Goal: Task Accomplishment & Management: Manage account settings

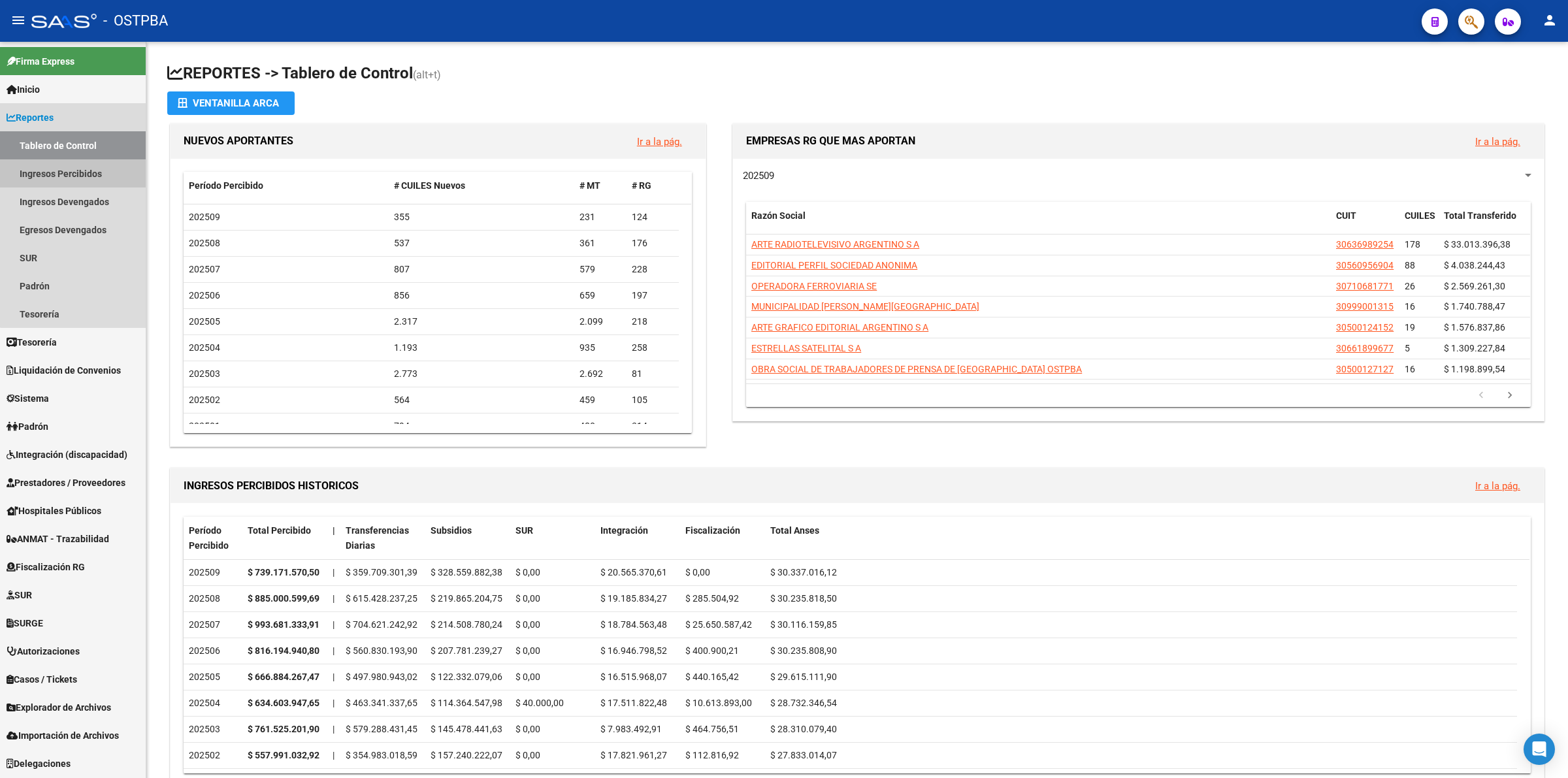
click at [76, 170] on link "Ingresos Percibidos" at bounding box center [72, 174] width 146 height 28
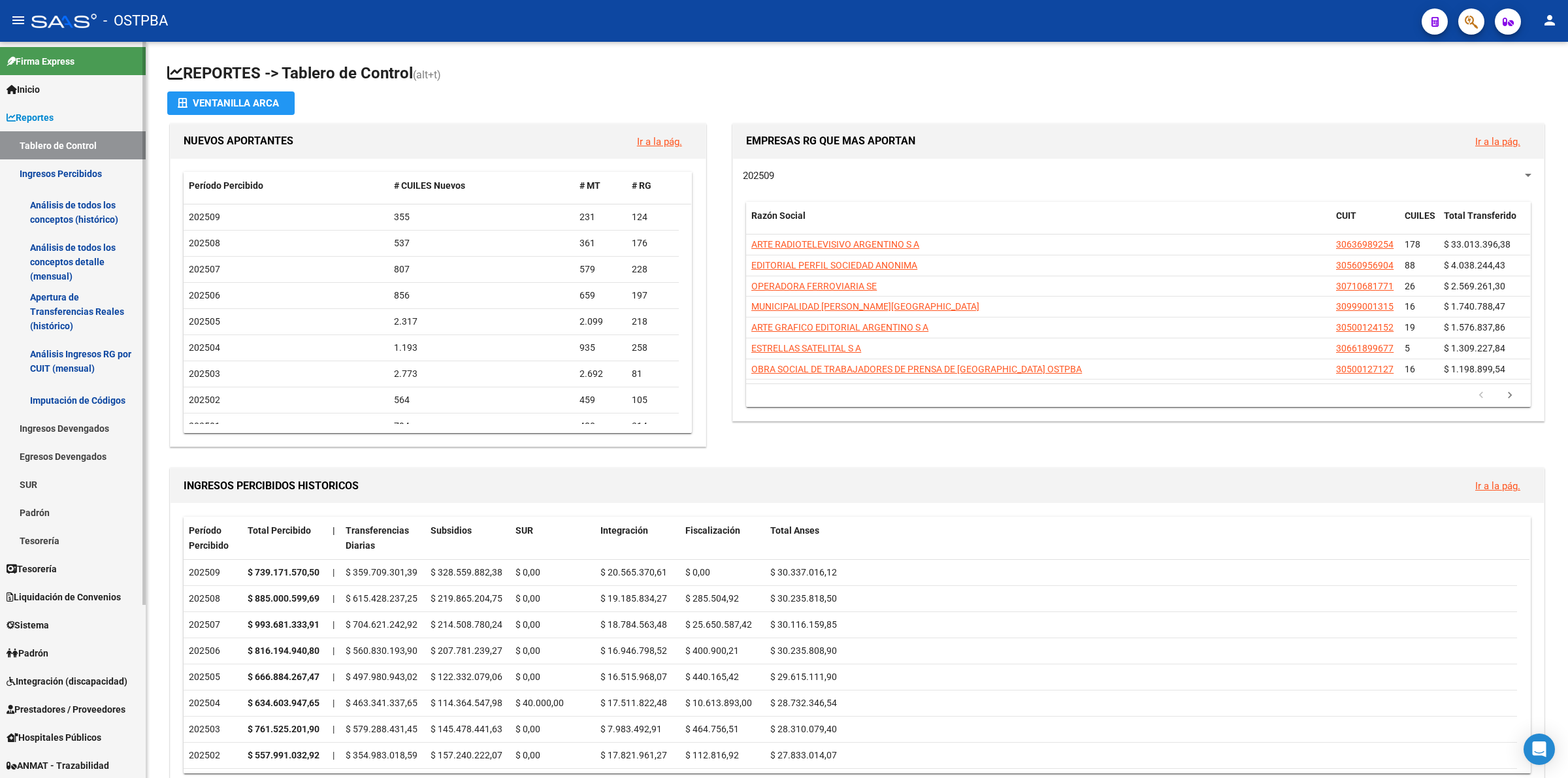
click at [59, 480] on link "SUR" at bounding box center [72, 484] width 146 height 28
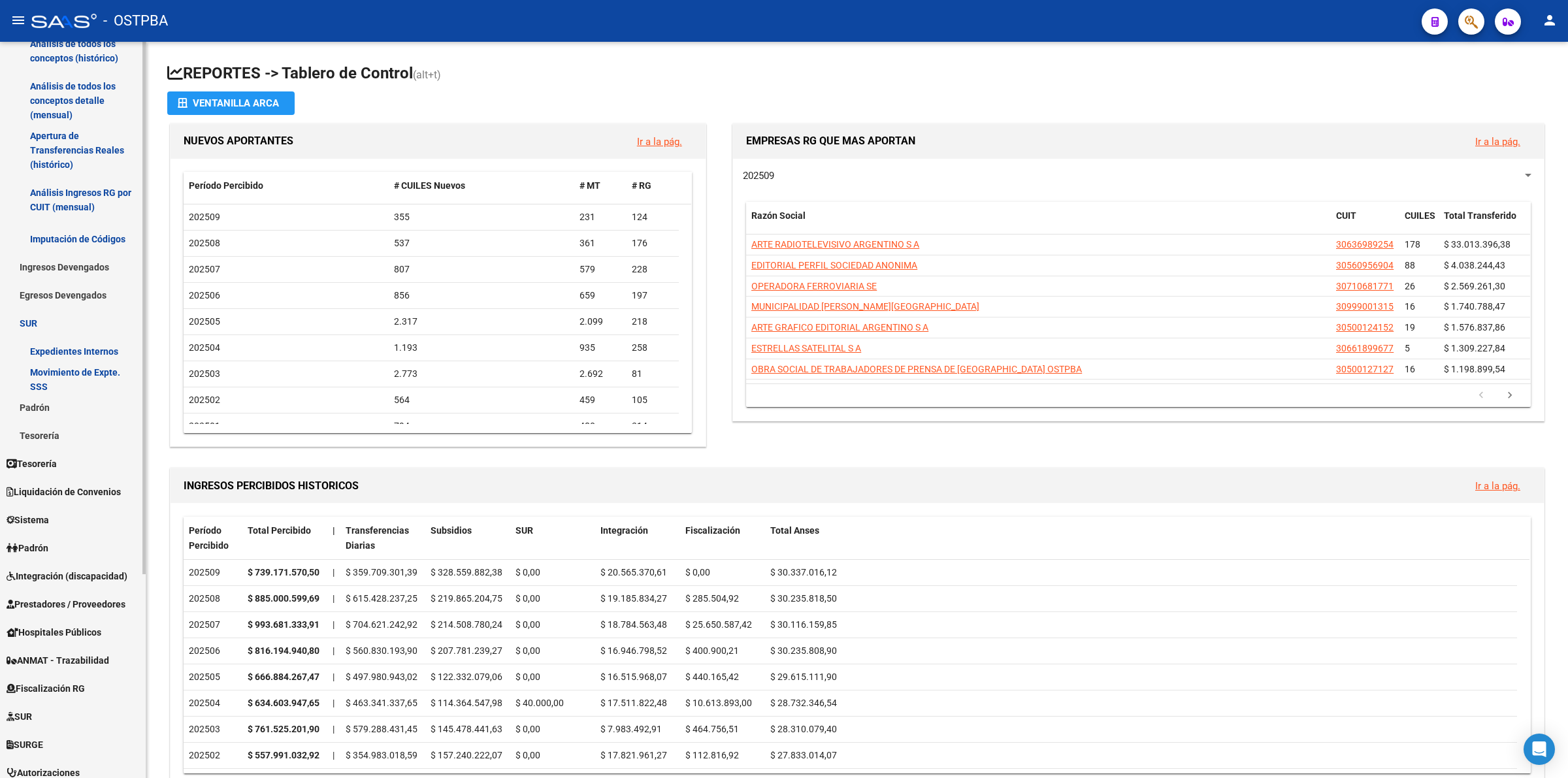
scroll to position [163, 0]
click at [48, 547] on span "Padrón" at bounding box center [27, 545] width 41 height 14
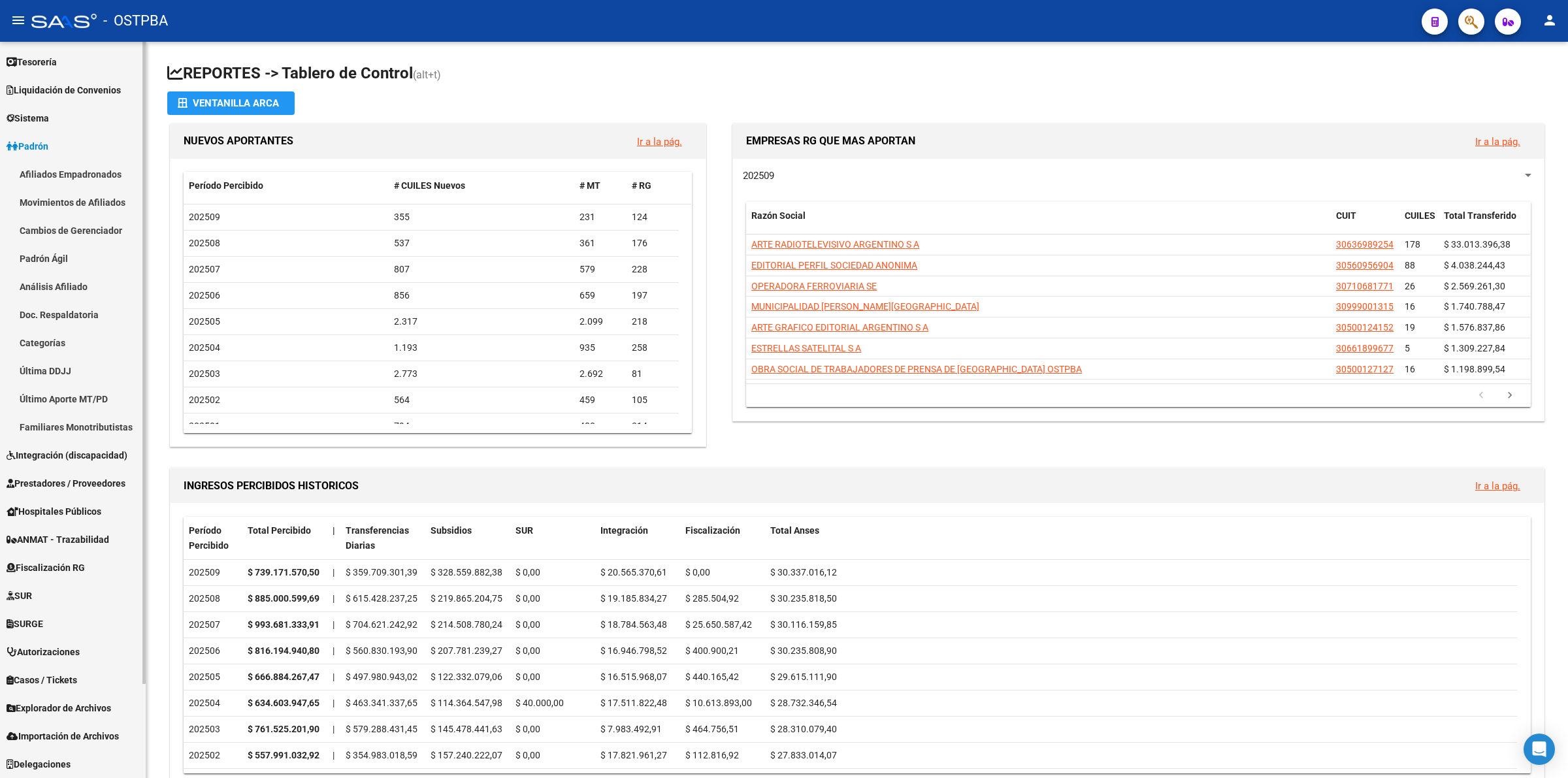
scroll to position [83, 0]
click at [48, 105] on link "Sistema" at bounding box center [72, 118] width 146 height 28
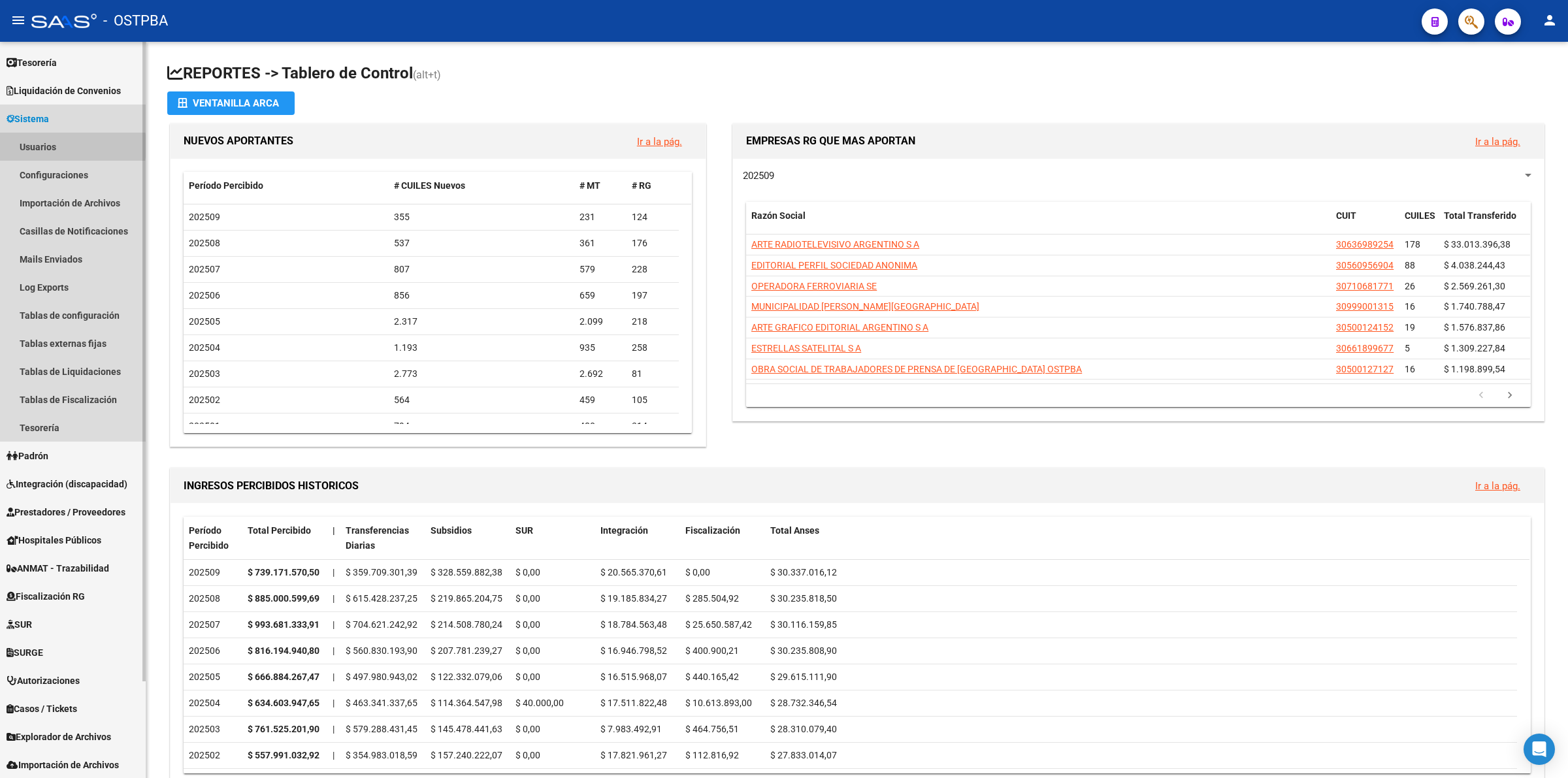
click at [46, 146] on link "Usuarios" at bounding box center [72, 147] width 146 height 28
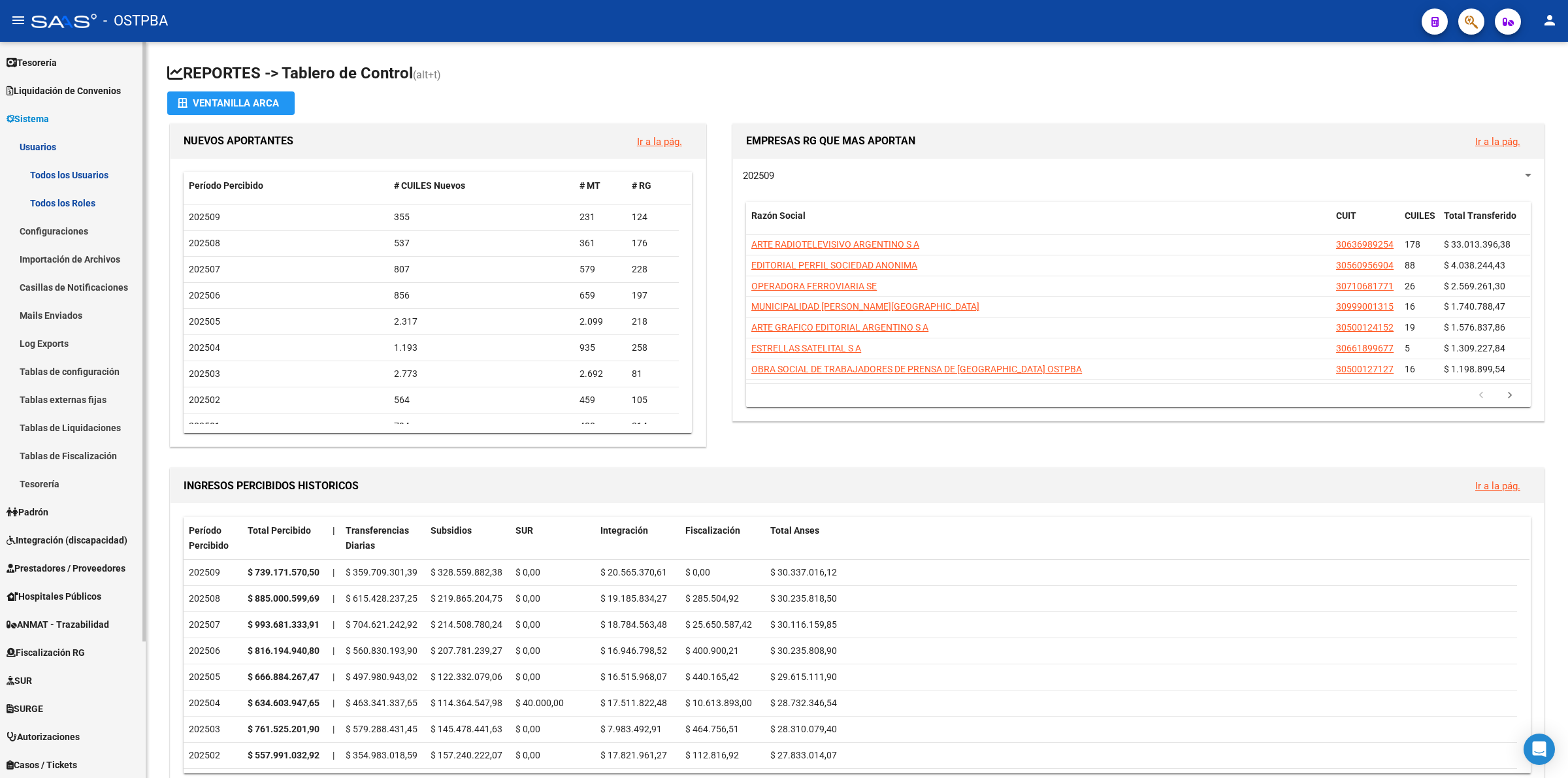
click at [48, 172] on link "Todos los Usuarios" at bounding box center [72, 175] width 146 height 28
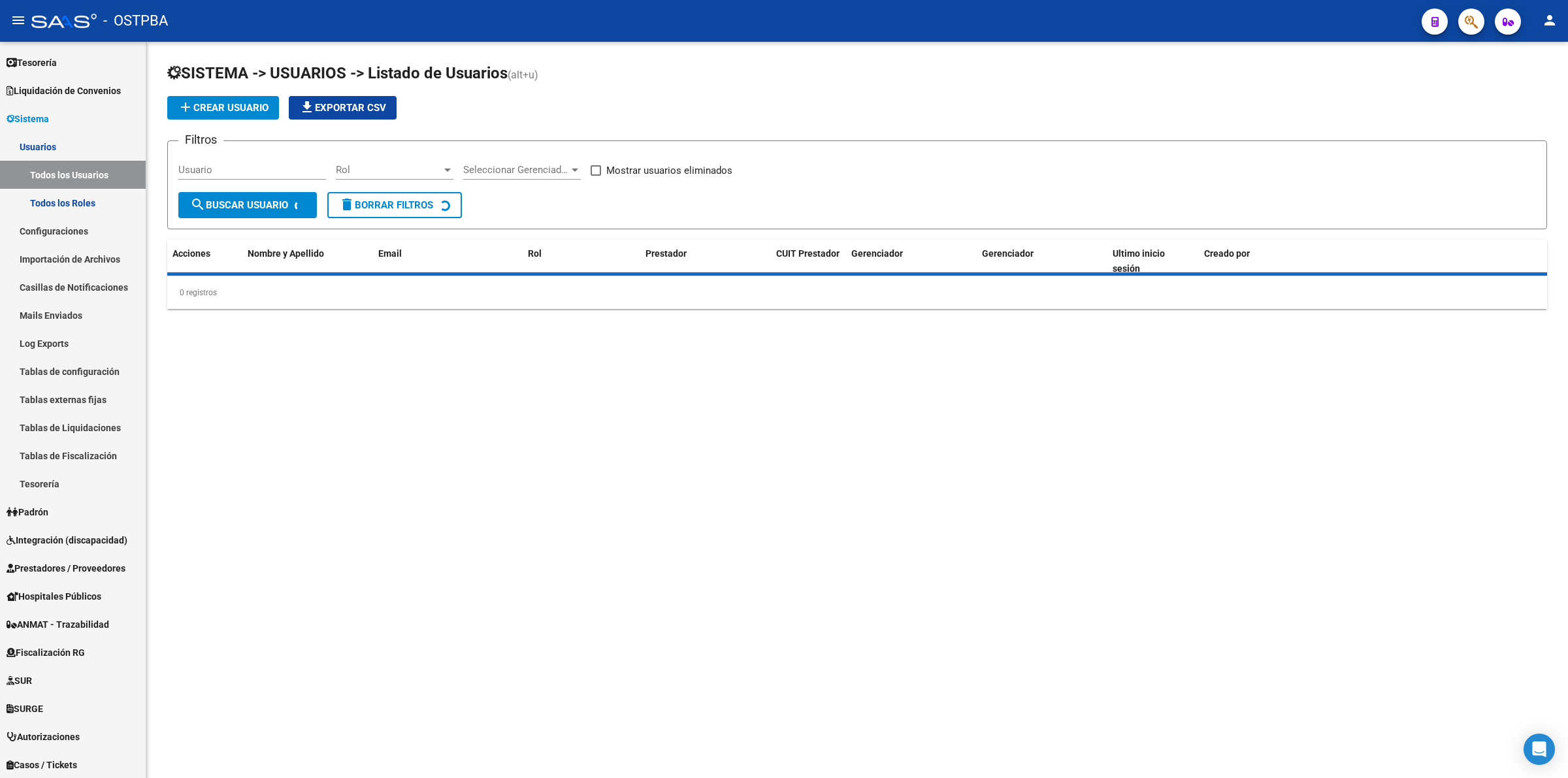
click at [563, 166] on span "Seleccionar Gerenciador" at bounding box center [516, 169] width 106 height 12
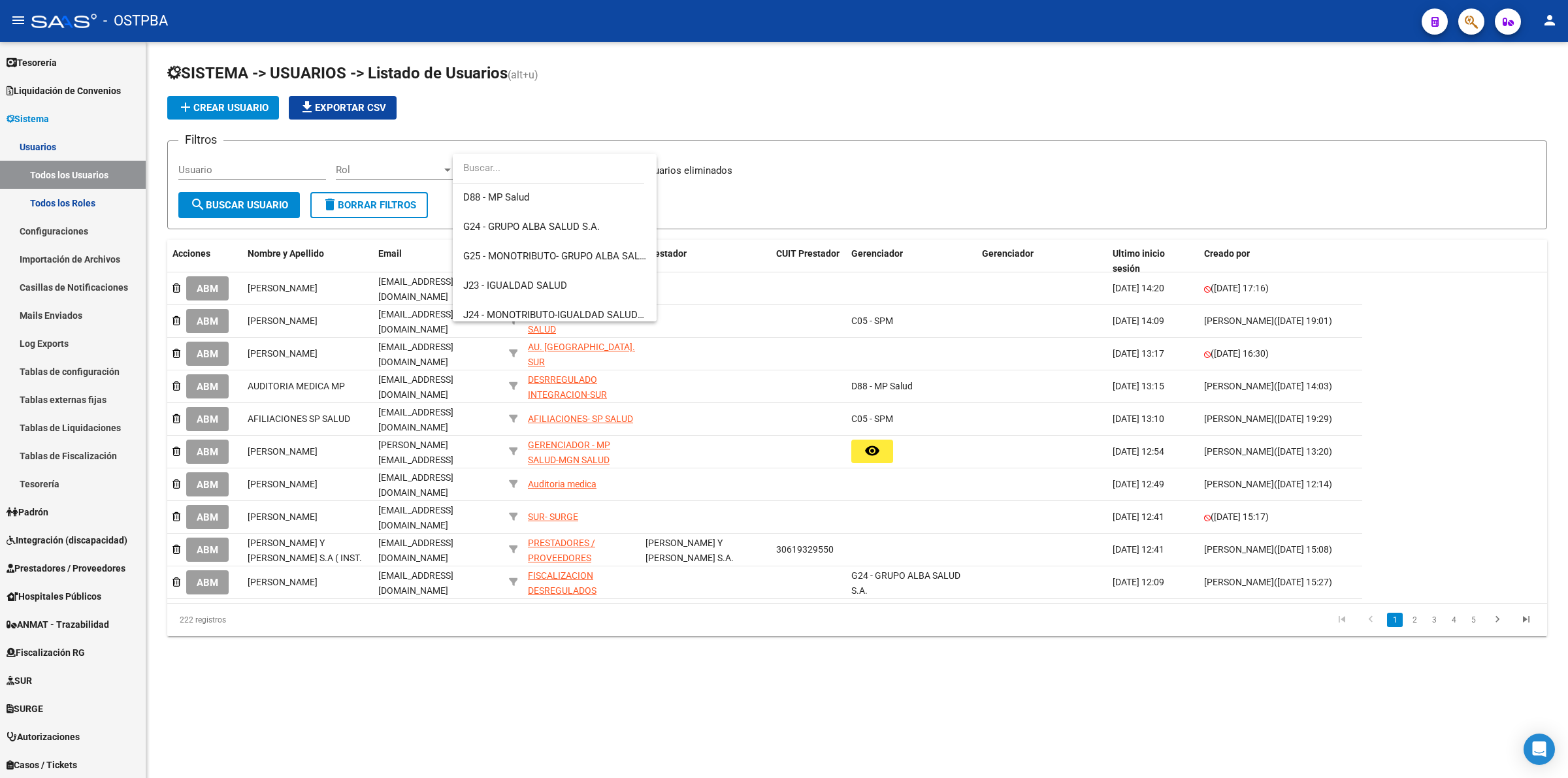
scroll to position [180, 0]
click at [481, 177] on input "dropdown search" at bounding box center [549, 167] width 192 height 29
click at [474, 192] on span "D88 - MP Salud" at bounding box center [496, 194] width 66 height 12
click at [226, 203] on span "search Buscar Usuario" at bounding box center [239, 205] width 98 height 12
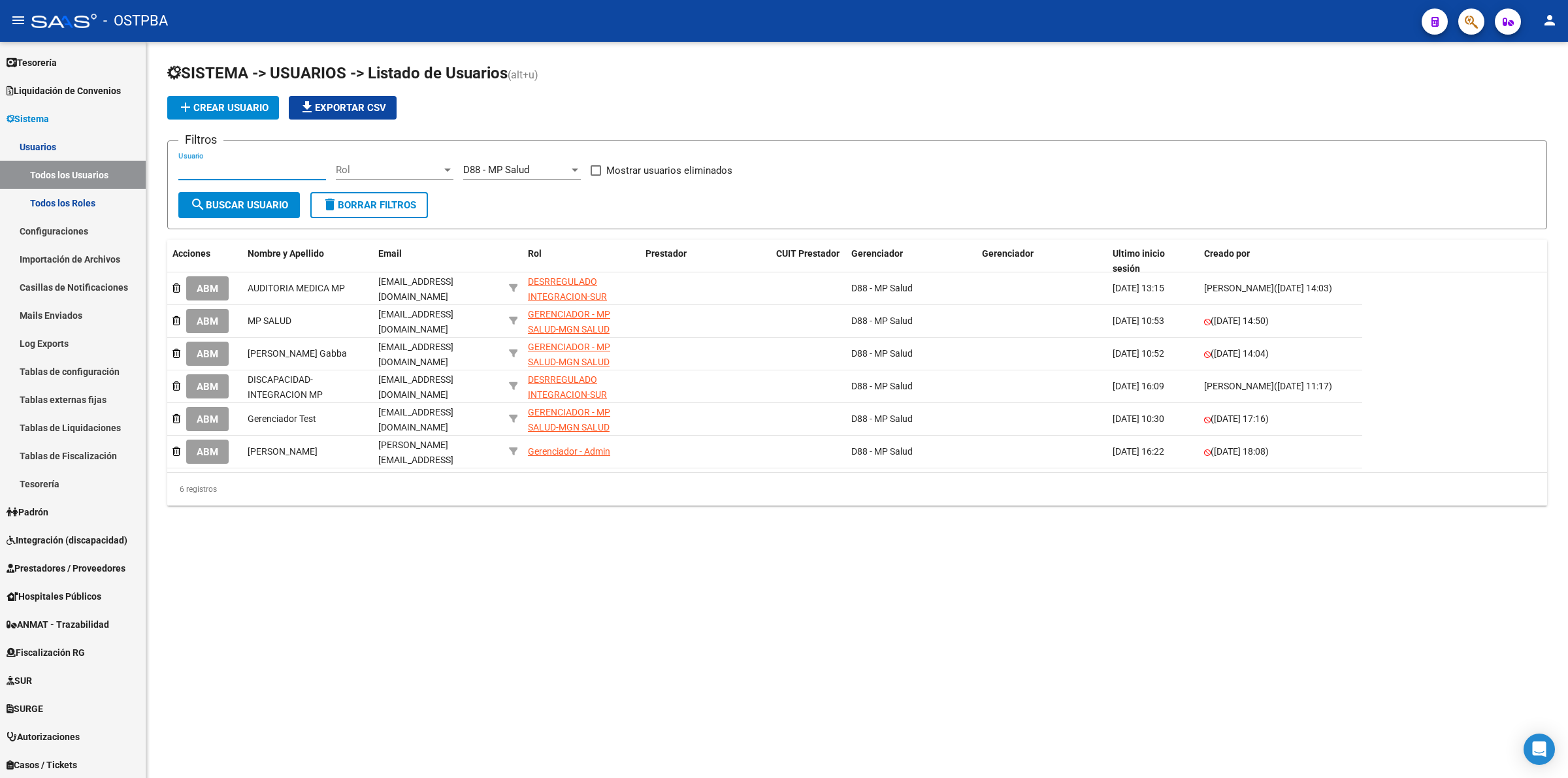
click at [296, 163] on input "Usuario" at bounding box center [252, 169] width 148 height 12
type input "[PERSON_NAME]"
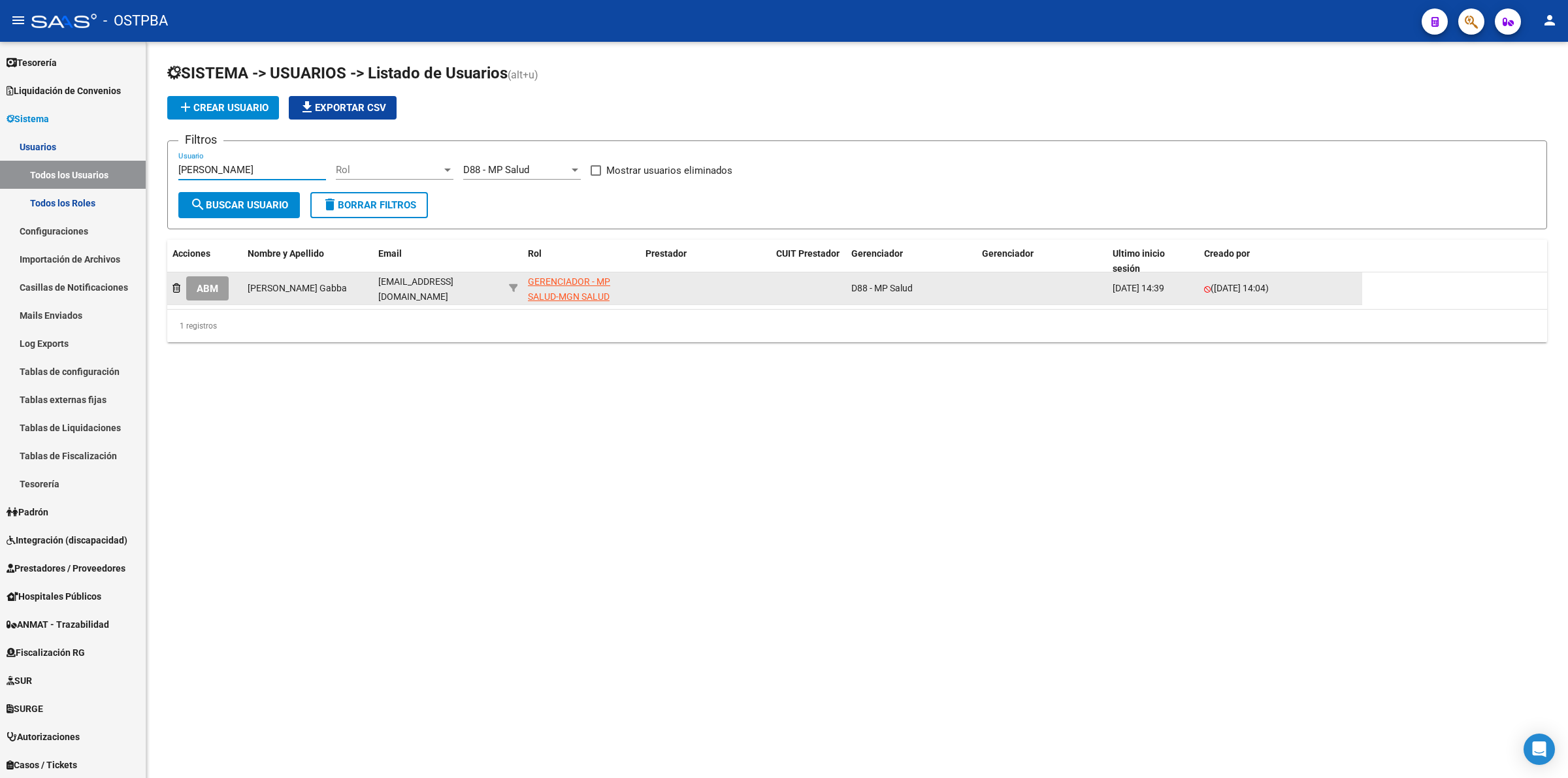
click at [220, 284] on button "ABM" at bounding box center [207, 288] width 42 height 24
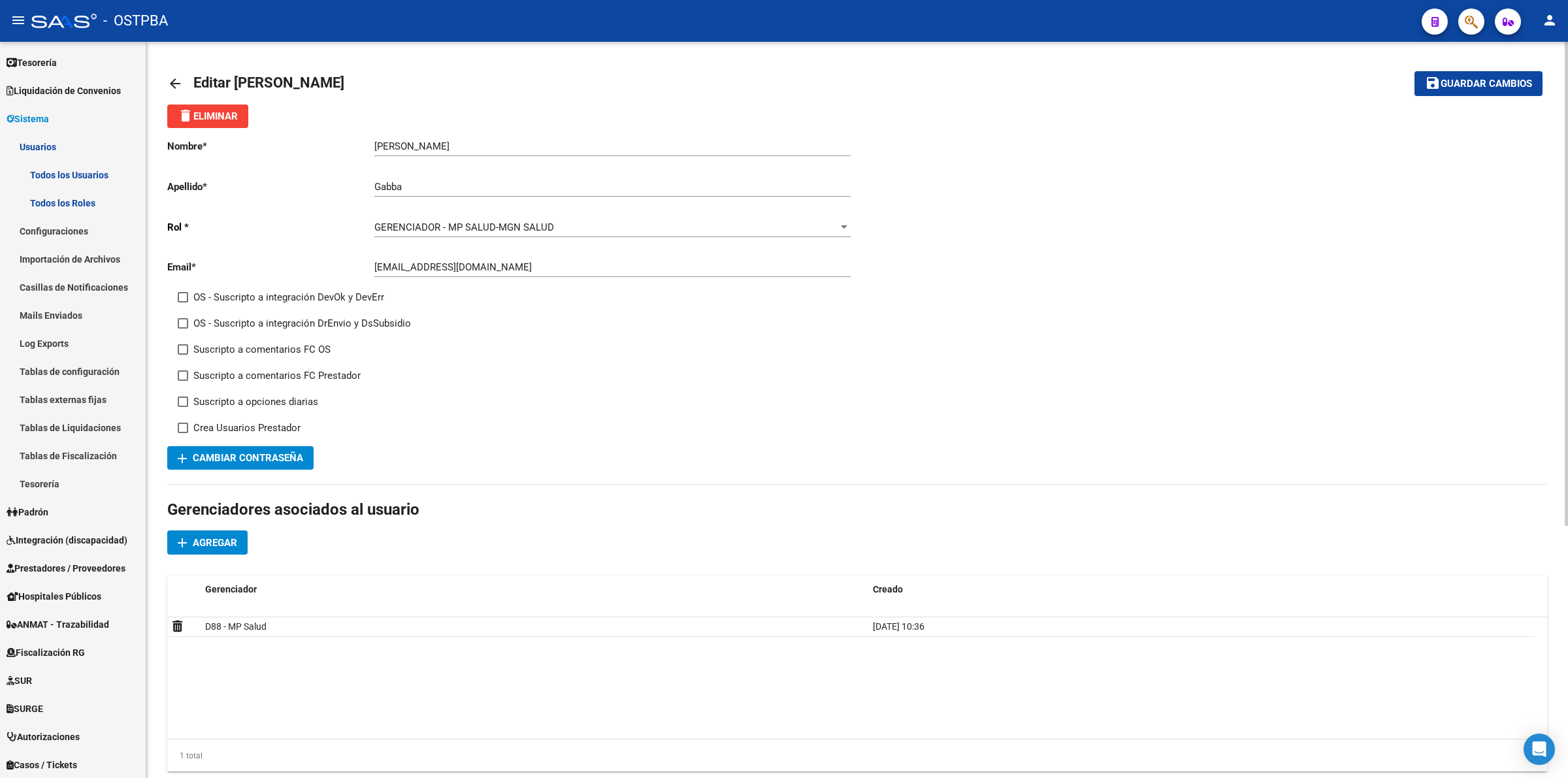
click at [775, 222] on div "GERENCIADOR - MP SALUD-MGN SALUD" at bounding box center [606, 227] width 464 height 12
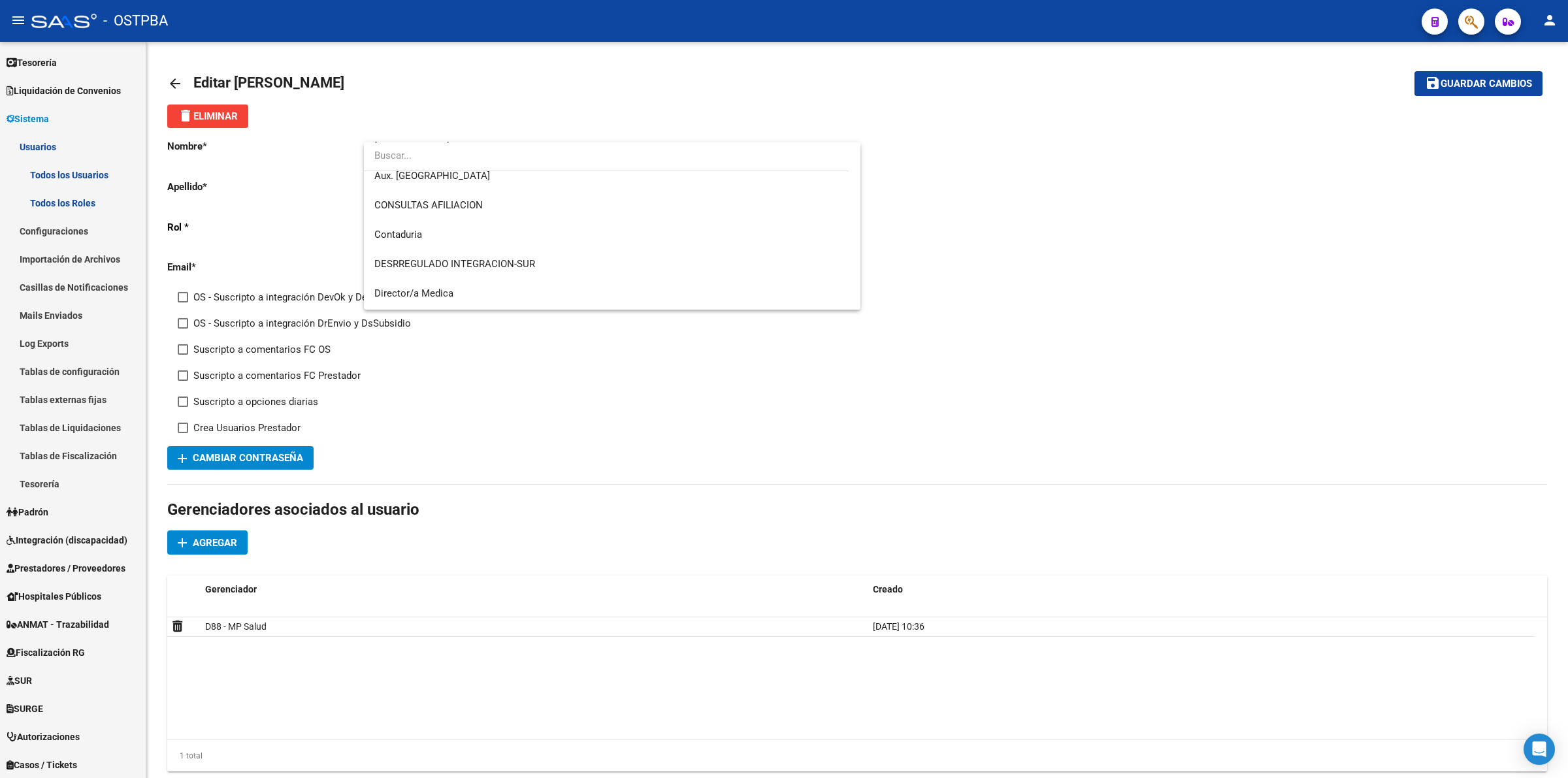
scroll to position [327, 0]
click at [575, 270] on span "DESRREGULADO INTEGRACION-SUR" at bounding box center [612, 270] width 477 height 29
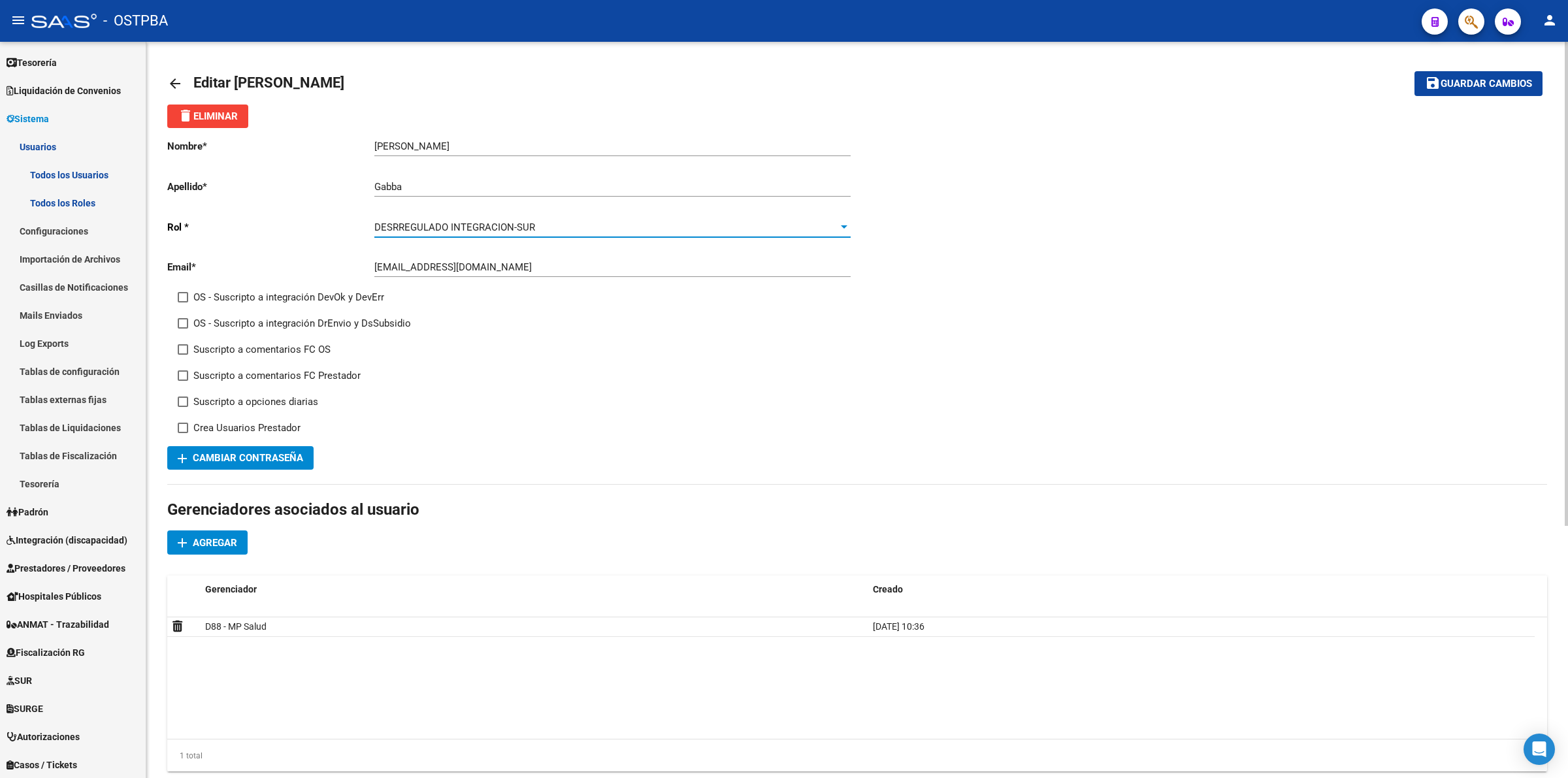
click at [1487, 90] on button "save Guardar cambios" at bounding box center [1479, 84] width 128 height 24
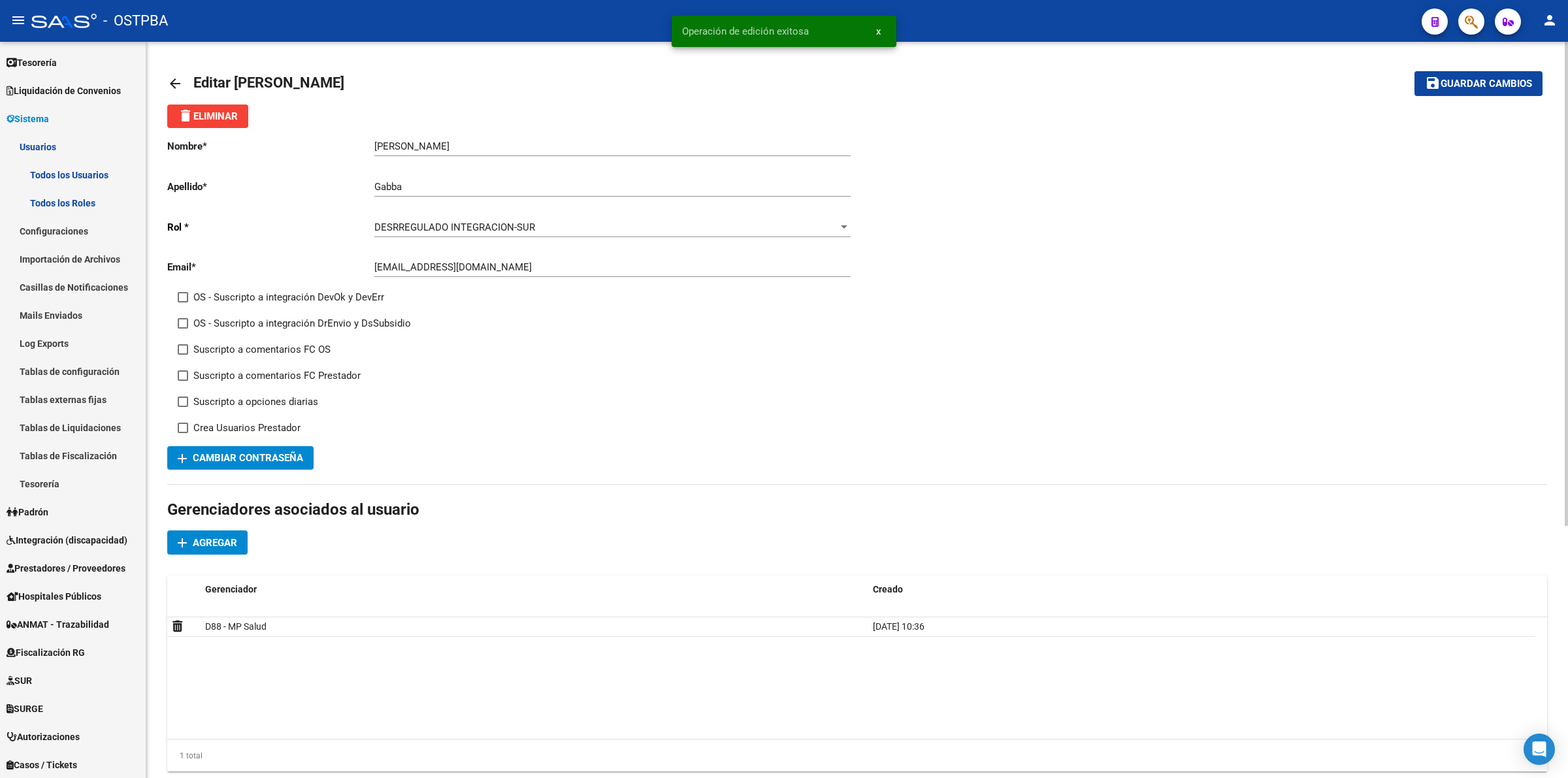
click at [174, 82] on mat-icon "arrow_back" at bounding box center [175, 84] width 16 height 16
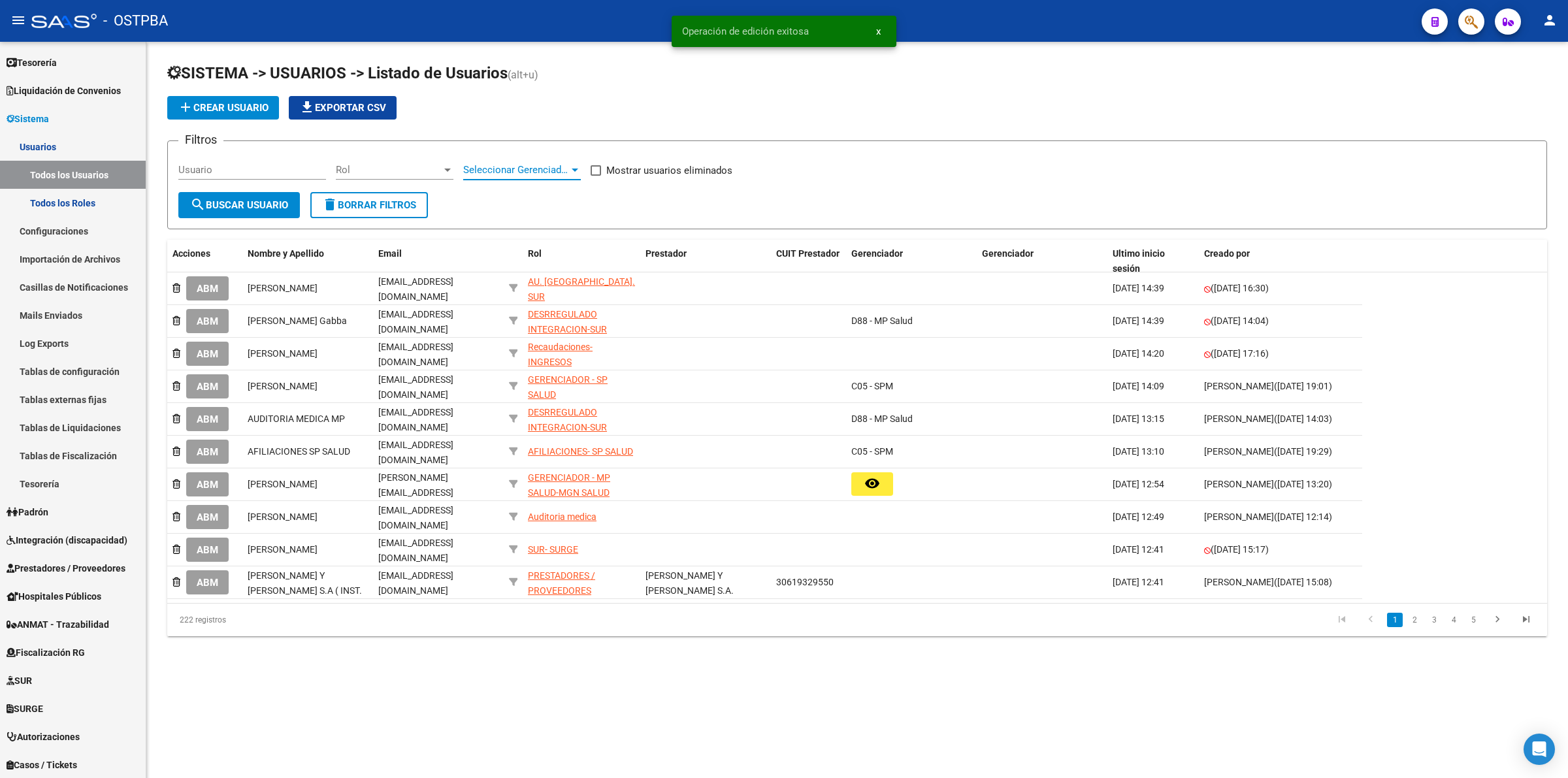
click at [520, 171] on span "Seleccionar Gerenciador" at bounding box center [516, 169] width 106 height 12
click at [536, 288] on span "D88 - MP Salud" at bounding box center [555, 292] width 183 height 29
click at [246, 212] on button "search Buscar Usuario" at bounding box center [239, 205] width 121 height 26
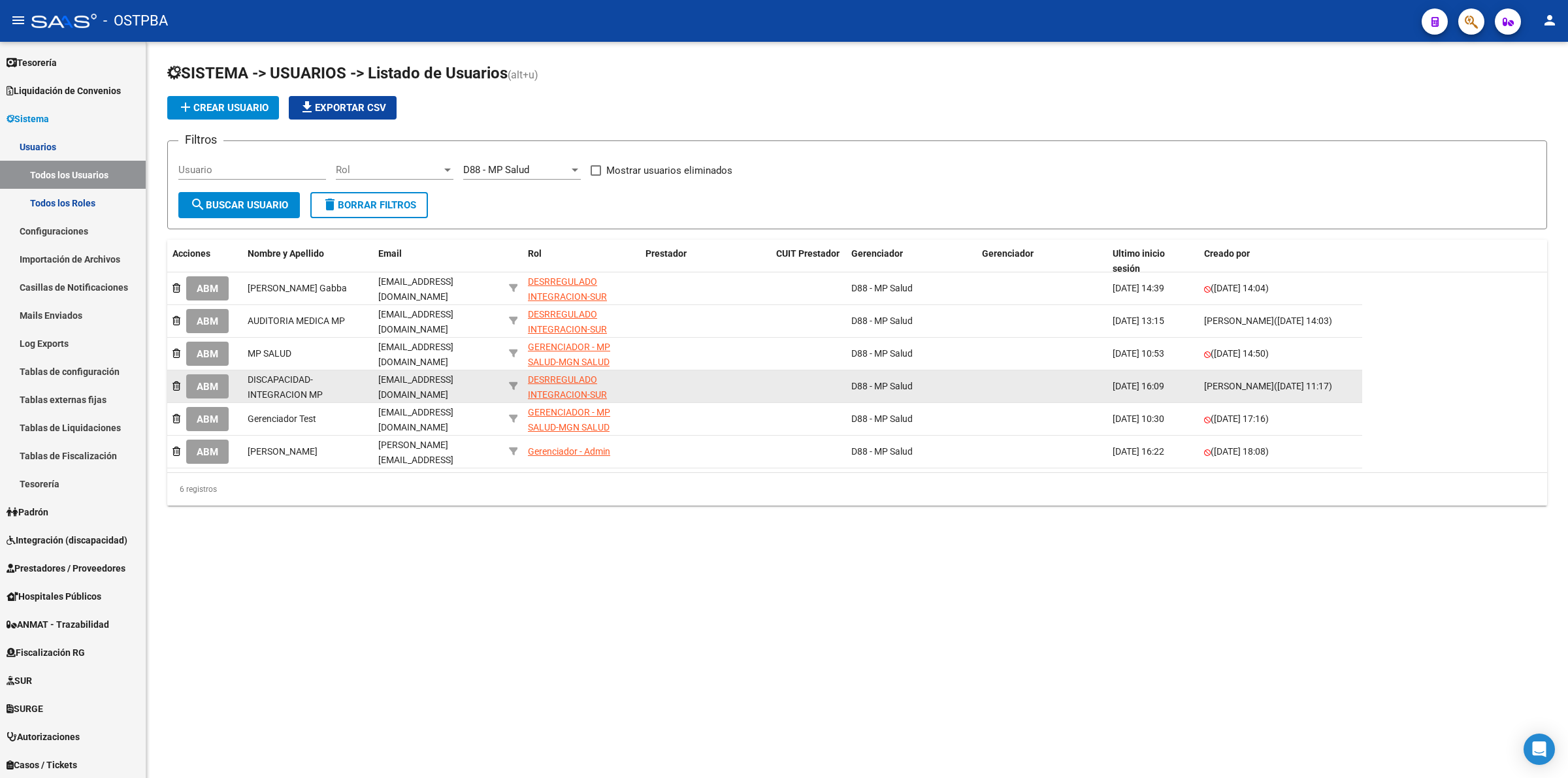
click at [572, 392] on div "DESRREGULADO INTEGRACION-SUR" at bounding box center [582, 387] width 107 height 30
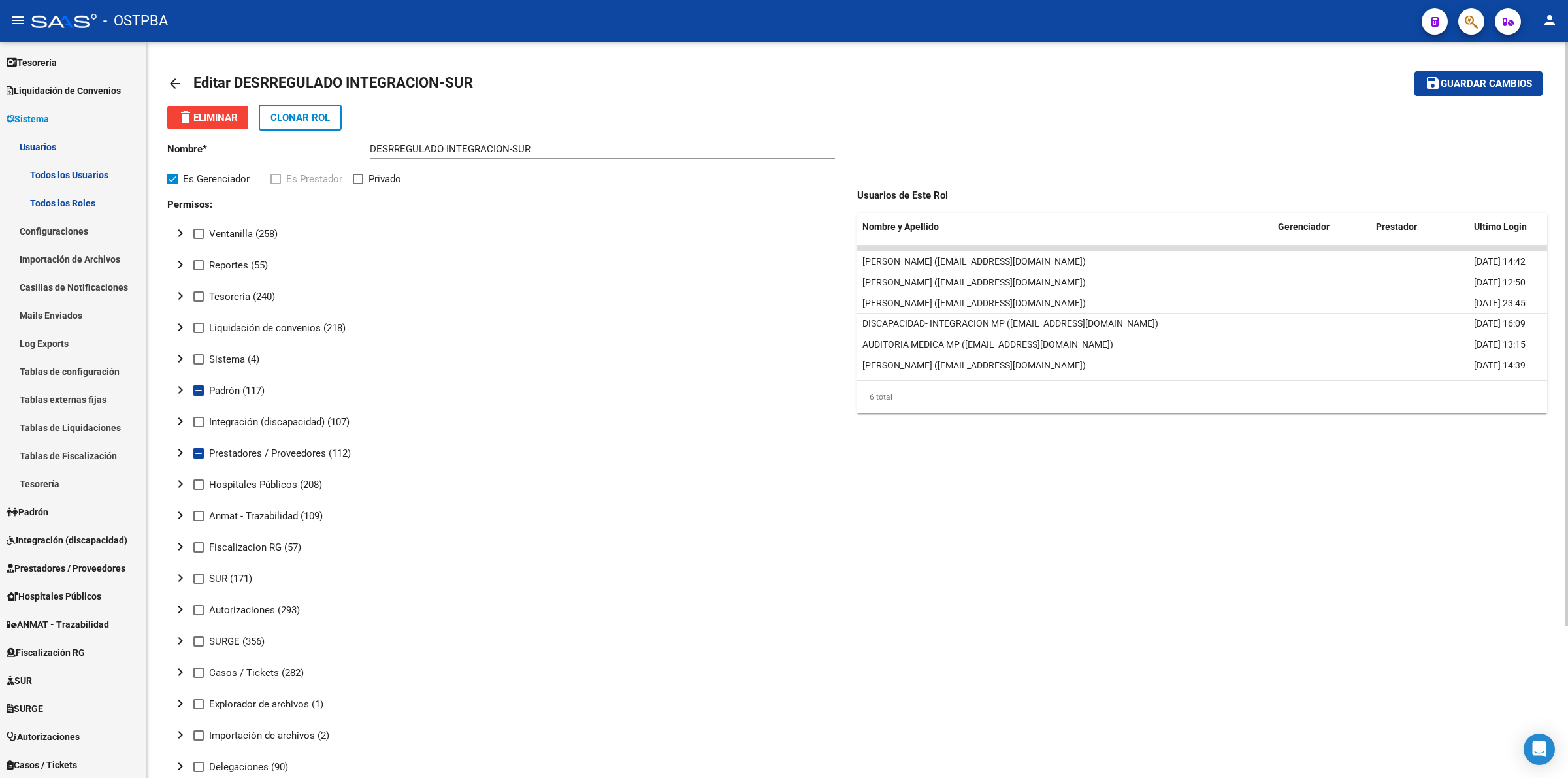
click at [175, 85] on mat-icon "arrow_back" at bounding box center [175, 84] width 16 height 16
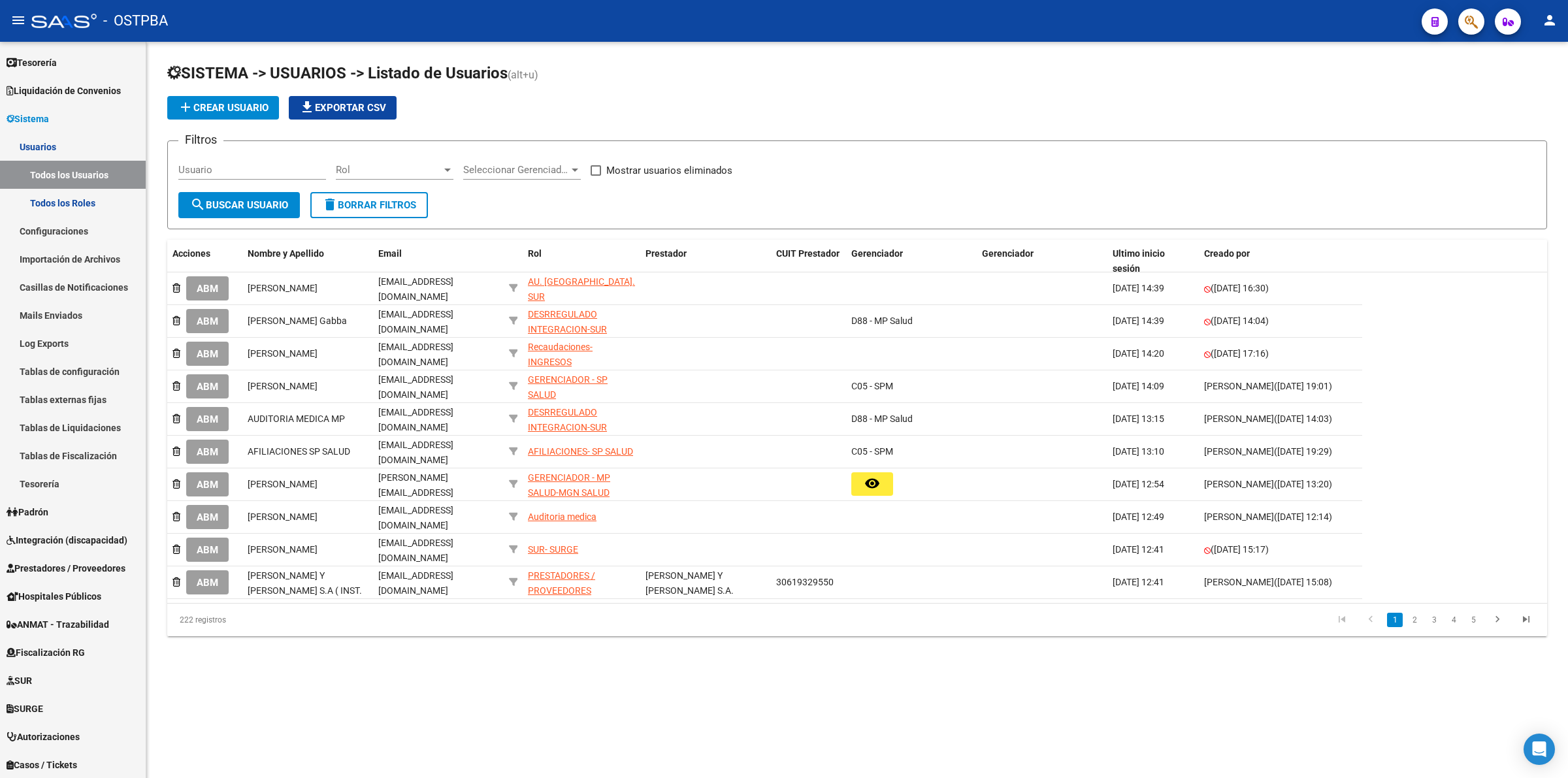
click at [208, 318] on span "ABM" at bounding box center [207, 321] width 22 height 12
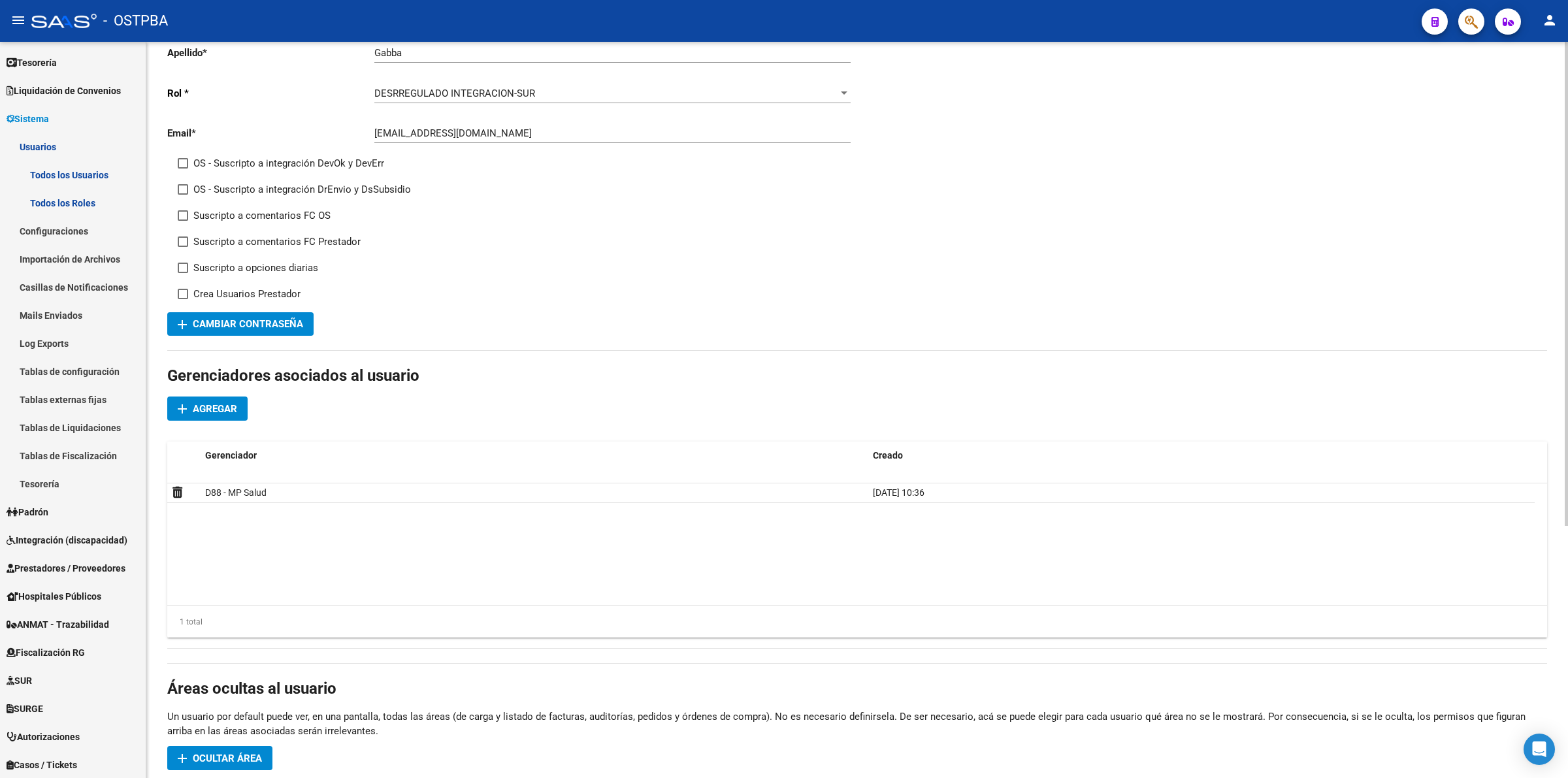
scroll to position [382, 0]
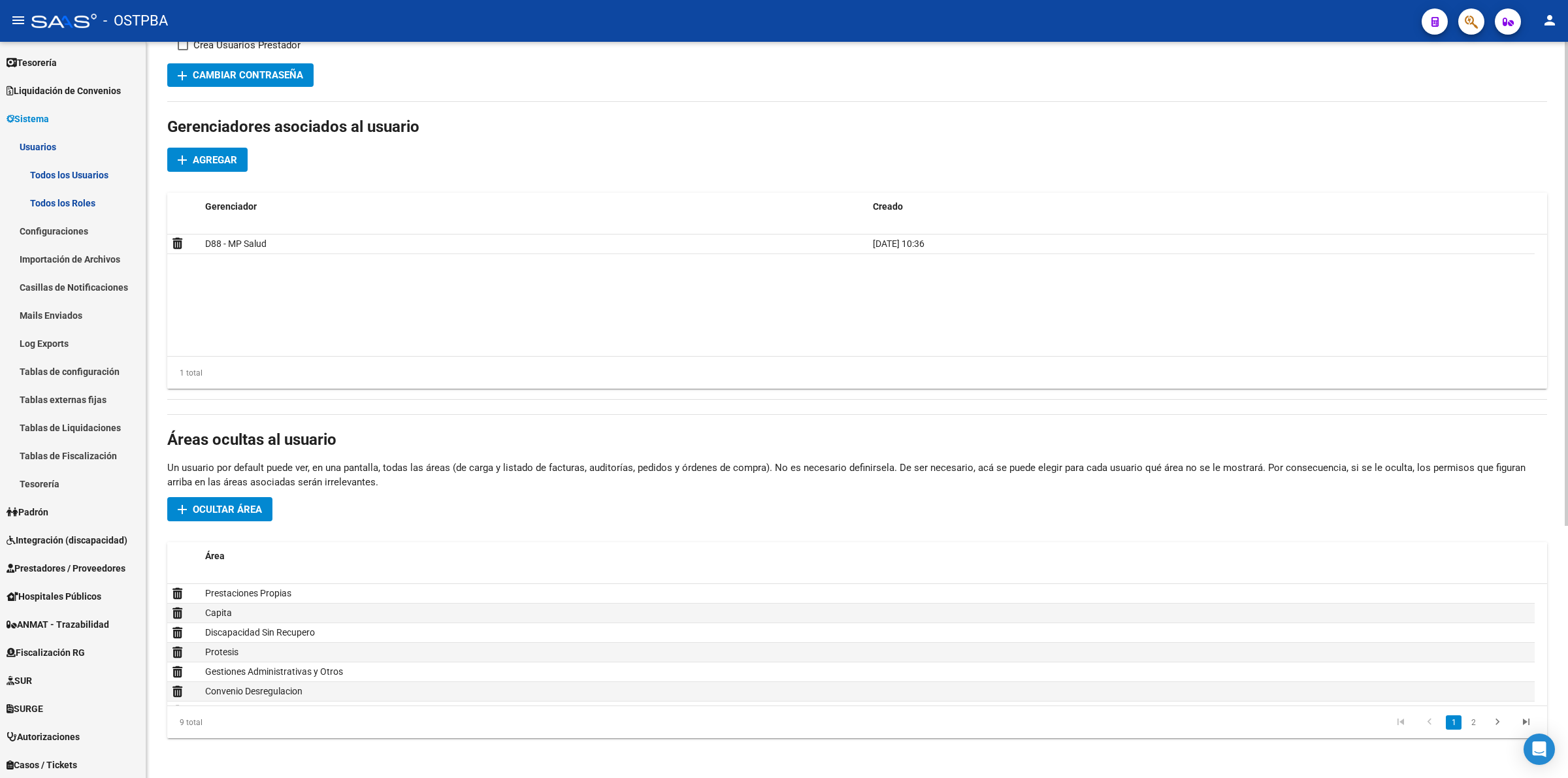
click at [204, 509] on span "Ocultar área" at bounding box center [227, 509] width 70 height 12
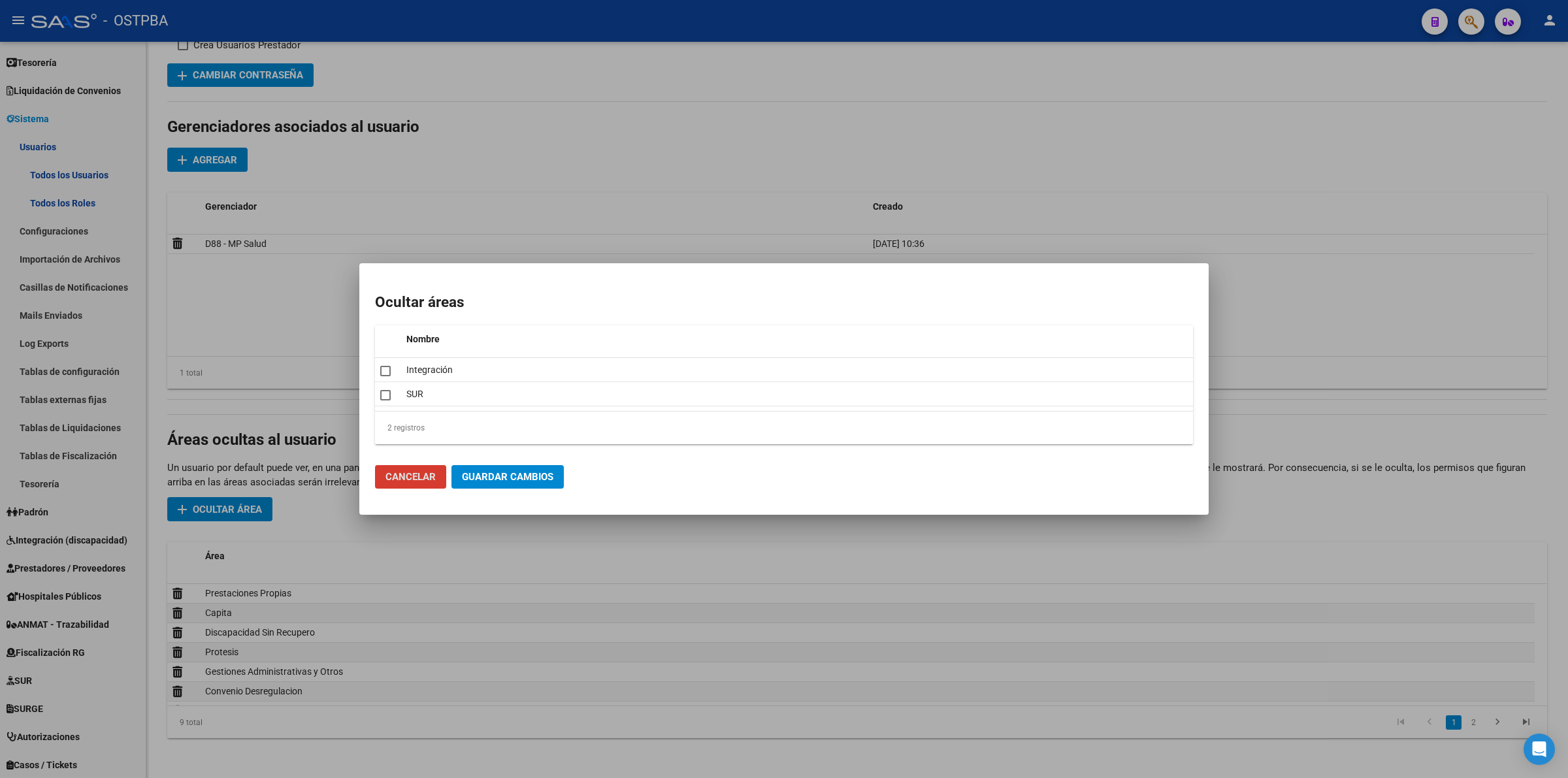
click at [490, 480] on span "Guardar Cambios" at bounding box center [507, 476] width 91 height 12
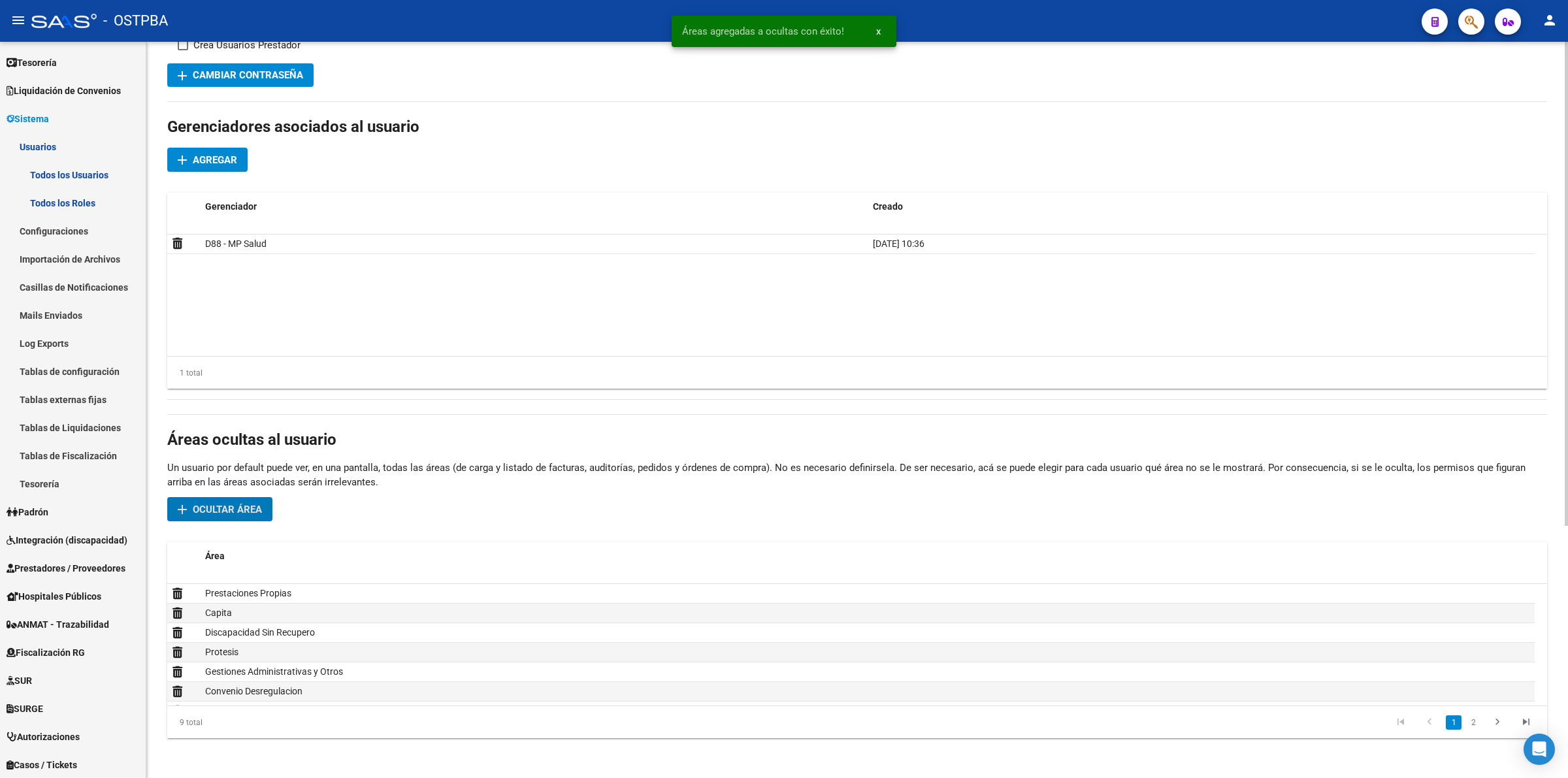
click at [224, 508] on span "Ocultar área" at bounding box center [227, 509] width 70 height 12
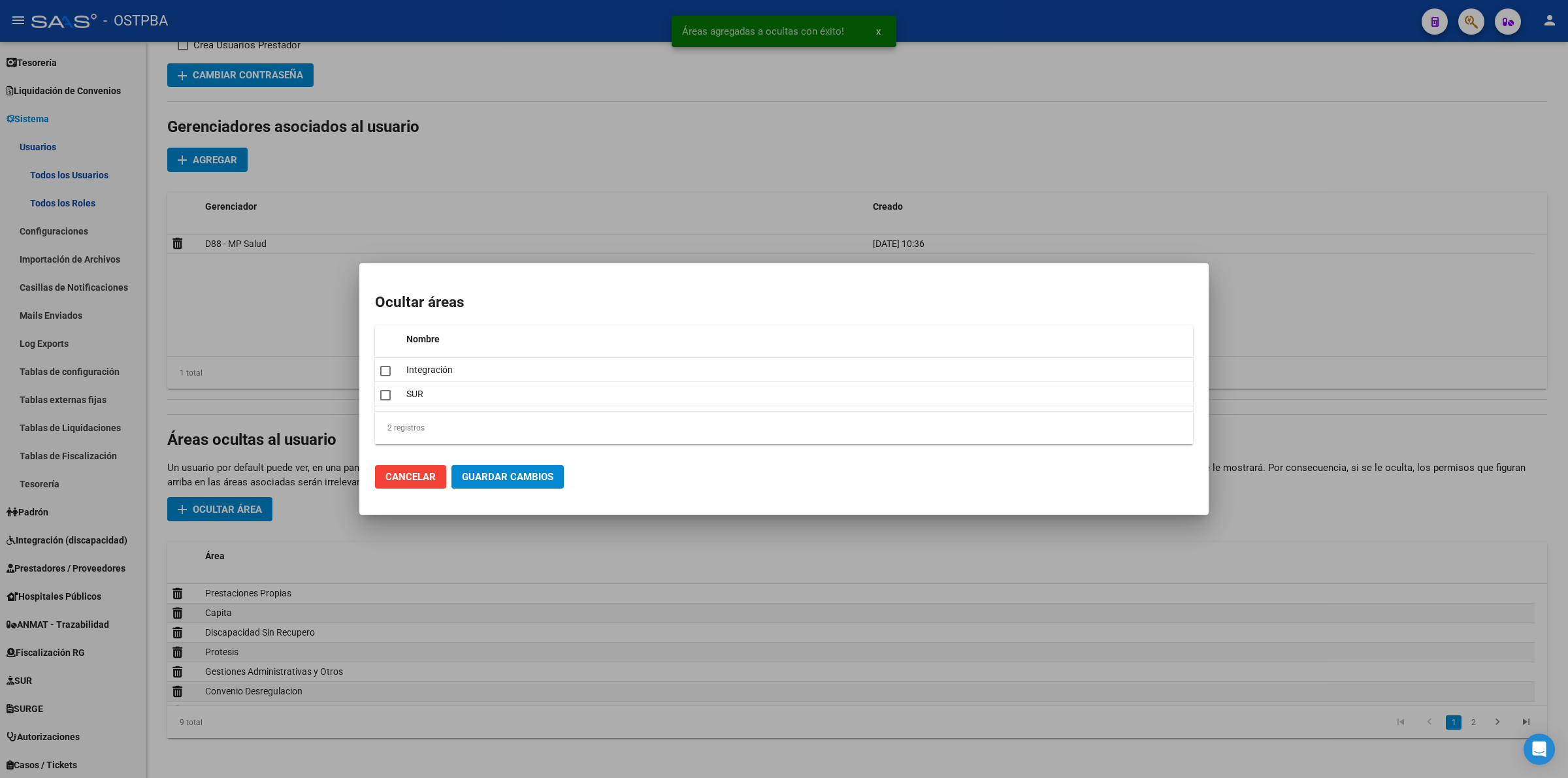
click at [983, 552] on div at bounding box center [784, 389] width 1568 height 778
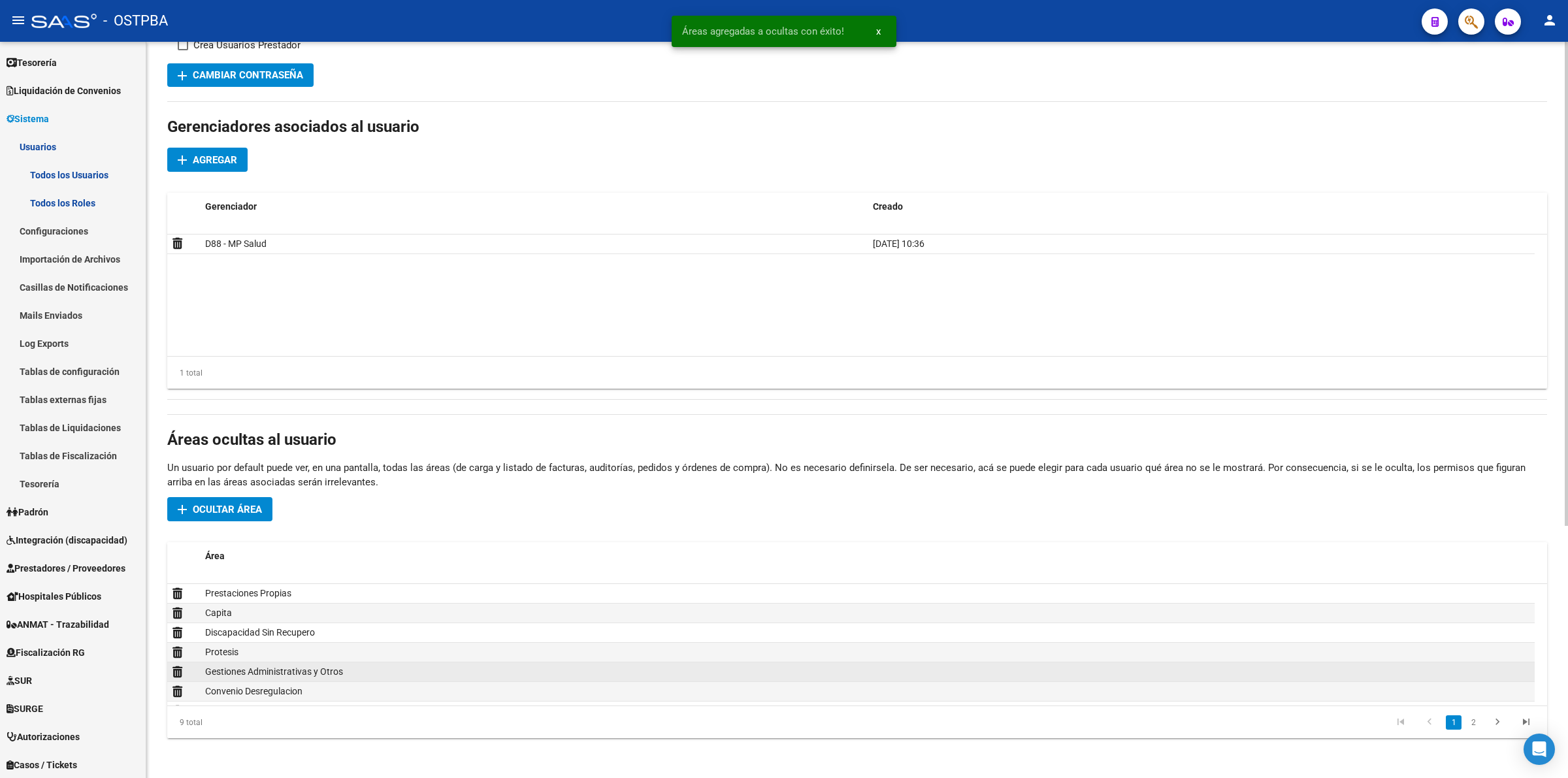
scroll to position [59, 0]
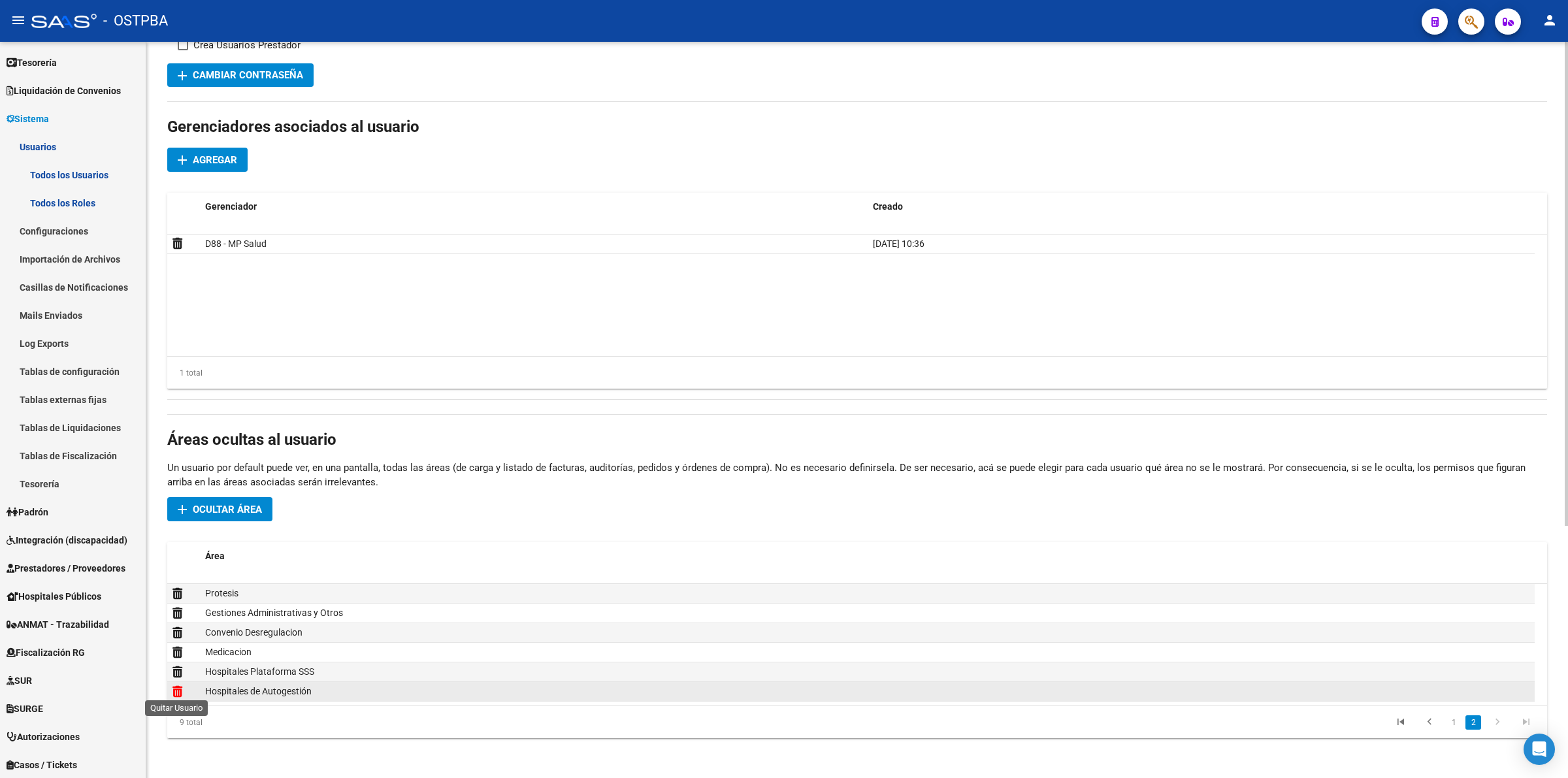
click at [179, 688] on icon at bounding box center [178, 691] width 9 height 12
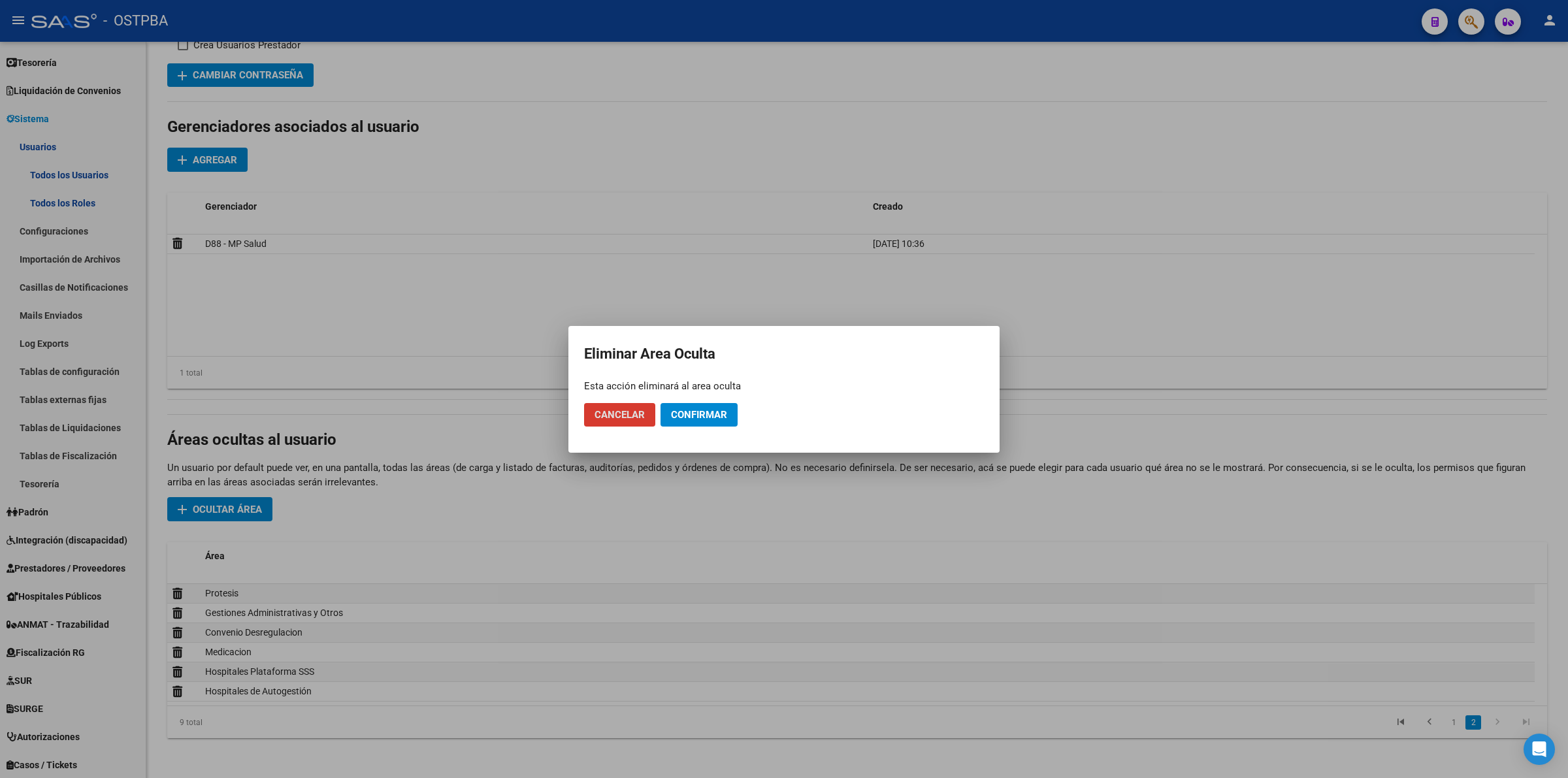
click at [721, 416] on span "Confirmar" at bounding box center [699, 414] width 56 height 12
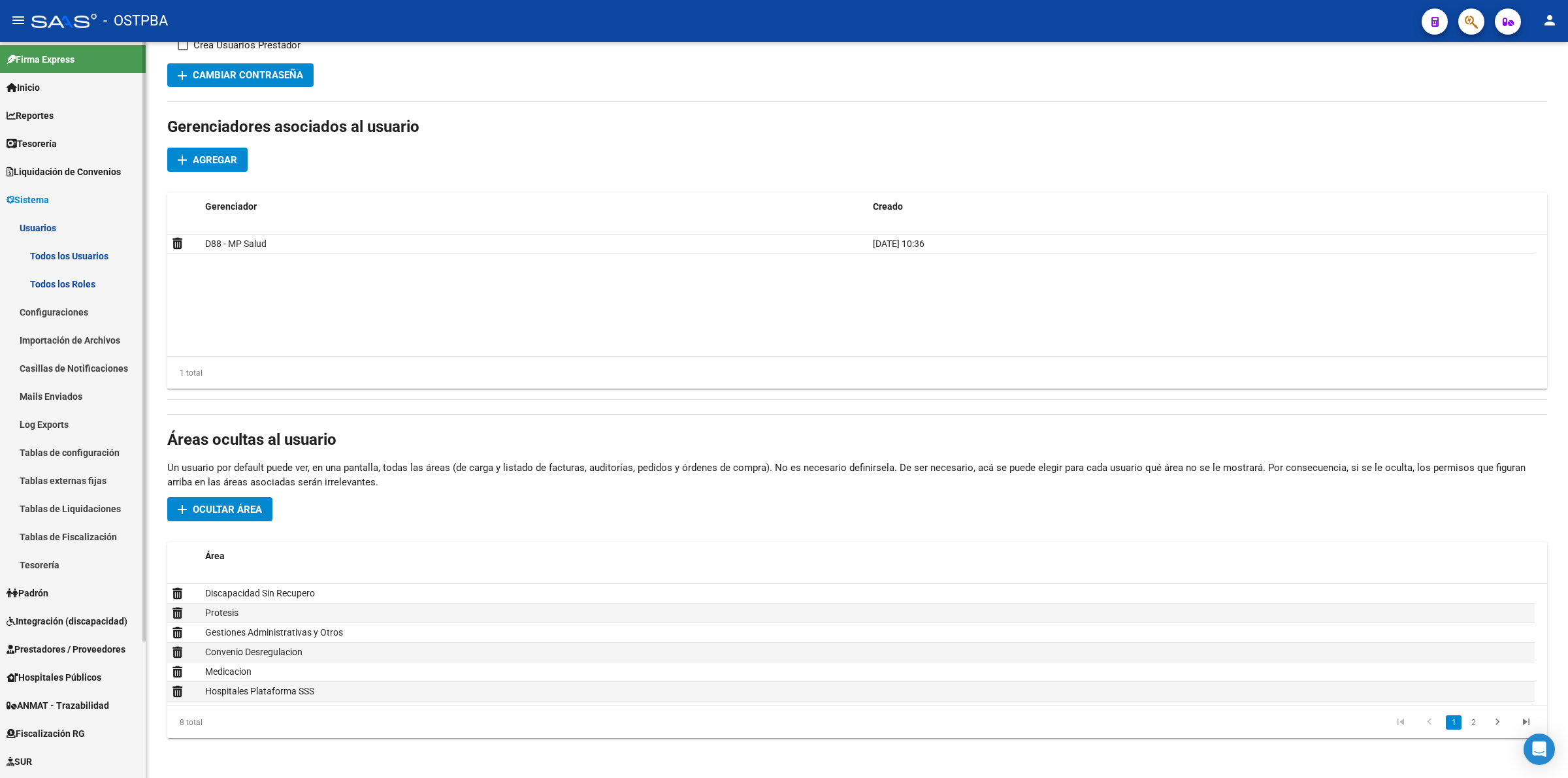
scroll to position [0, 0]
click at [70, 648] on span "Prestadores / Proveedores" at bounding box center [66, 650] width 119 height 14
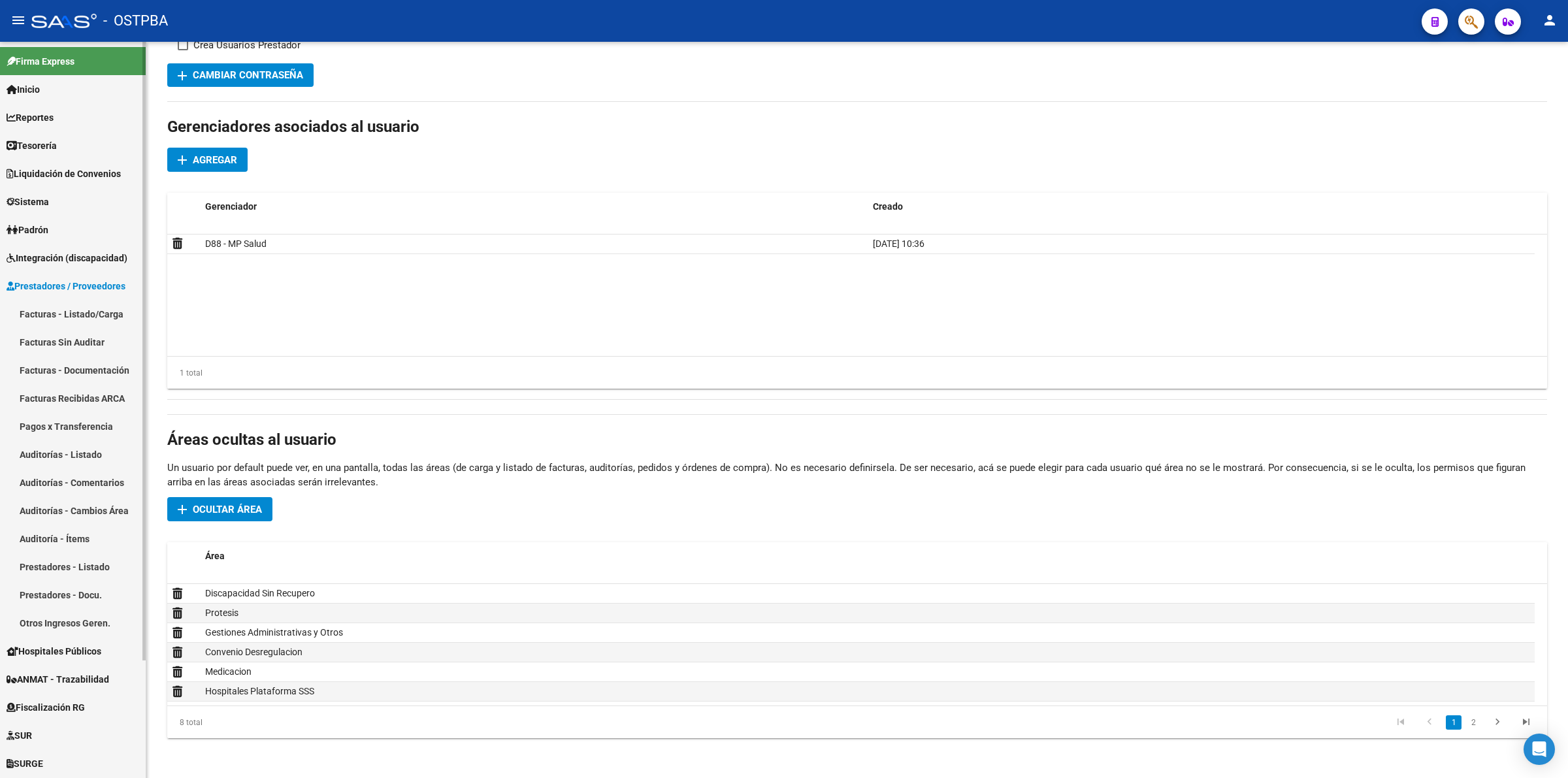
click at [73, 456] on link "Auditorías - Listado" at bounding box center [72, 455] width 146 height 28
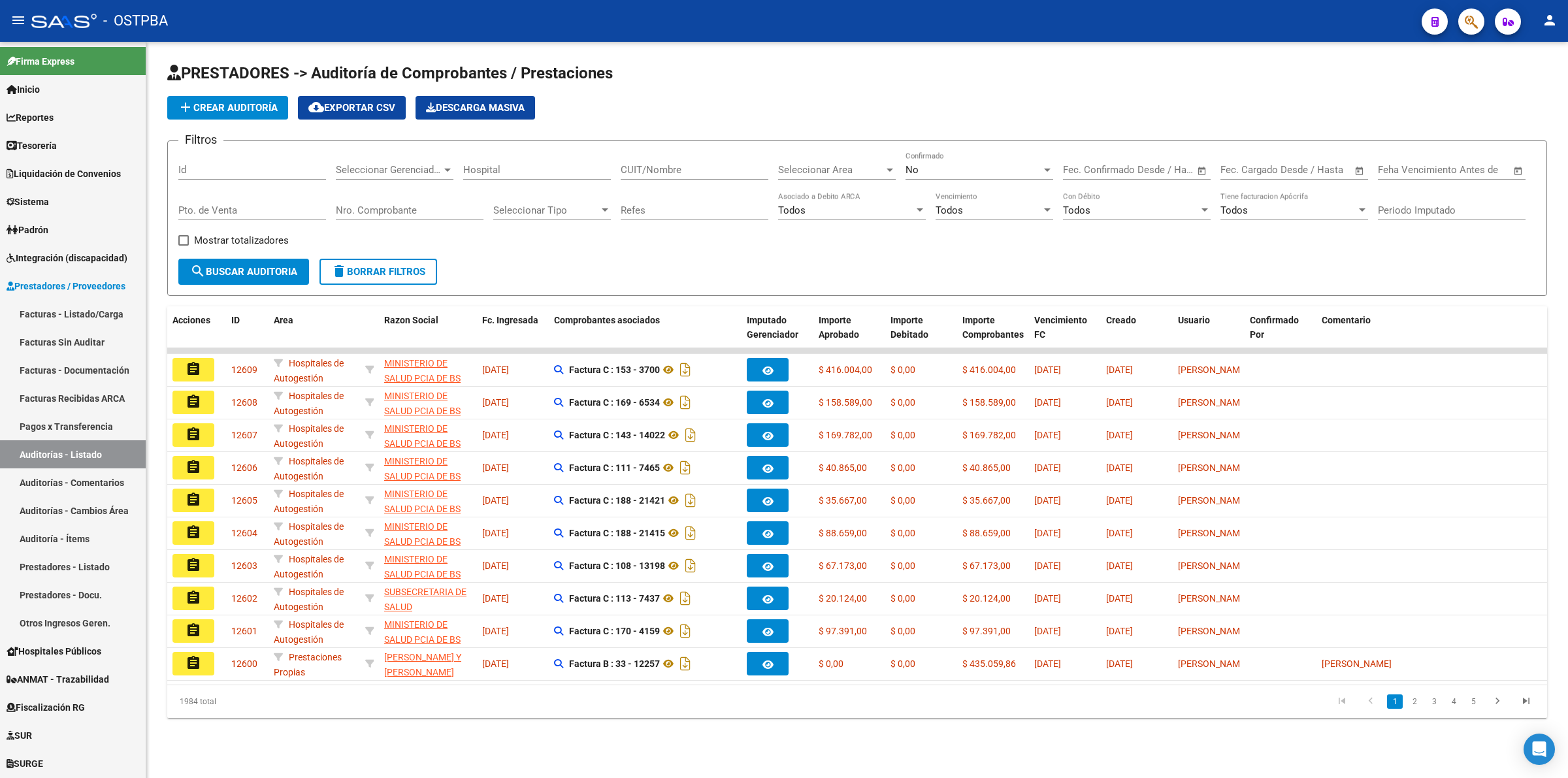
click at [445, 166] on div at bounding box center [447, 169] width 12 height 10
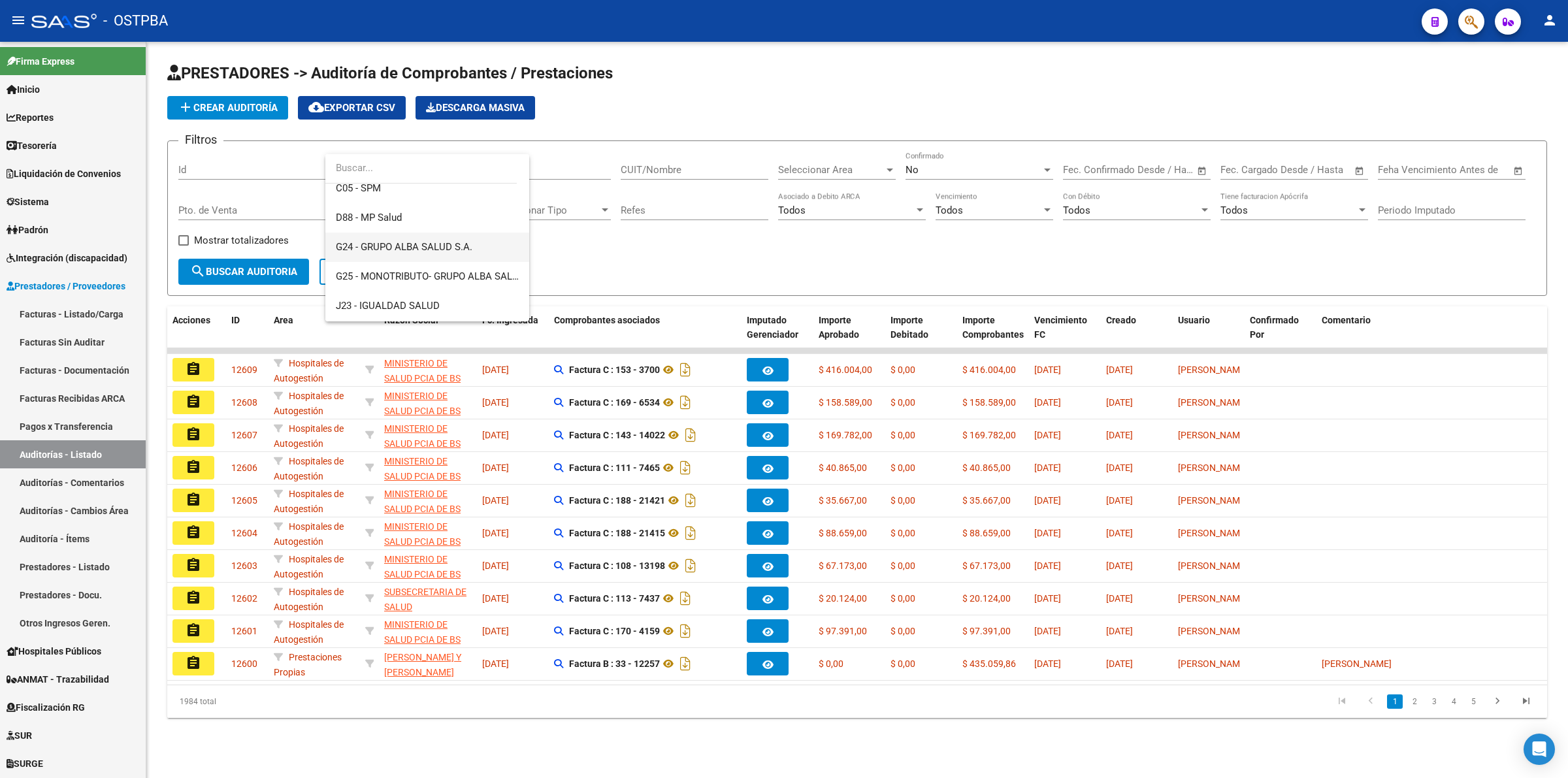
scroll to position [163, 0]
click at [443, 243] on span "G24 - GRUPO ALBA SALUD S.A." at bounding box center [403, 241] width 136 height 12
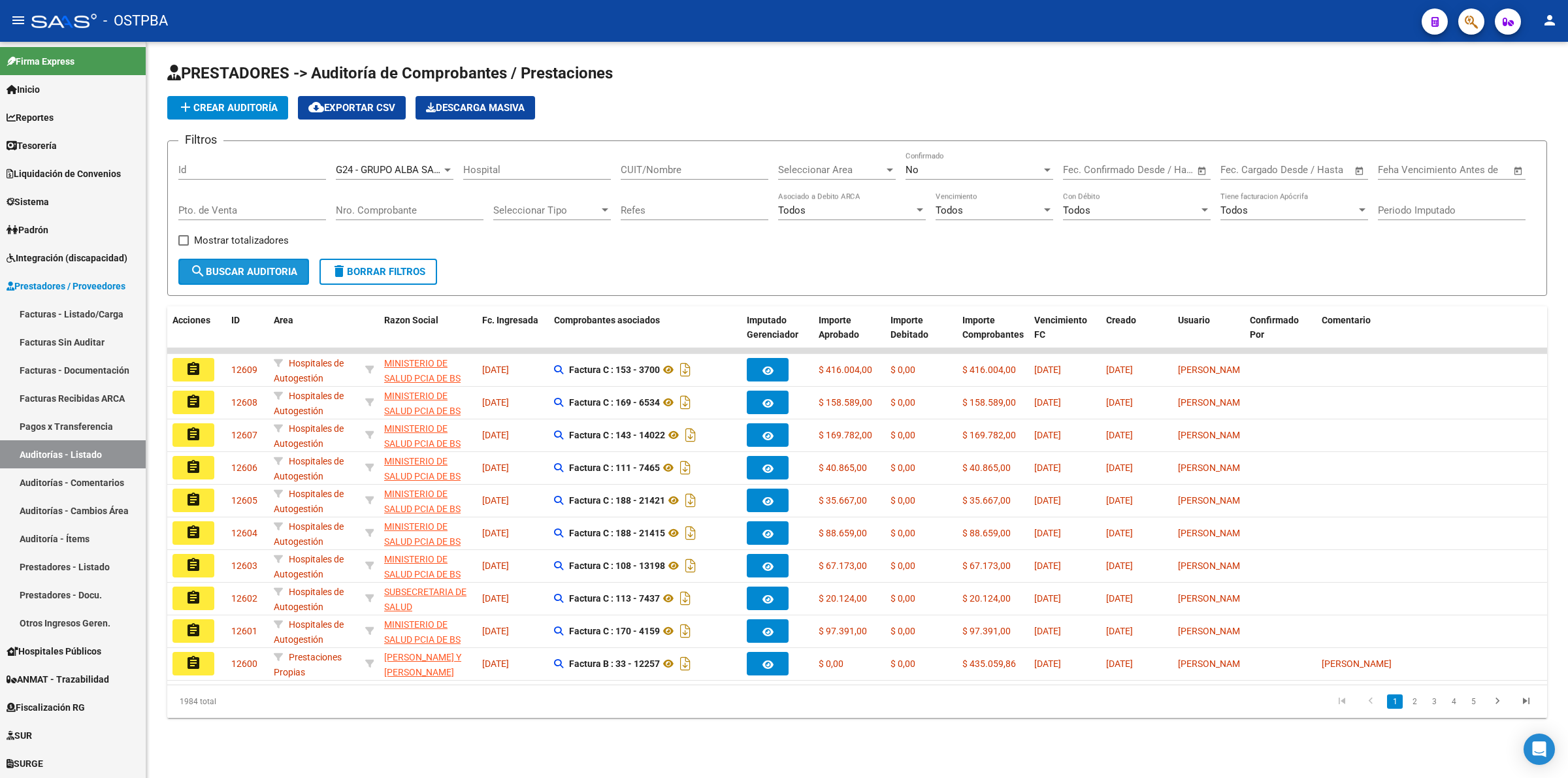
drag, startPoint x: 219, startPoint y: 262, endPoint x: 241, endPoint y: 270, distance: 23.4
click at [220, 262] on button "search Buscar Auditoria" at bounding box center [243, 272] width 131 height 26
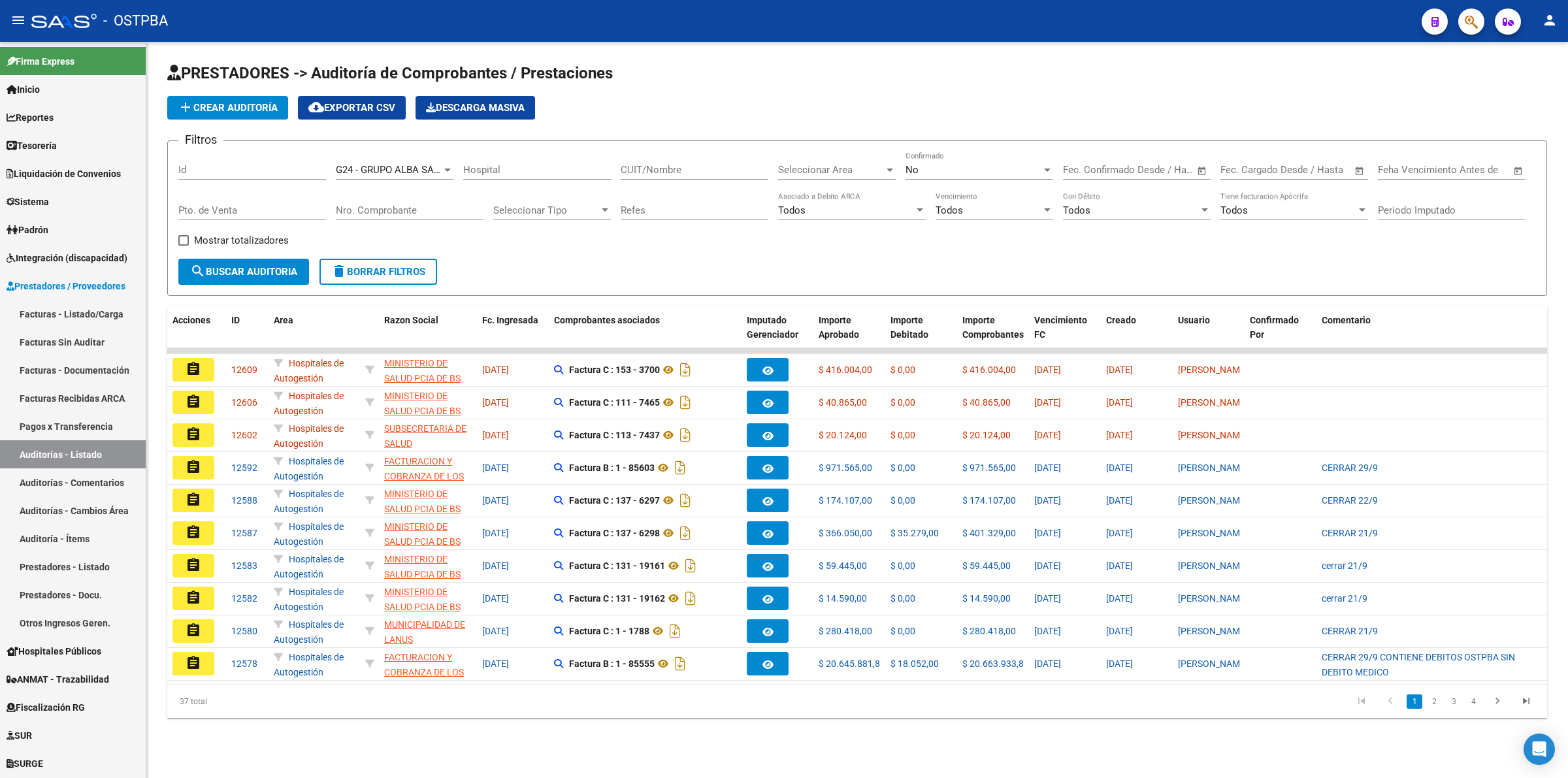
click at [443, 170] on div at bounding box center [447, 169] width 12 height 10
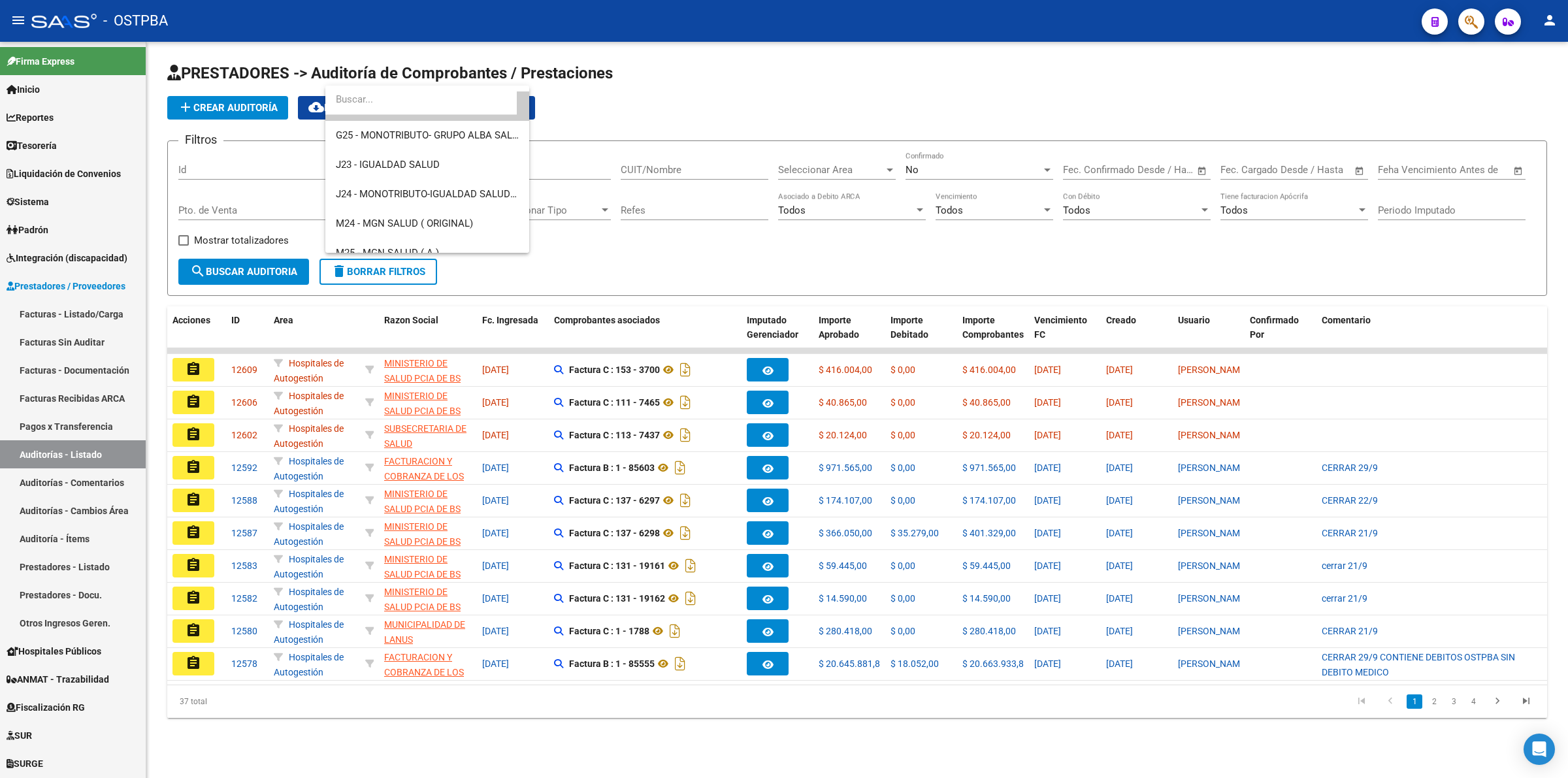
scroll to position [239, 0]
click at [425, 157] on span "J23 - IGUALDAD SALUD" at bounding box center [387, 154] width 104 height 12
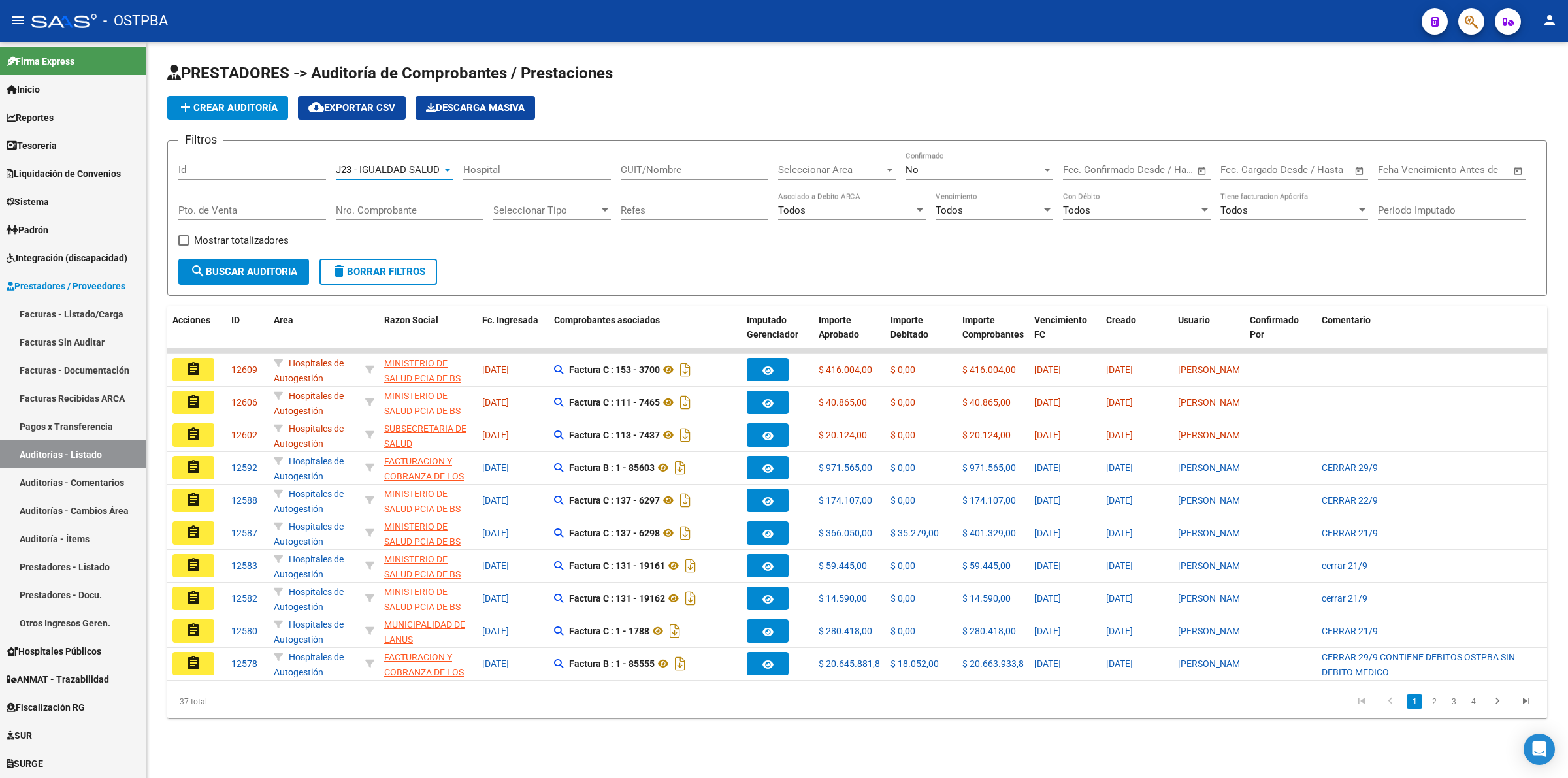
click at [285, 283] on form "Filtros Id J23 - IGUALDAD SALUD Seleccionar Gerenciador Hospital CUIT/Nombre Se…" at bounding box center [857, 217] width 1380 height 155
click at [290, 272] on span "search Buscar Auditoria" at bounding box center [243, 272] width 107 height 12
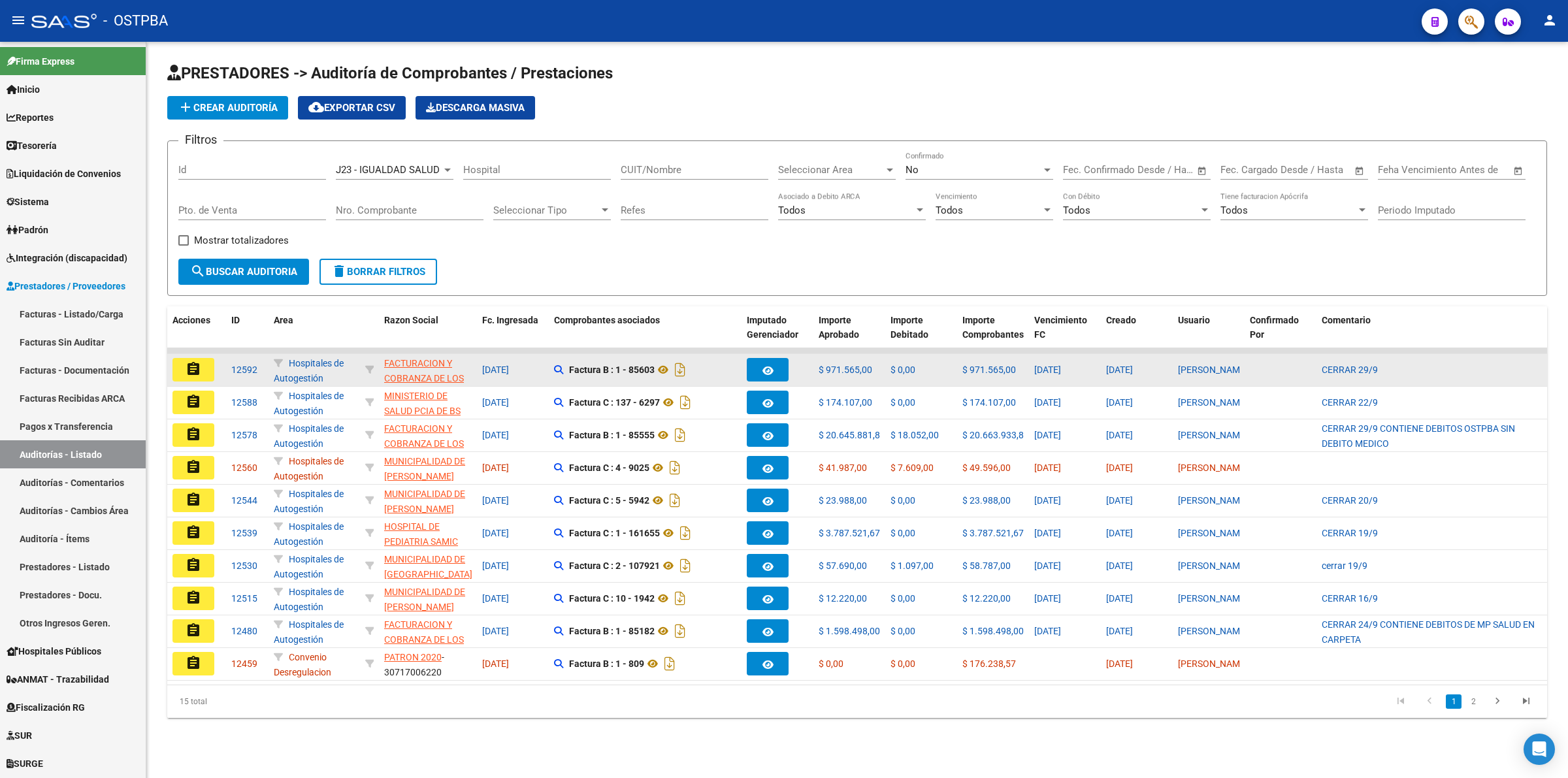
click at [195, 361] on mat-icon "assignment" at bounding box center [193, 368] width 16 height 16
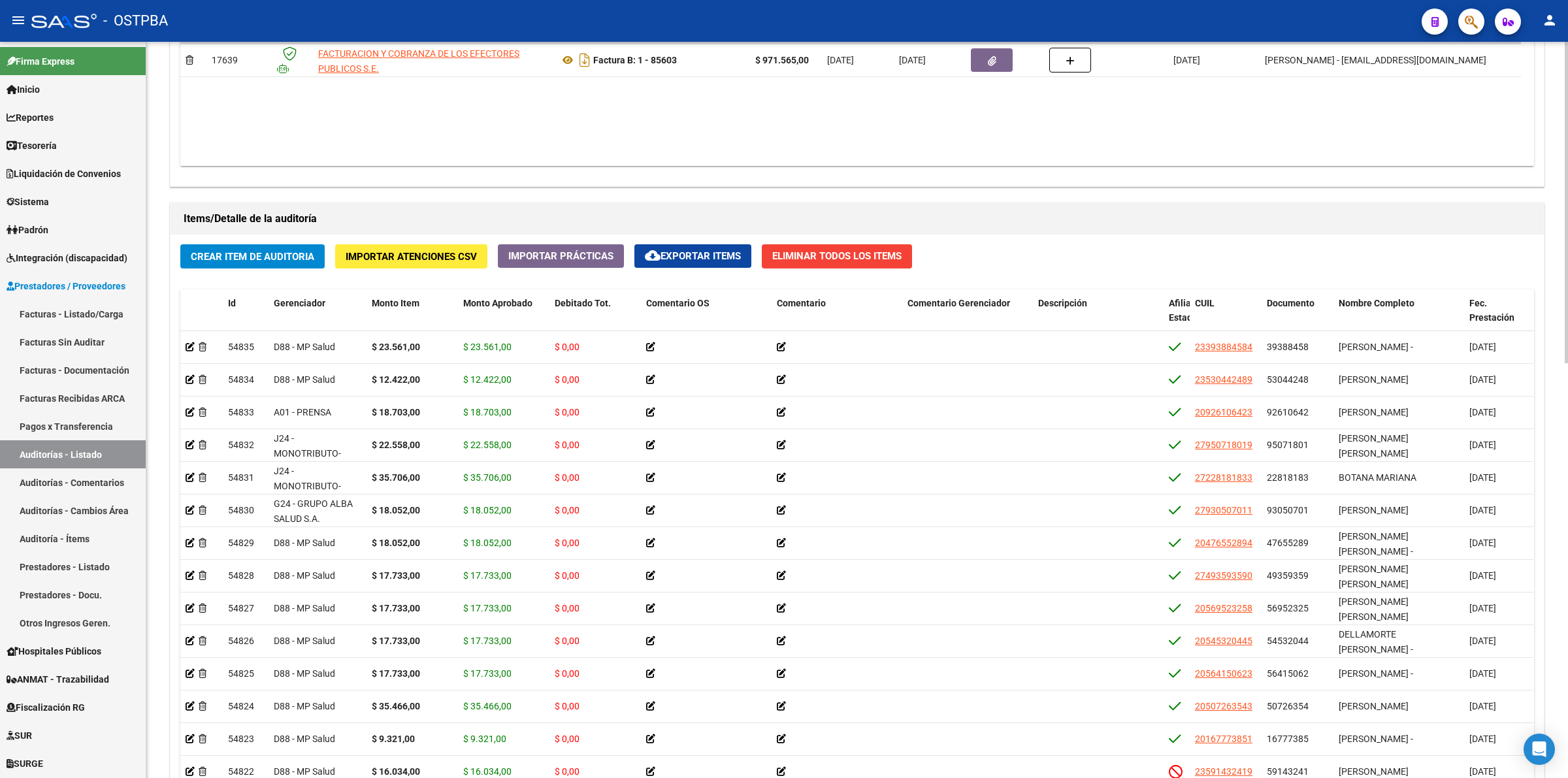
scroll to position [459, 0]
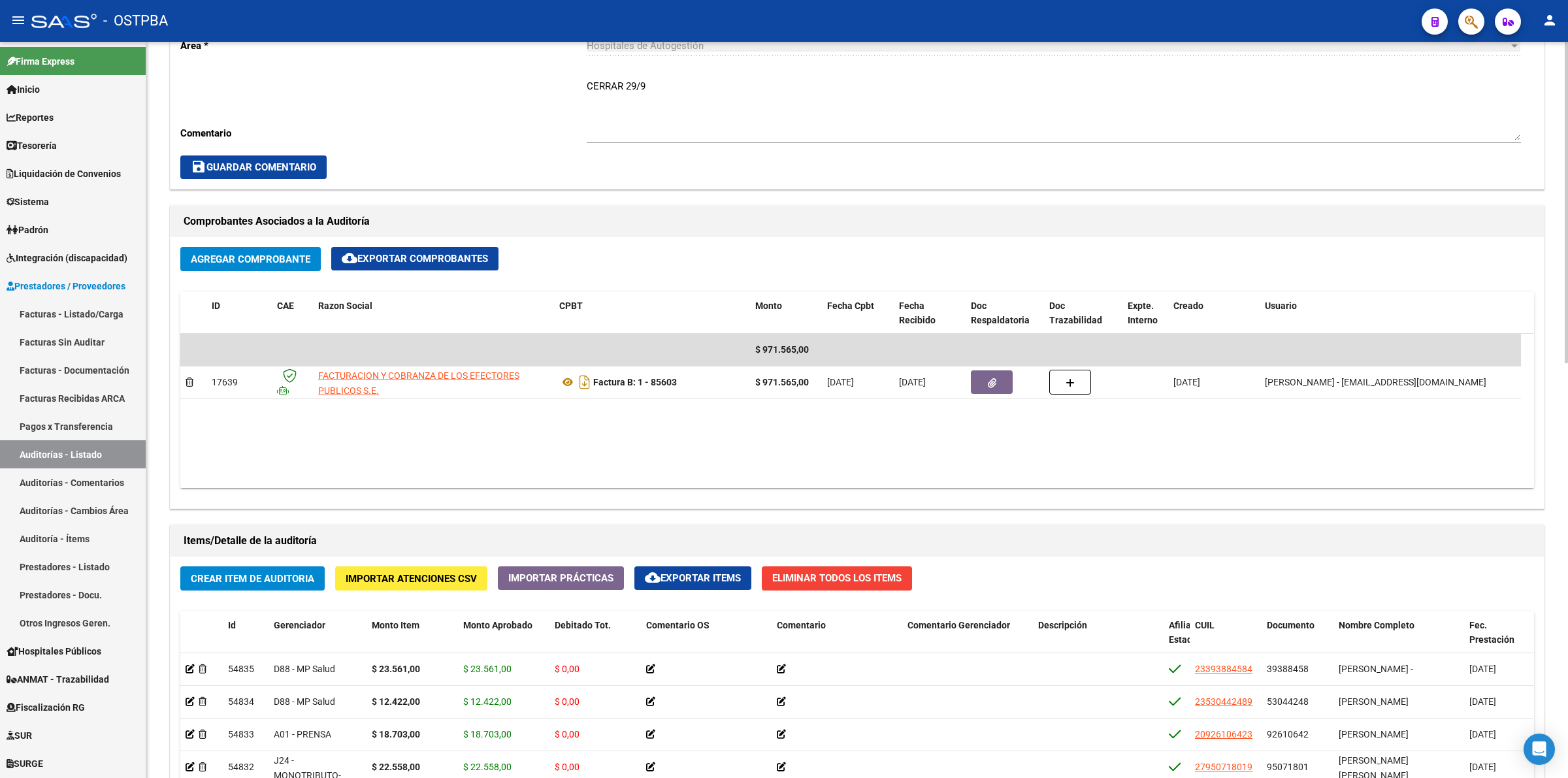
click at [1562, 116] on div "arrow_back Editar 12592 cloud_download Generar informe ESTA AUDITORÍA ESTÁ ABIE…" at bounding box center [857, 426] width 1422 height 1687
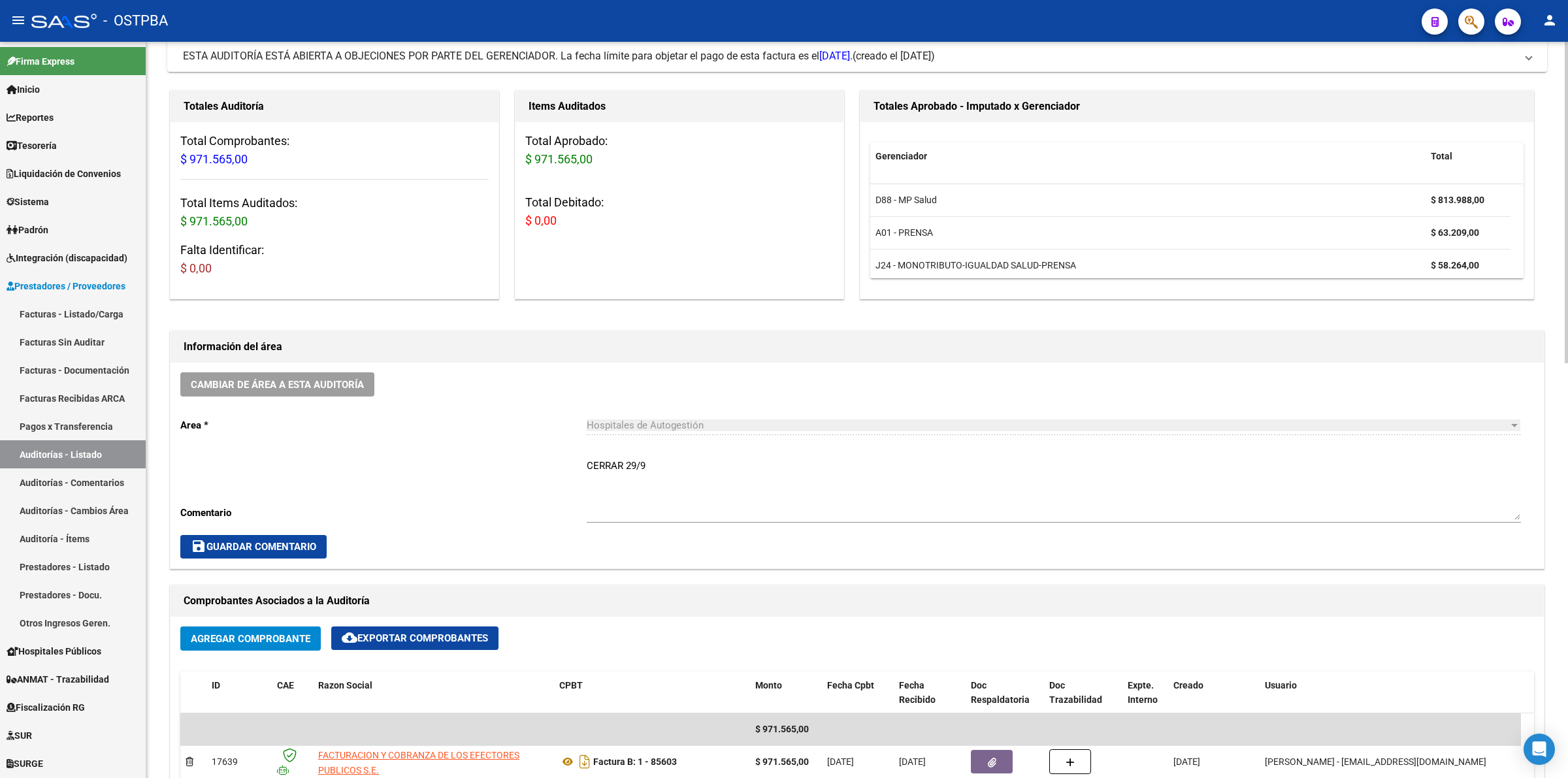
scroll to position [0, 0]
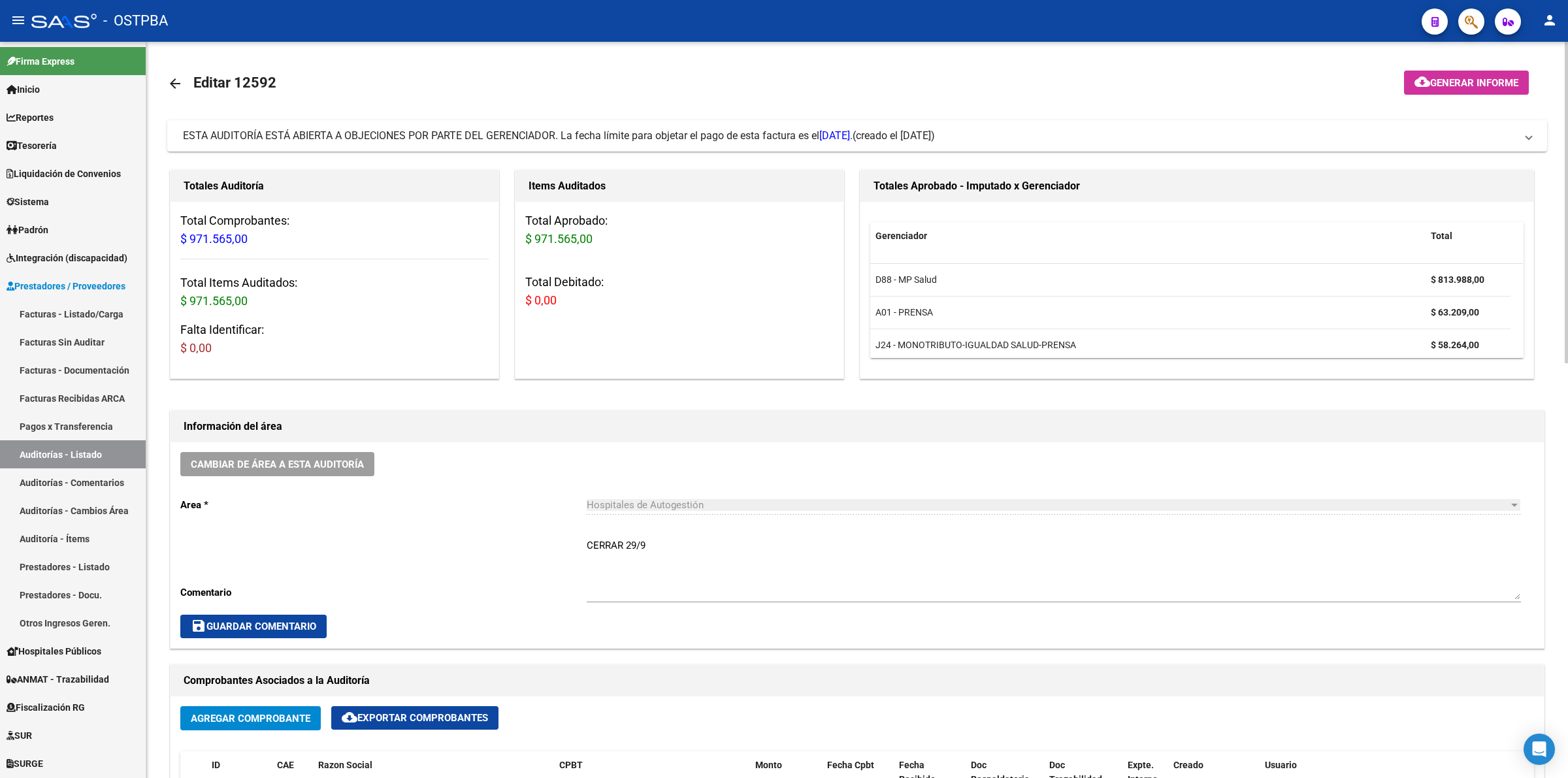
click at [170, 76] on mat-icon "arrow_back" at bounding box center [175, 84] width 16 height 16
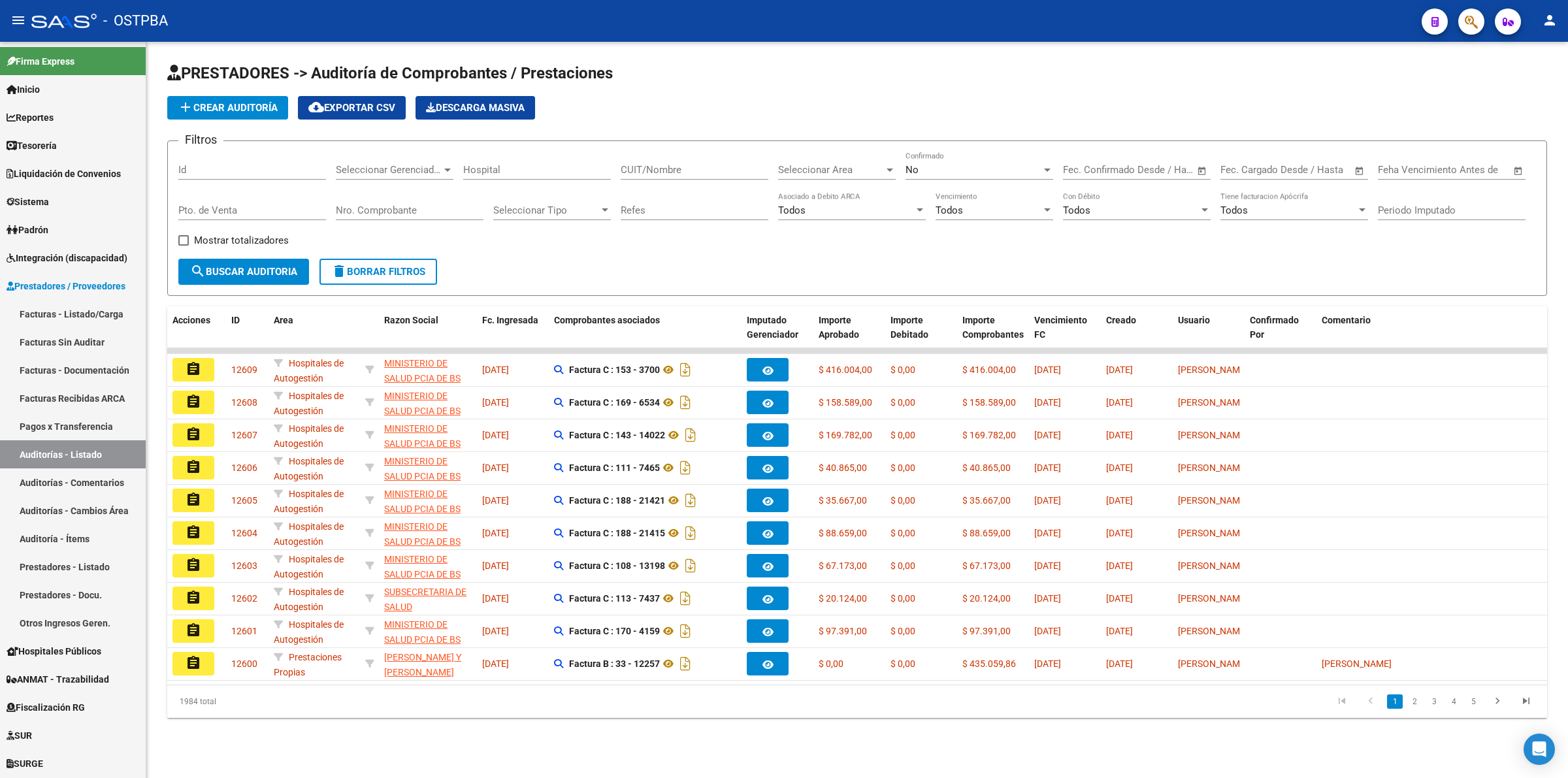
click at [889, 168] on div at bounding box center [889, 169] width 7 height 3
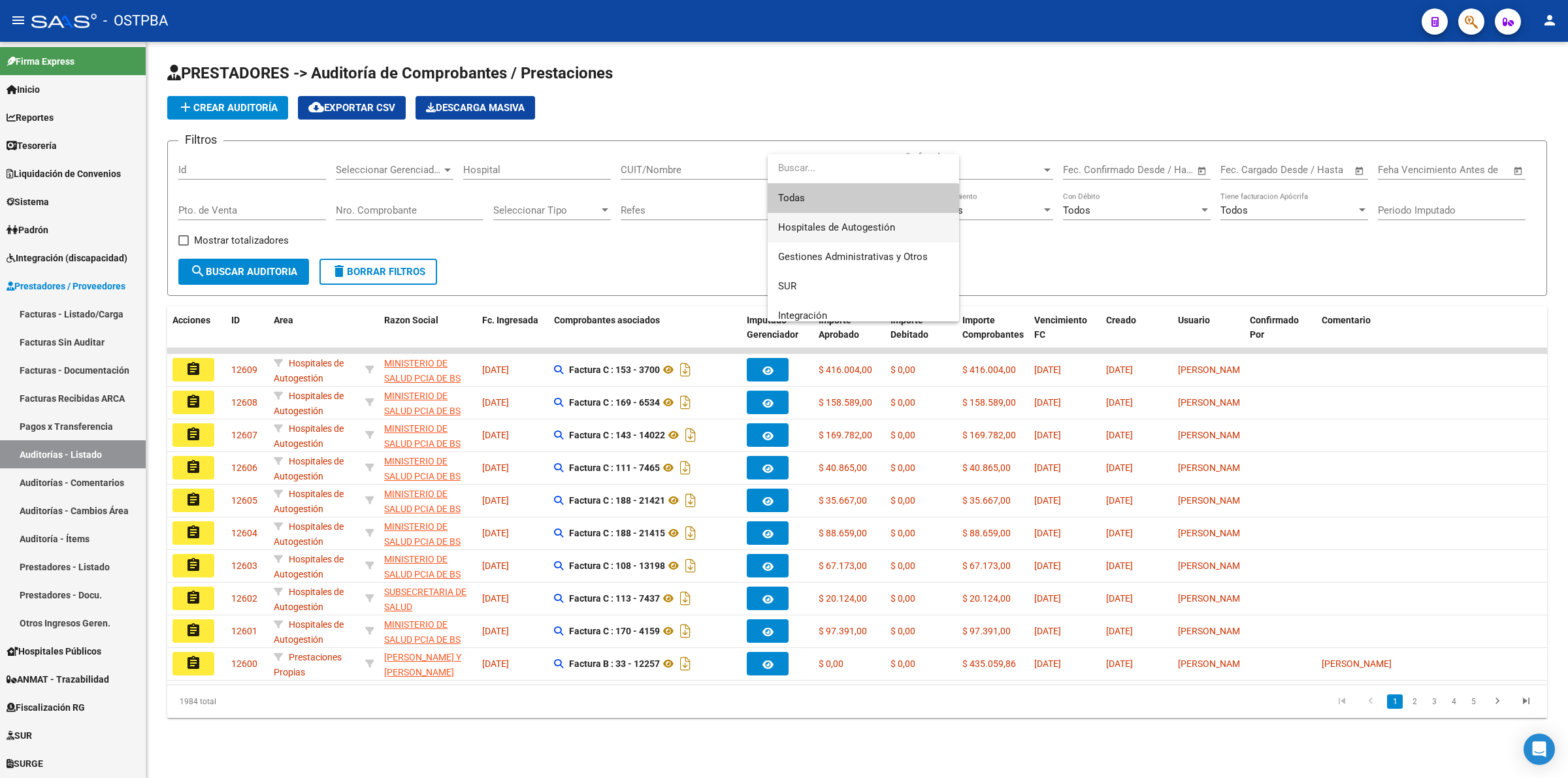
click at [917, 227] on span "Hospitales de Autogestión" at bounding box center [863, 227] width 170 height 29
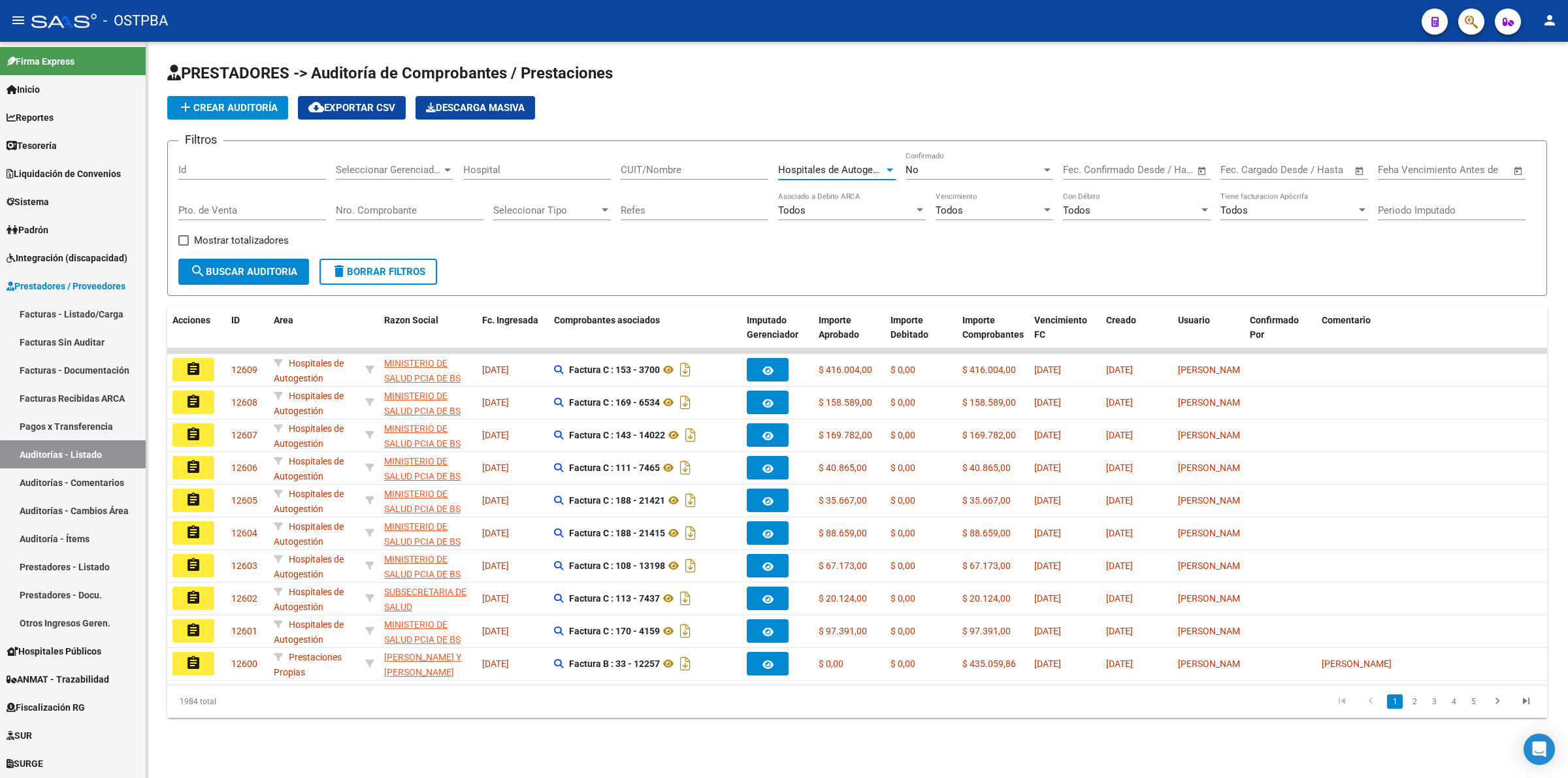
click at [422, 165] on span "Seleccionar Gerenciador" at bounding box center [388, 169] width 106 height 12
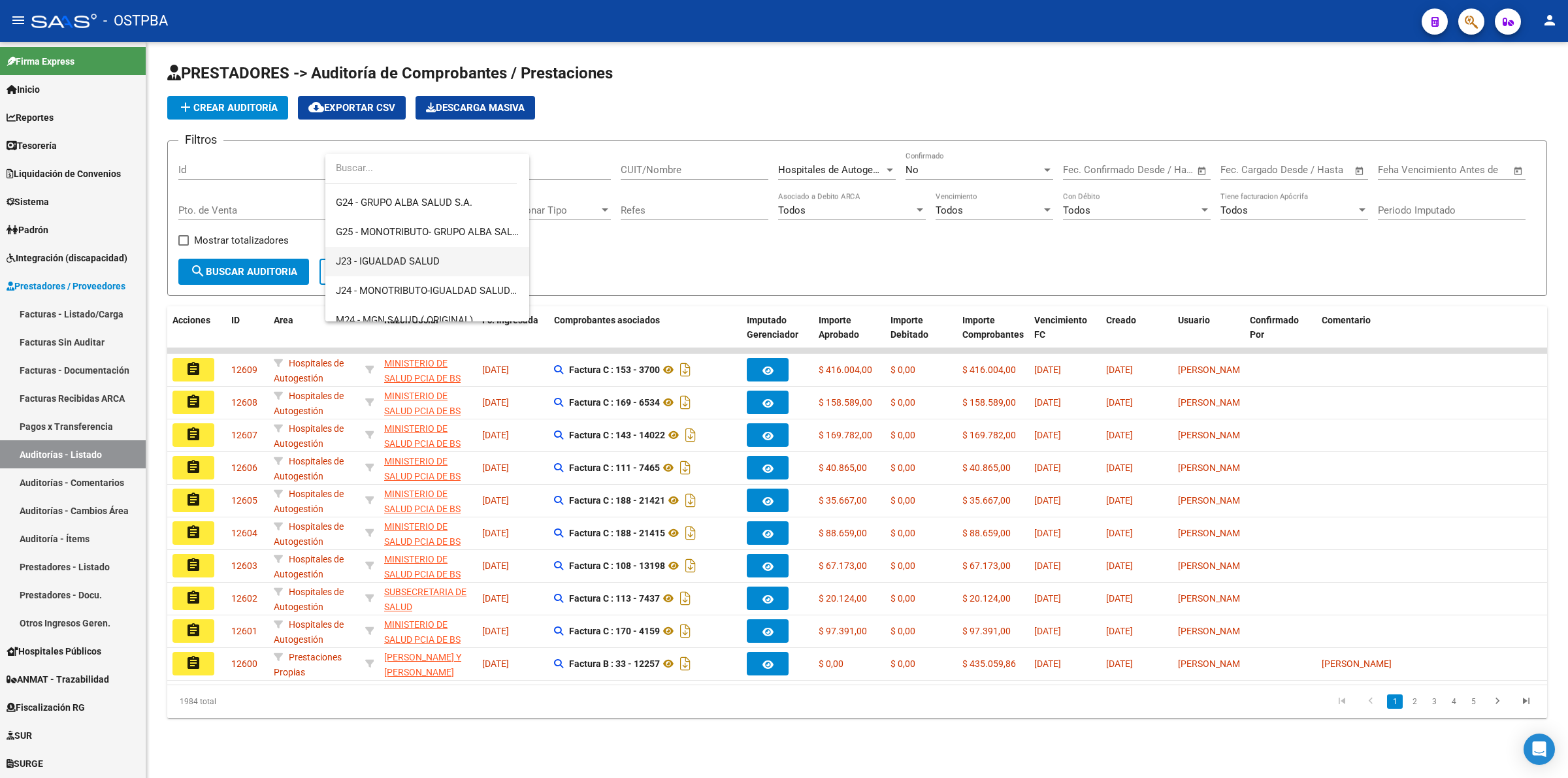
scroll to position [208, 0]
click at [415, 252] on span "J23 - IGUALDAD SALUD" at bounding box center [387, 255] width 104 height 12
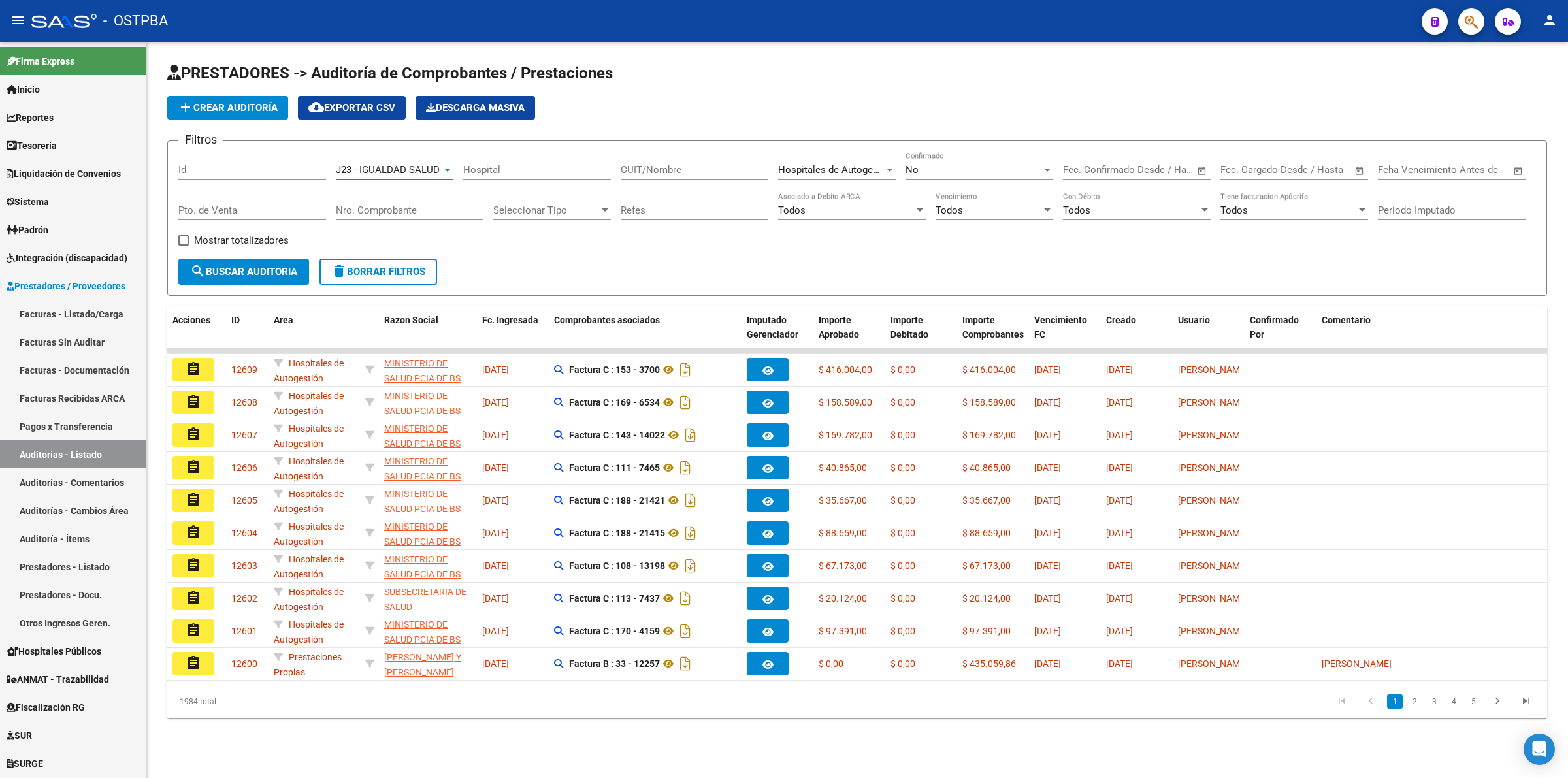
click at [254, 274] on span "search Buscar Auditoria" at bounding box center [243, 272] width 107 height 12
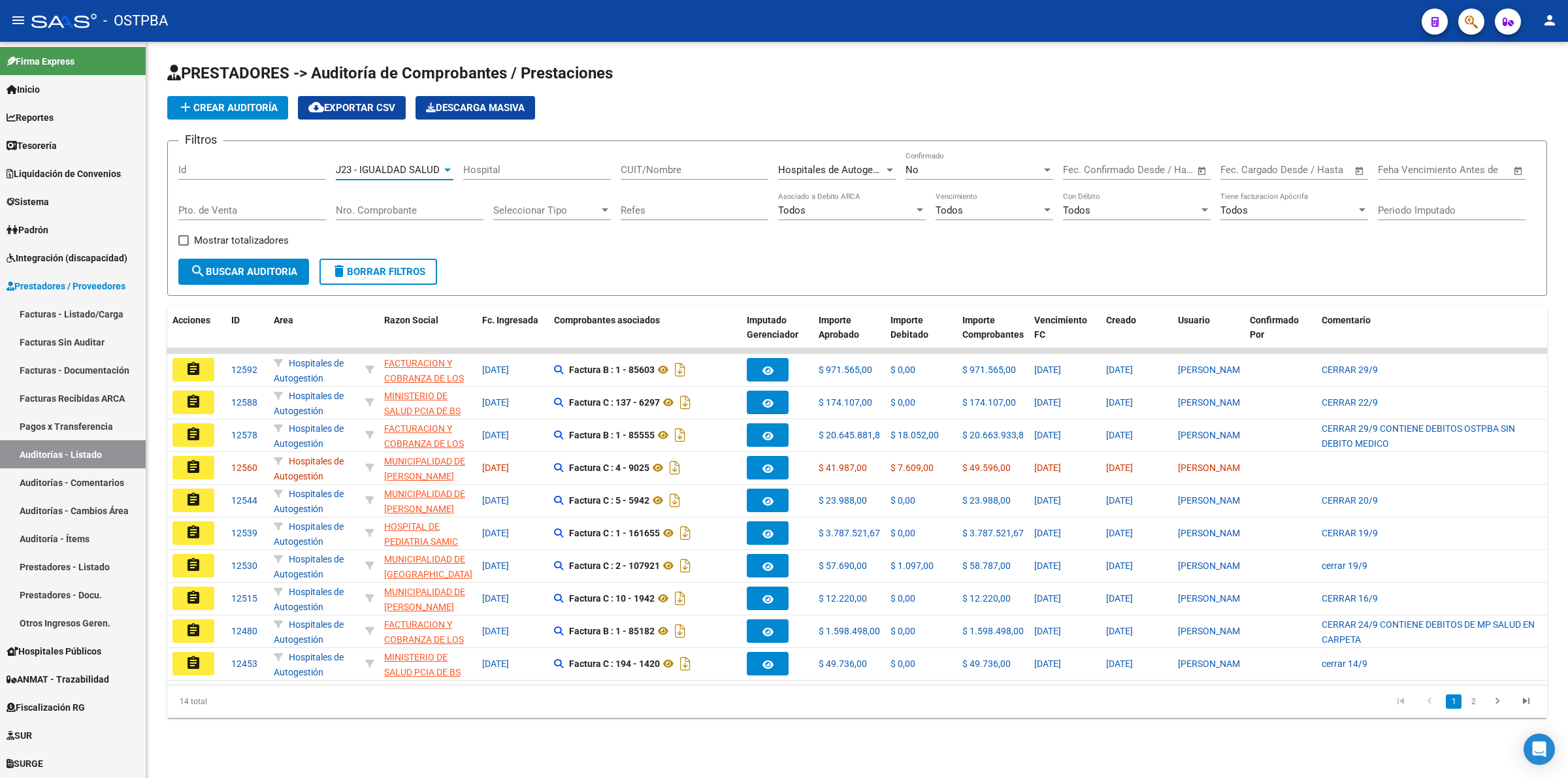
click at [419, 166] on span "J23 - IGUALDAD SALUD" at bounding box center [387, 169] width 104 height 12
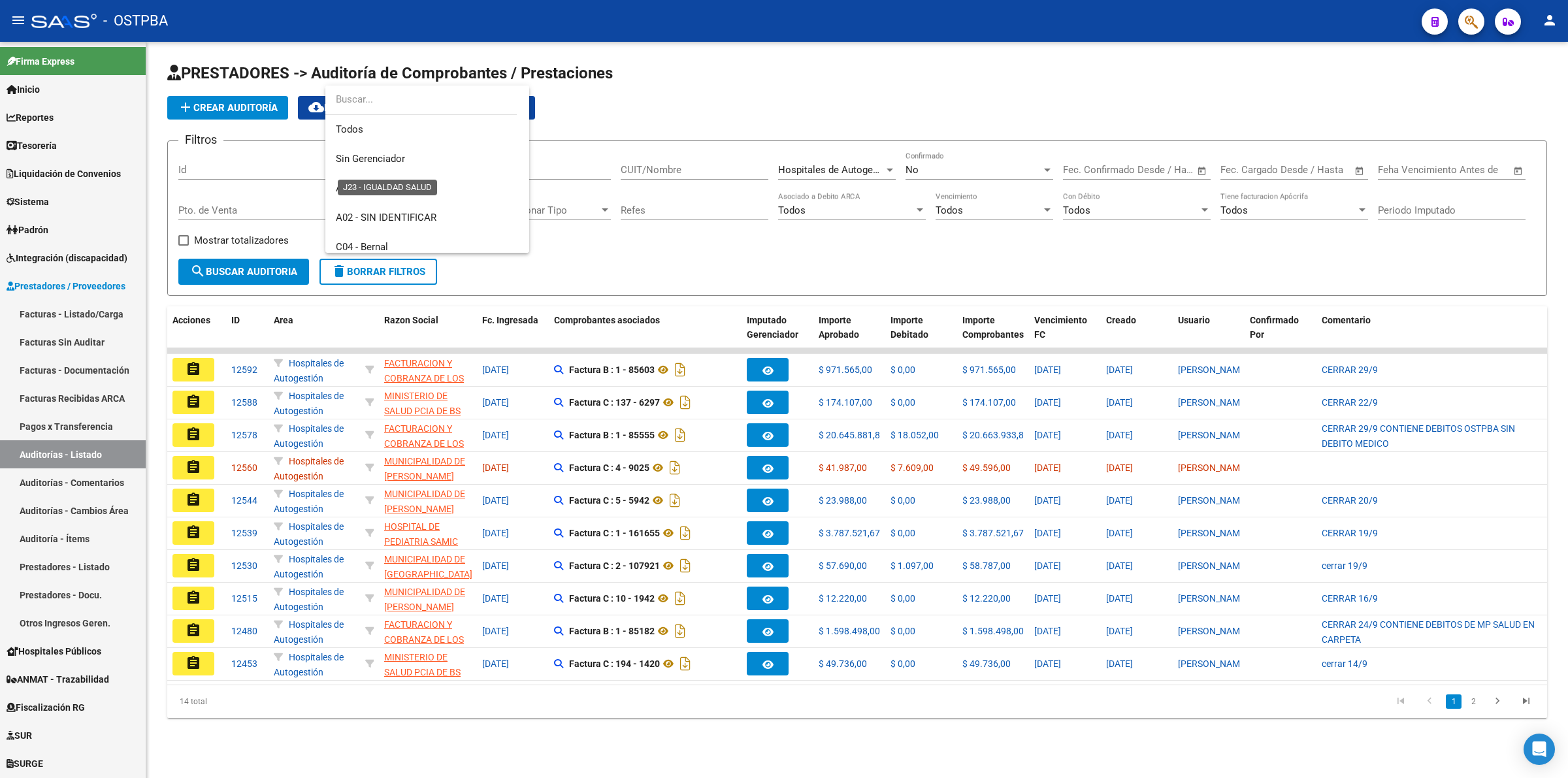
scroll to position [226, 0]
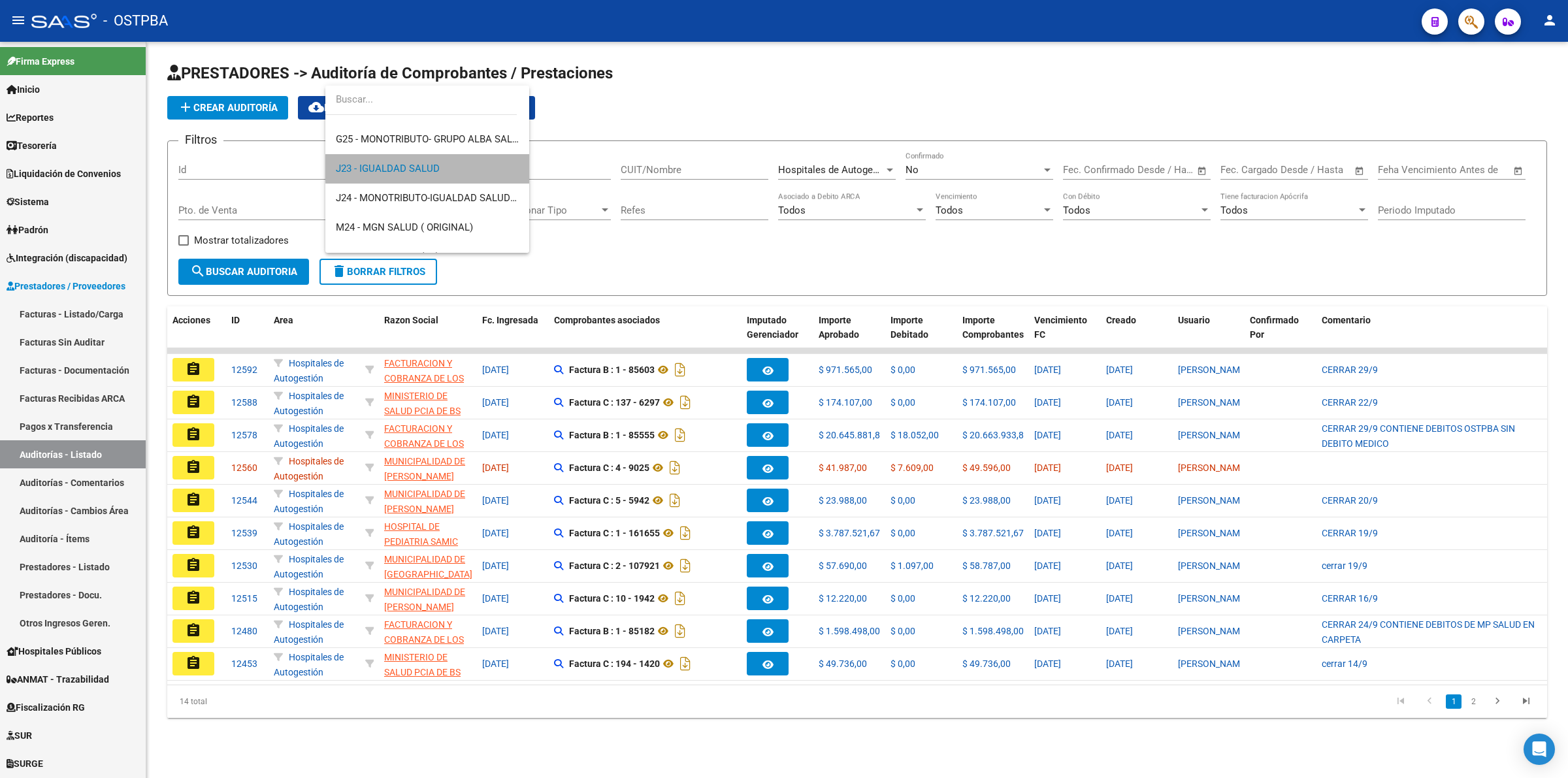
click at [449, 167] on span "J23 - IGUALDAD SALUD" at bounding box center [427, 168] width 183 height 29
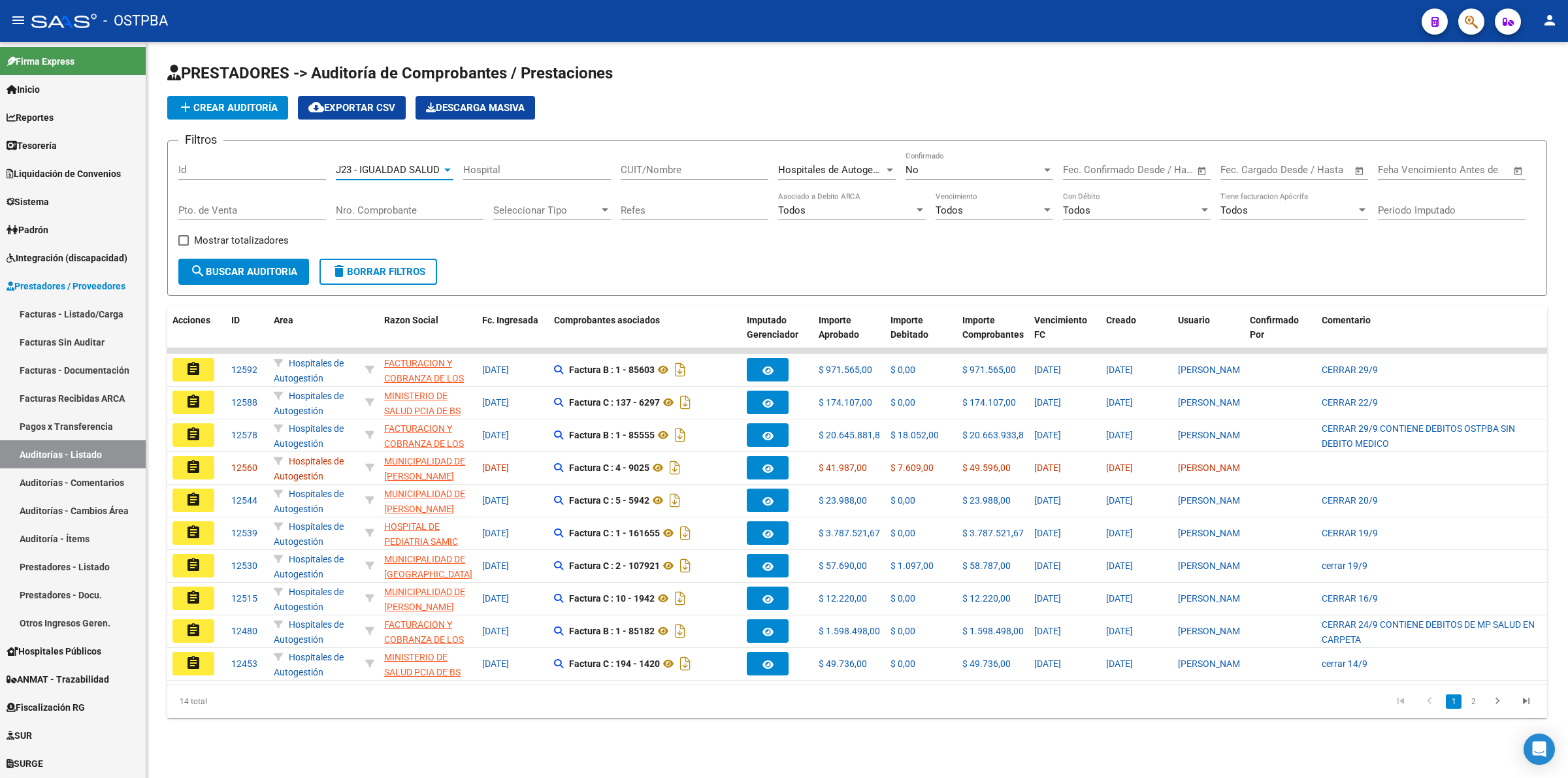
click at [236, 266] on span "search Buscar Auditoria" at bounding box center [243, 272] width 107 height 12
click at [1467, 712] on li "2" at bounding box center [1473, 702] width 20 height 23
click at [1471, 708] on link "2" at bounding box center [1473, 701] width 16 height 14
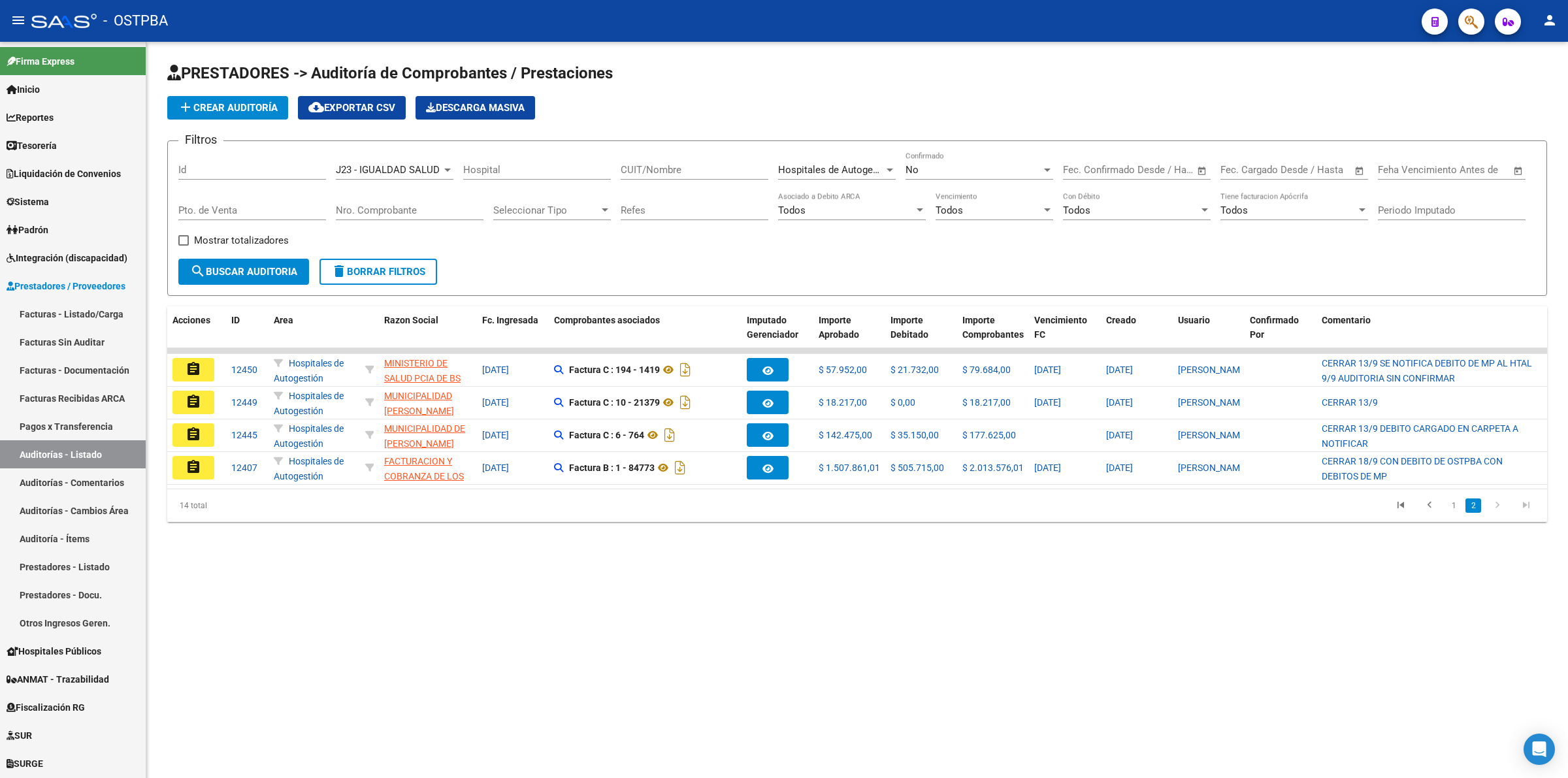
click at [447, 164] on div at bounding box center [447, 169] width 12 height 10
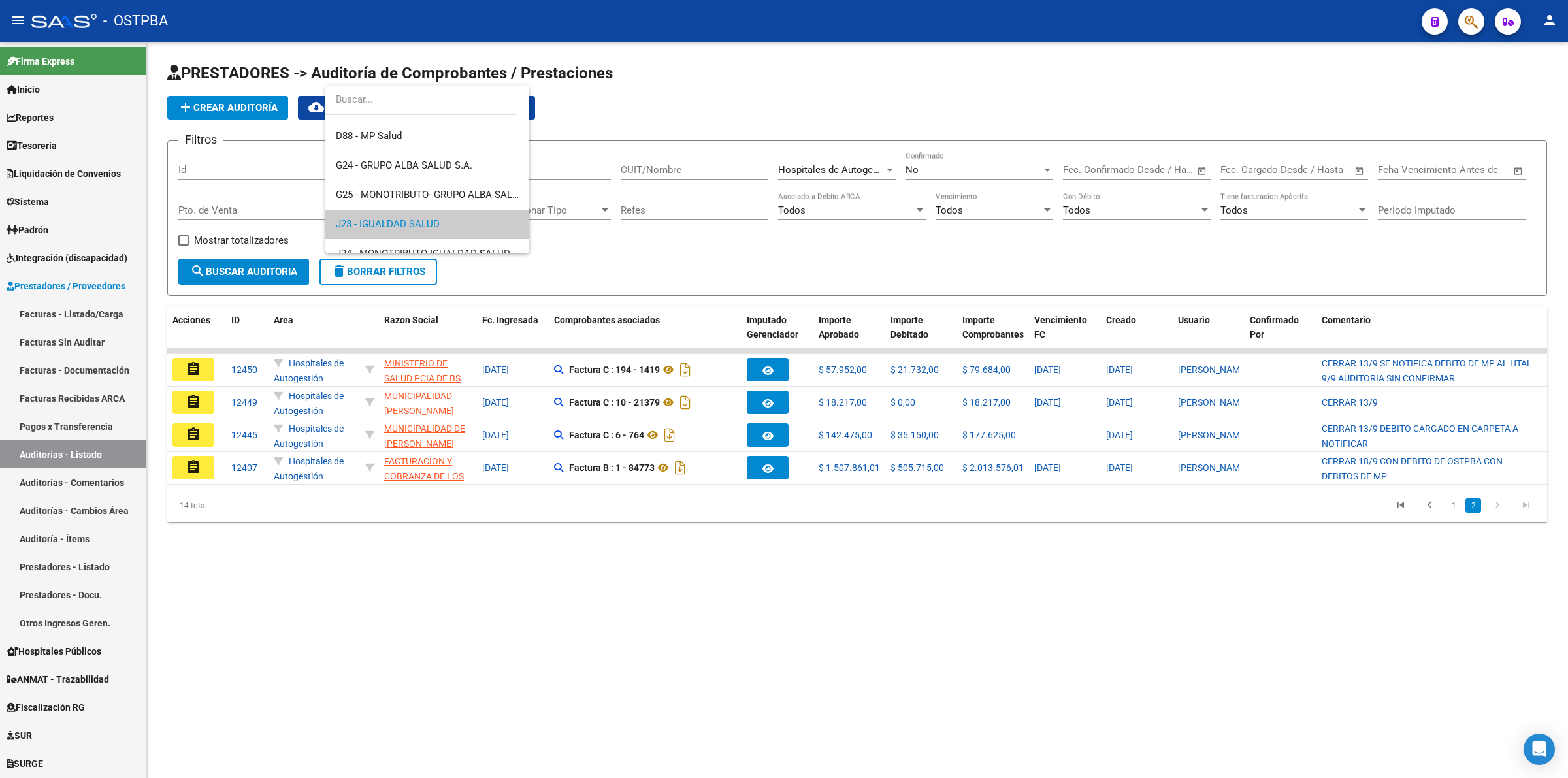
scroll to position [155, 0]
click at [459, 180] on span "G24 - GRUPO ALBA SALUD S.A." at bounding box center [403, 179] width 136 height 12
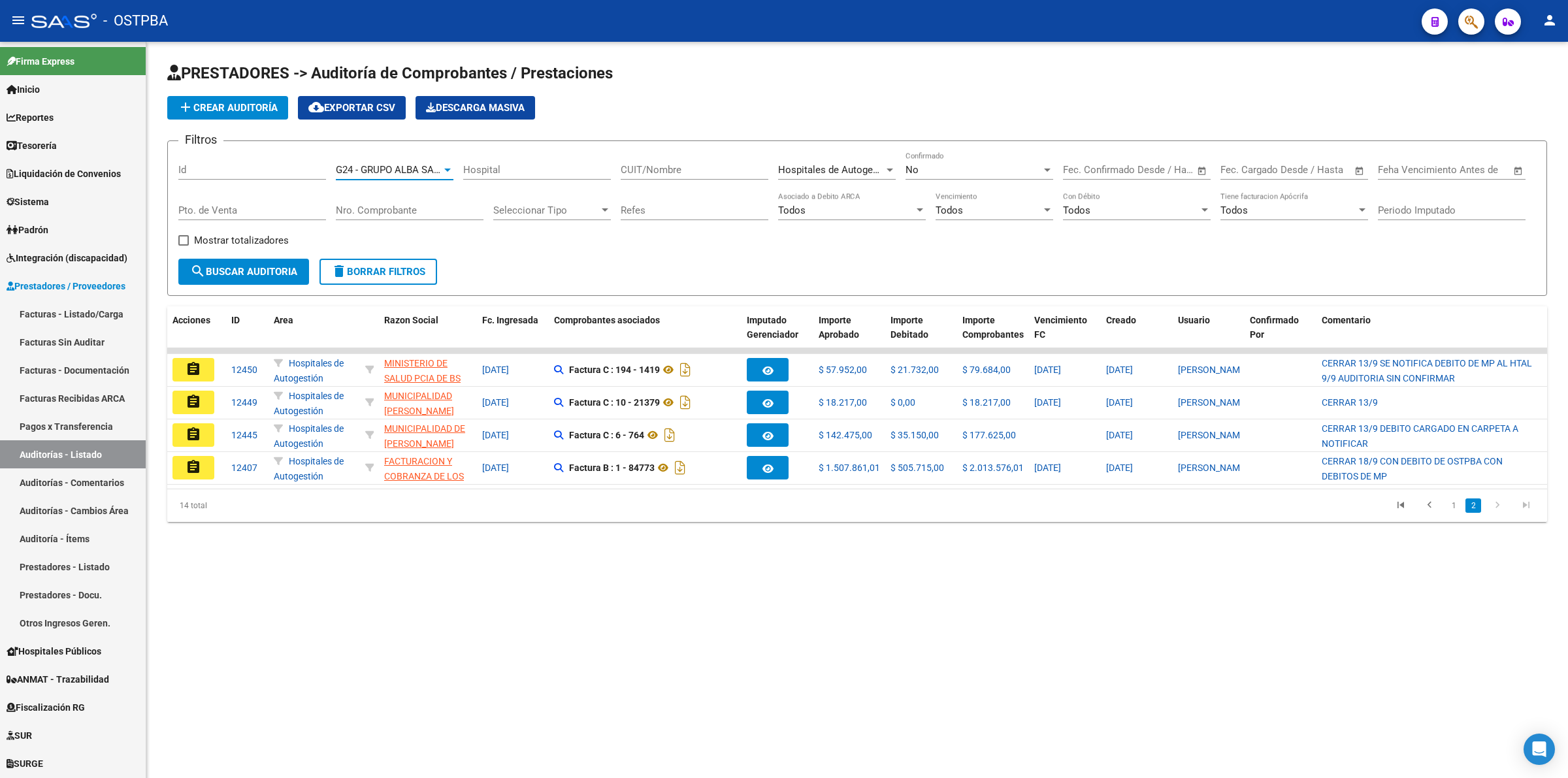
click at [259, 277] on button "search Buscar Auditoria" at bounding box center [243, 272] width 131 height 26
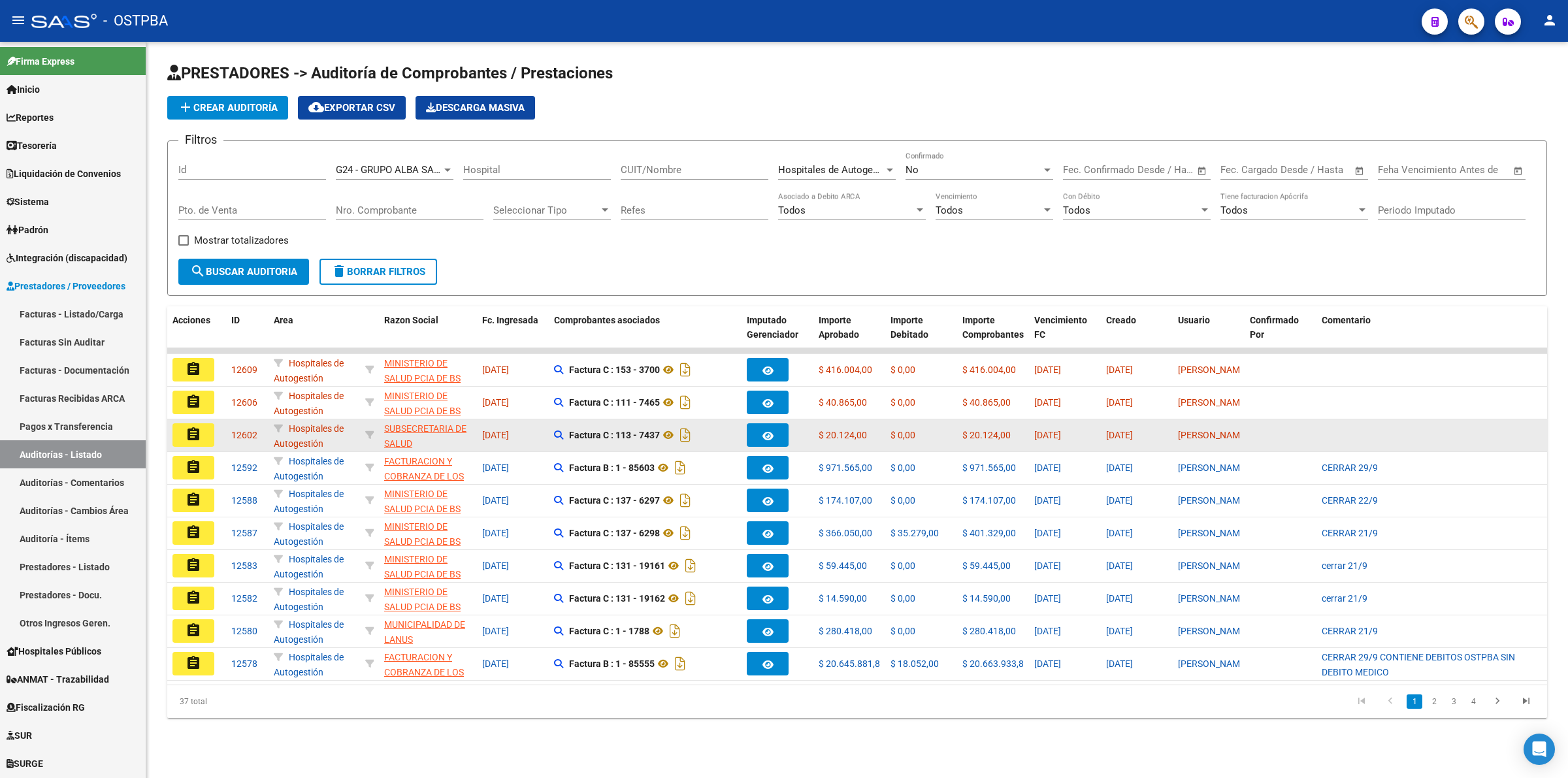
click at [206, 431] on button "assignment" at bounding box center [194, 434] width 41 height 23
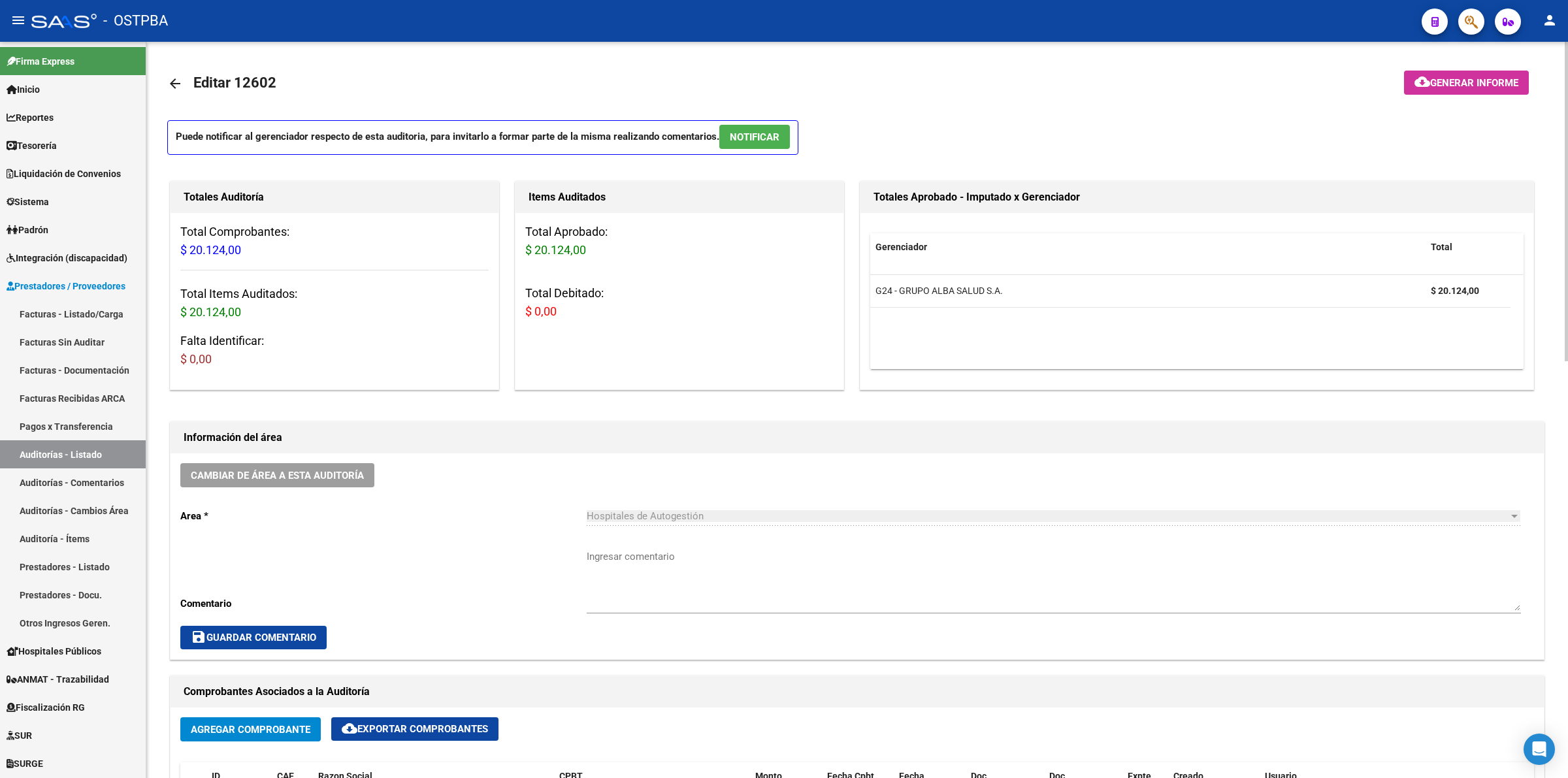
click at [171, 74] on link "arrow_back" at bounding box center [180, 83] width 26 height 31
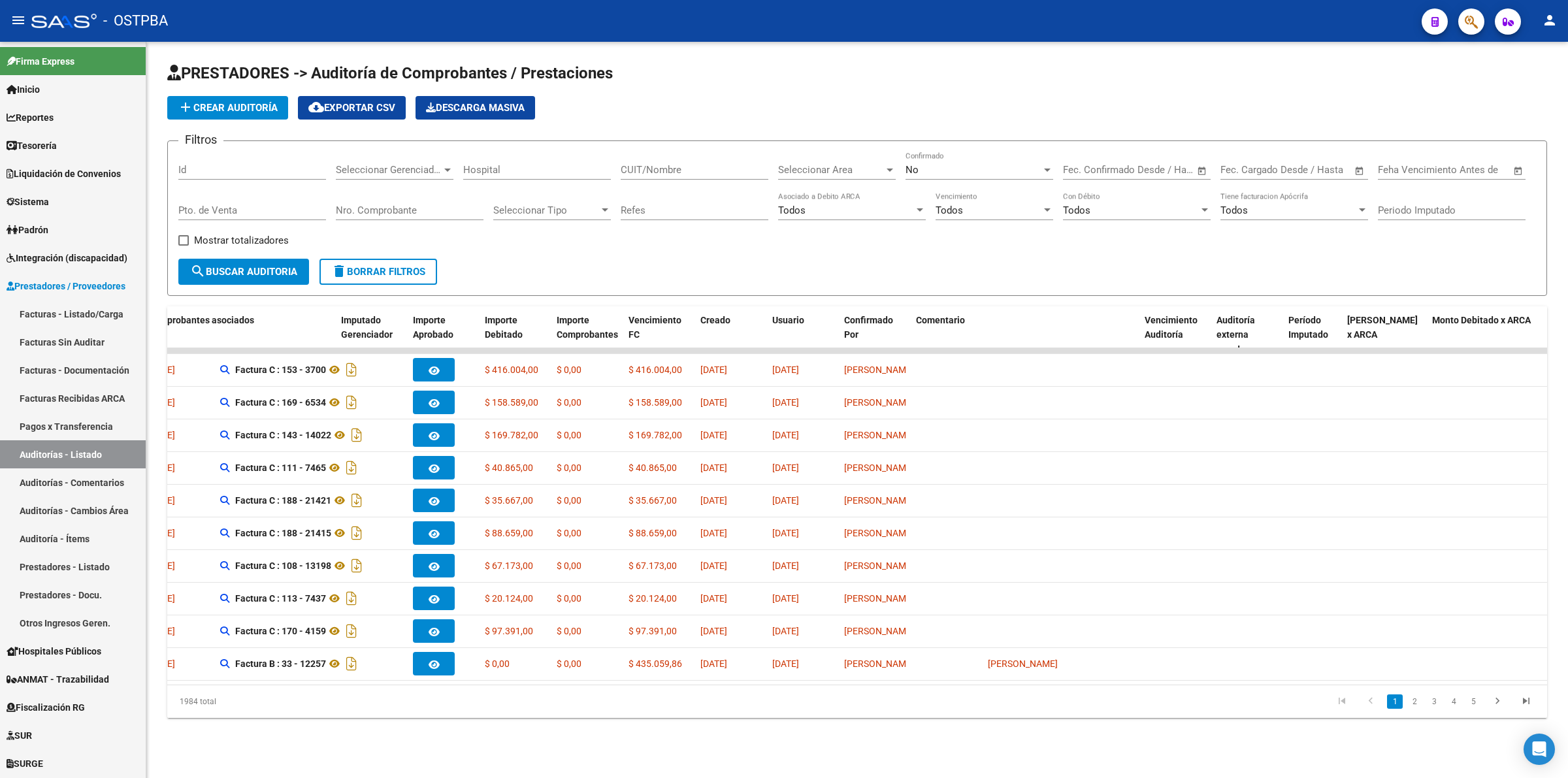
scroll to position [0, 448]
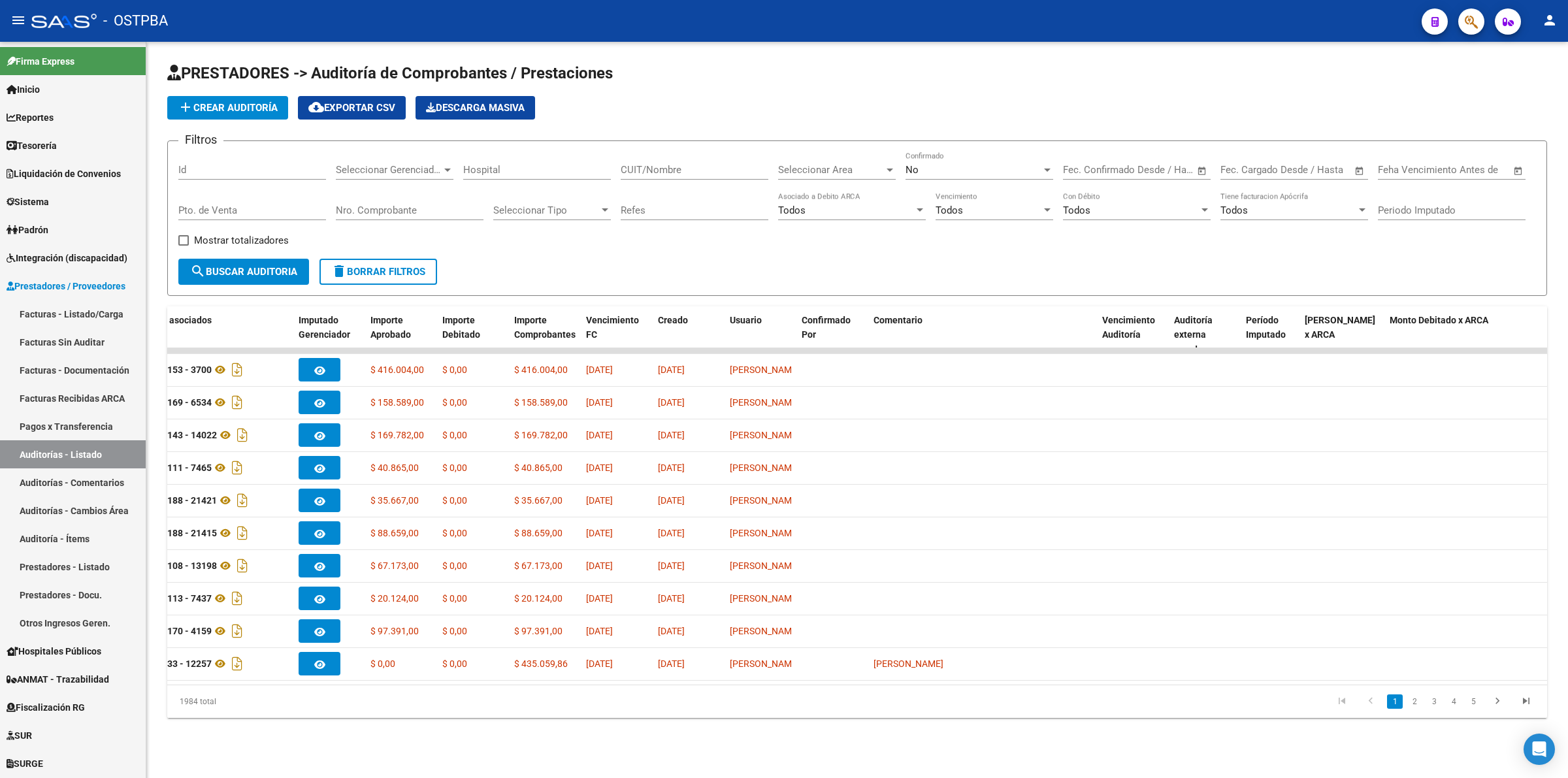
click at [438, 163] on span "Seleccionar Gerenciador" at bounding box center [388, 169] width 106 height 12
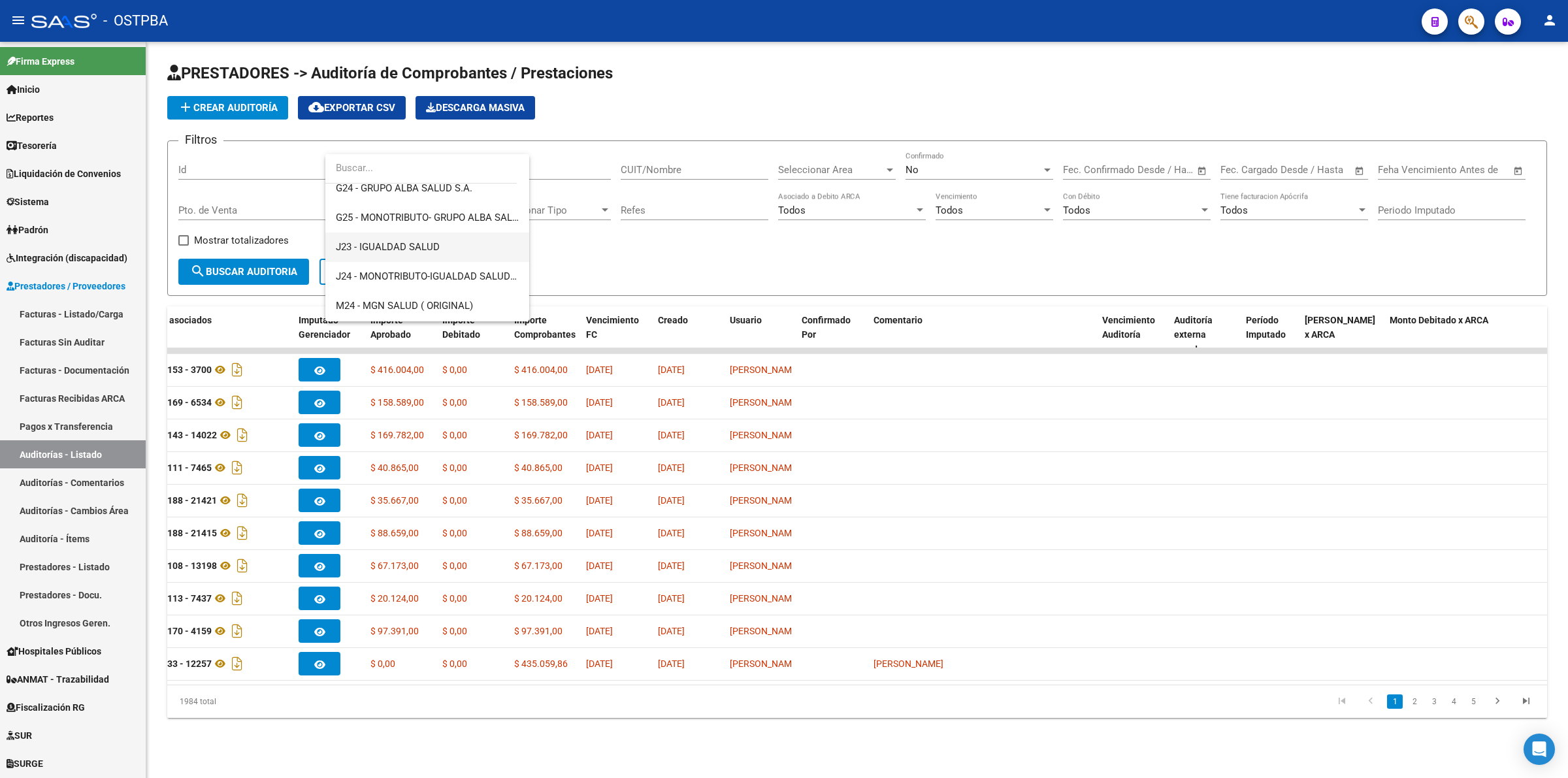
click at [456, 254] on span "J23 - IGUALDAD SALUD" at bounding box center [427, 246] width 183 height 29
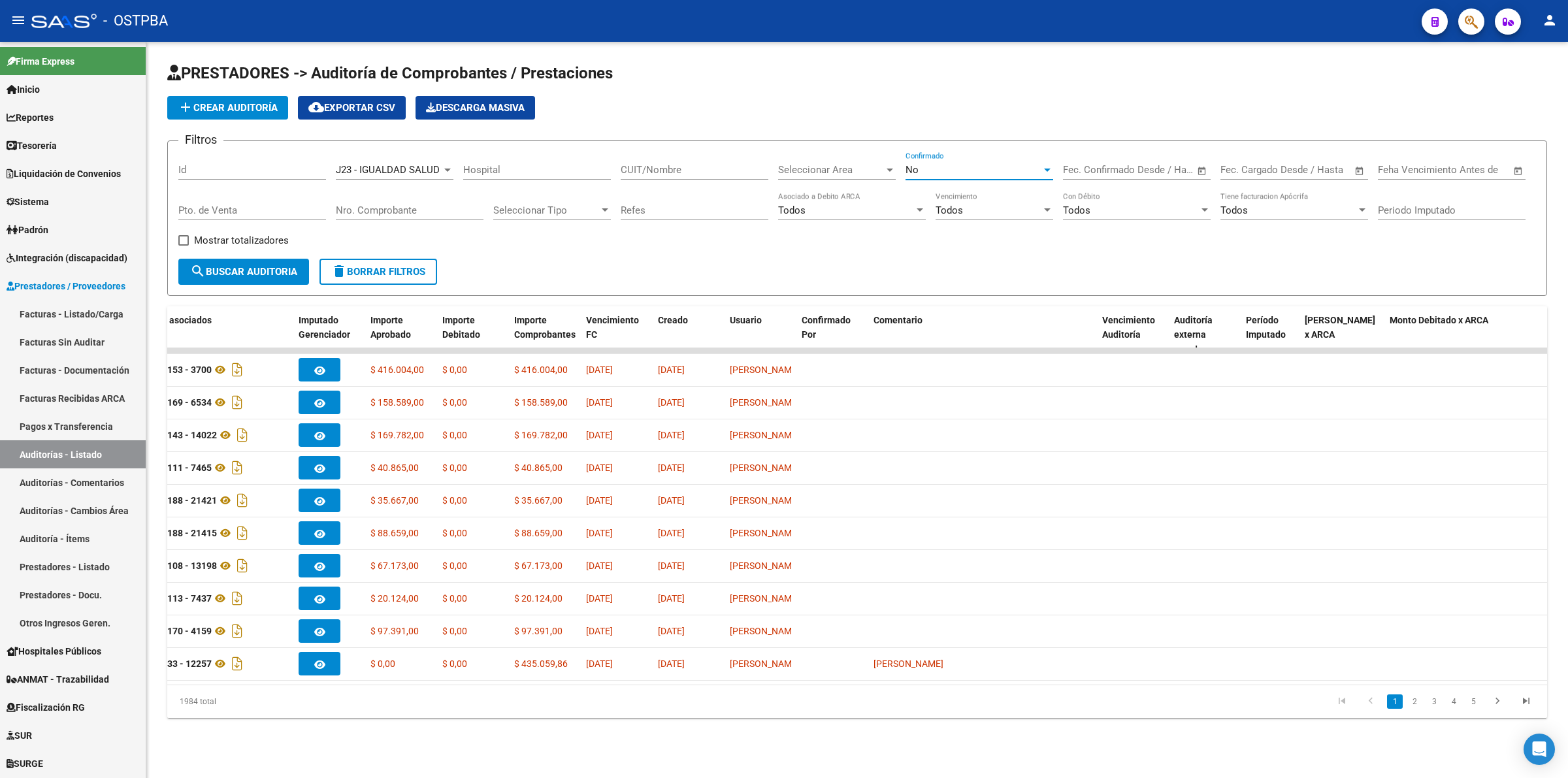
click at [992, 168] on div "No" at bounding box center [973, 169] width 136 height 12
click at [930, 137] on span "Si" at bounding box center [979, 139] width 148 height 29
click at [242, 266] on span "search Buscar Auditoria" at bounding box center [243, 272] width 107 height 12
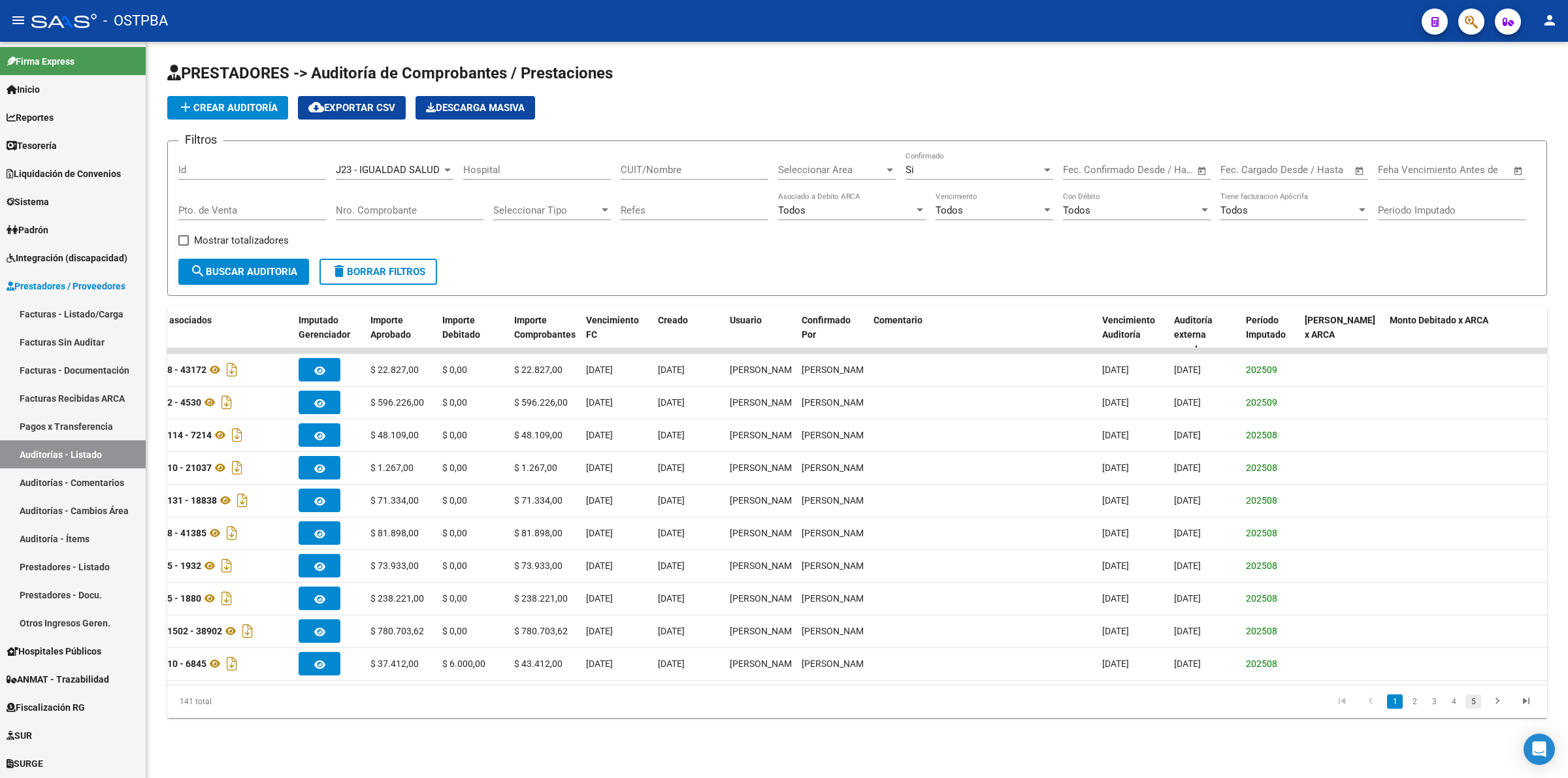
click at [1469, 708] on link "5" at bounding box center [1473, 701] width 16 height 14
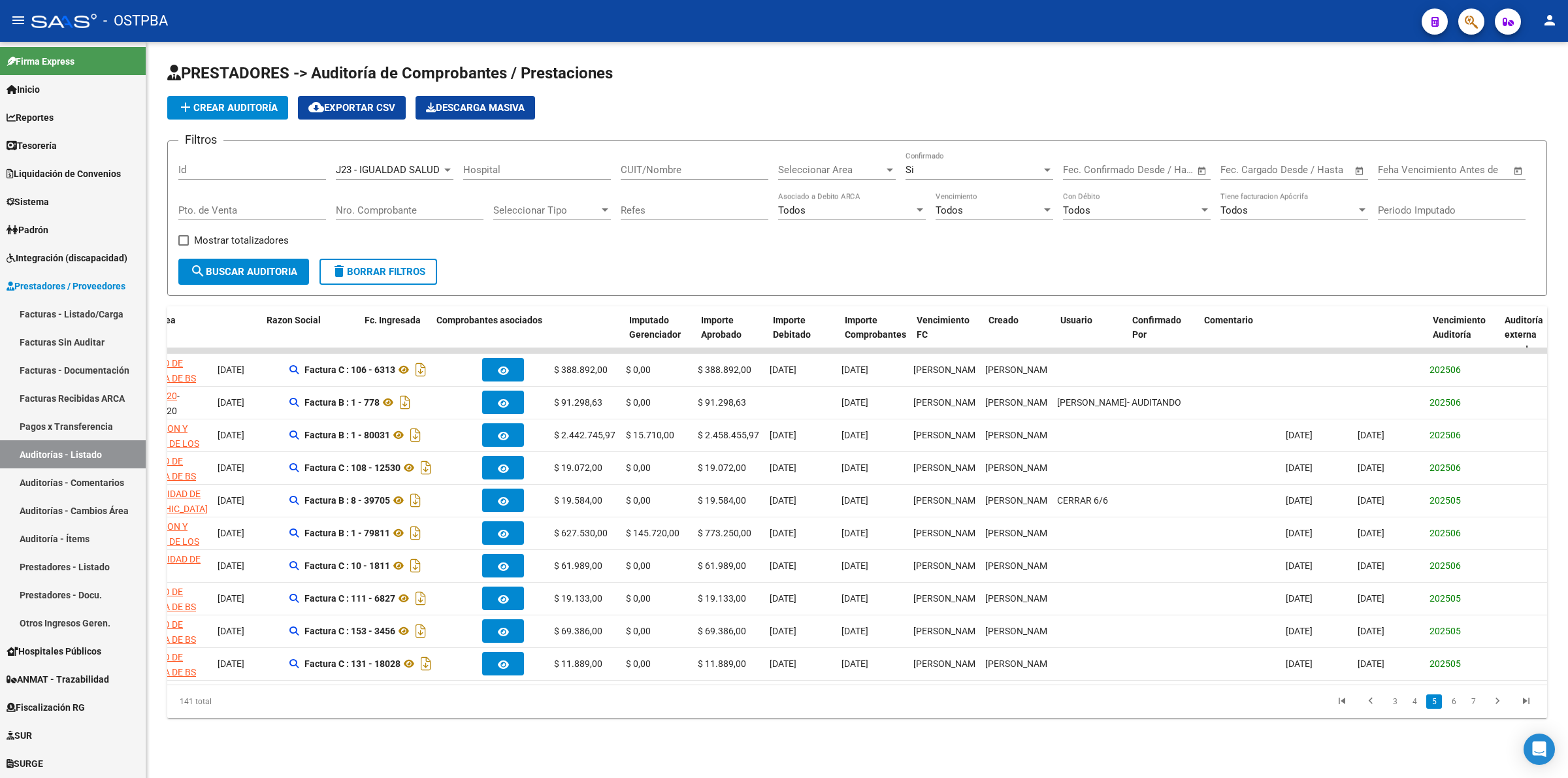
scroll to position [0, 0]
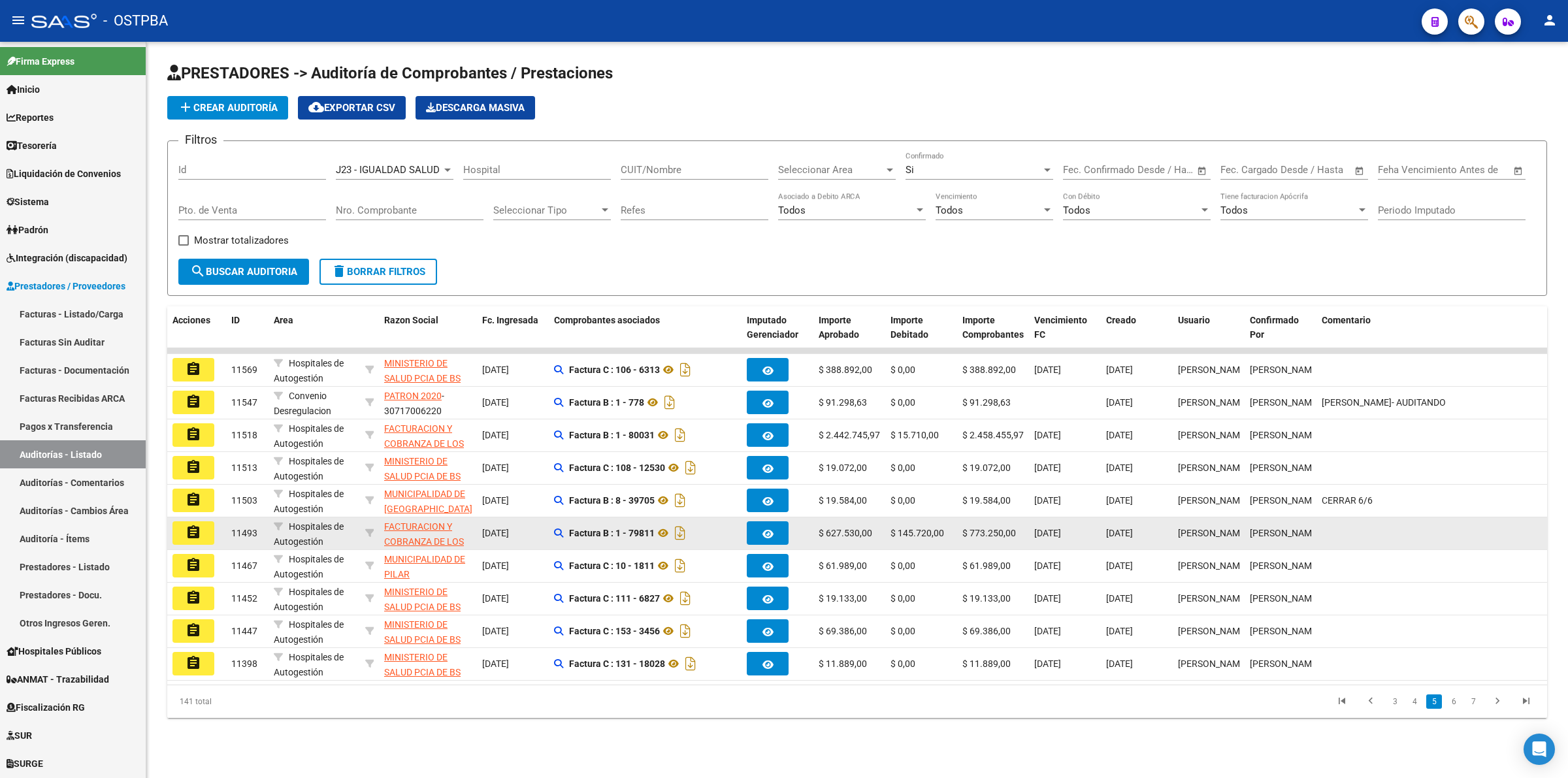
click at [191, 529] on mat-icon "assignment" at bounding box center [193, 532] width 16 height 16
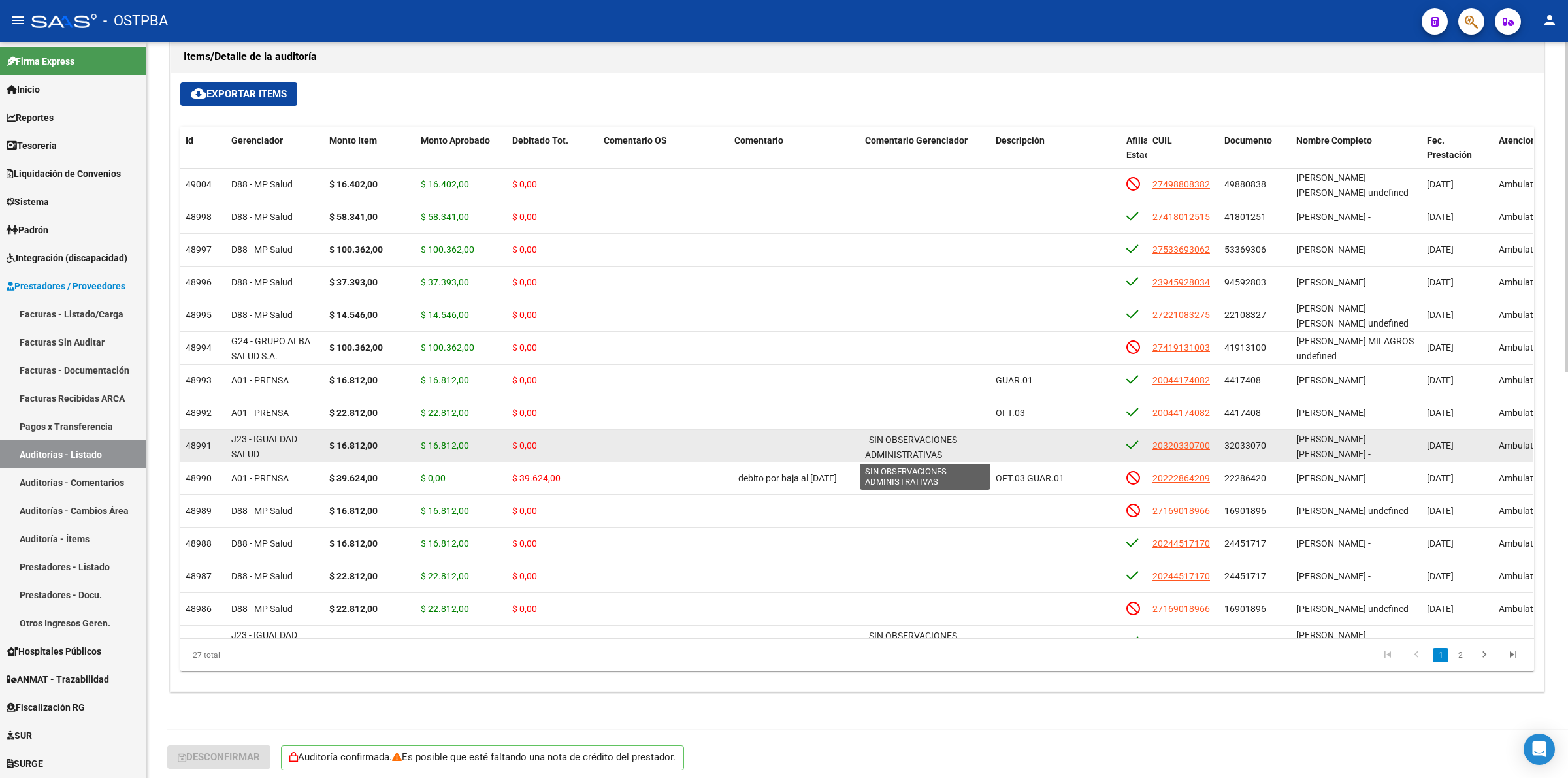
scroll to position [3, 0]
drag, startPoint x: 870, startPoint y: 439, endPoint x: 942, endPoint y: 458, distance: 74.5
click at [942, 456] on div "SIN OBSERVACIONES ADMINISTRATIVAS" at bounding box center [925, 443] width 120 height 26
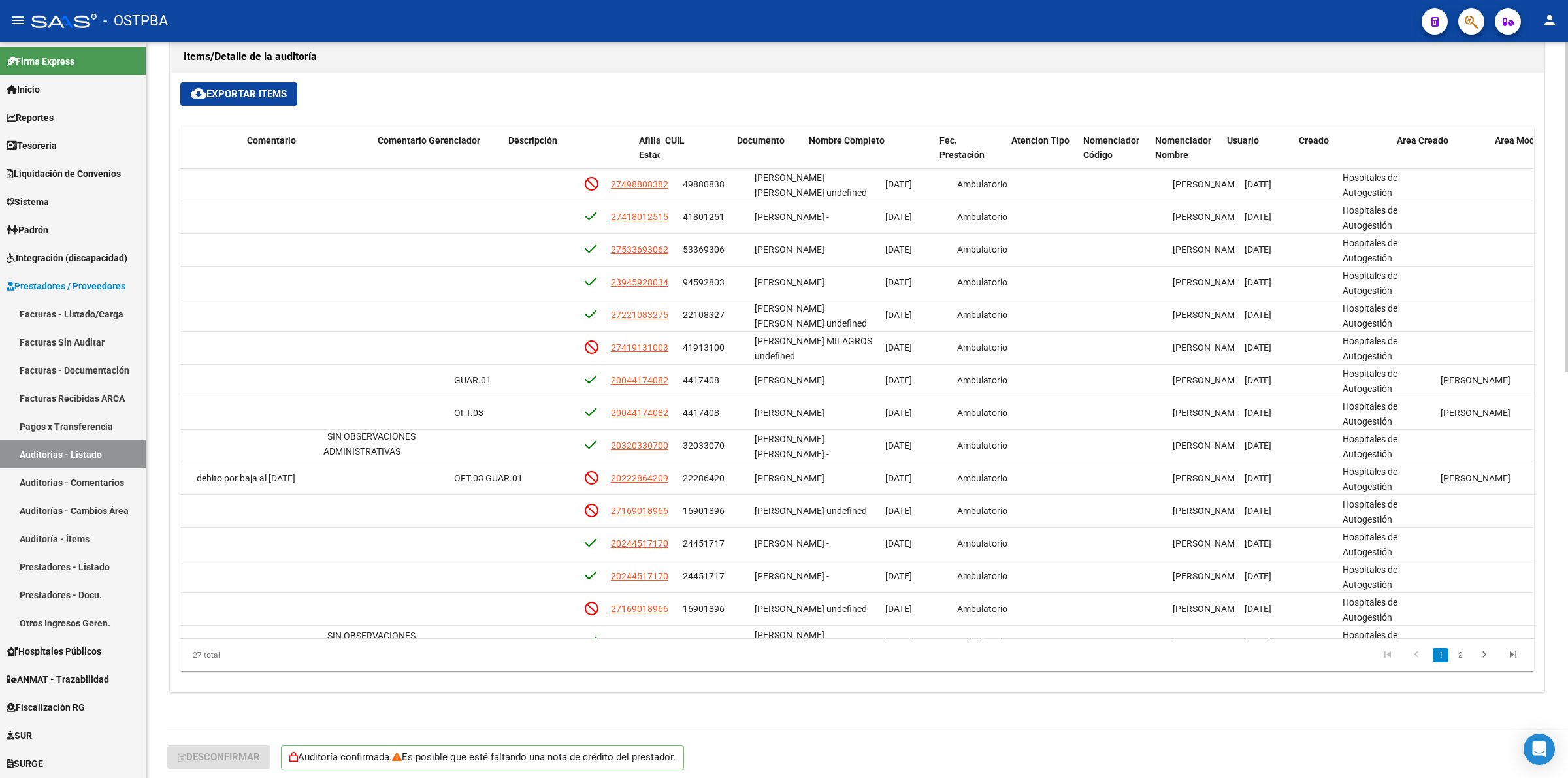
scroll to position [0, 0]
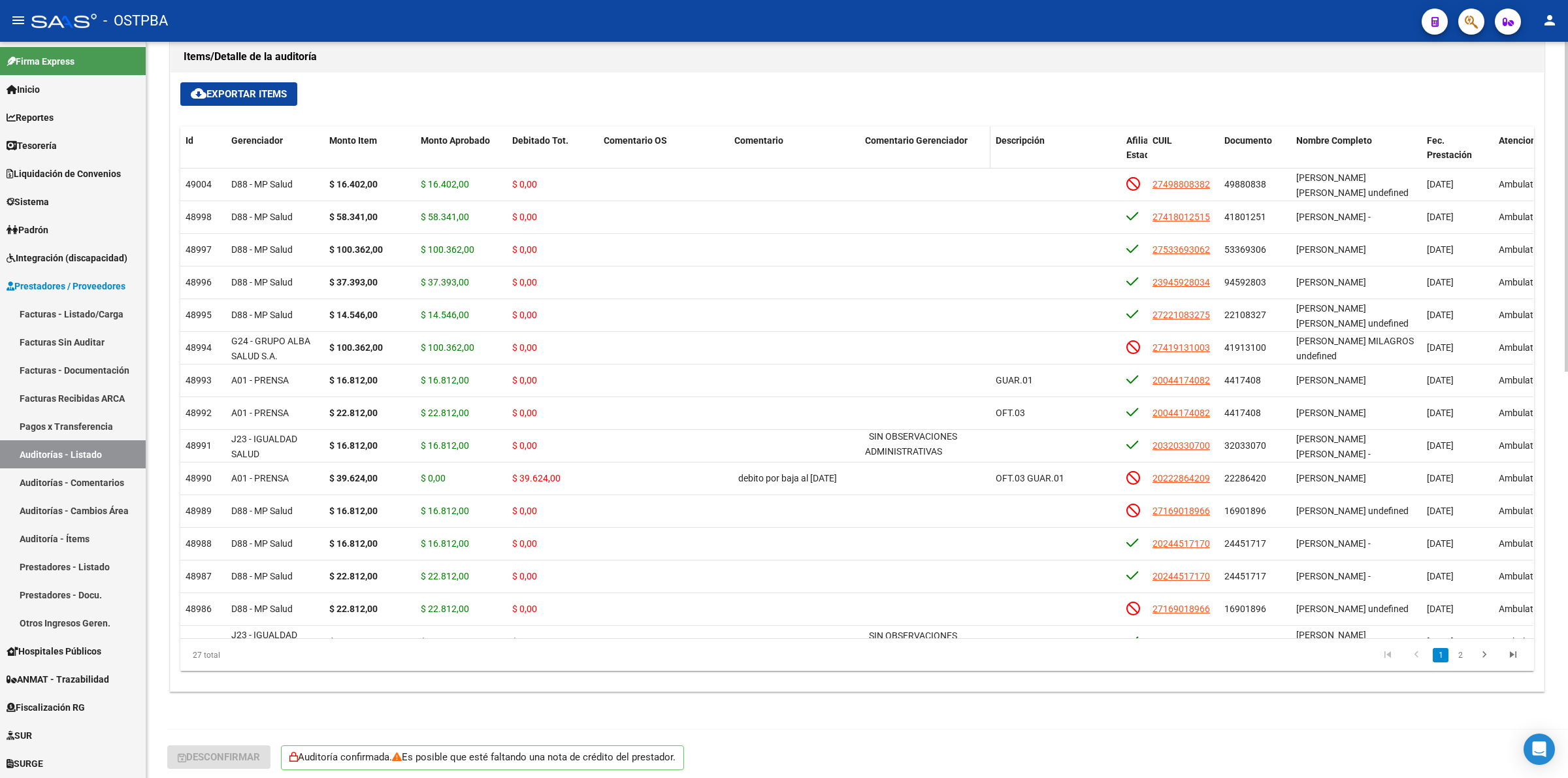
drag, startPoint x: 870, startPoint y: 138, endPoint x: 972, endPoint y: 152, distance: 103.0
click at [972, 152] on datatable-header-cell "Comentario Gerenciador" at bounding box center [925, 155] width 131 height 57
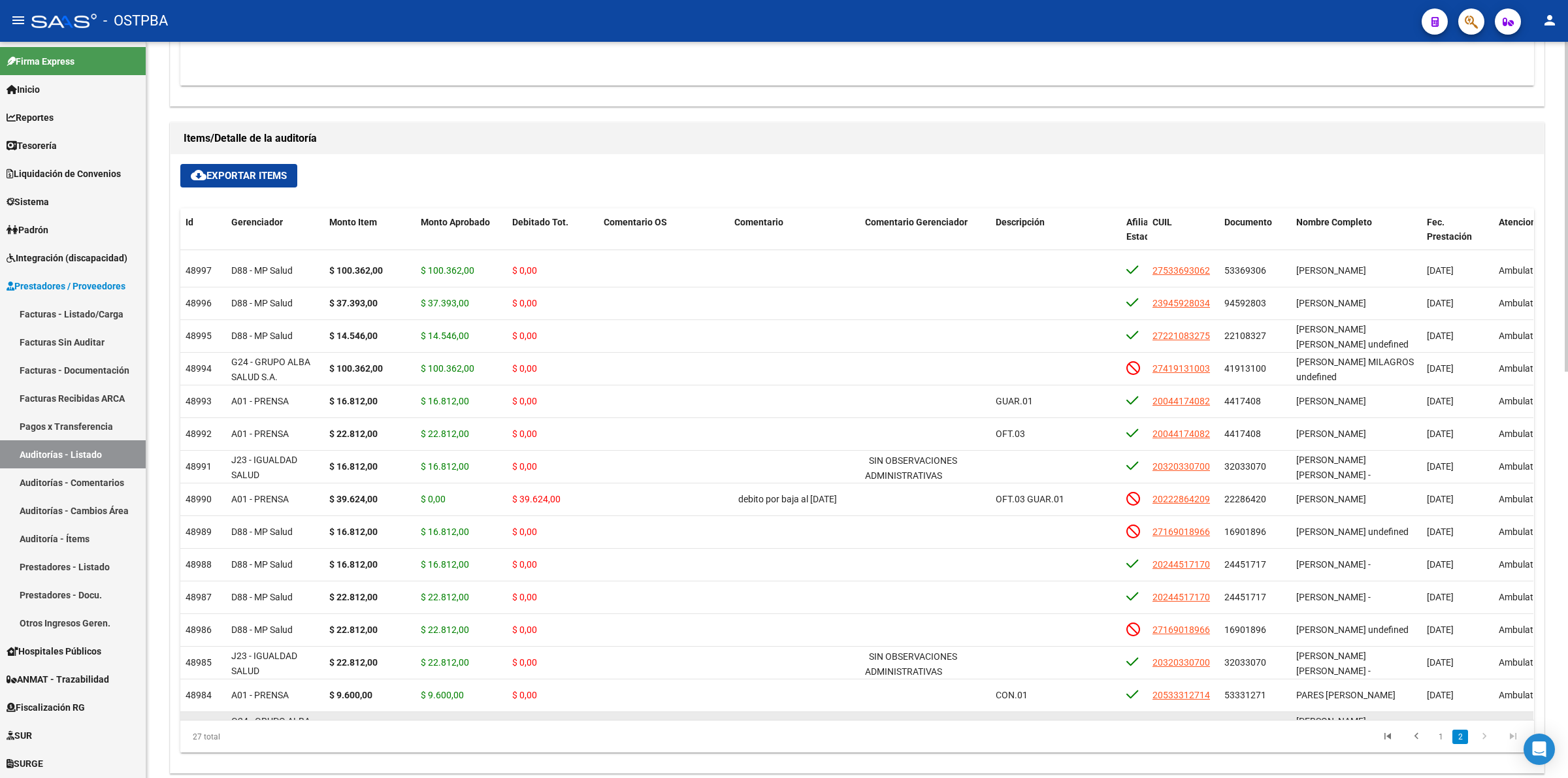
scroll to position [163, 0]
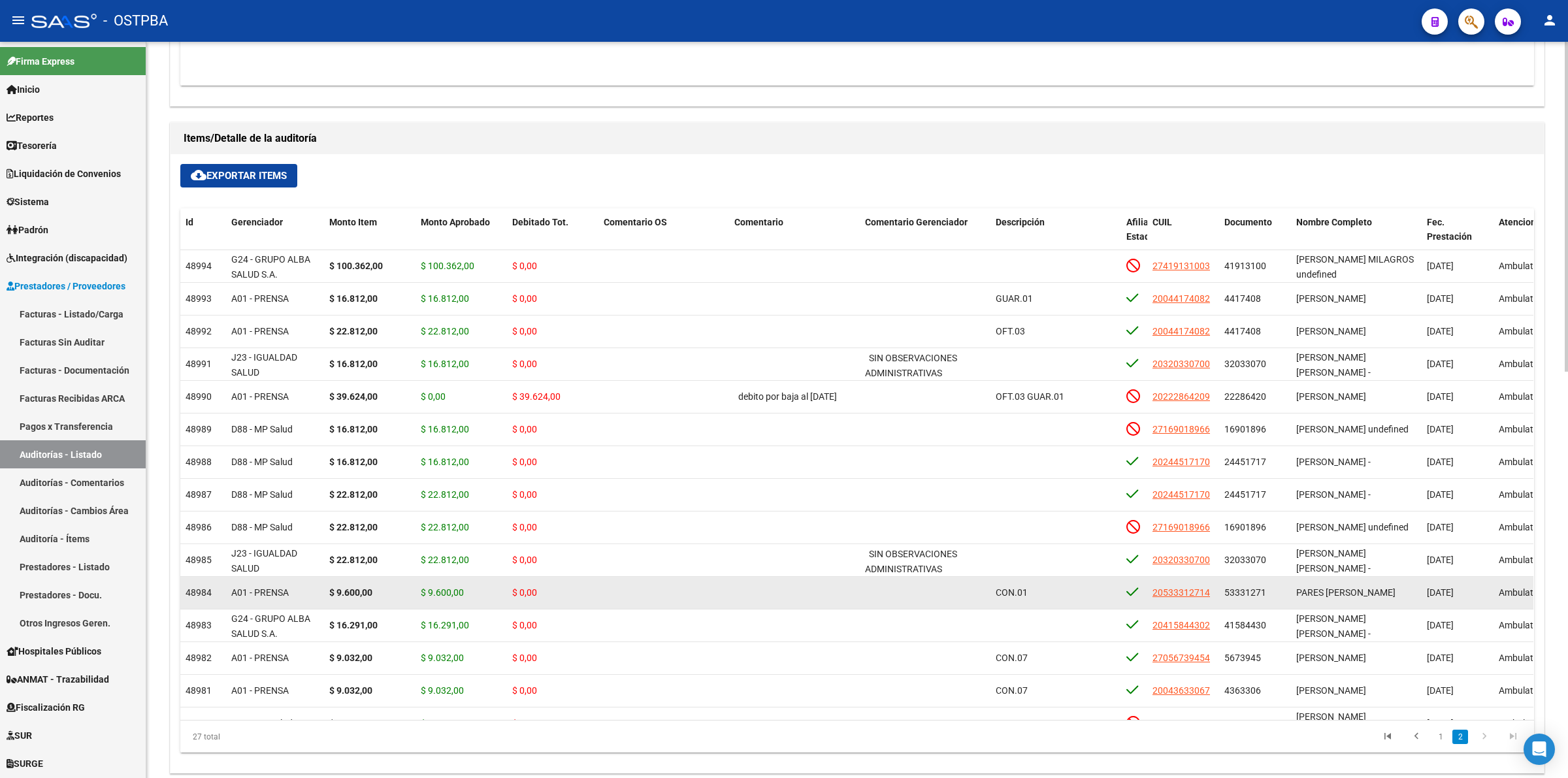
drag, startPoint x: 858, startPoint y: 558, endPoint x: 943, endPoint y: 584, distance: 88.9
click at [943, 584] on datatable-scroller "48994 G24 - GRUPO ALBA SALUD S.A. $ 100.362,00 $ 100.362,00 $ 0,00 27419131003 …" at bounding box center [857, 527] width 1354 height 881
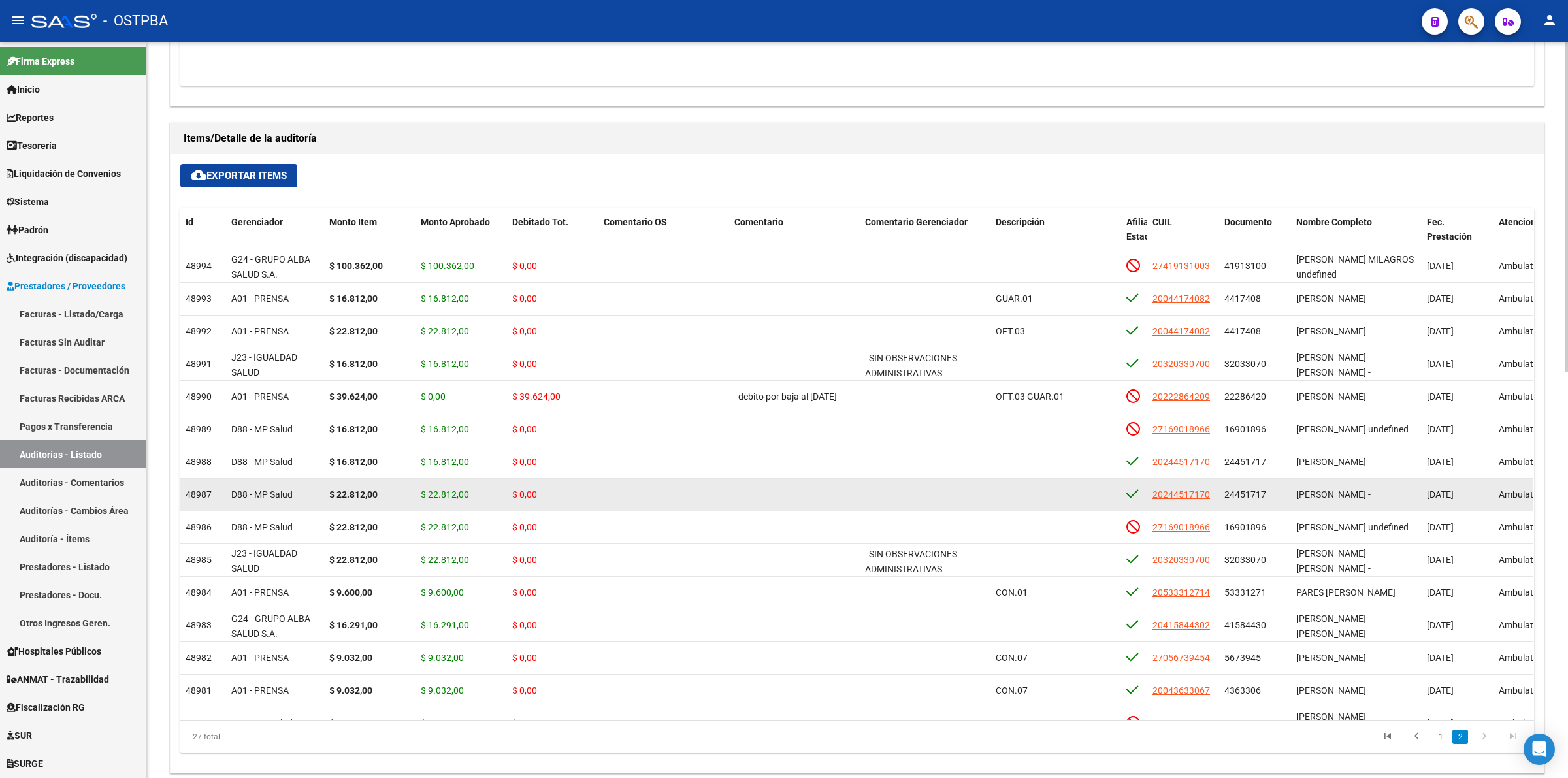
click at [935, 501] on datatable-body-cell at bounding box center [925, 495] width 131 height 32
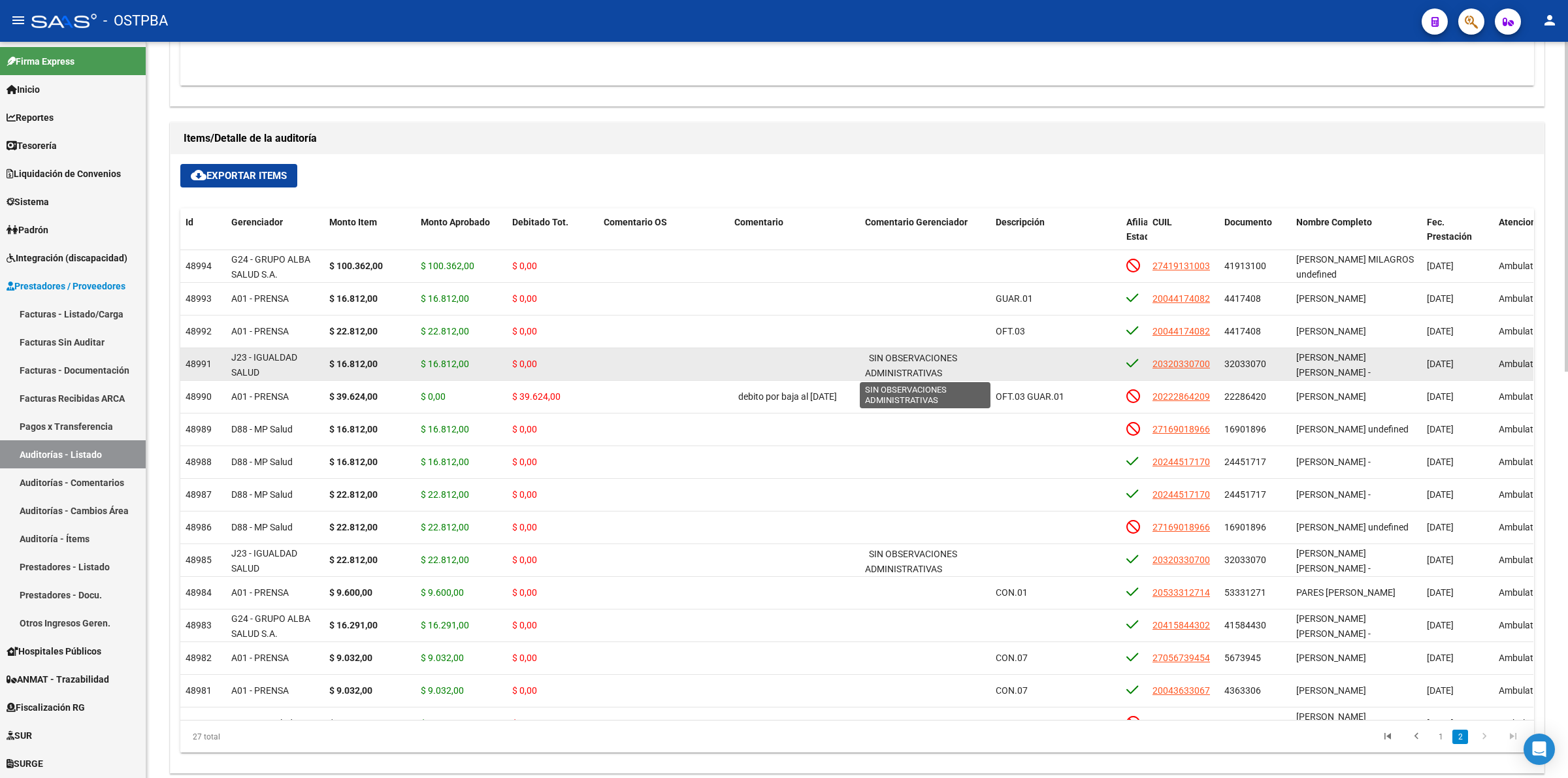
scroll to position [3, 0]
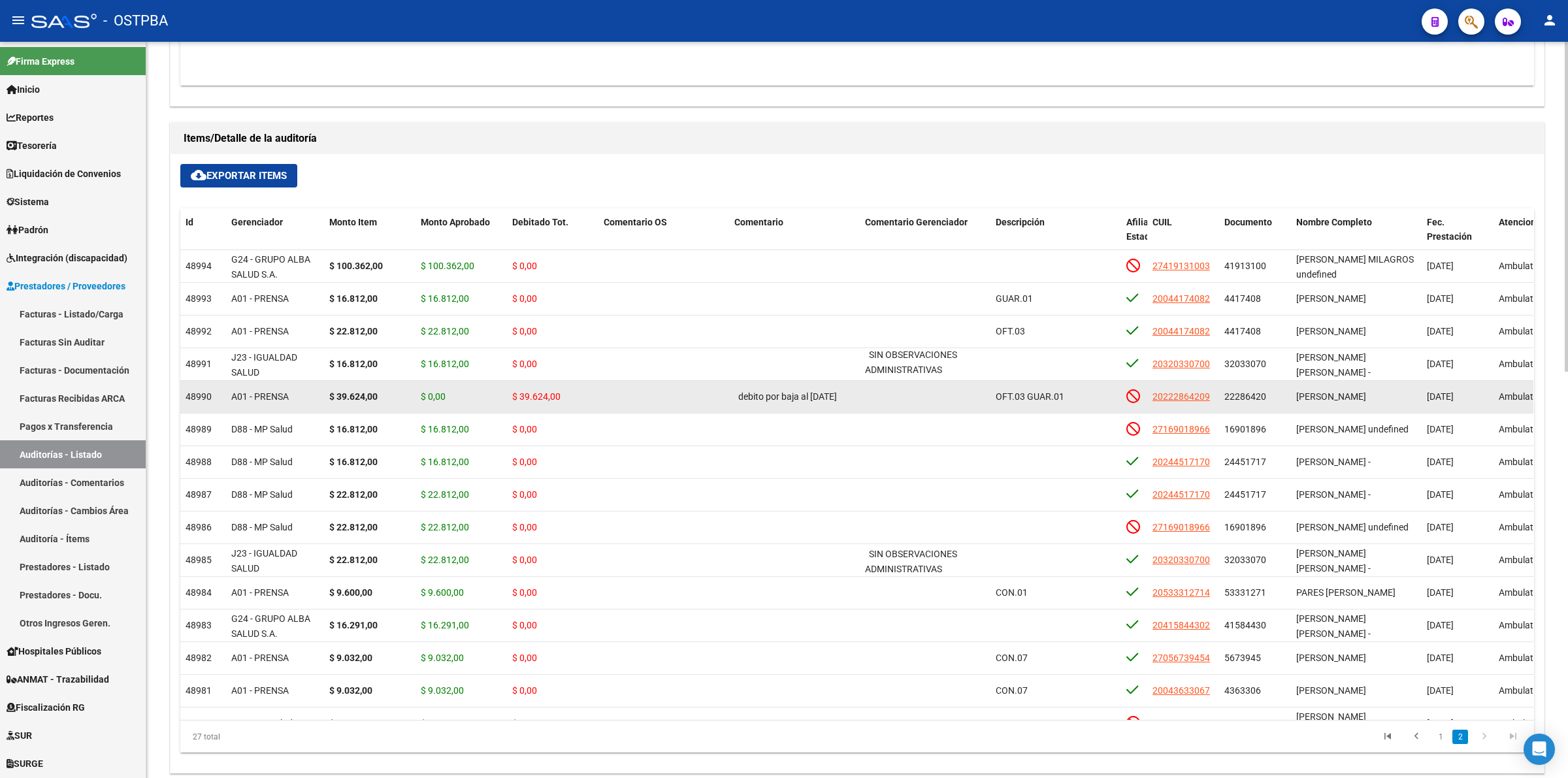
drag, startPoint x: 865, startPoint y: 360, endPoint x: 985, endPoint y: 381, distance: 121.8
click at [985, 381] on datatable-scroller "48994 G24 - GRUPO ALBA SALUD S.A. $ 100.362,00 $ 100.362,00 $ 0,00 27419131003 …" at bounding box center [857, 527] width 1354 height 881
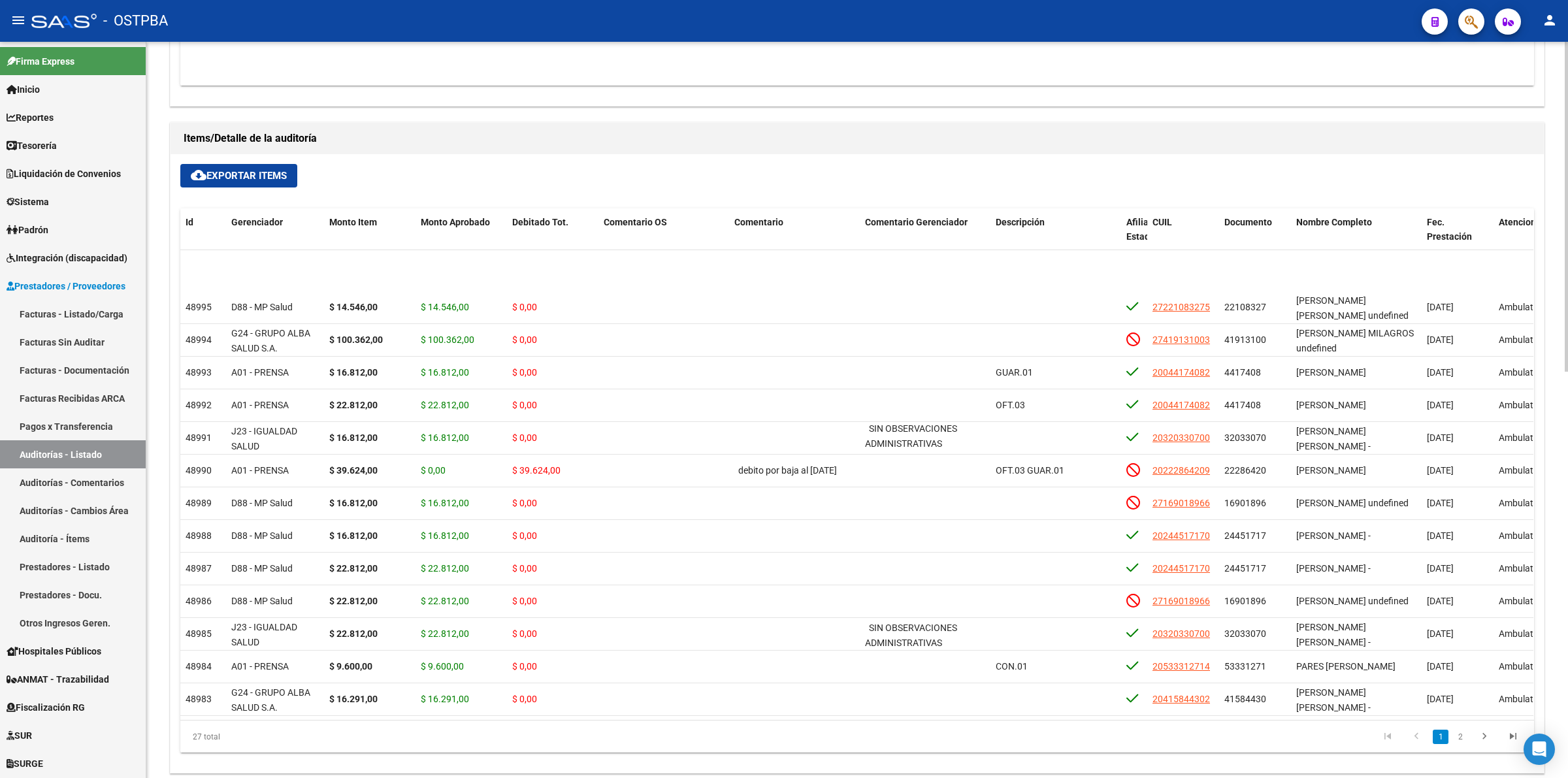
scroll to position [0, 0]
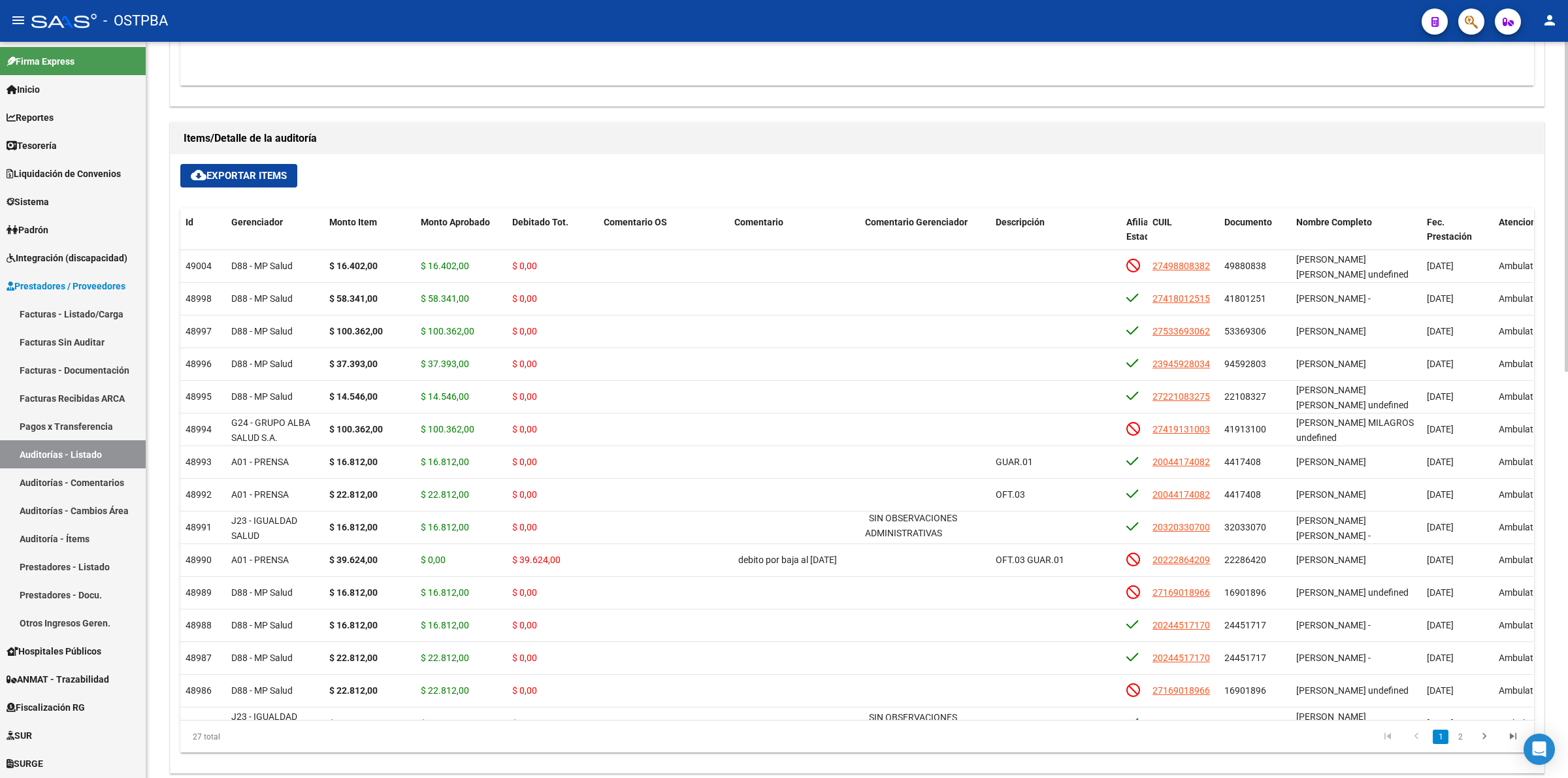
drag, startPoint x: 1560, startPoint y: 528, endPoint x: 1560, endPoint y: 516, distance: 12.0
click at [1560, 516] on div "arrow_back Editar 11493 cloud_download Generar informe Puede notificar al geren…" at bounding box center [857, 46] width 1422 height 1641
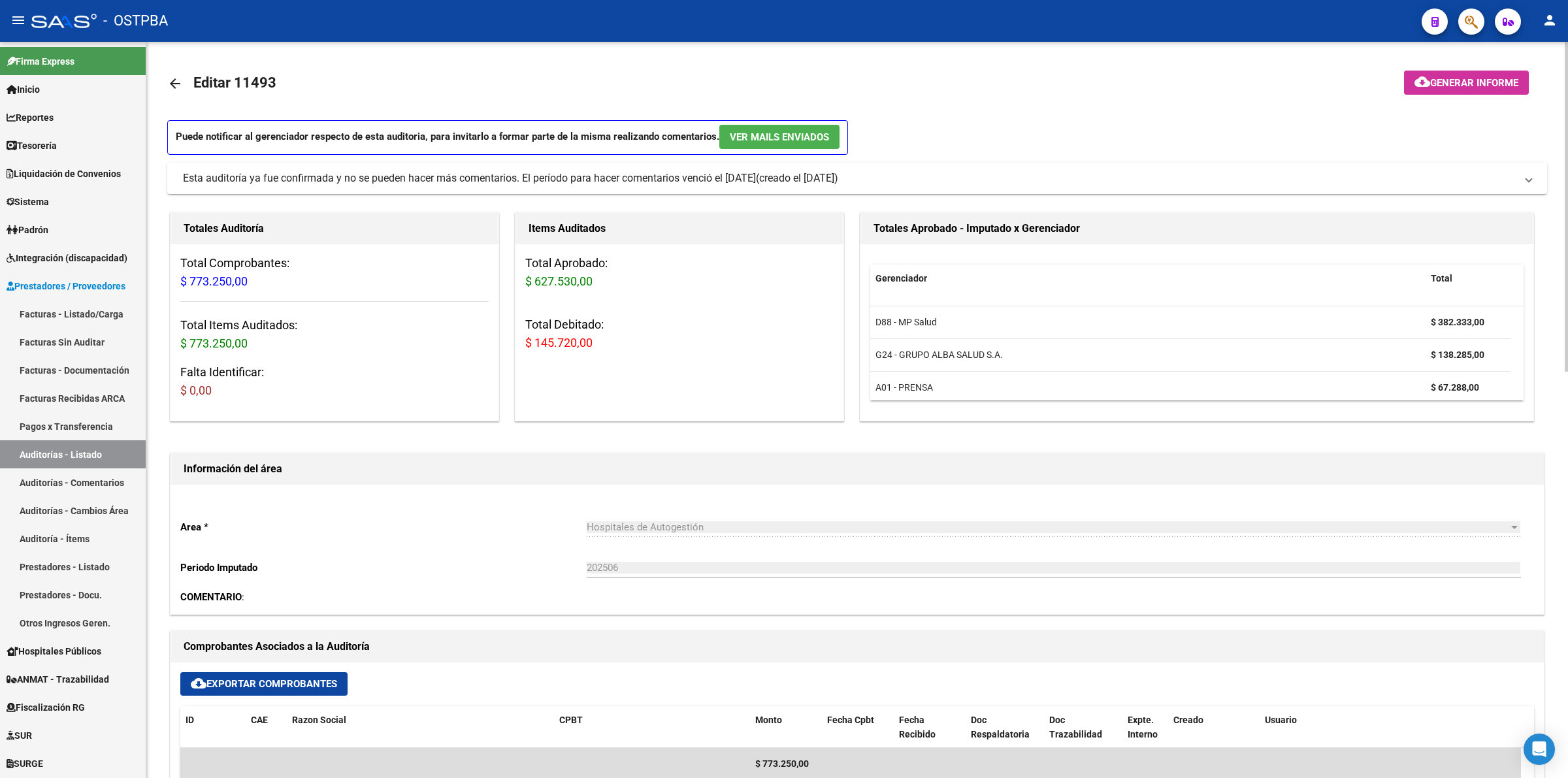
click at [1197, 101] on mat-toolbar-row "arrow_back Editar 11493" at bounding box center [705, 84] width 1076 height 41
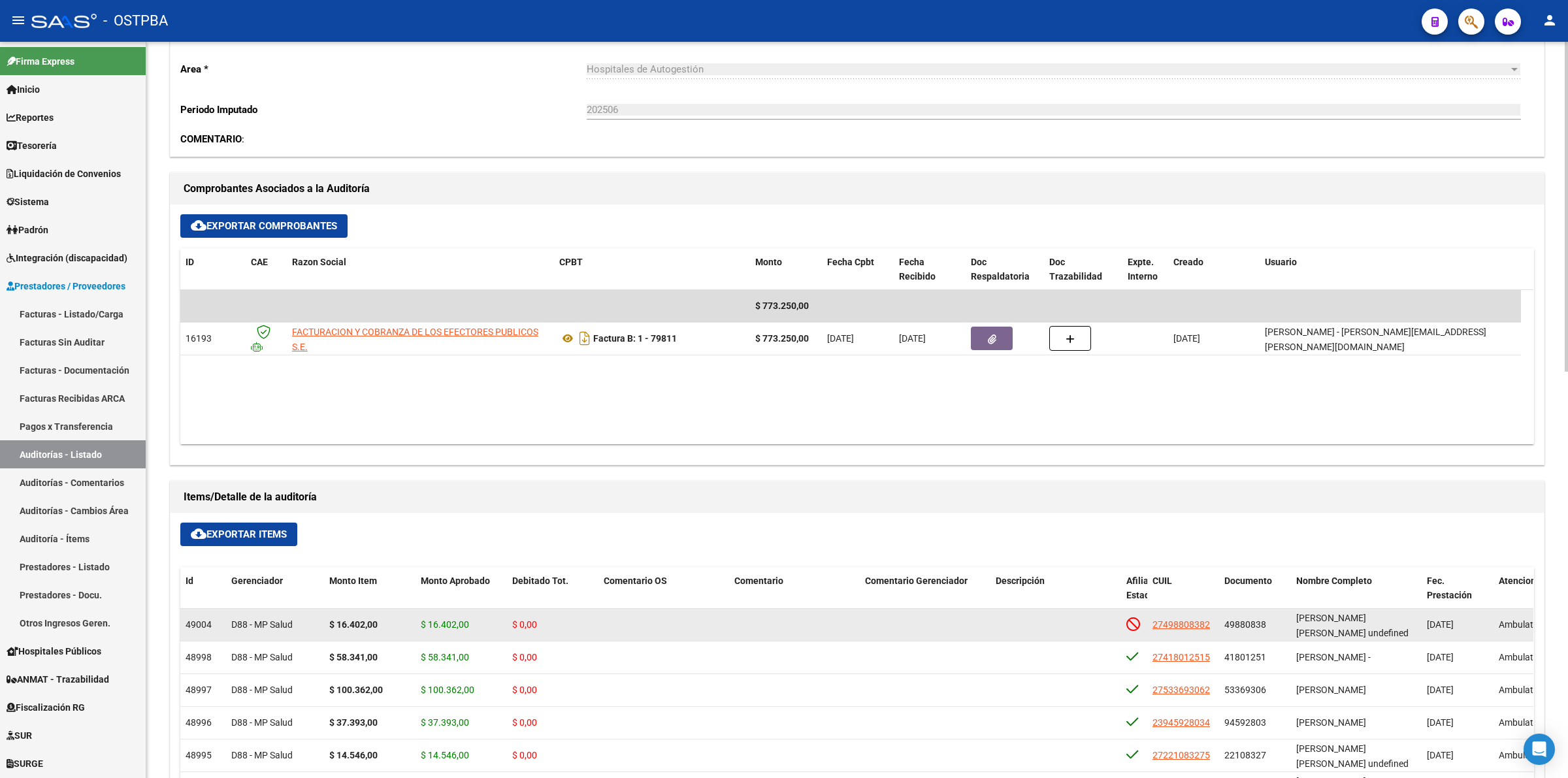
scroll to position [490, 0]
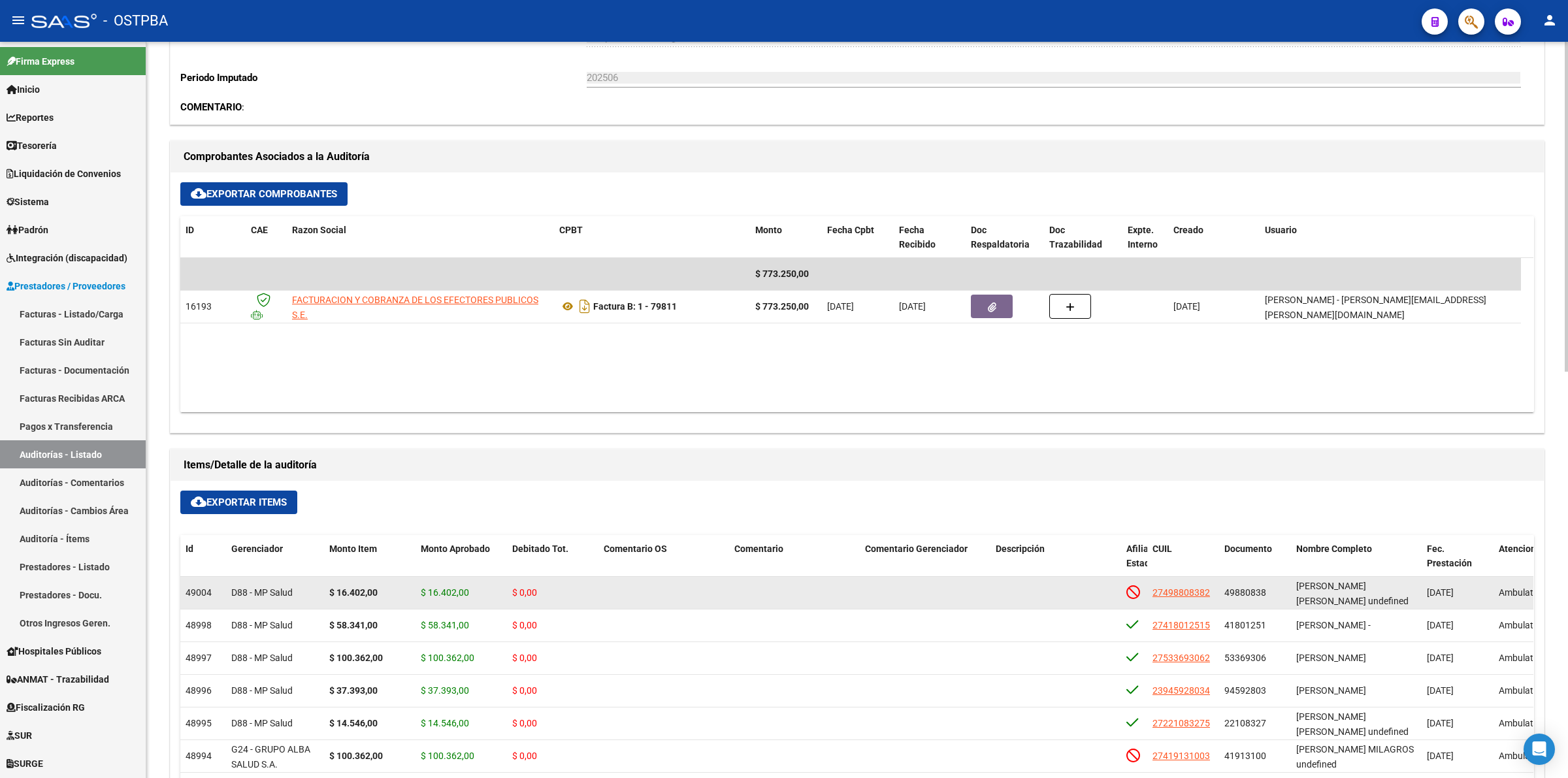
drag, startPoint x: 539, startPoint y: 596, endPoint x: 505, endPoint y: 595, distance: 34.0
click at [505, 595] on div "49004 D88 - MP Salud $ 16.402,00 $ 16.402,00 $ 0,00 27498808382 49880838 [PERSO…" at bounding box center [1128, 593] width 1895 height 33
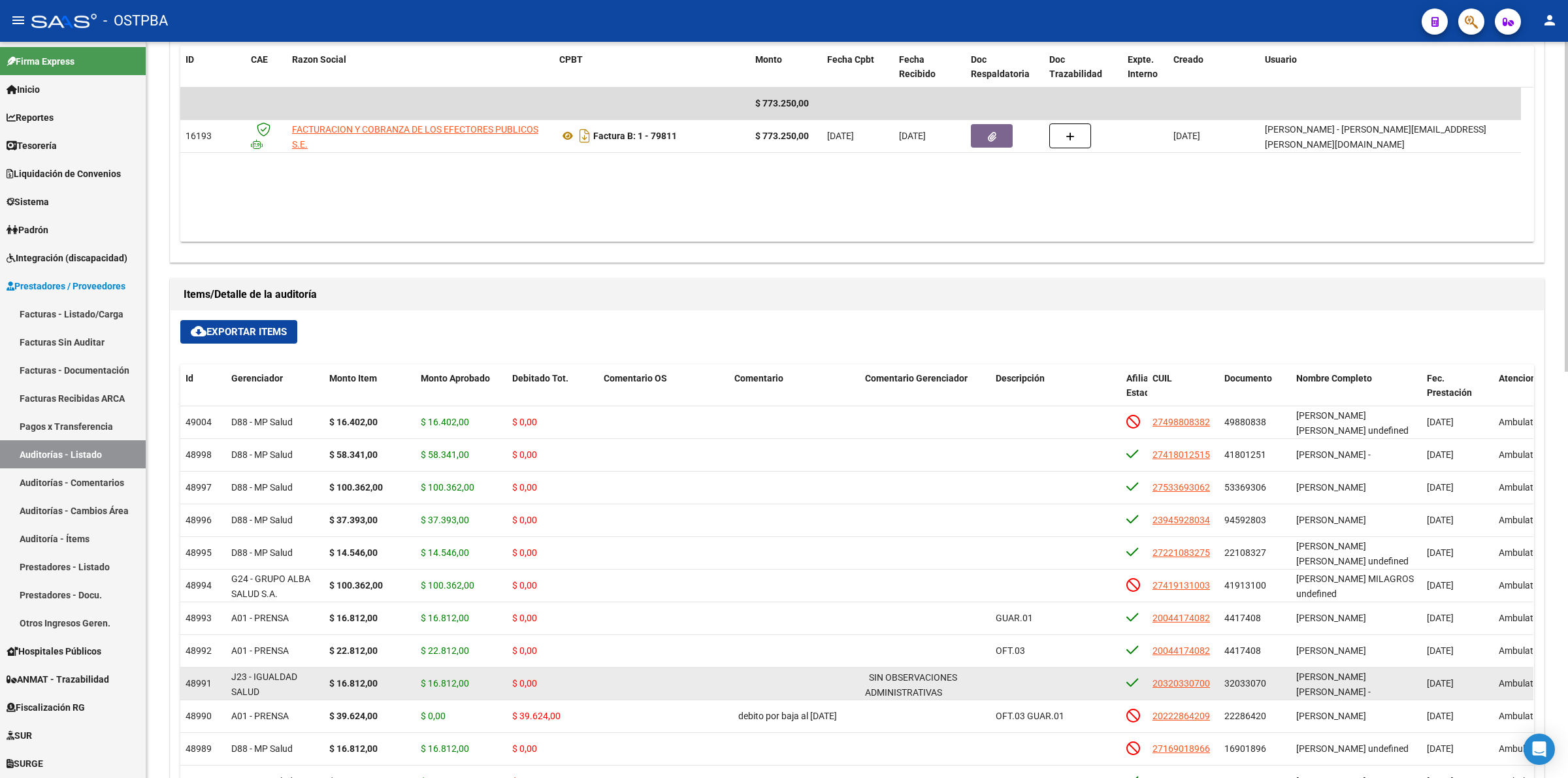
scroll to position [660, 0]
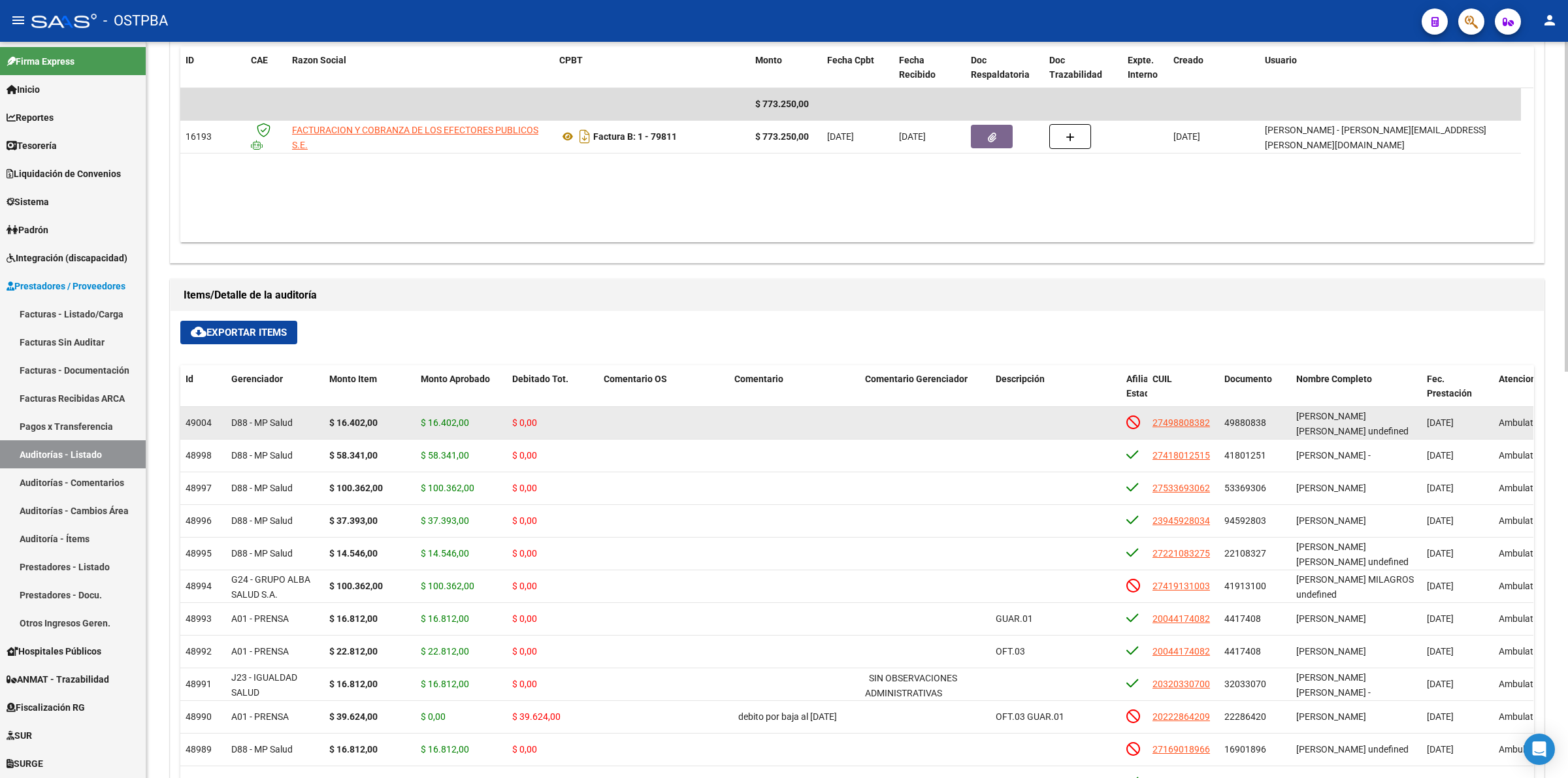
click at [525, 423] on span "$ 0,00" at bounding box center [525, 422] width 24 height 10
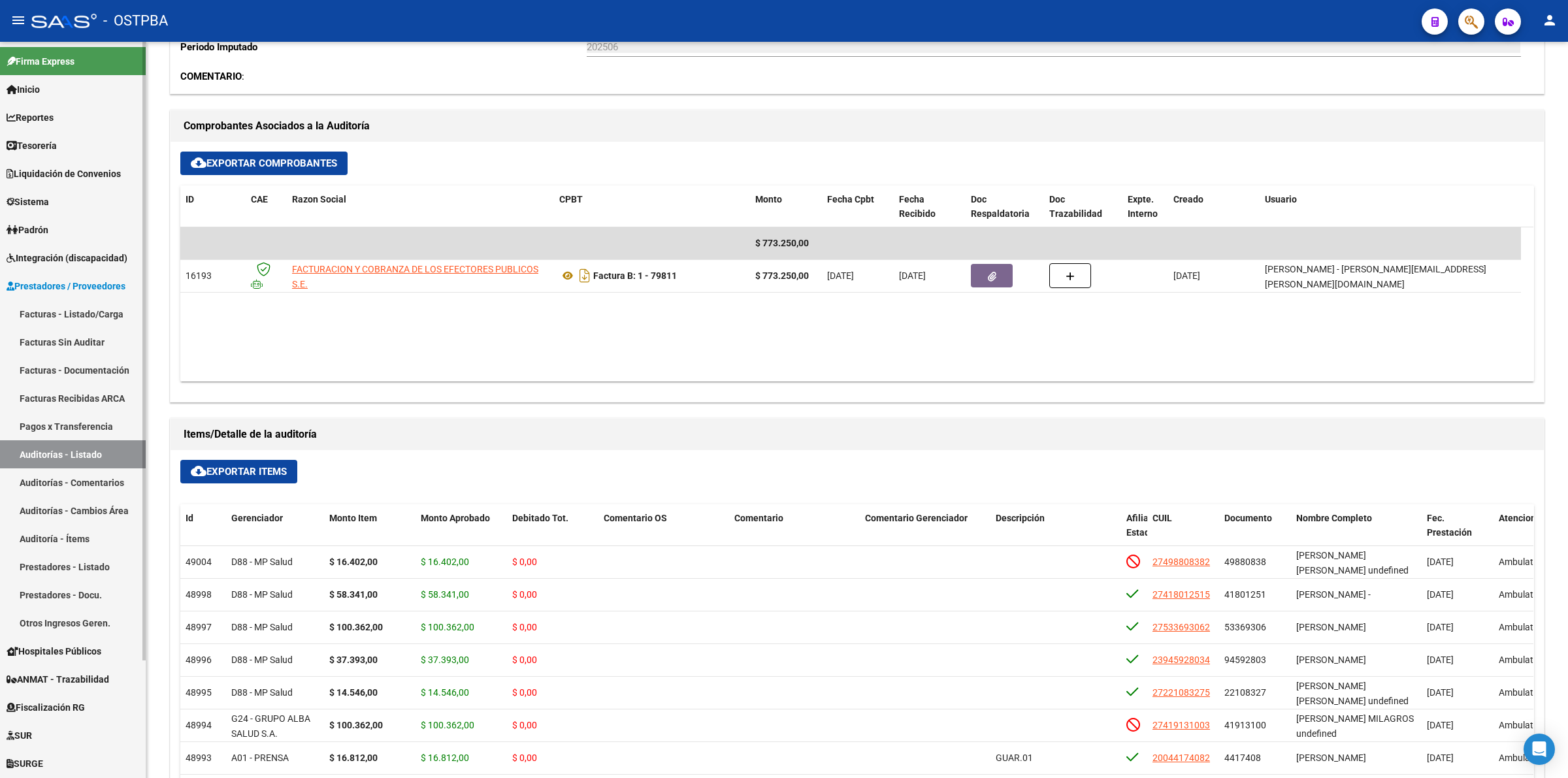
scroll to position [334, 0]
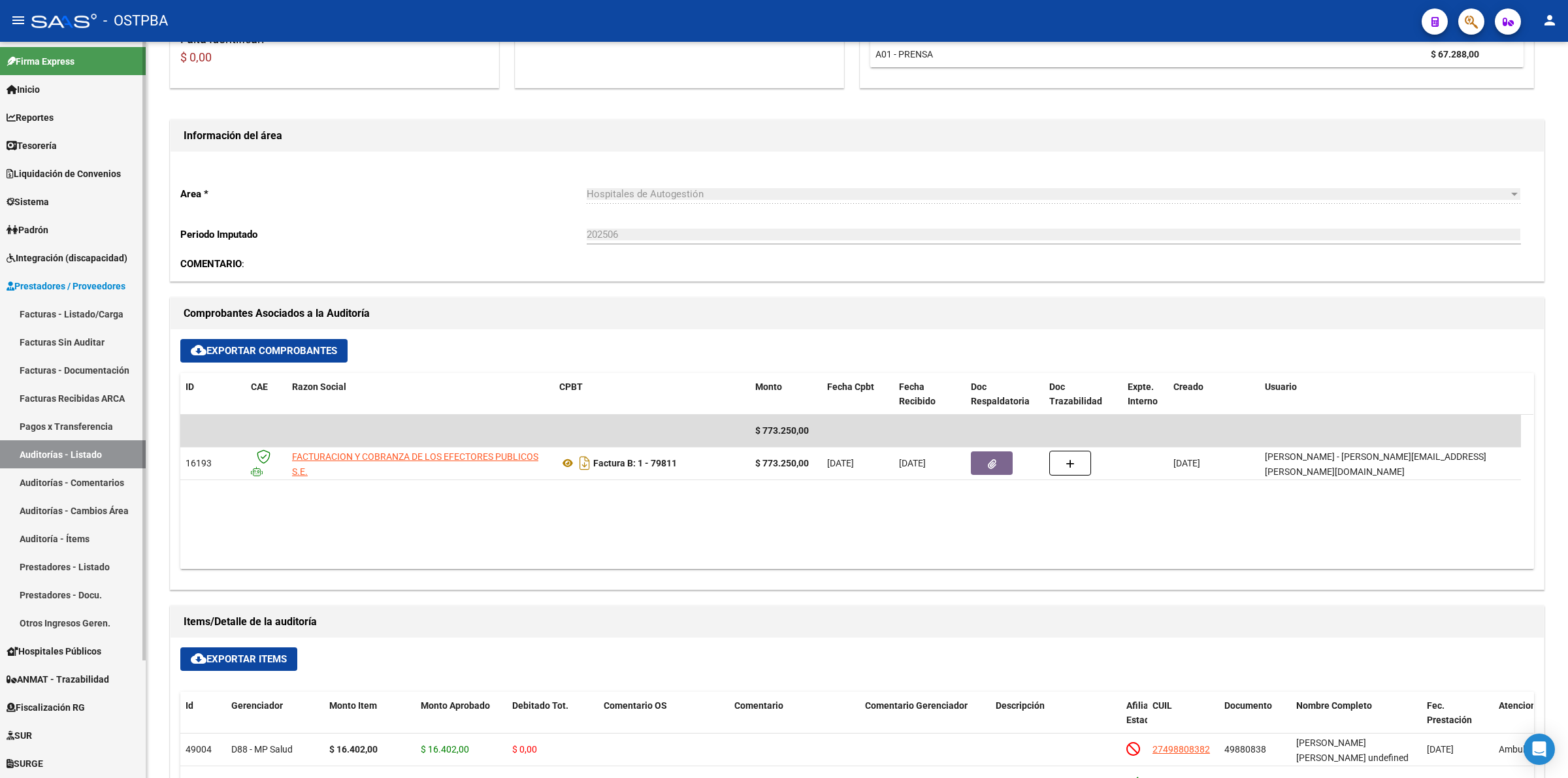
click at [57, 317] on link "Facturas - Listado/Carga" at bounding box center [72, 314] width 146 height 28
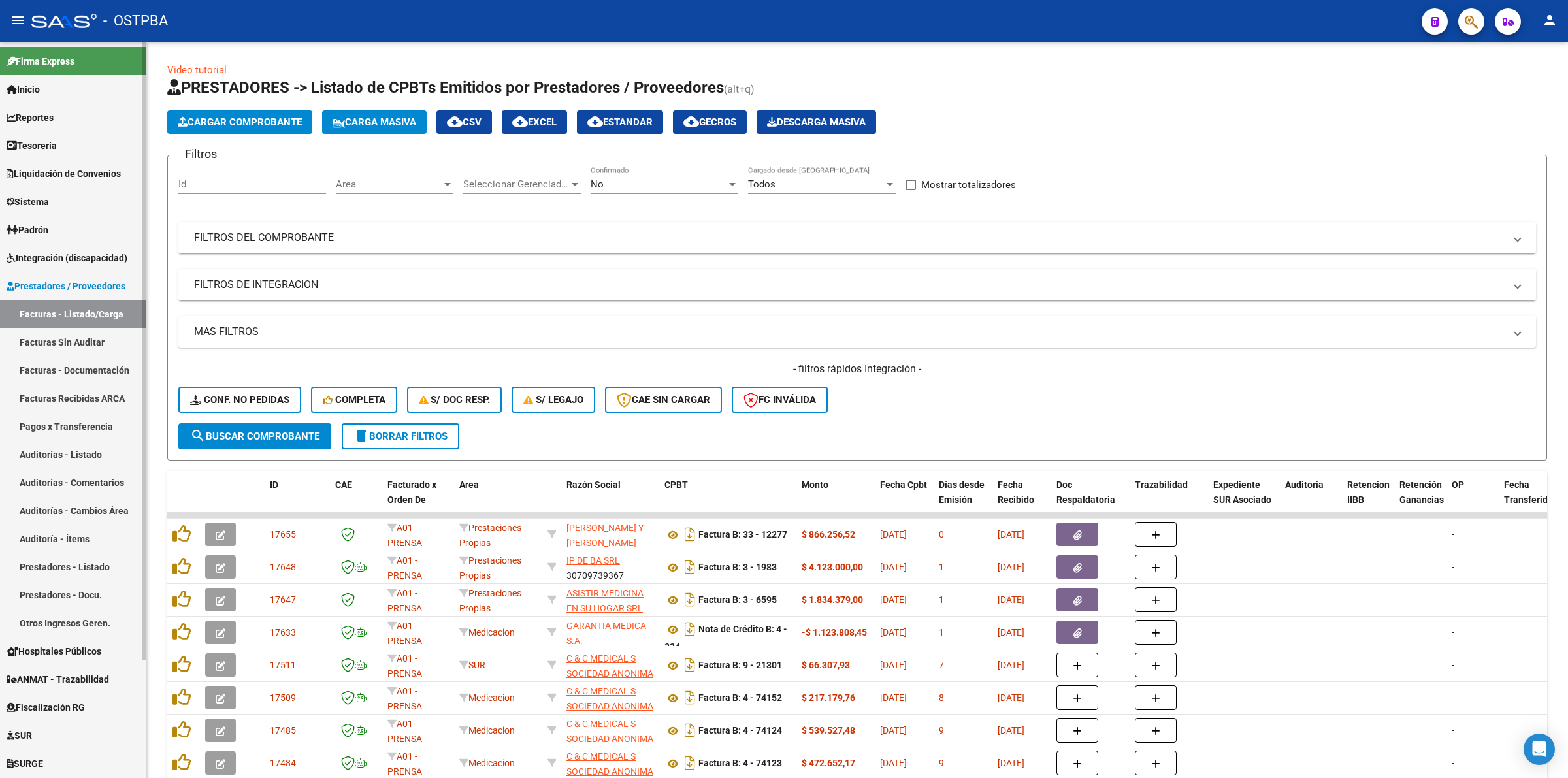
click at [61, 230] on link "Padrón" at bounding box center [72, 229] width 146 height 28
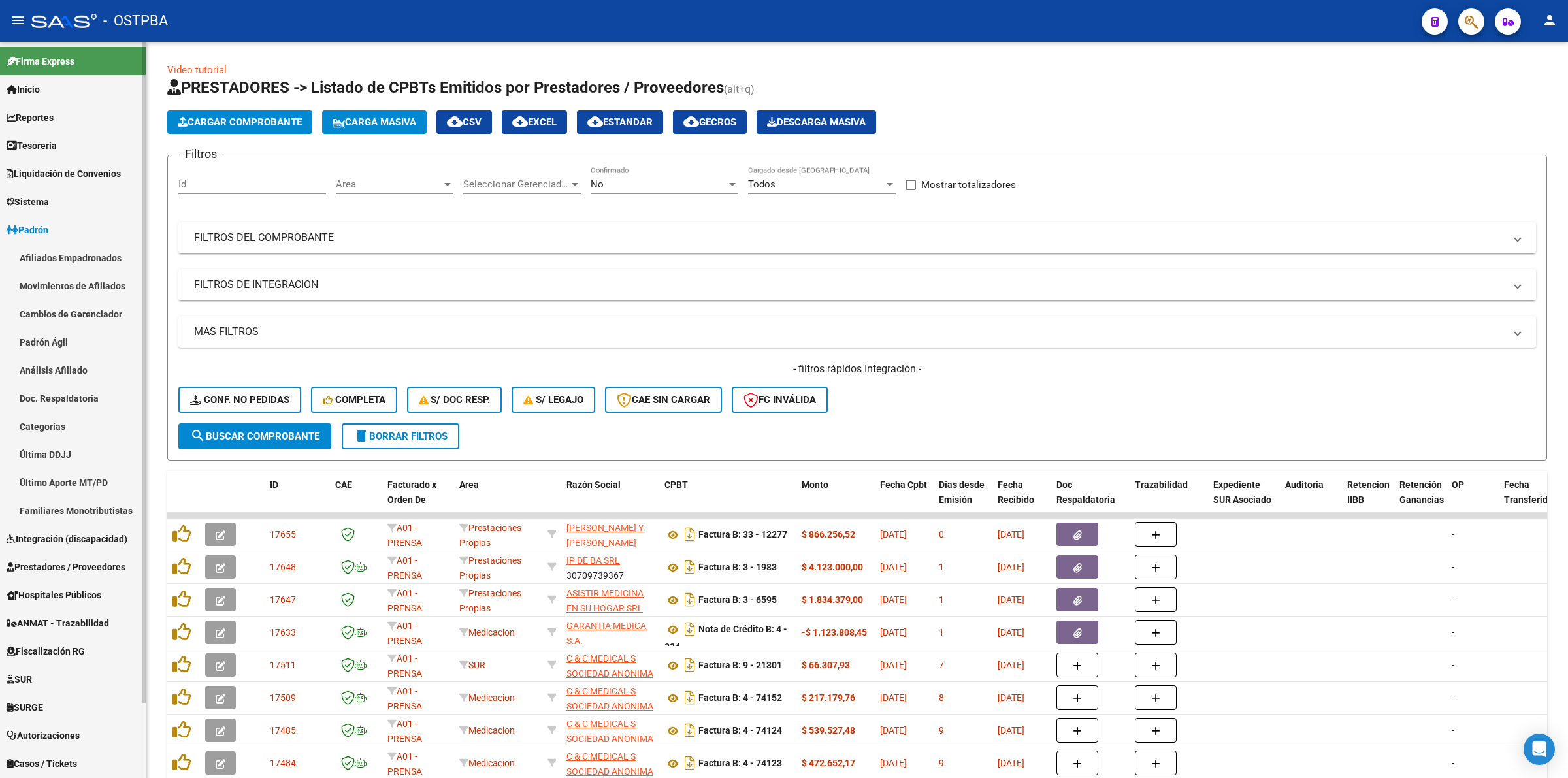
click at [49, 200] on span "Sistema" at bounding box center [27, 201] width 42 height 14
click at [51, 230] on link "Usuarios" at bounding box center [72, 229] width 146 height 28
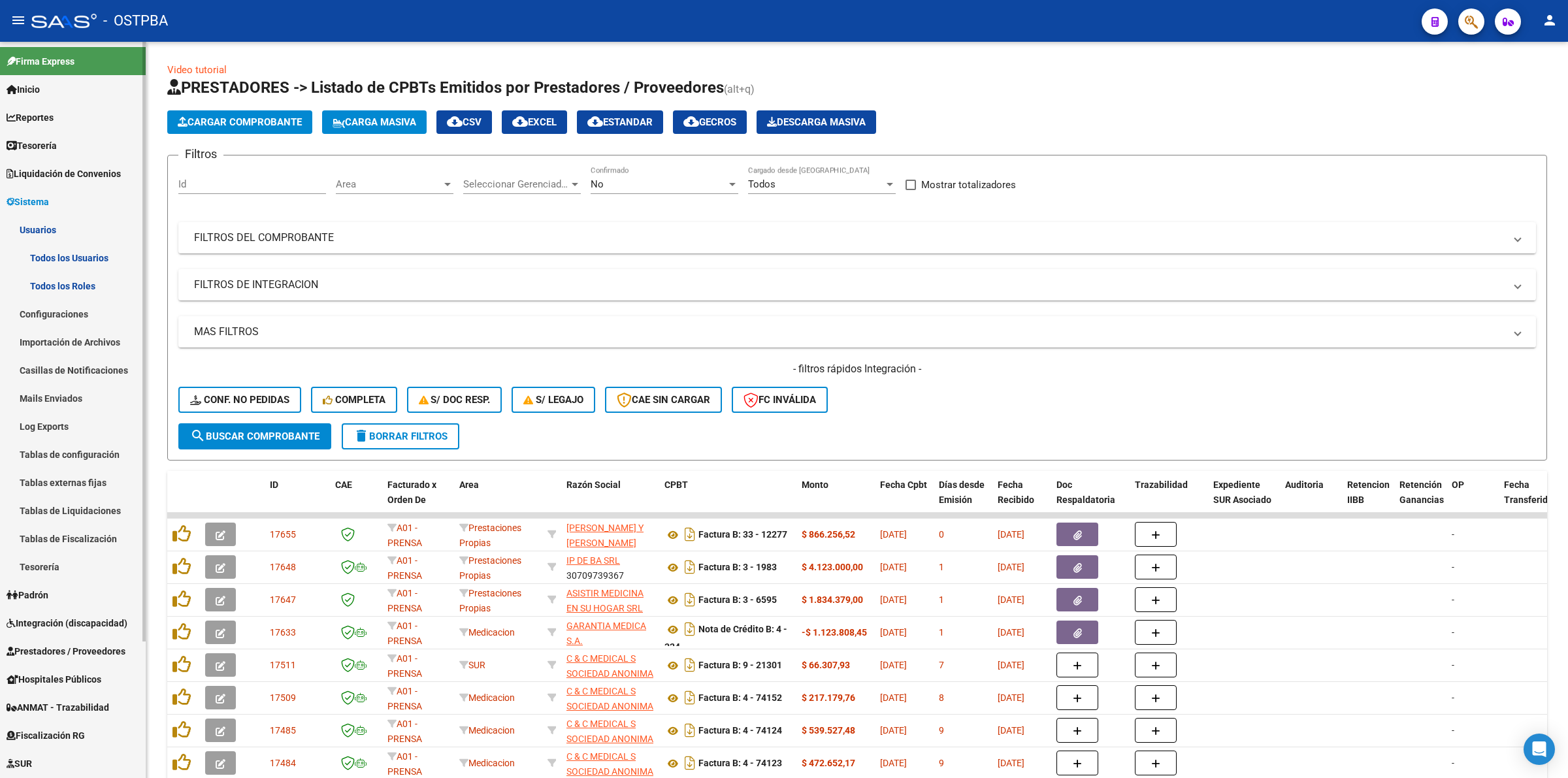
click at [79, 262] on link "Todos los Usuarios" at bounding box center [72, 257] width 146 height 28
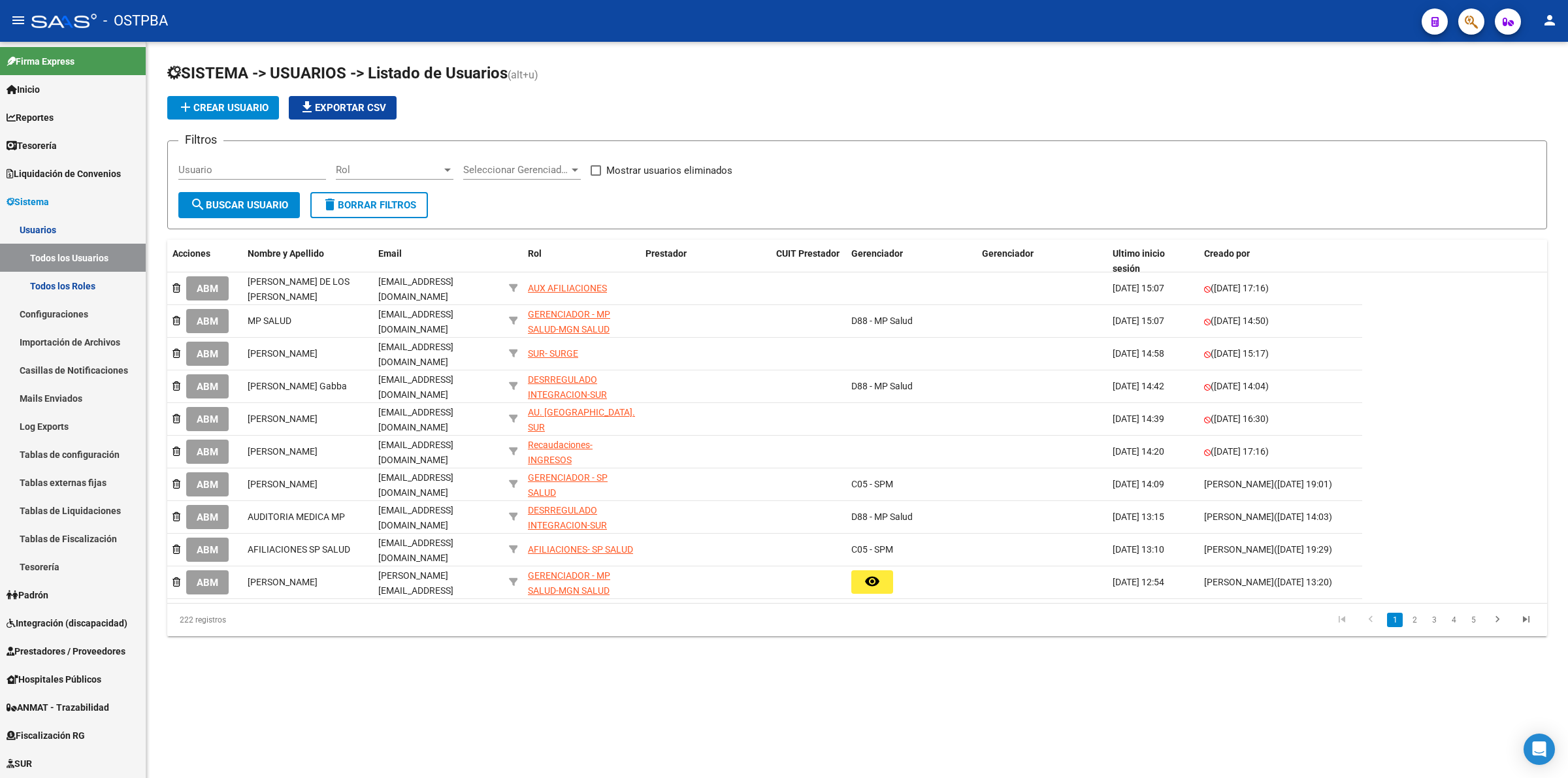
click at [565, 168] on span "Seleccionar Gerenciador" at bounding box center [516, 169] width 106 height 12
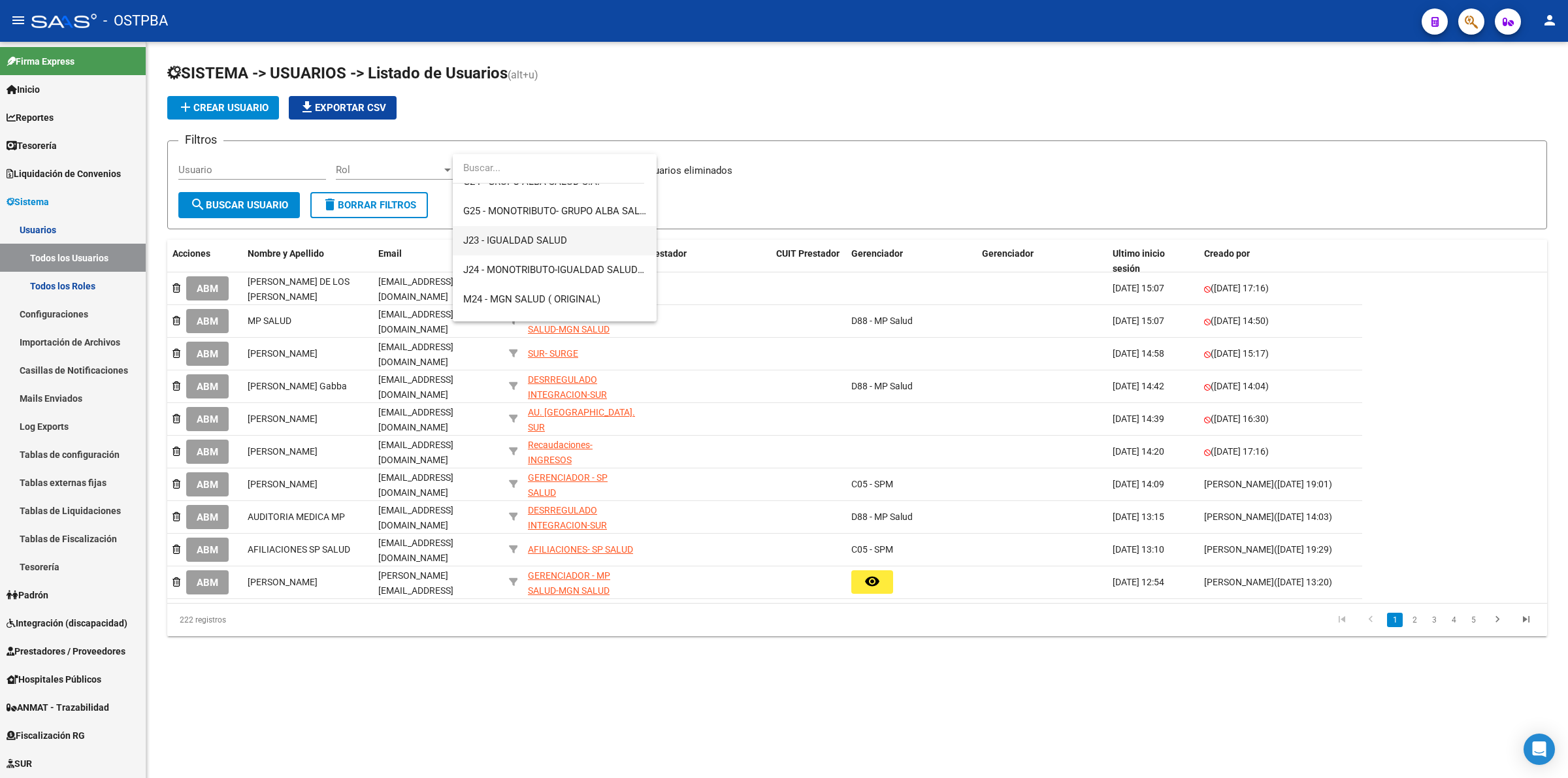
scroll to position [226, 0]
click at [557, 246] on span "J23 - IGUALDAD SALUD" at bounding box center [555, 236] width 183 height 29
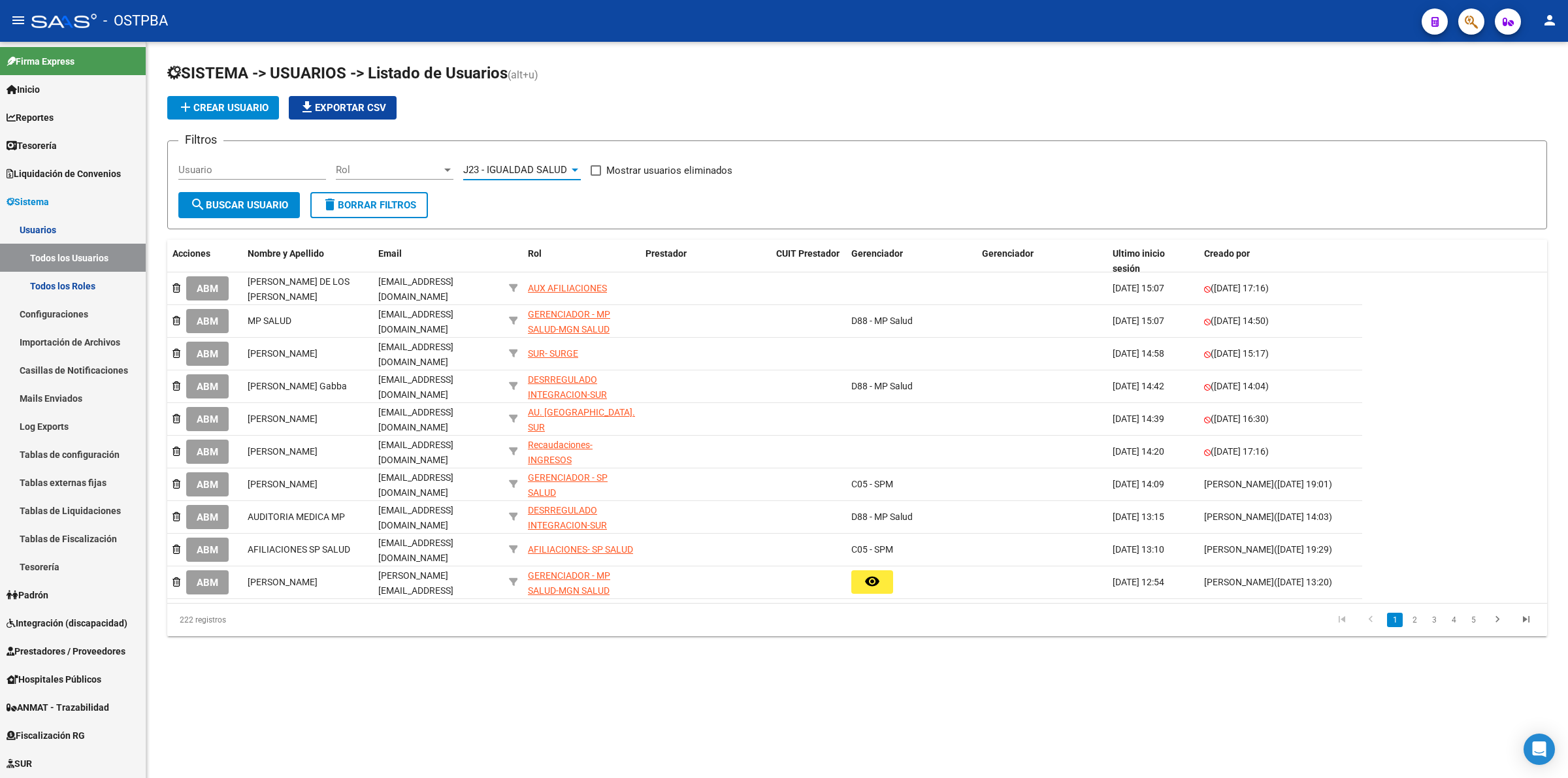
click at [243, 214] on button "search Buscar Usuario" at bounding box center [239, 205] width 121 height 26
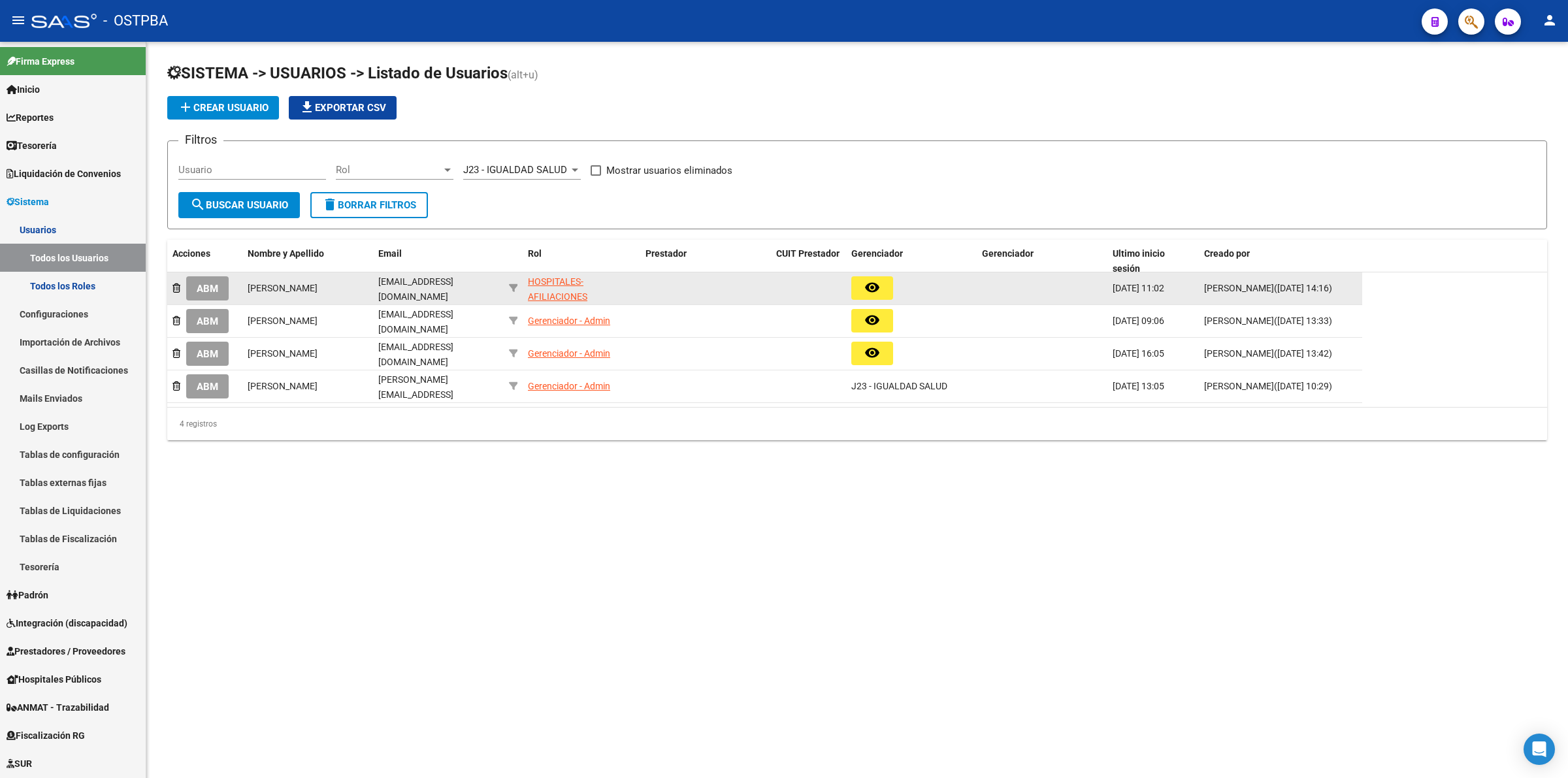
click at [567, 291] on div "HOSPITALES- AFILIACIONES INTEGRACION IGUALDAD" at bounding box center [582, 296] width 107 height 44
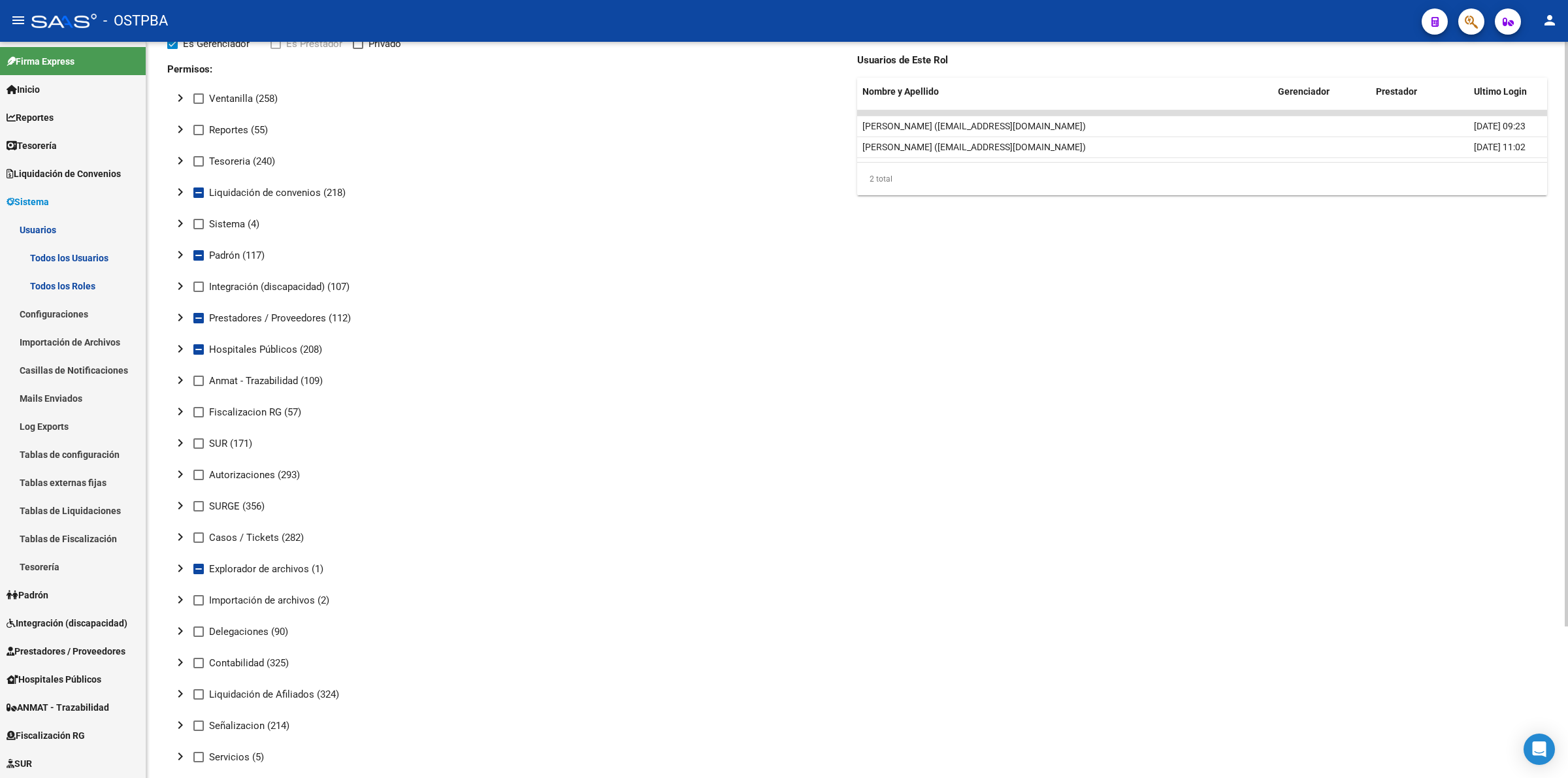
scroll to position [109, 0]
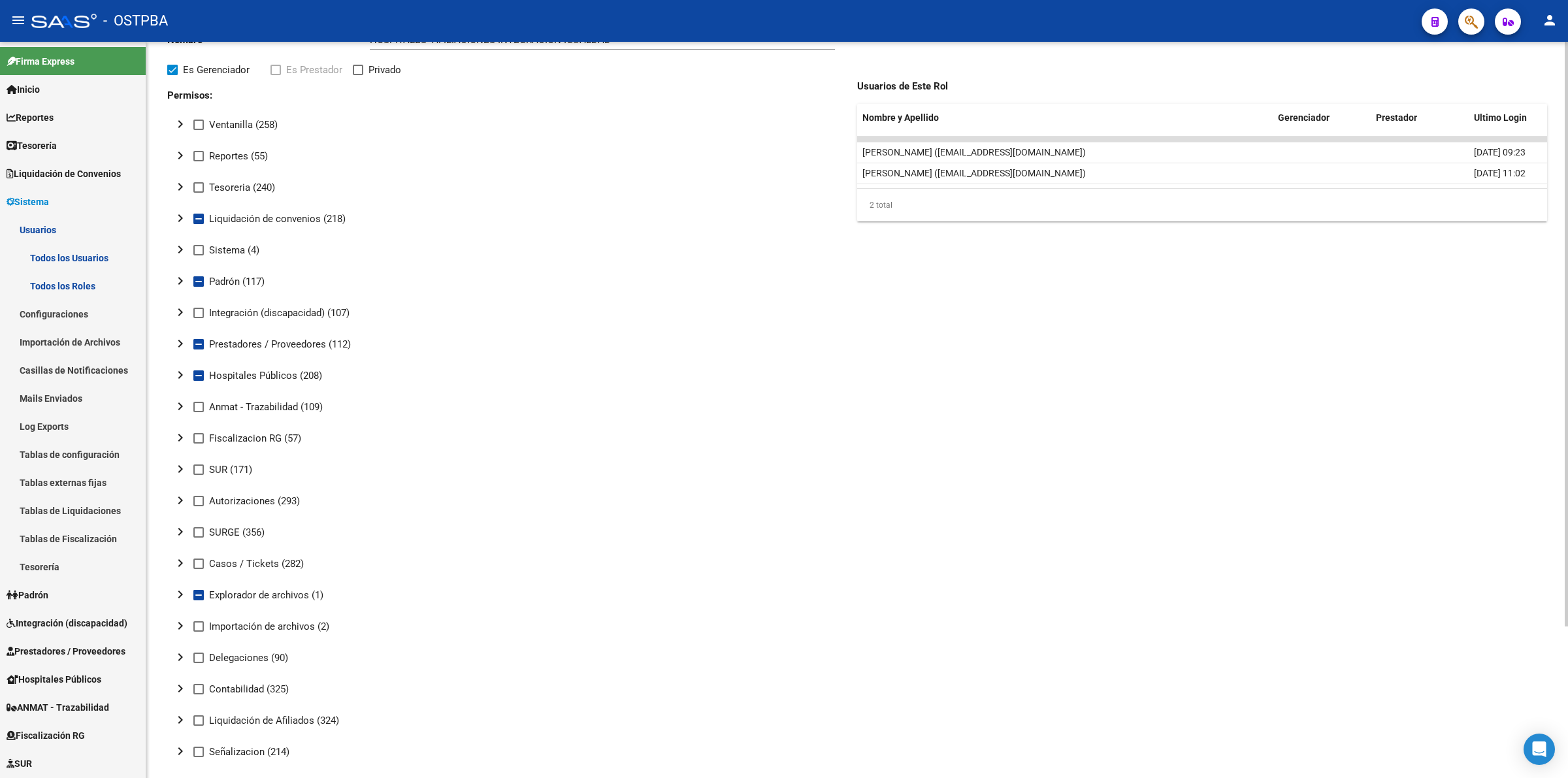
click at [179, 372] on mat-icon "chevron_right" at bounding box center [180, 375] width 16 height 16
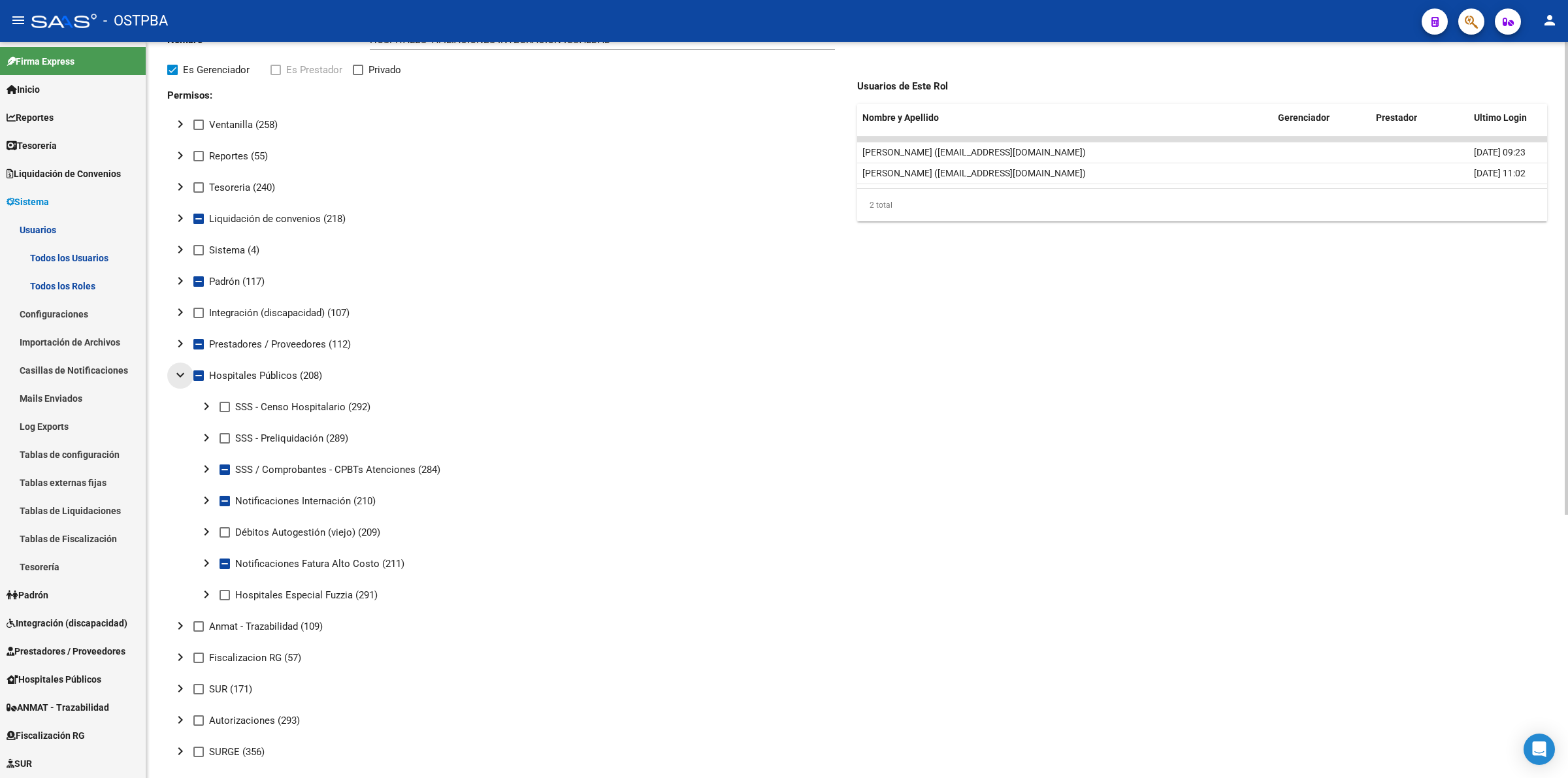
click at [180, 371] on mat-icon "expand_more" at bounding box center [180, 375] width 16 height 16
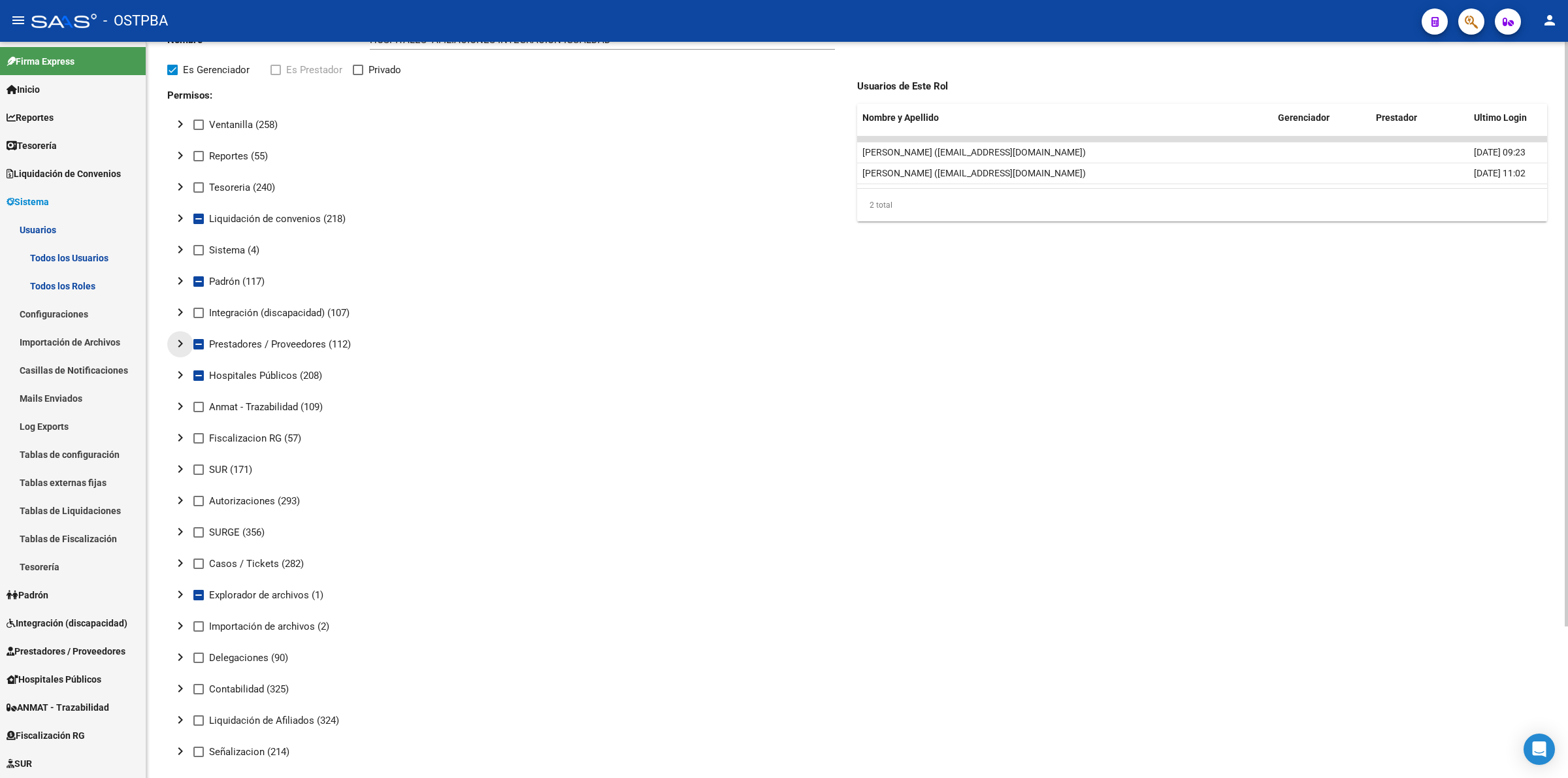
click at [179, 339] on mat-icon "chevron_right" at bounding box center [180, 343] width 16 height 16
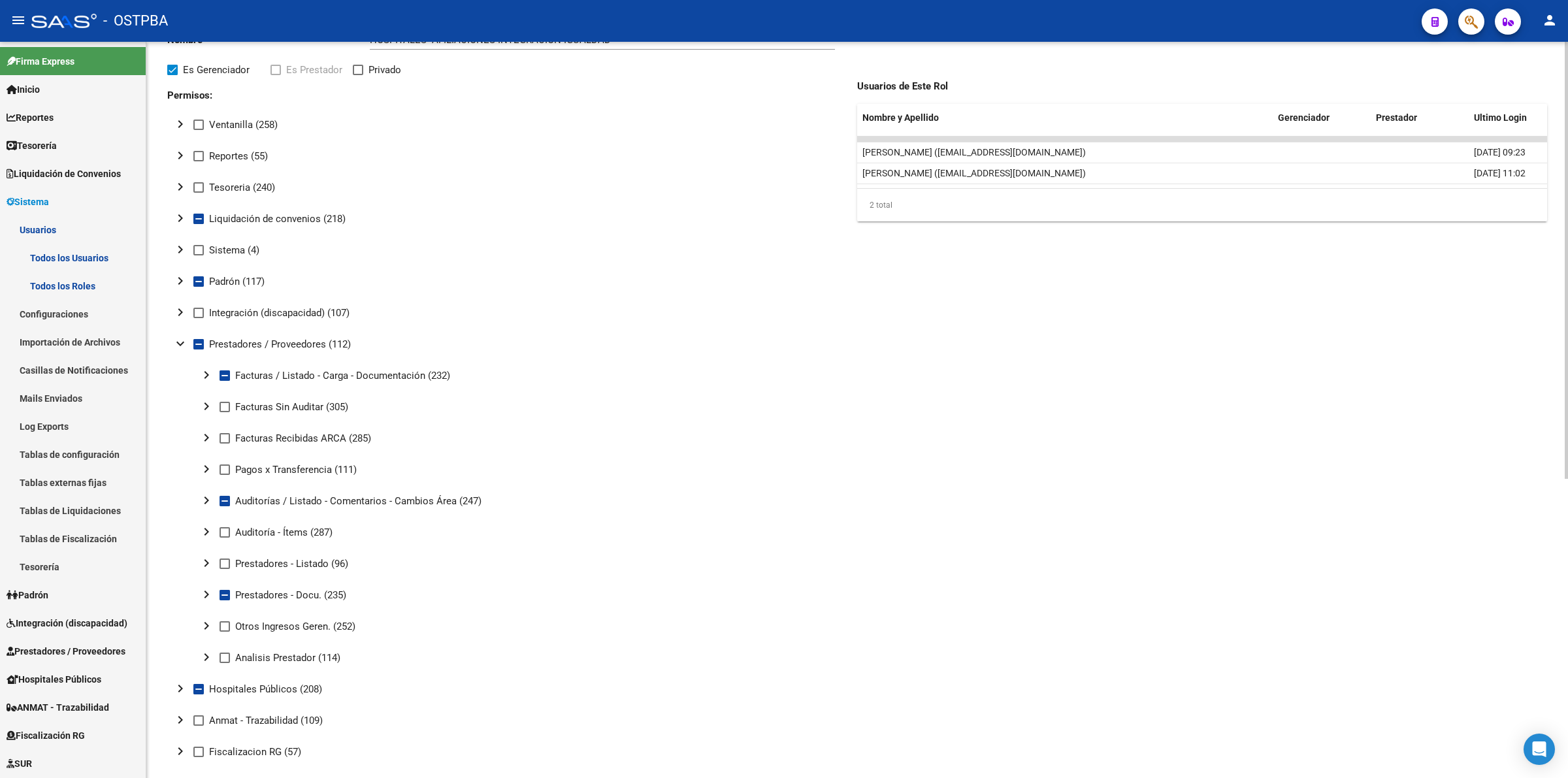
click at [205, 500] on mat-icon "chevron_right" at bounding box center [206, 500] width 16 height 16
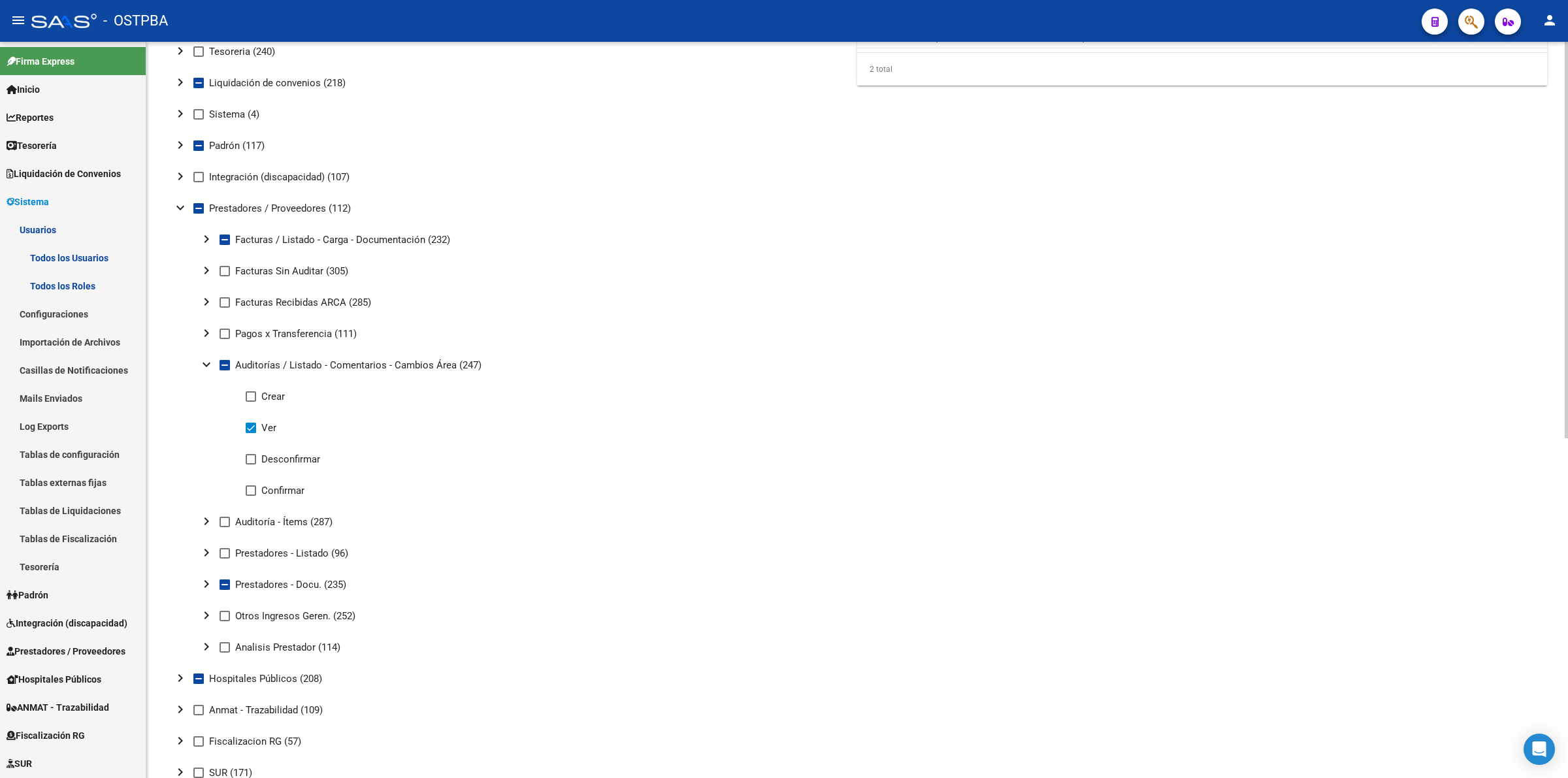
scroll to position [0, 0]
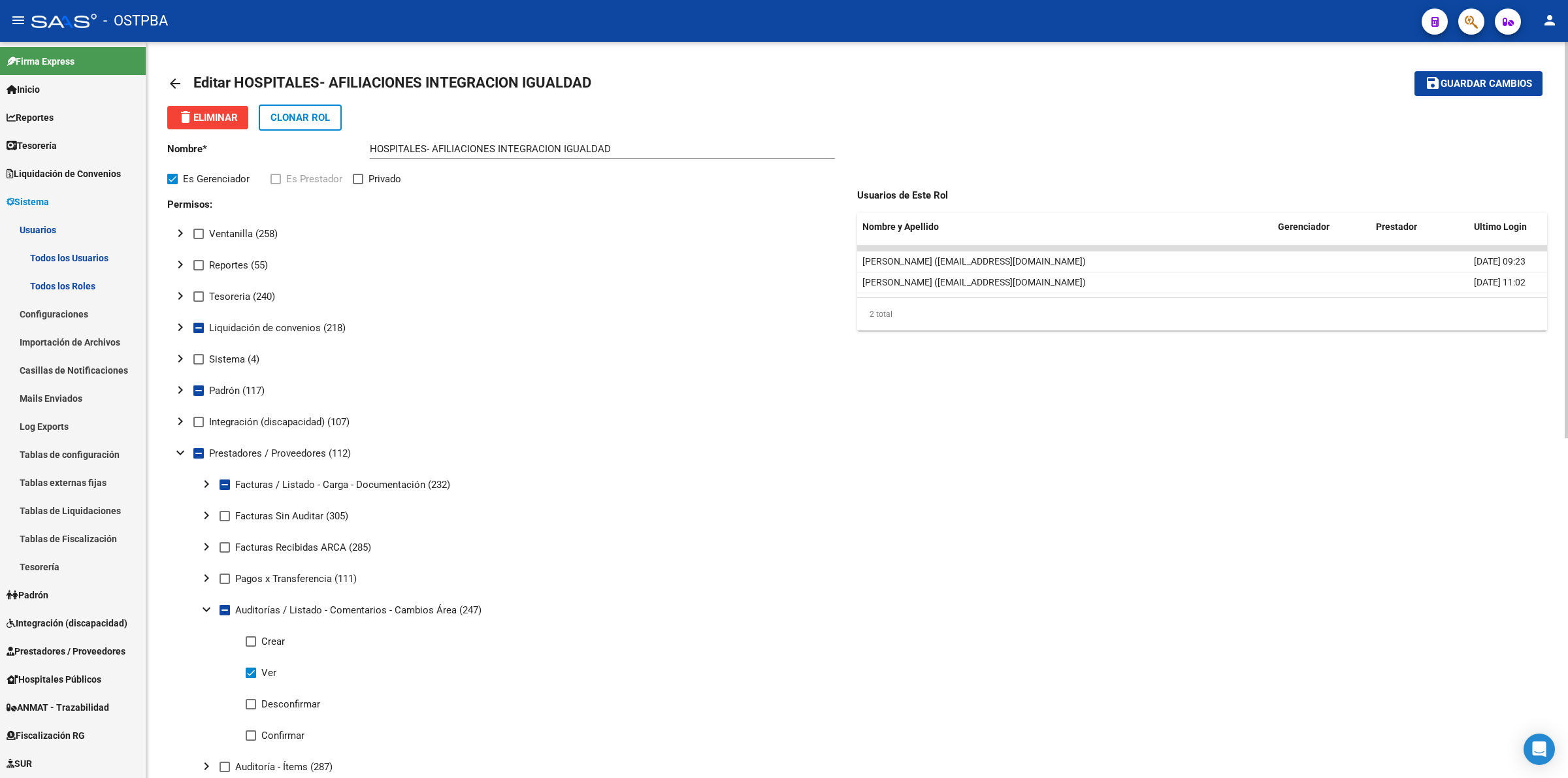
click at [180, 79] on mat-icon "arrow_back" at bounding box center [175, 84] width 16 height 16
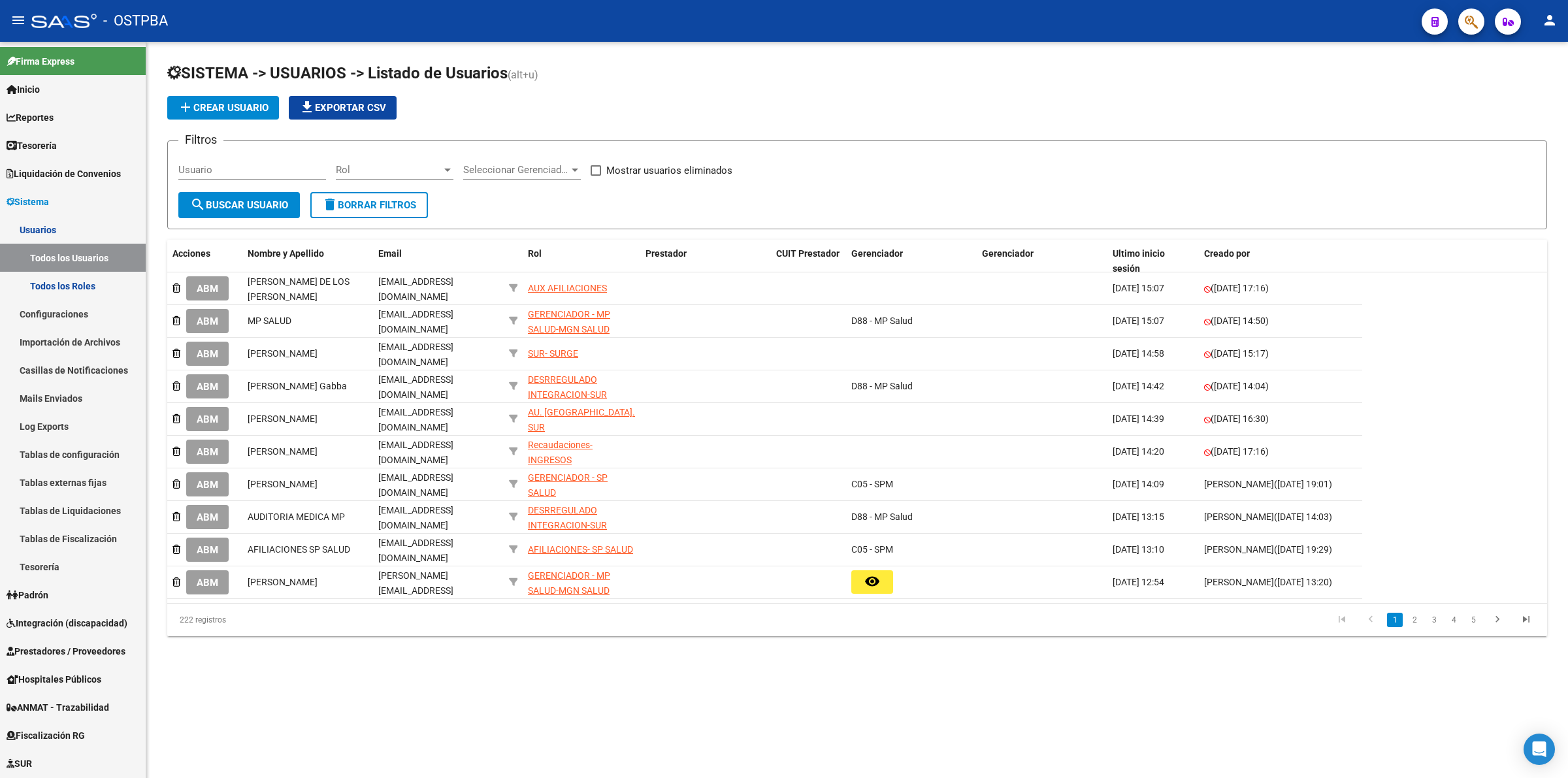
click at [416, 163] on span "Rol" at bounding box center [388, 169] width 106 height 12
click at [553, 166] on div at bounding box center [784, 389] width 1568 height 778
click at [553, 167] on span "Seleccionar Gerenciador" at bounding box center [516, 169] width 106 height 12
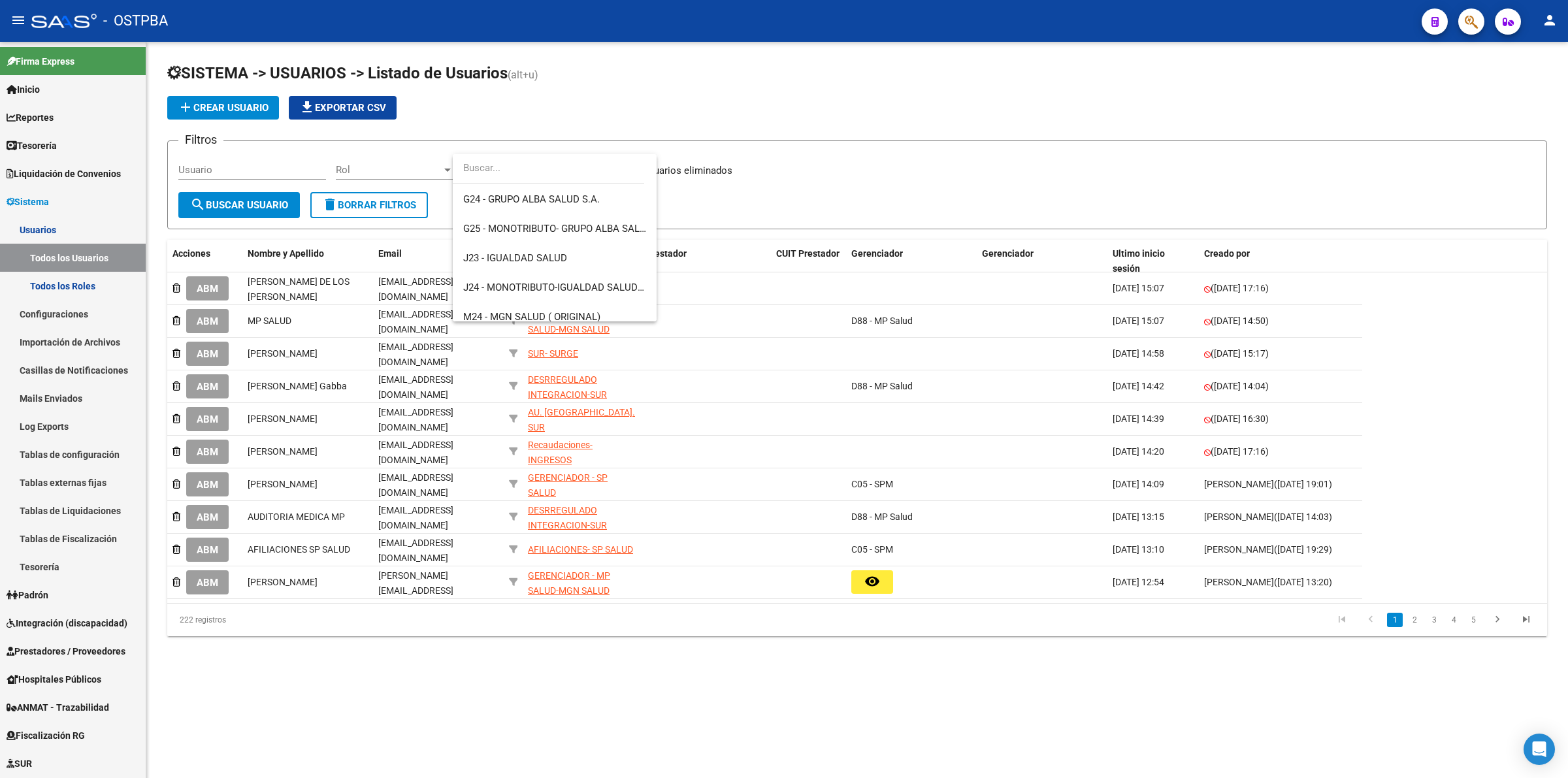
scroll to position [212, 0]
click at [589, 241] on span "J23 - IGUALDAD SALUD" at bounding box center [555, 250] width 183 height 29
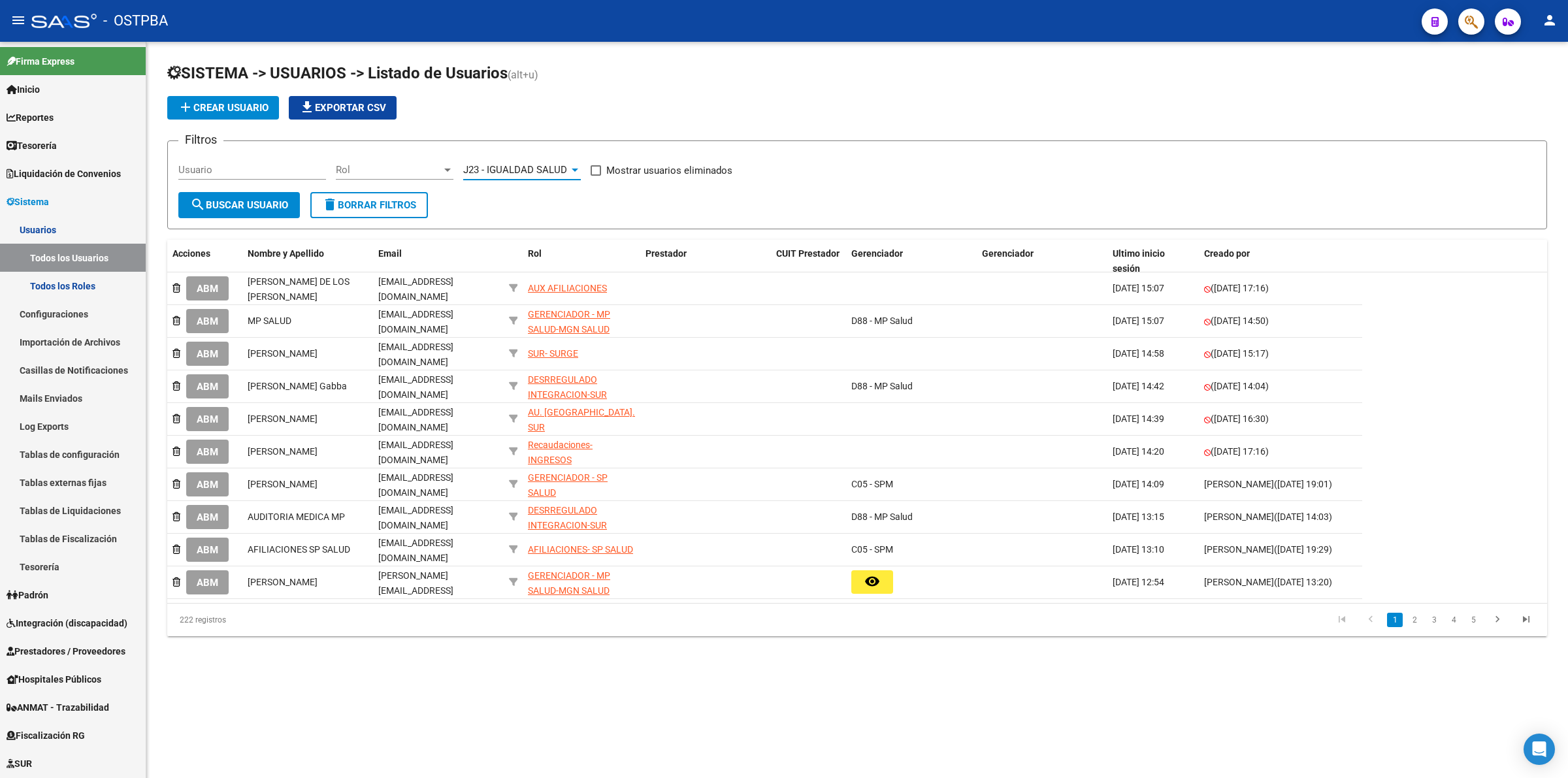
click at [551, 166] on span "J23 - IGUALDAD SALUD" at bounding box center [515, 169] width 104 height 12
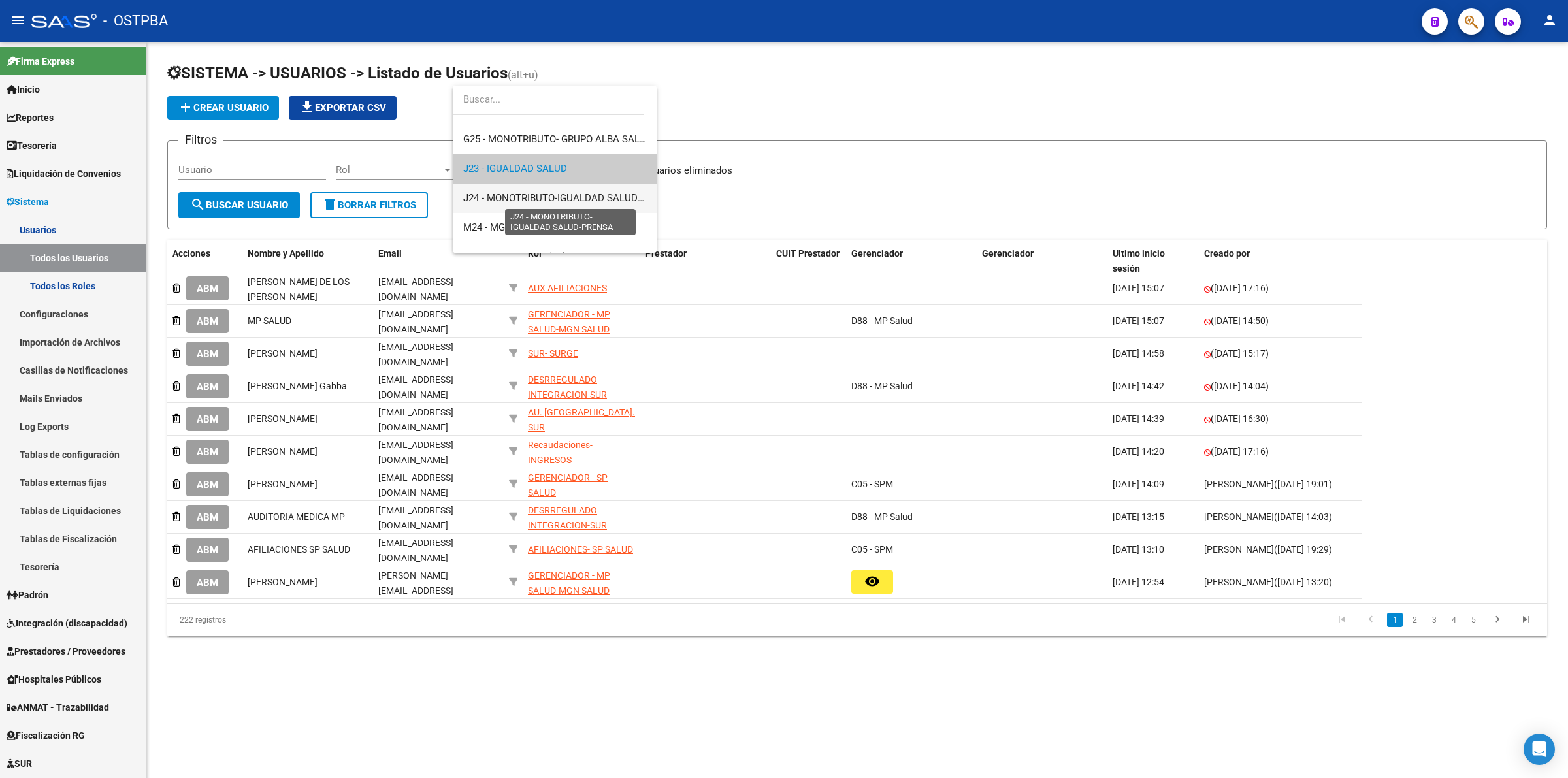
click at [590, 197] on span "J24 - MONOTRIBUTO-IGUALDAD SALUD-PRENSA" at bounding box center [571, 197] width 214 height 12
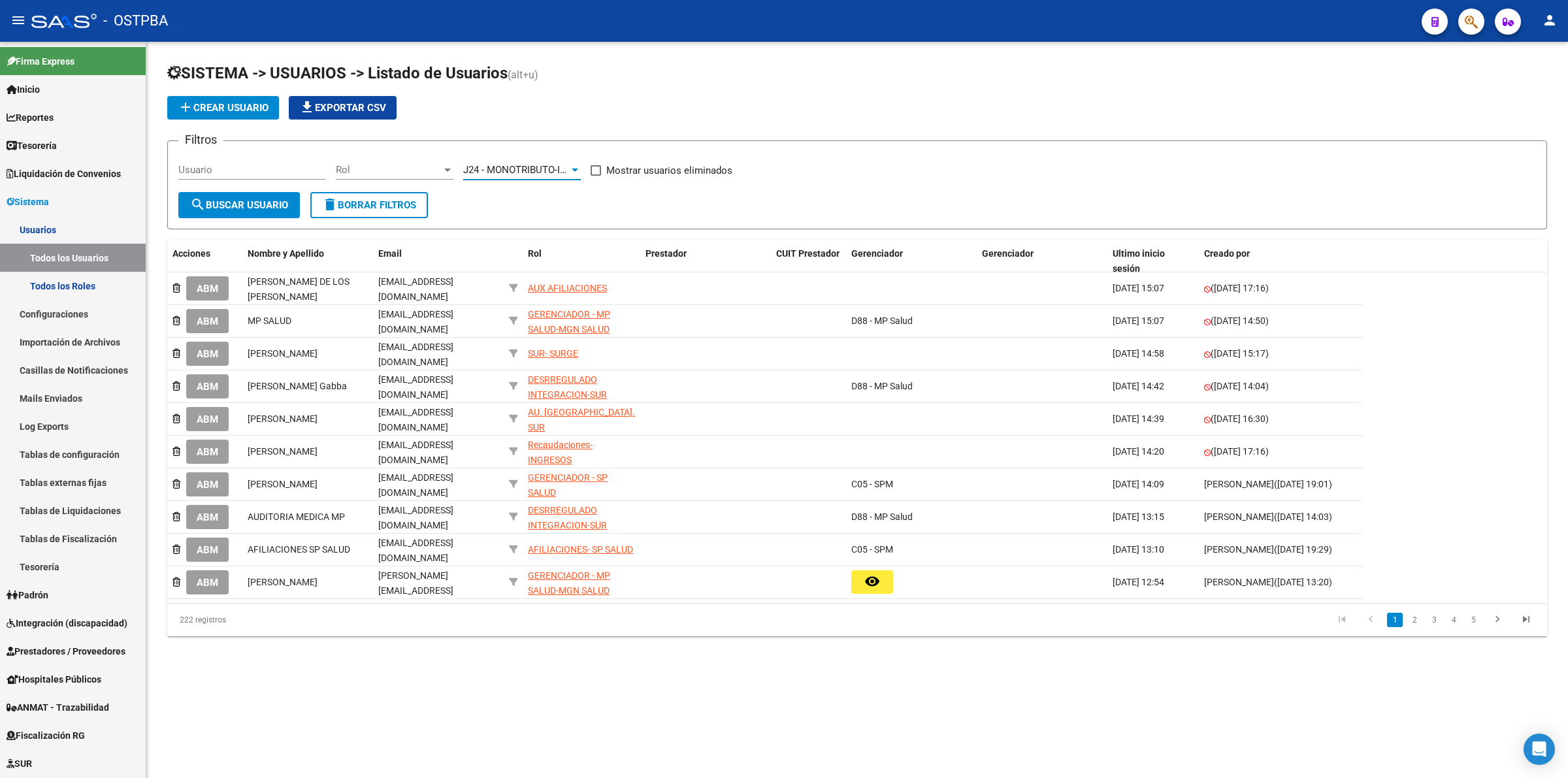
click at [212, 204] on span "search Buscar Usuario" at bounding box center [239, 205] width 98 height 12
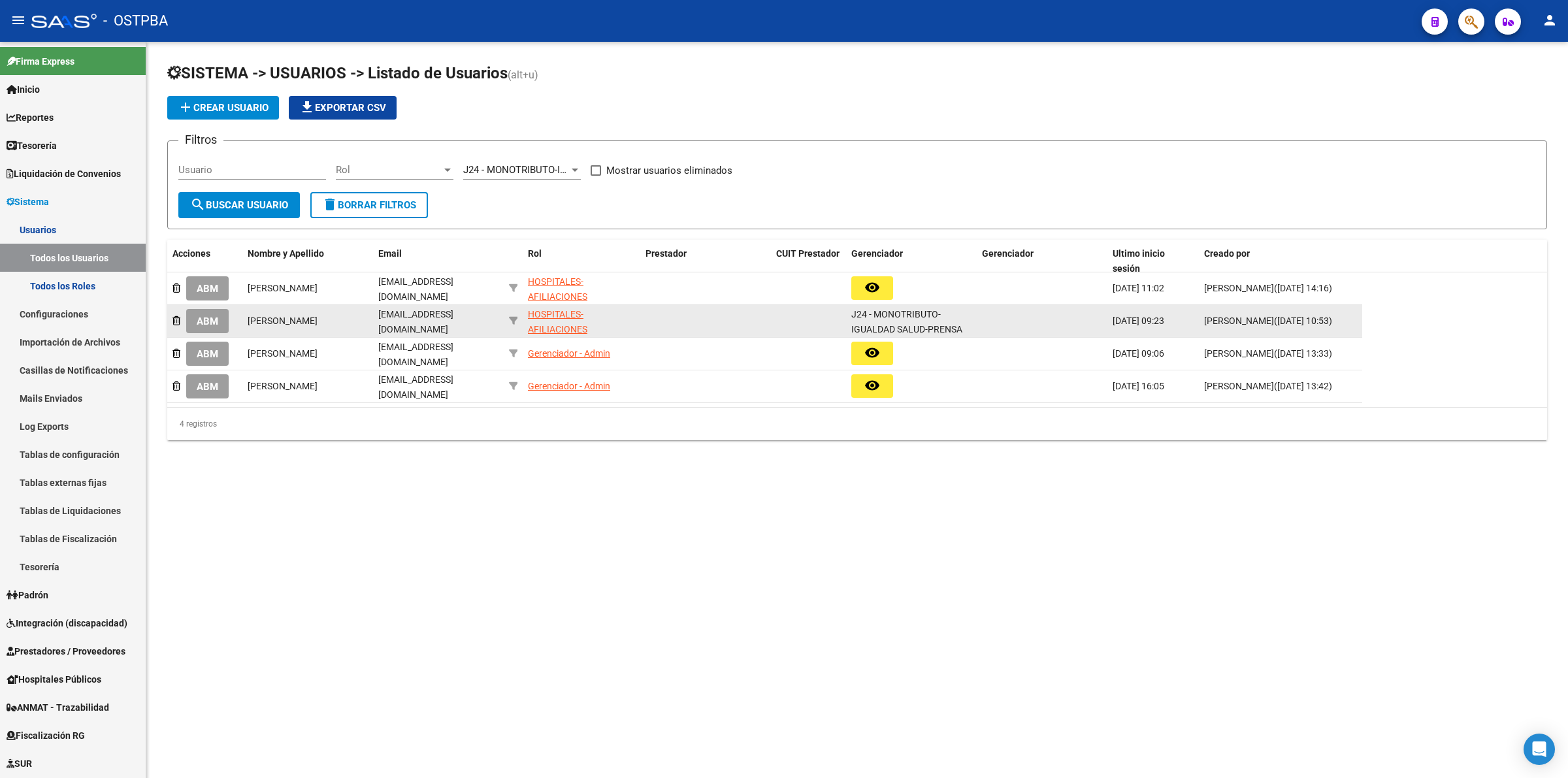
click at [550, 319] on div "HOSPITALES- AFILIACIONES INTEGRACION IGUALDAD" at bounding box center [582, 329] width 107 height 44
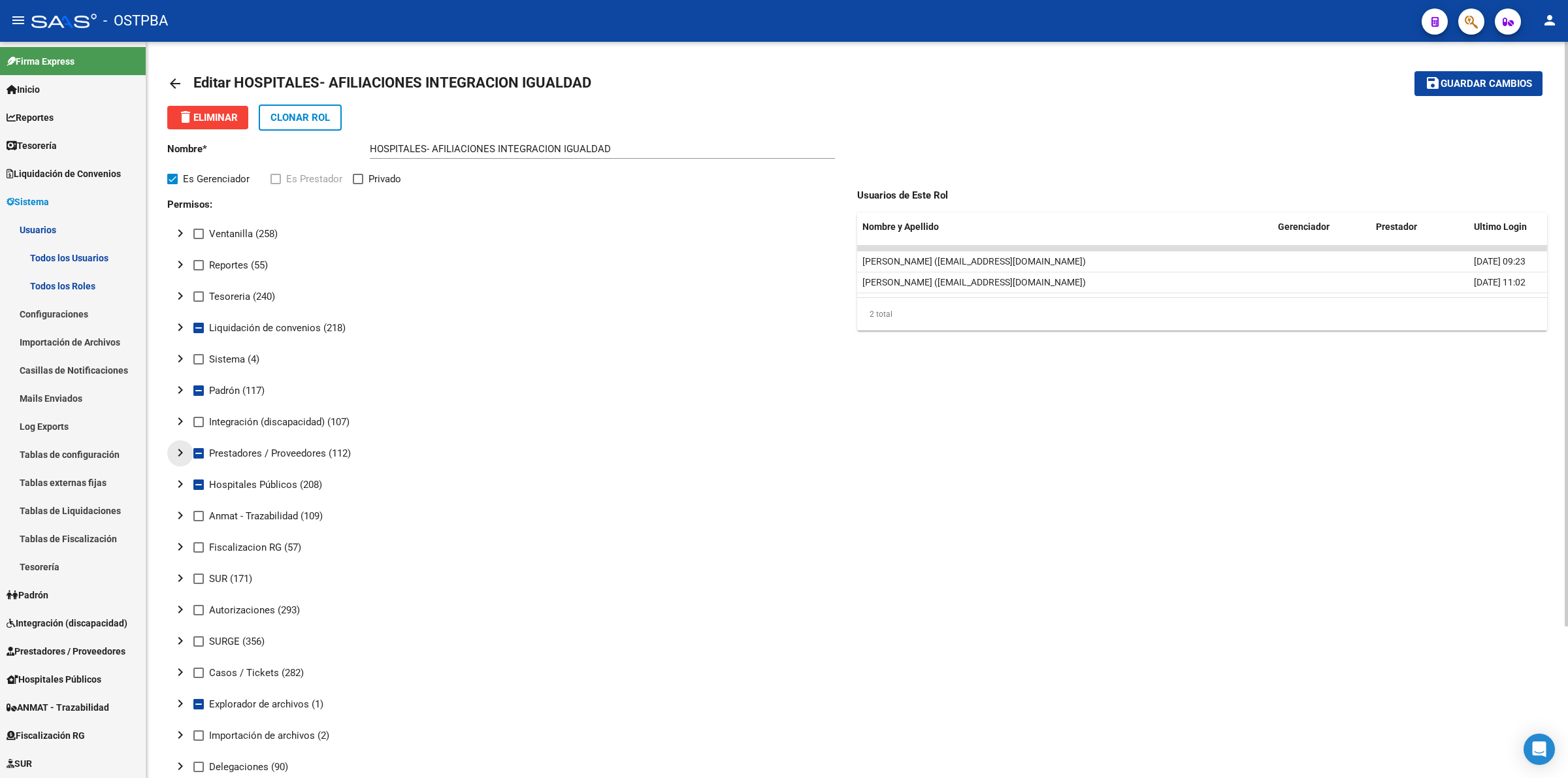
click at [177, 449] on mat-icon "chevron_right" at bounding box center [180, 452] width 16 height 16
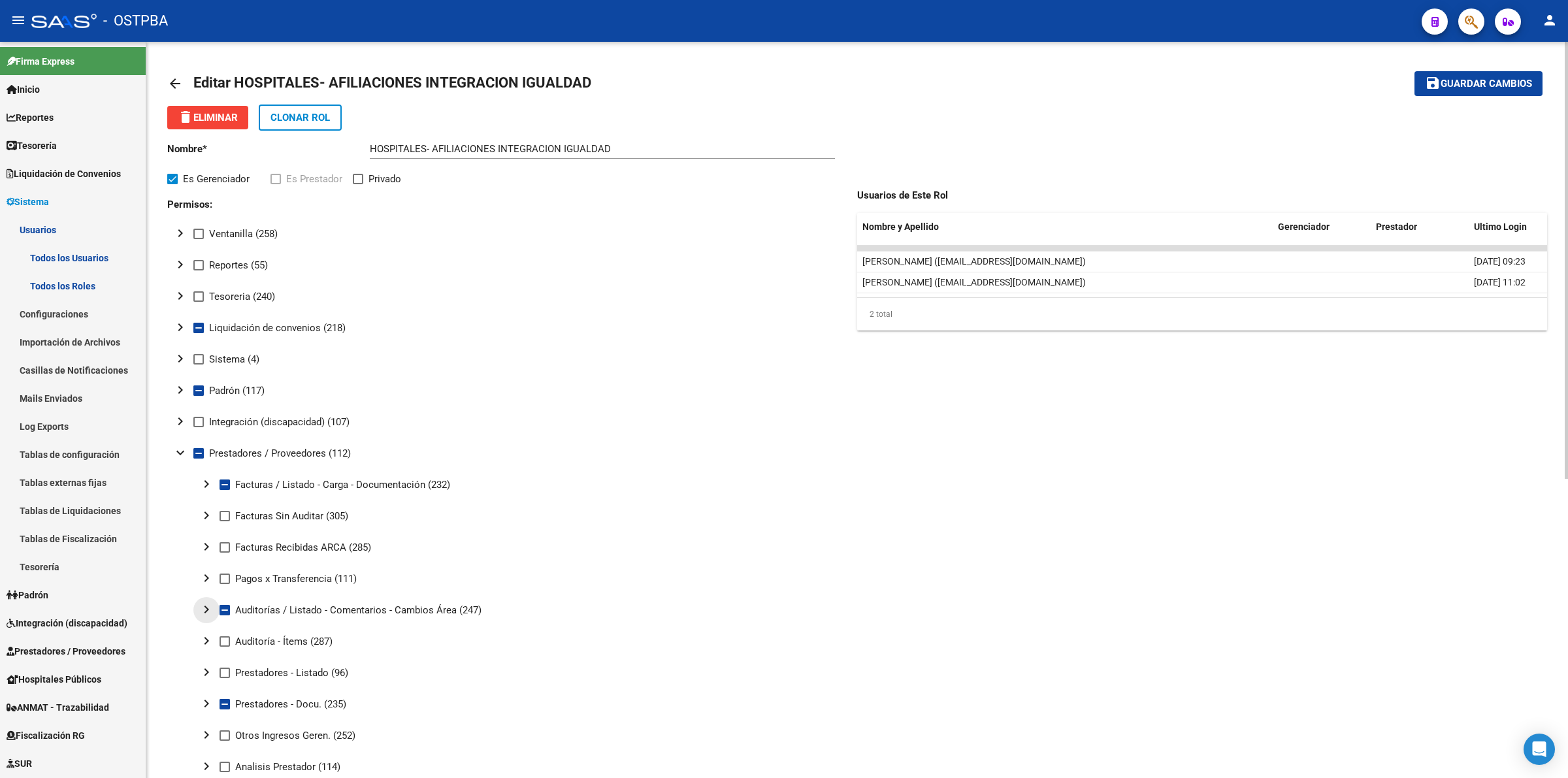
click at [205, 605] on mat-icon "chevron_right" at bounding box center [206, 609] width 16 height 16
click at [168, 76] on mat-icon "arrow_back" at bounding box center [175, 84] width 16 height 16
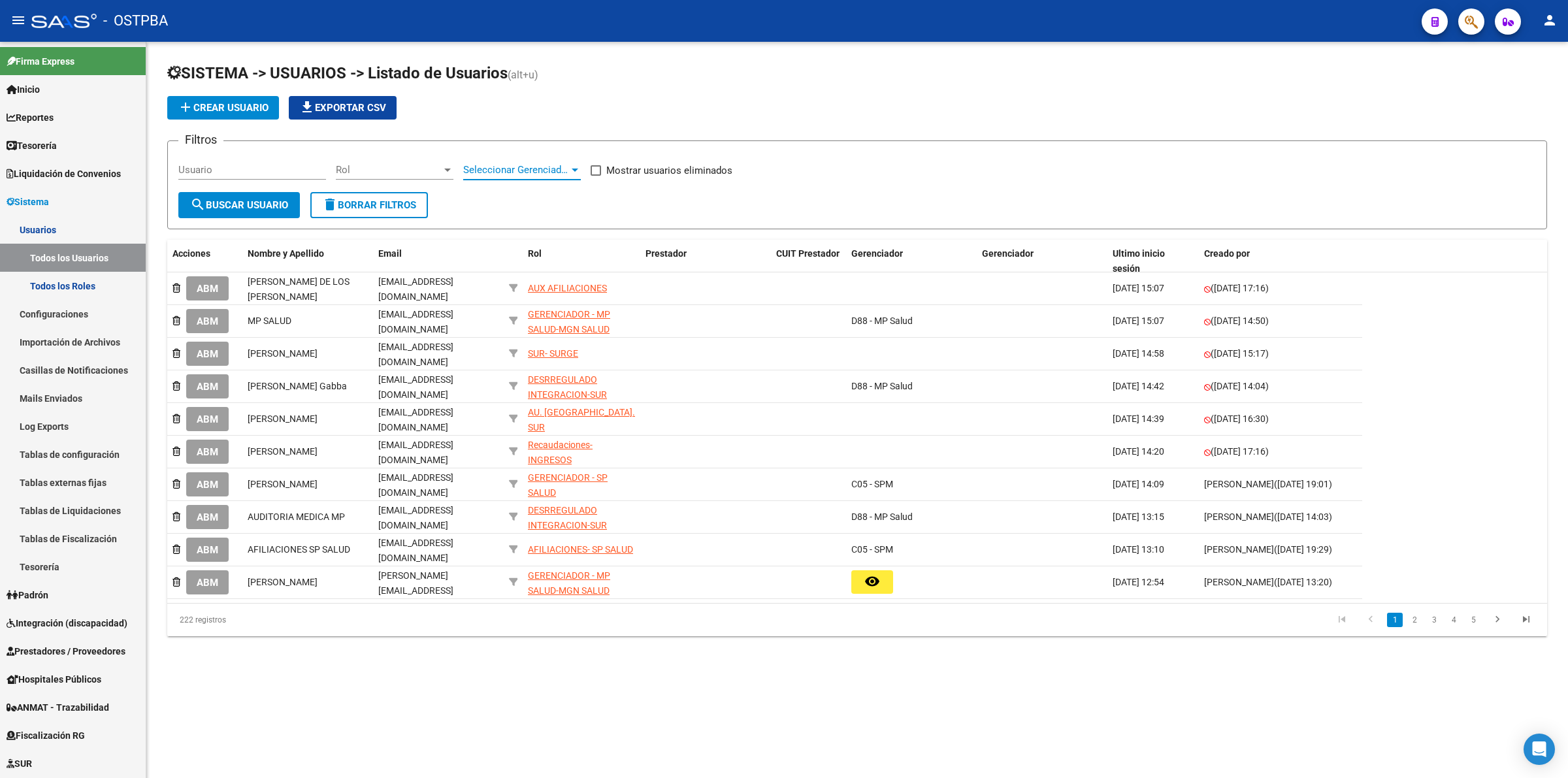
click at [554, 172] on span "Seleccionar Gerenciador" at bounding box center [516, 169] width 106 height 12
click at [543, 297] on span "D88 - MP Salud" at bounding box center [555, 292] width 183 height 29
click at [273, 206] on span "search Buscar Usuario" at bounding box center [239, 205] width 98 height 12
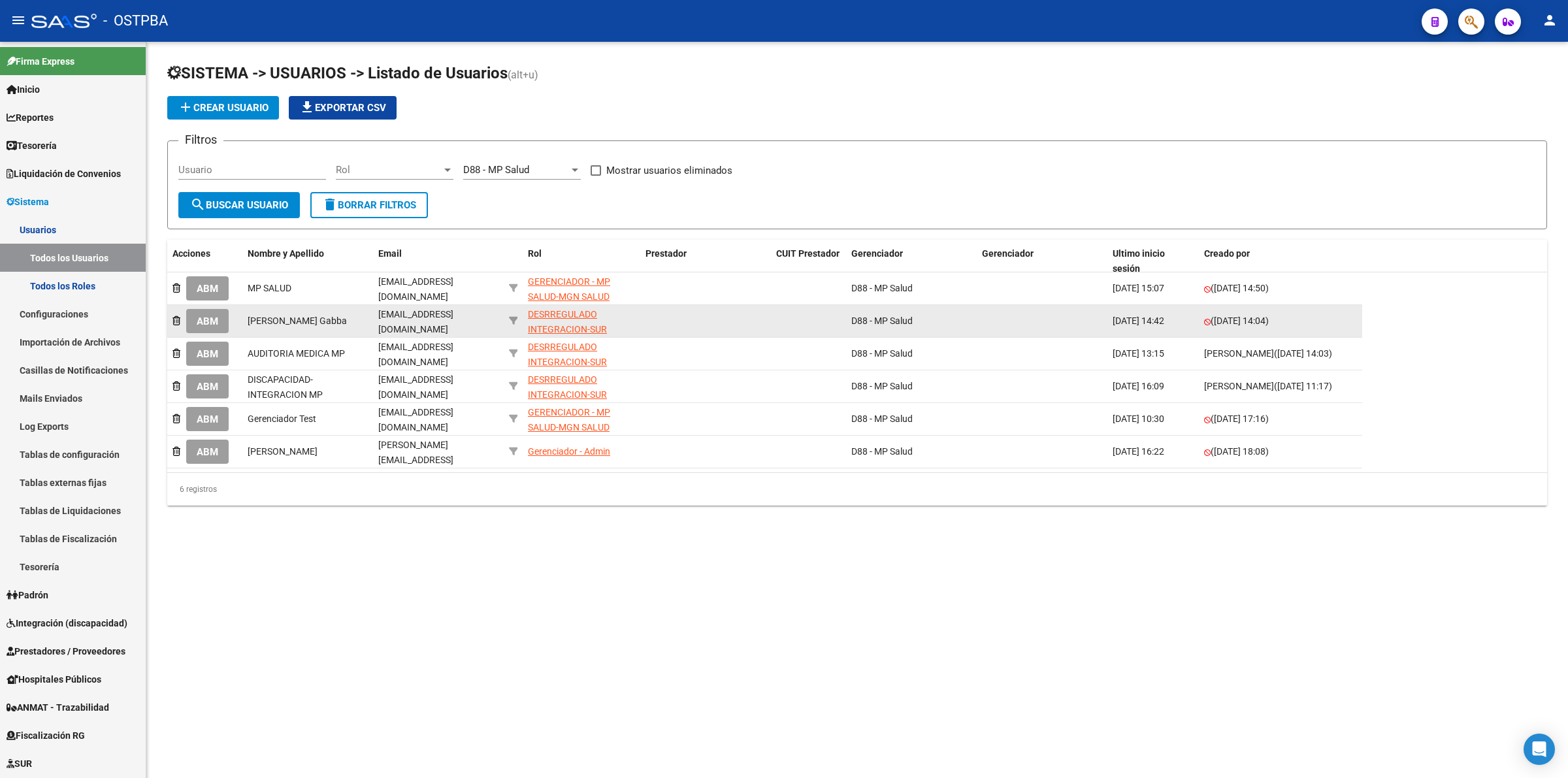
click at [197, 322] on span "ABM" at bounding box center [207, 321] width 22 height 12
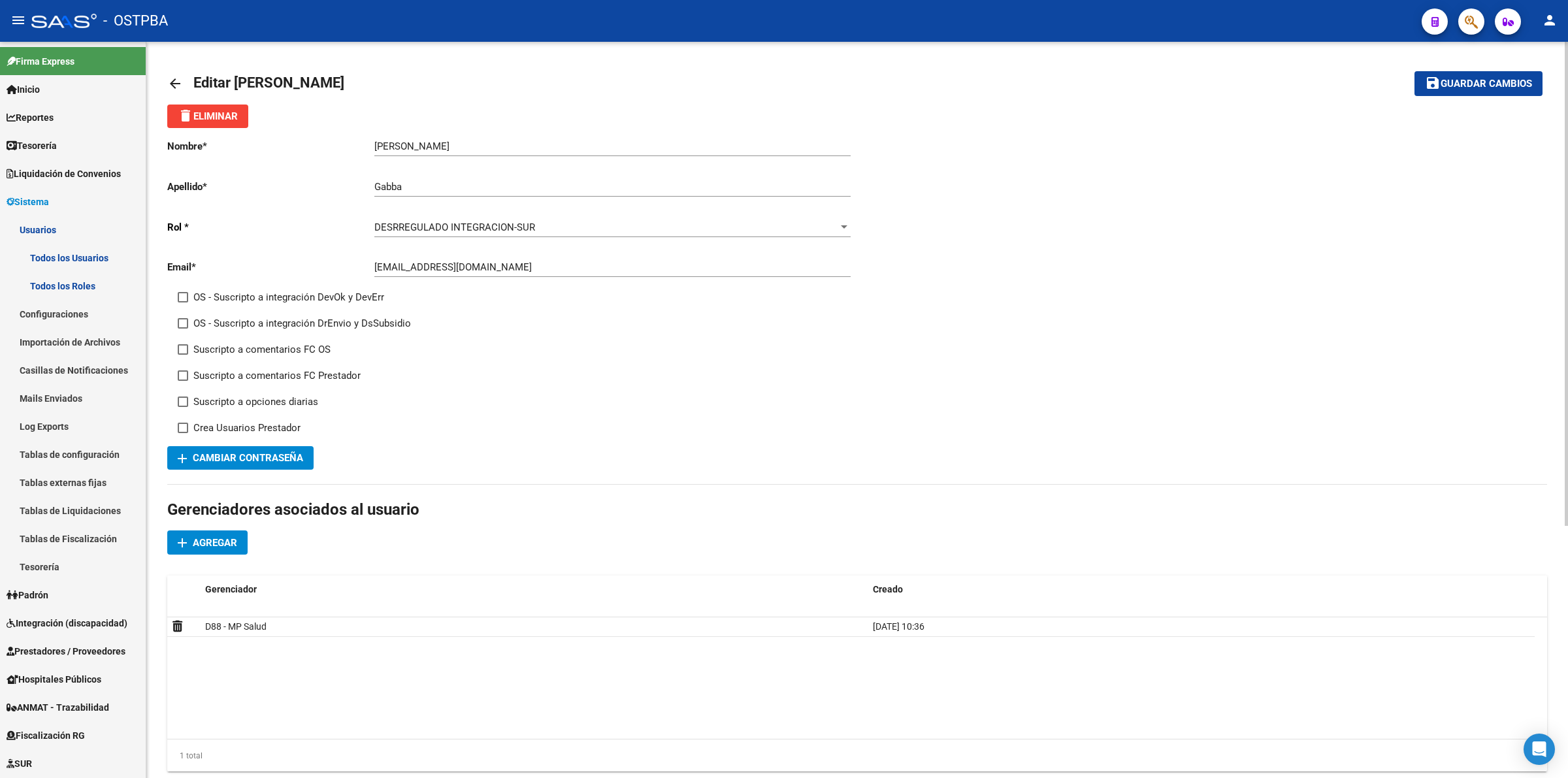
click at [174, 83] on mat-icon "arrow_back" at bounding box center [175, 84] width 16 height 16
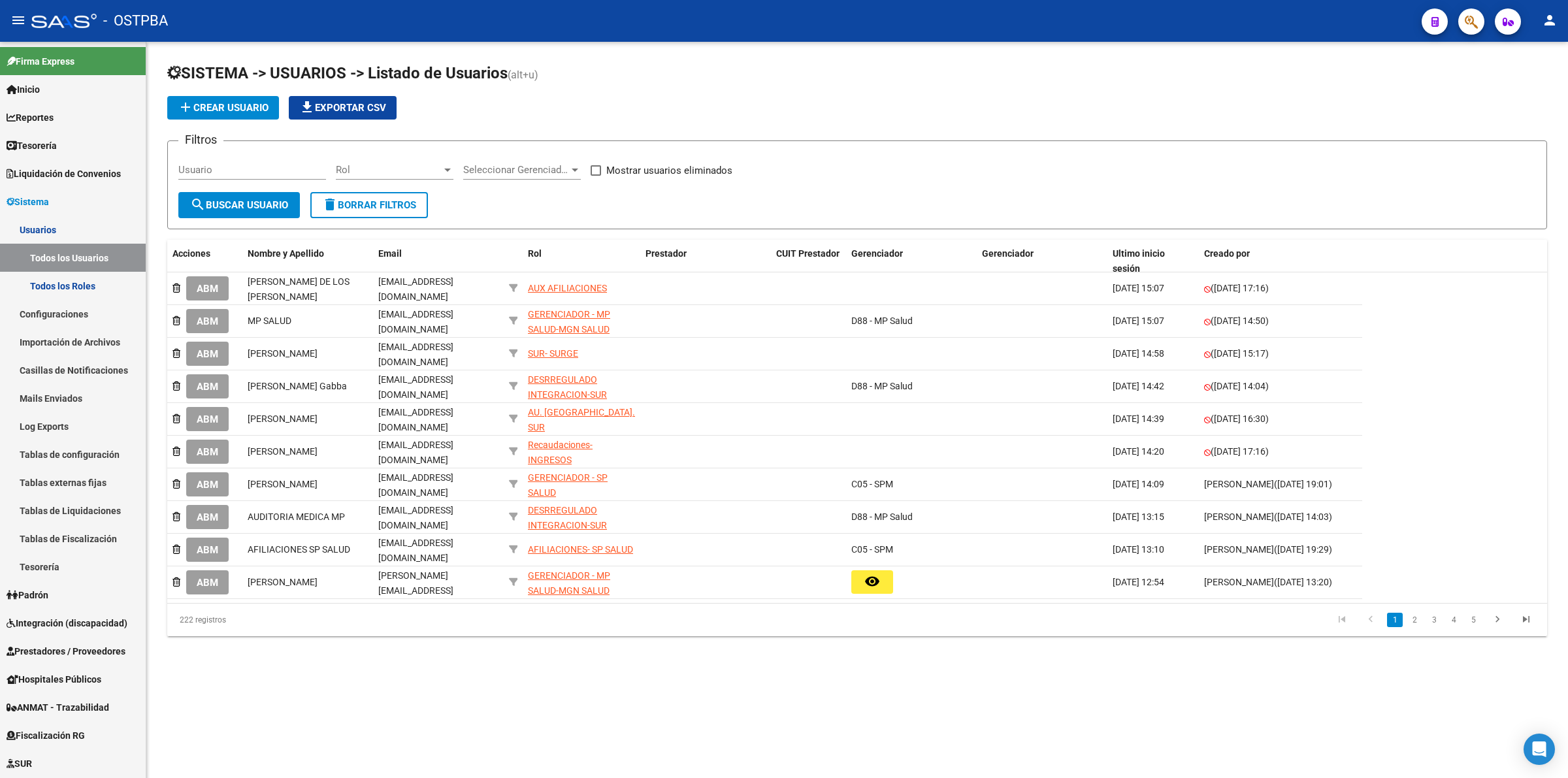
click at [535, 170] on span "Seleccionar Gerenciador" at bounding box center [516, 169] width 106 height 12
click at [525, 292] on span "D88 - MP Salud" at bounding box center [496, 292] width 66 height 12
click at [281, 201] on span "search Buscar Usuario" at bounding box center [239, 205] width 98 height 12
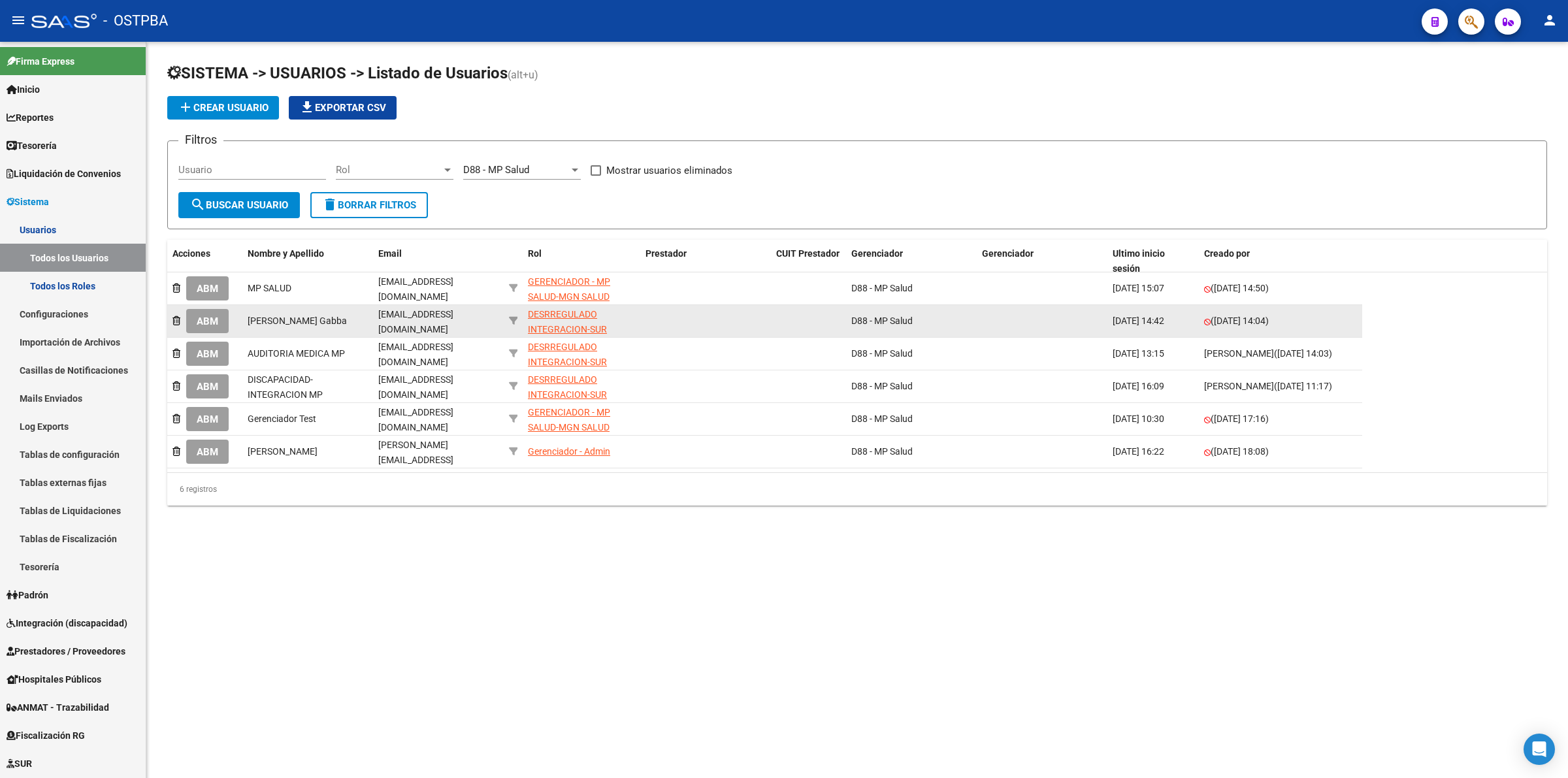
click at [570, 320] on div "DESRREGULADO INTEGRACION-SUR" at bounding box center [582, 322] width 107 height 30
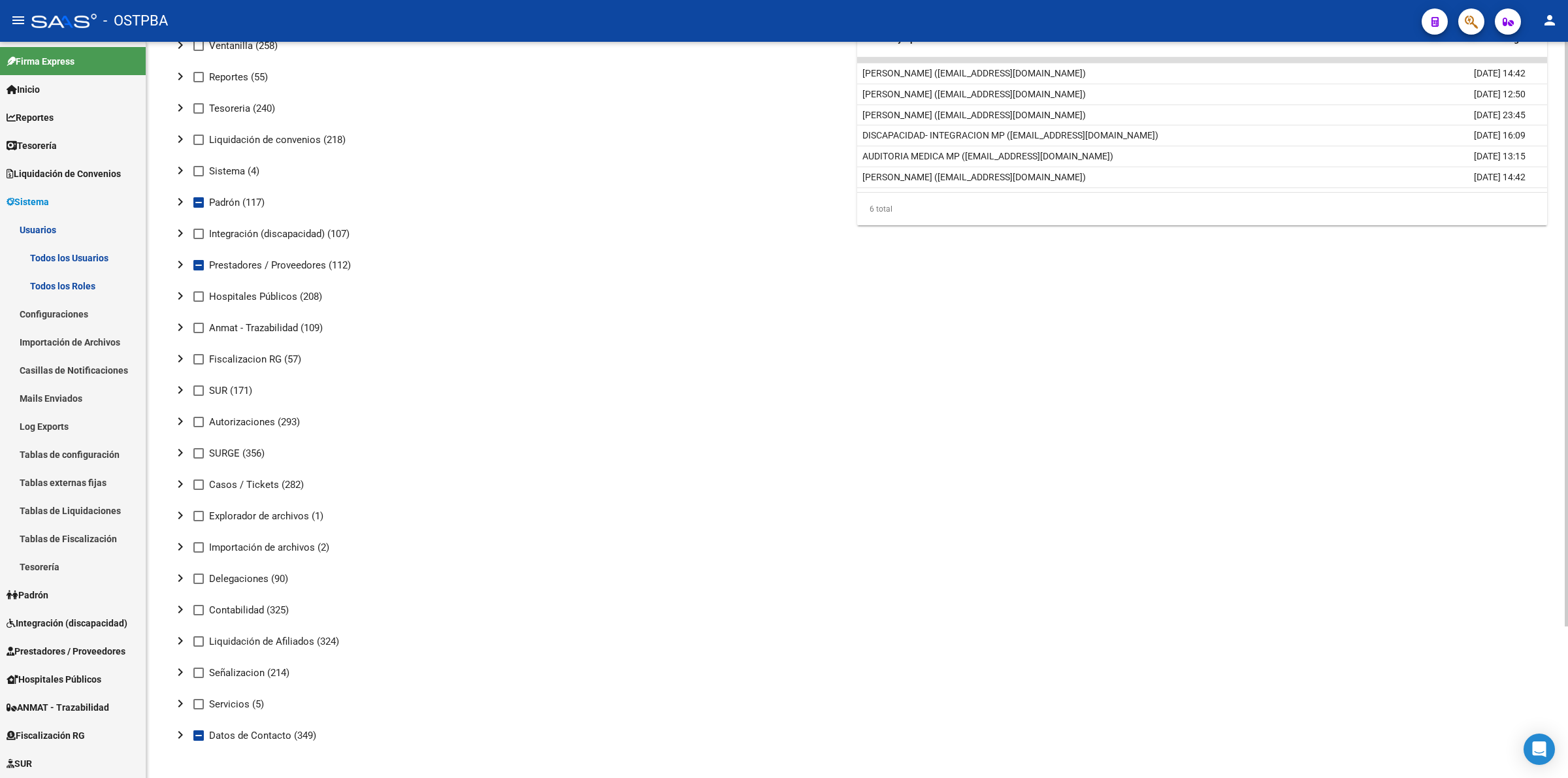
scroll to position [191, 0]
click at [179, 258] on mat-icon "chevron_right" at bounding box center [180, 261] width 16 height 16
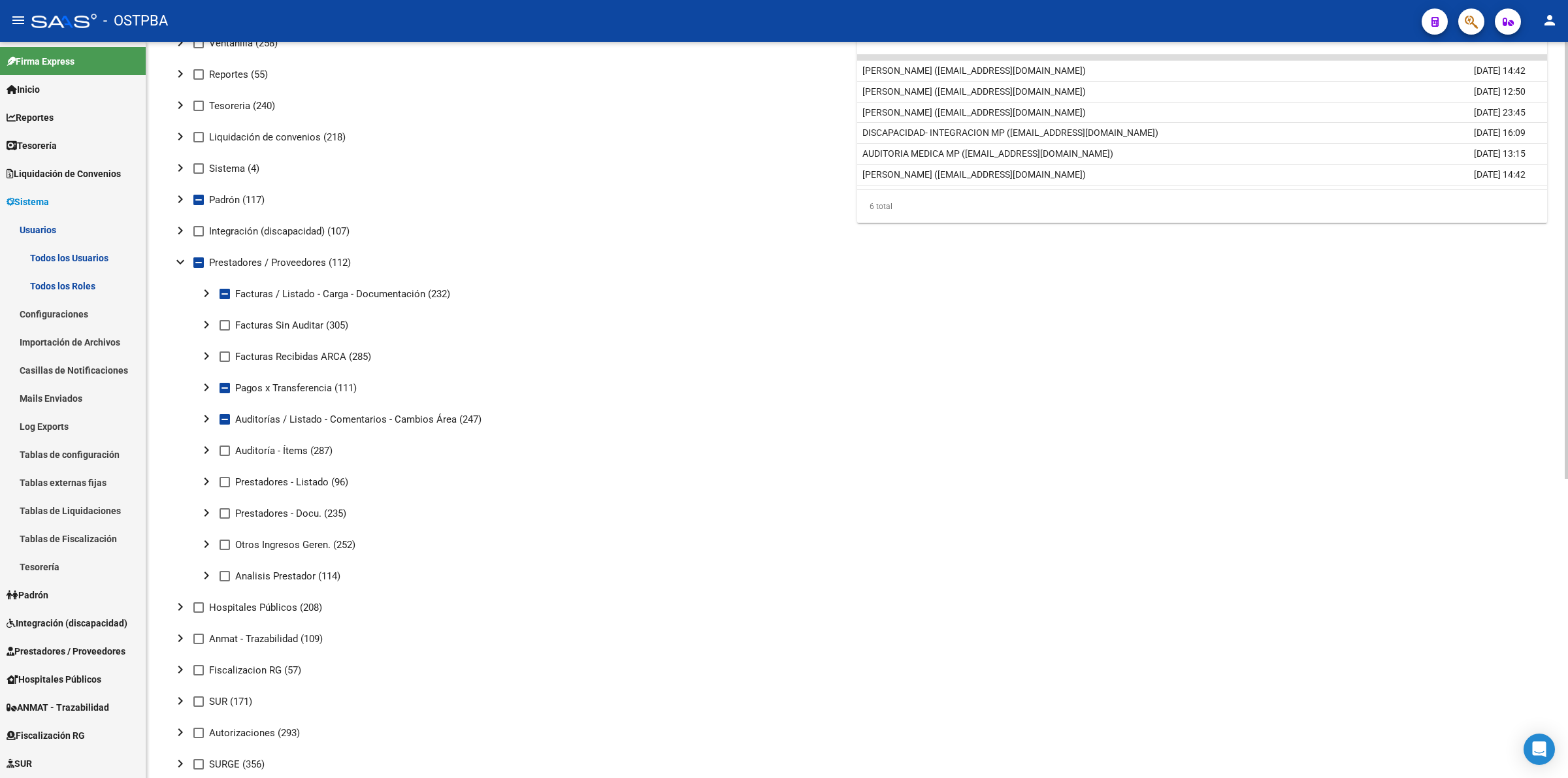
click at [203, 294] on mat-icon "chevron_right" at bounding box center [206, 293] width 16 height 16
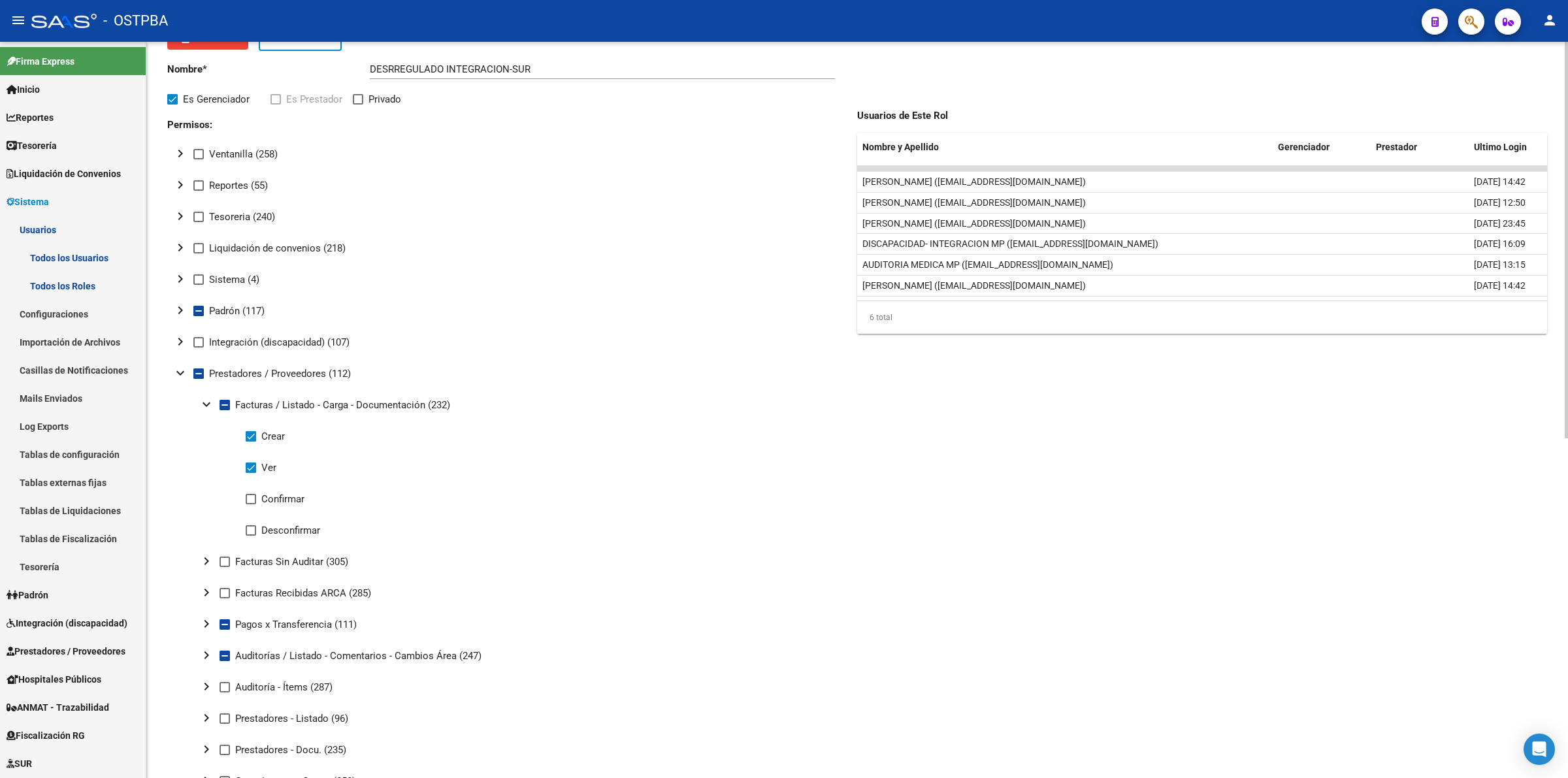
scroll to position [163, 0]
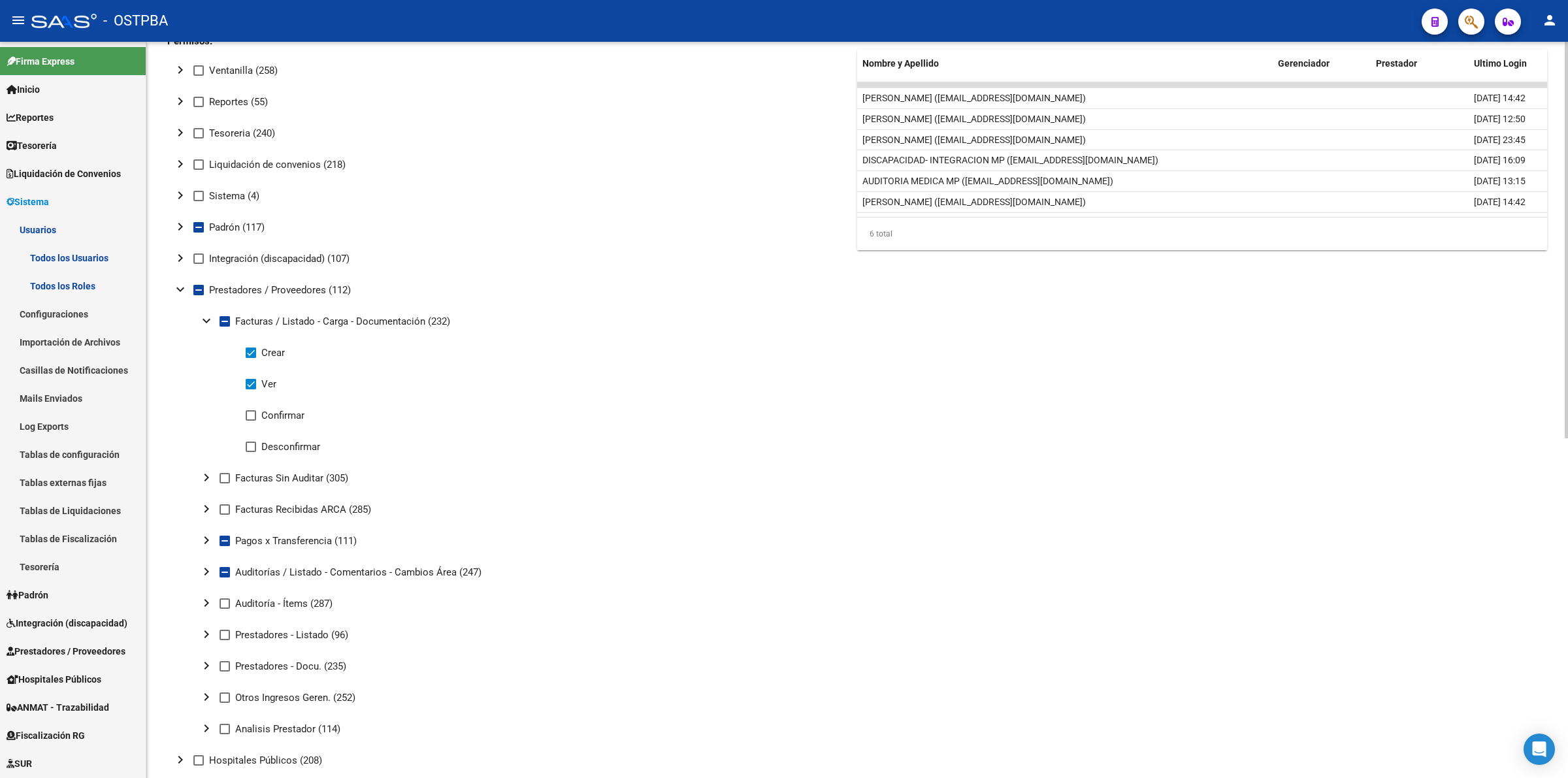
click at [207, 572] on mat-icon "chevron_right" at bounding box center [206, 571] width 16 height 16
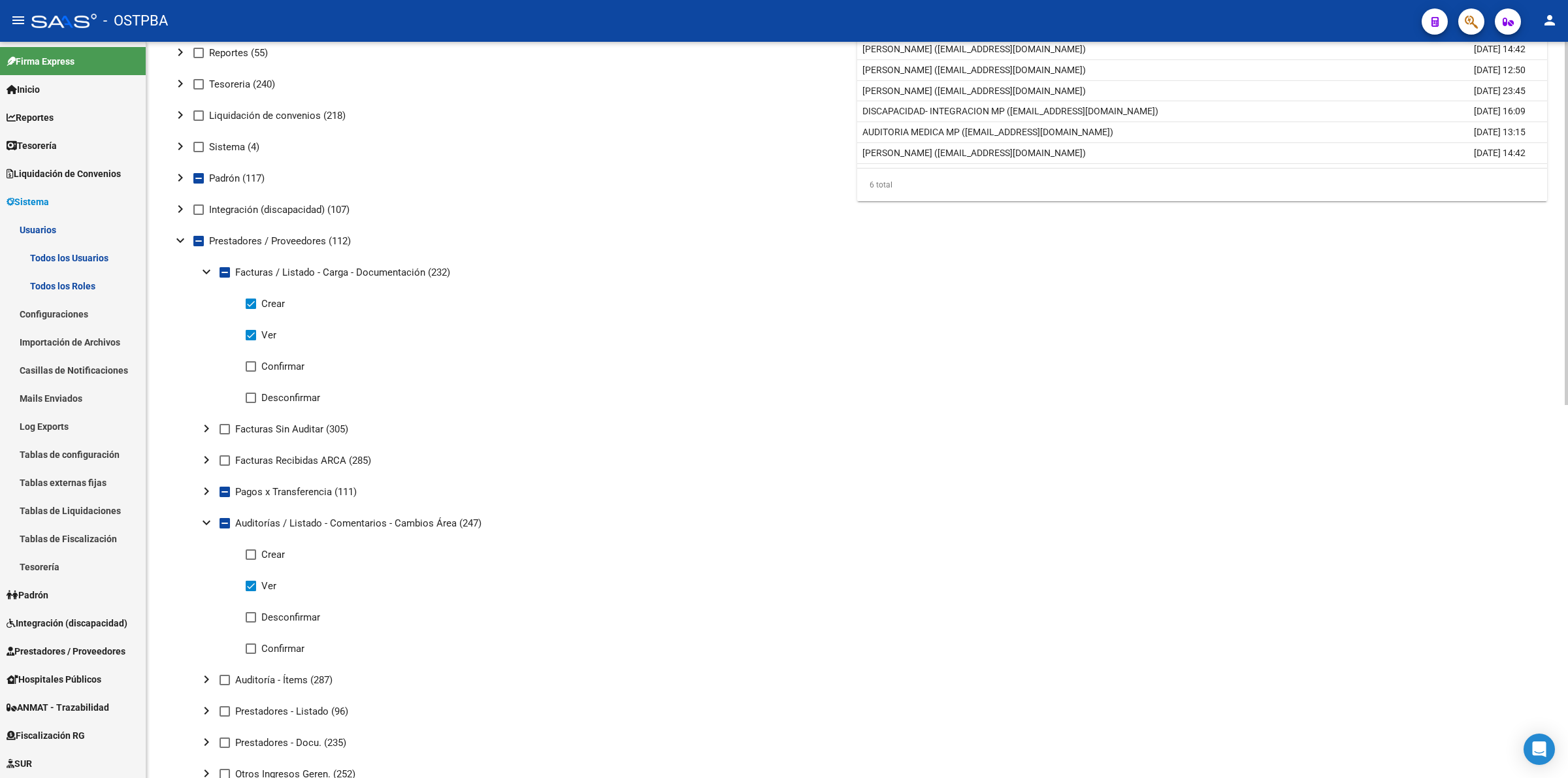
scroll to position [0, 0]
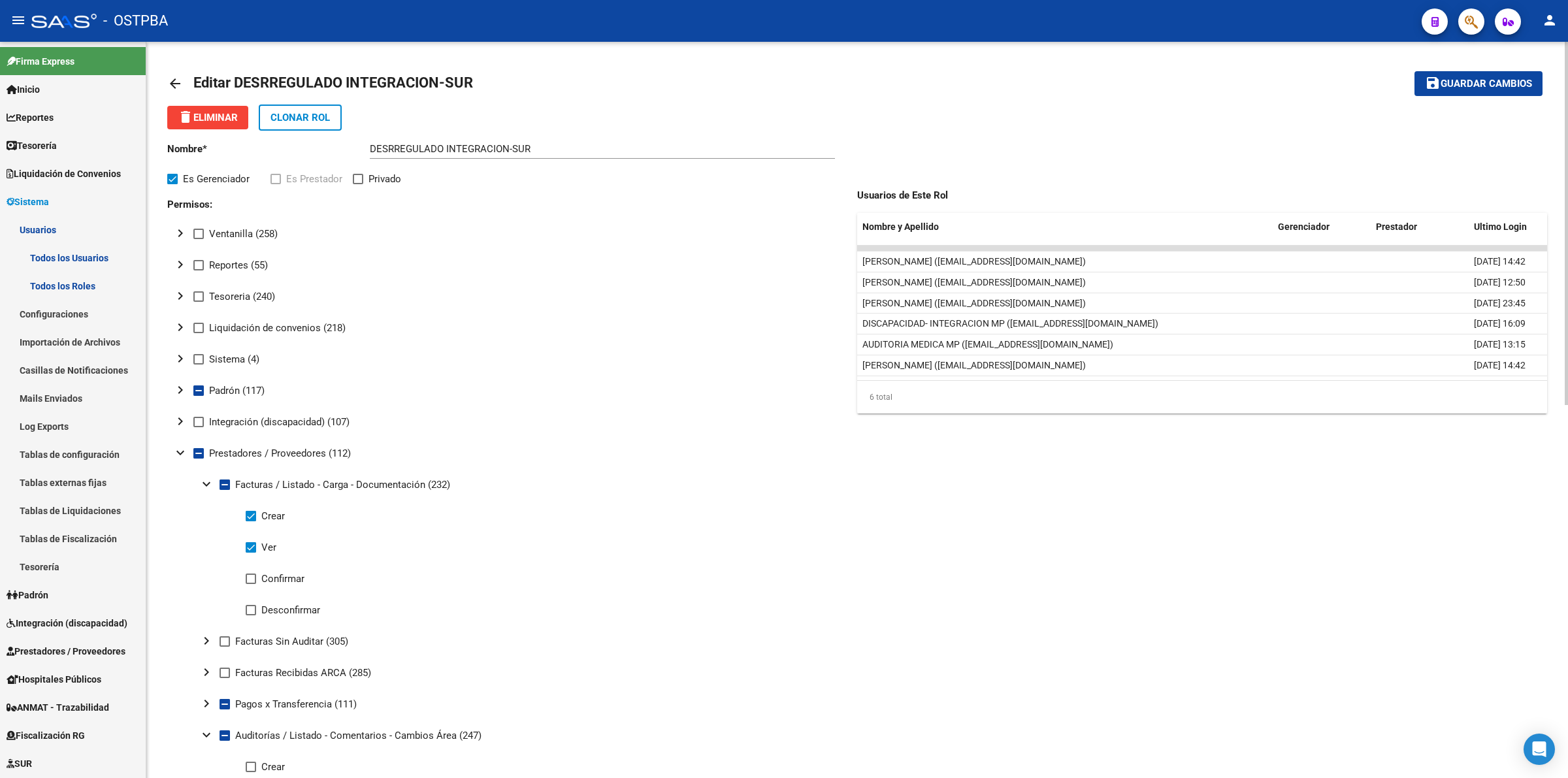
click at [165, 80] on div "arrow_back Editar DESRREGULADO INTEGRACION-SUR save Guardar cambios delete Elim…" at bounding box center [857, 787] width 1422 height 1493
click at [167, 81] on mat-icon "arrow_back" at bounding box center [175, 84] width 16 height 16
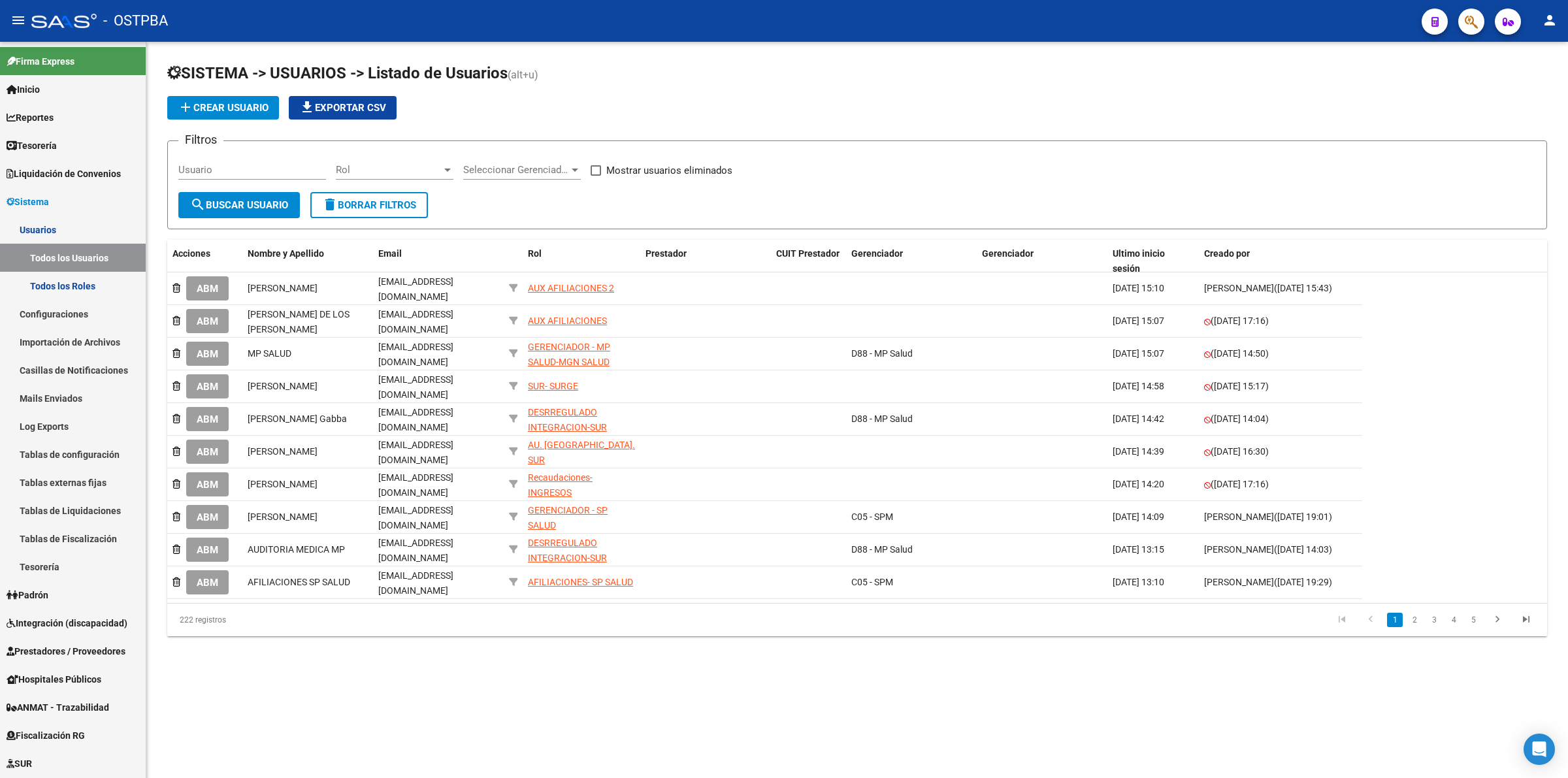
click at [549, 170] on span "Seleccionar Gerenciador" at bounding box center [516, 169] width 106 height 12
click at [550, 229] on span "D88 - MP Salud" at bounding box center [555, 226] width 183 height 29
drag, startPoint x: 204, startPoint y: 201, endPoint x: 213, endPoint y: 200, distance: 9.1
click at [205, 201] on span "search Buscar Usuario" at bounding box center [239, 205] width 98 height 12
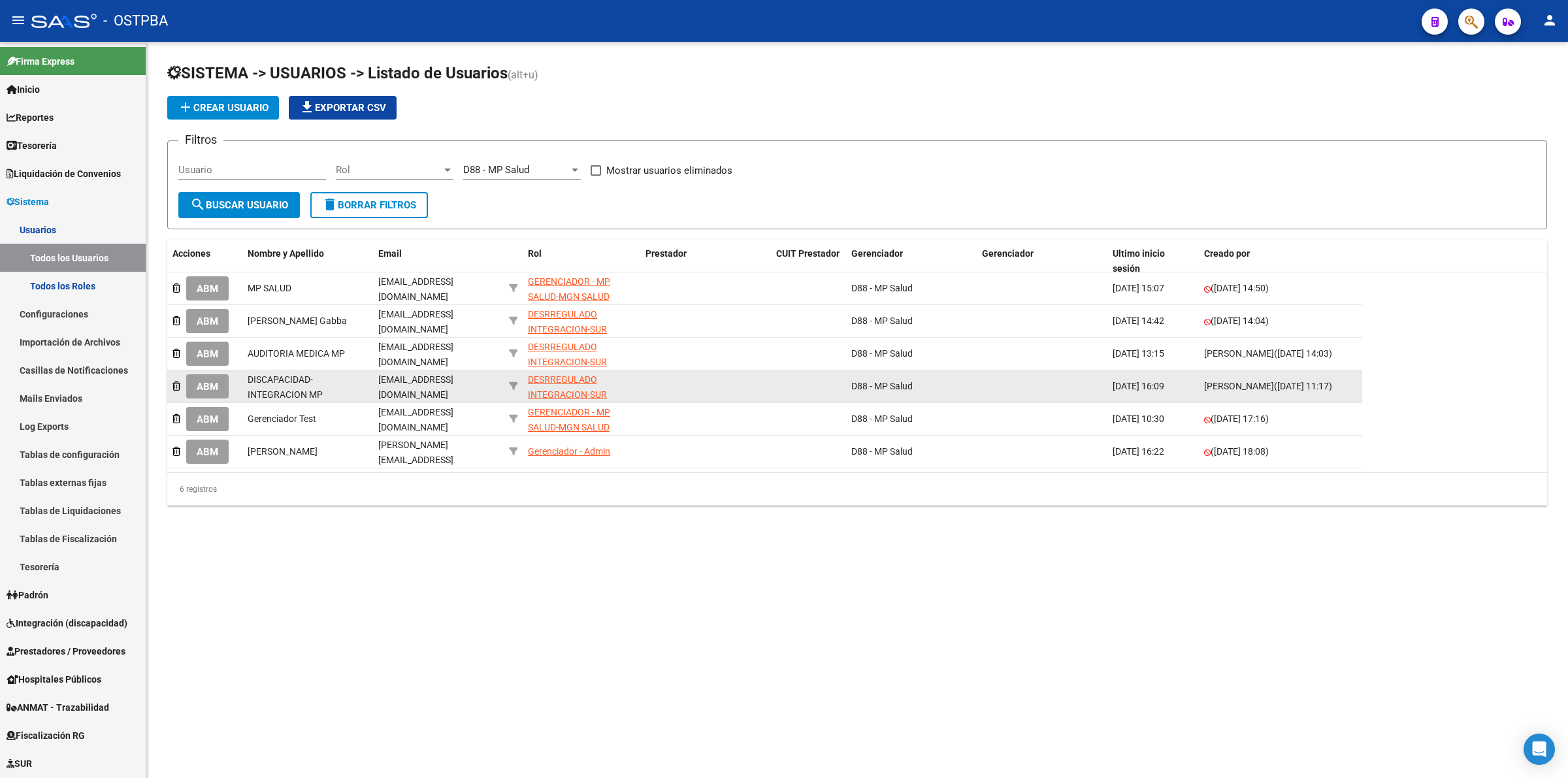
click at [572, 381] on div "DESRREGULADO INTEGRACION-SUR" at bounding box center [582, 387] width 107 height 30
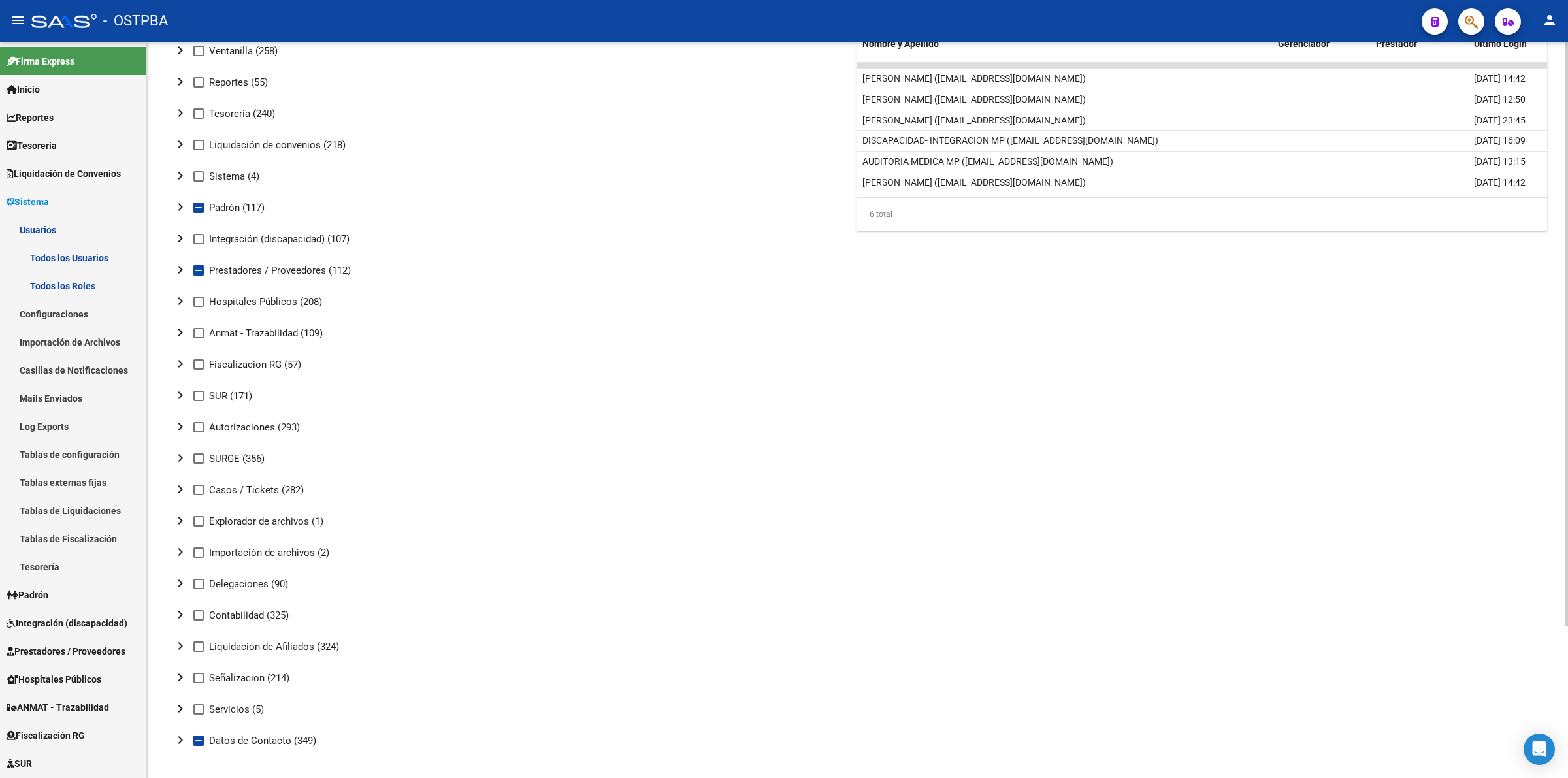
scroll to position [191, 0]
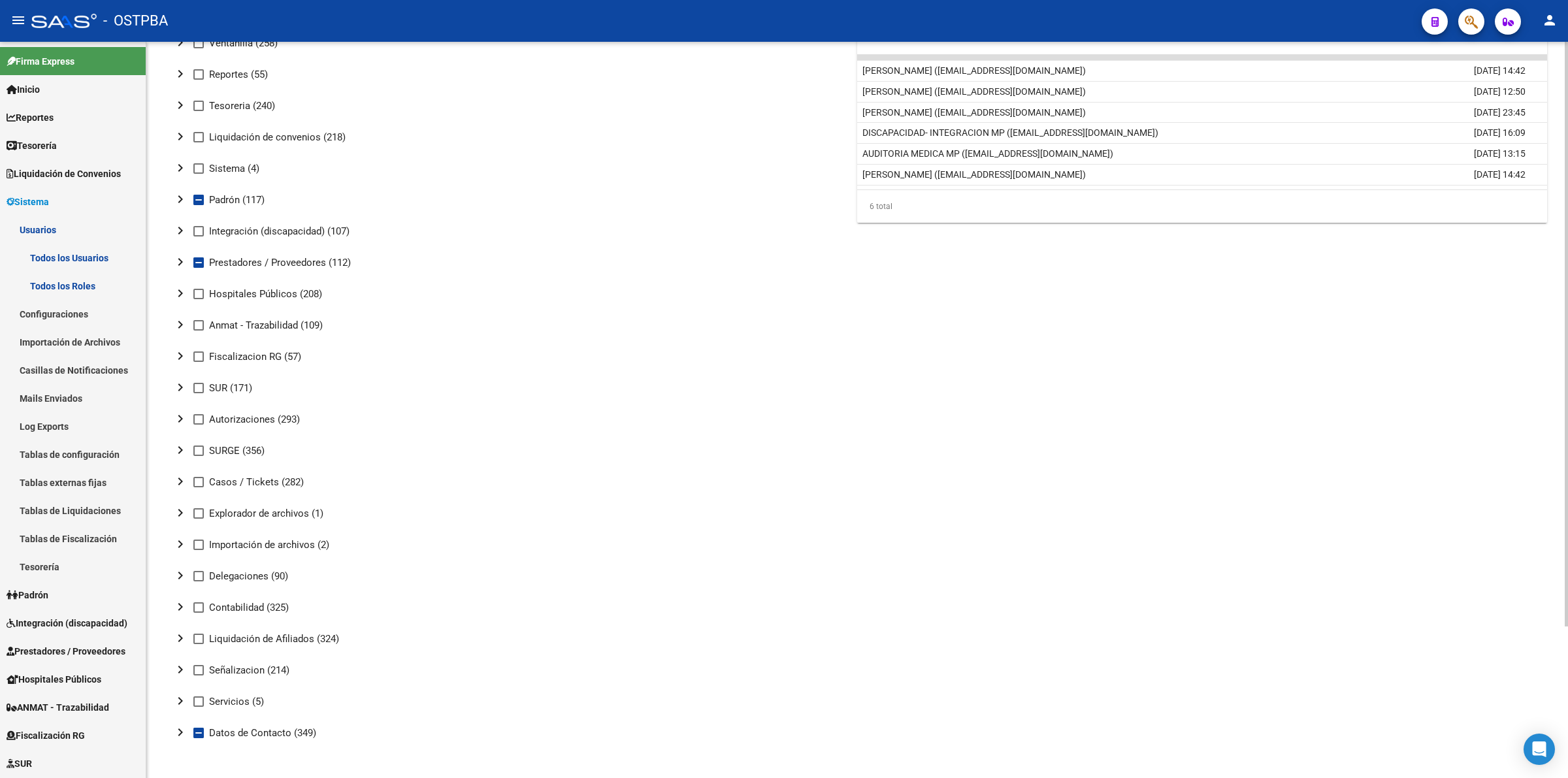
click at [181, 257] on mat-icon "chevron_right" at bounding box center [180, 261] width 16 height 16
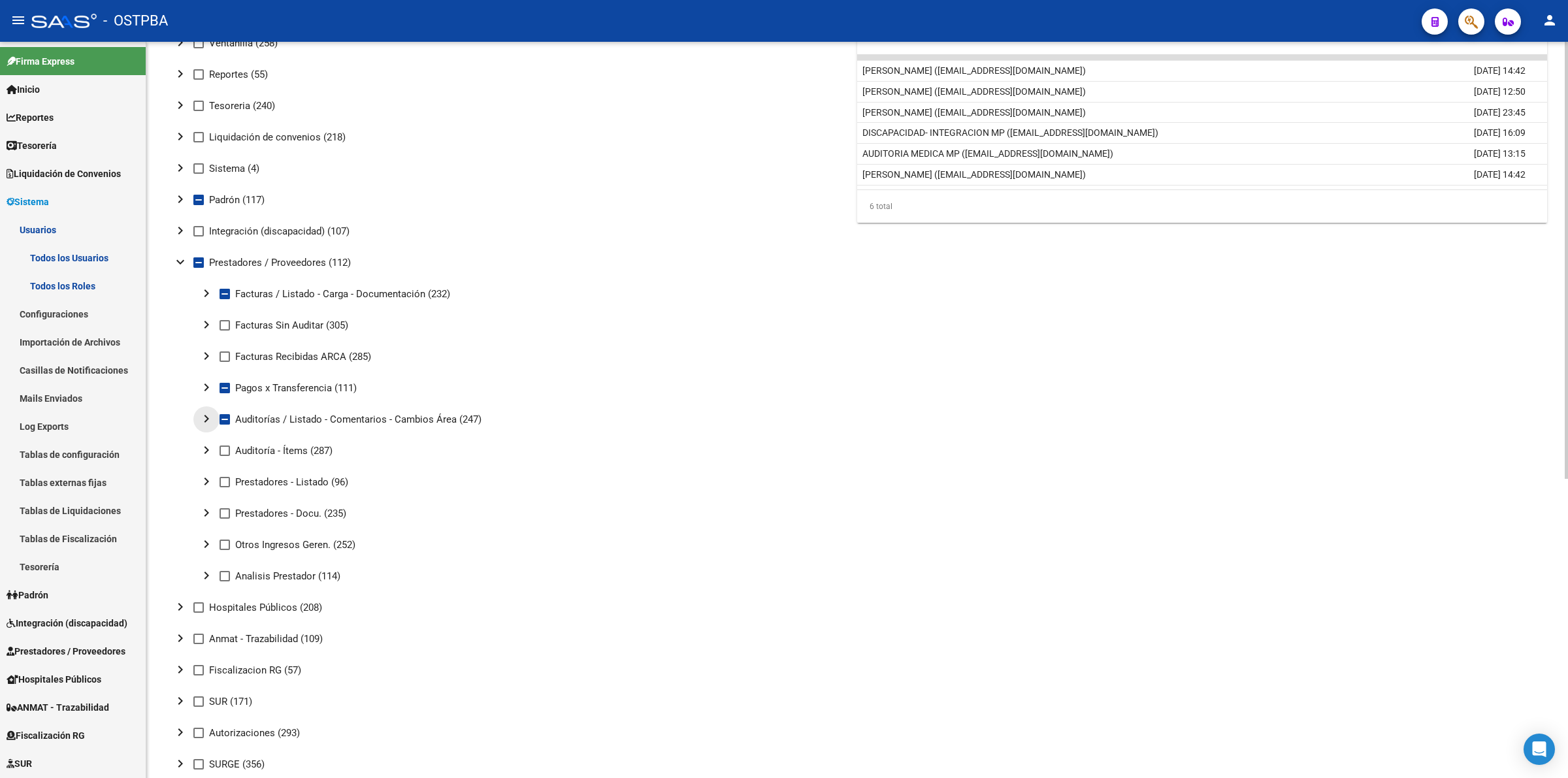
click at [206, 423] on mat-icon "chevron_right" at bounding box center [206, 418] width 16 height 16
click at [206, 575] on mat-icon "chevron_right" at bounding box center [206, 575] width 16 height 16
click at [206, 640] on mat-icon "chevron_right" at bounding box center [206, 638] width 16 height 16
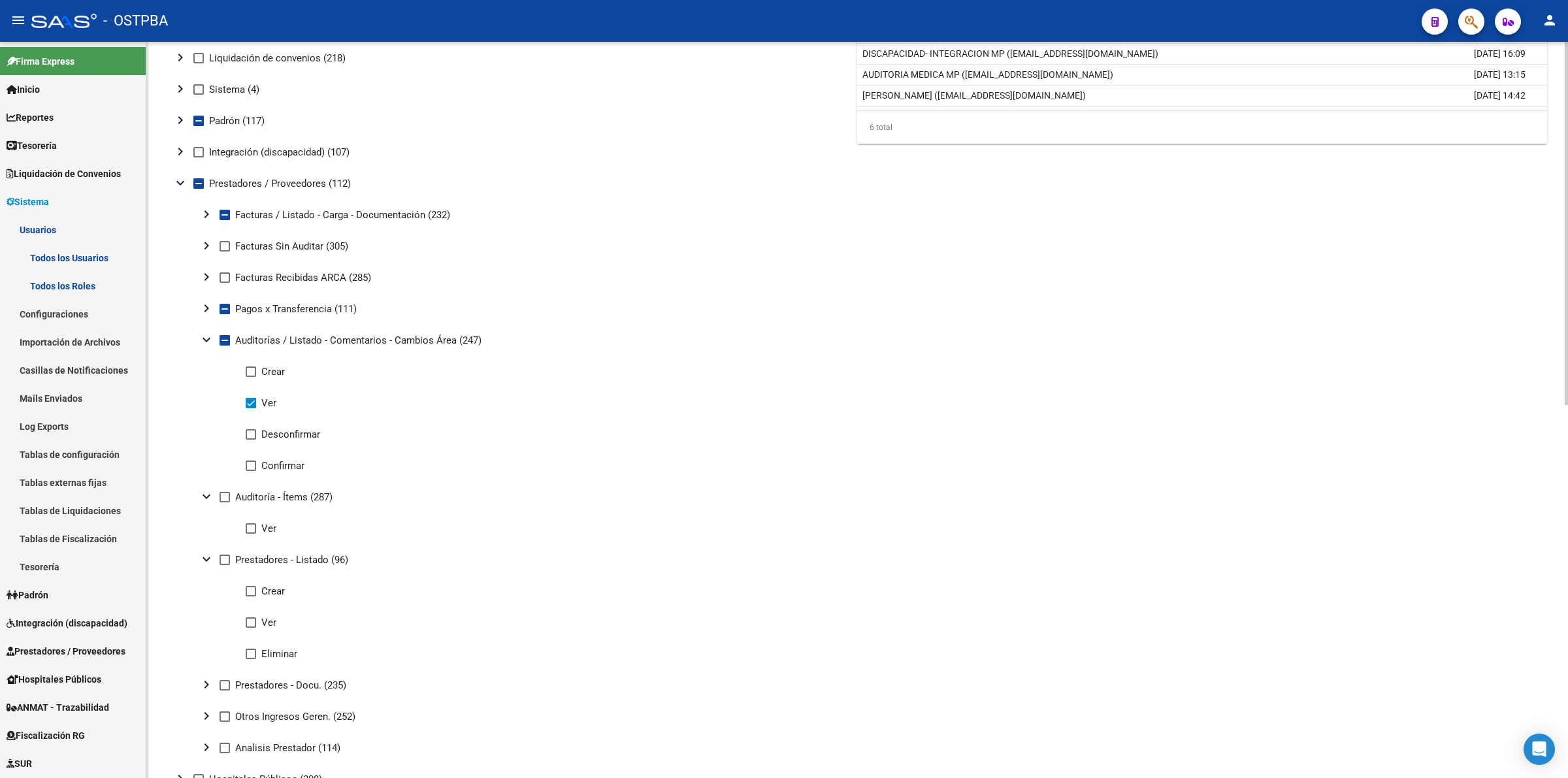
scroll to position [354, 0]
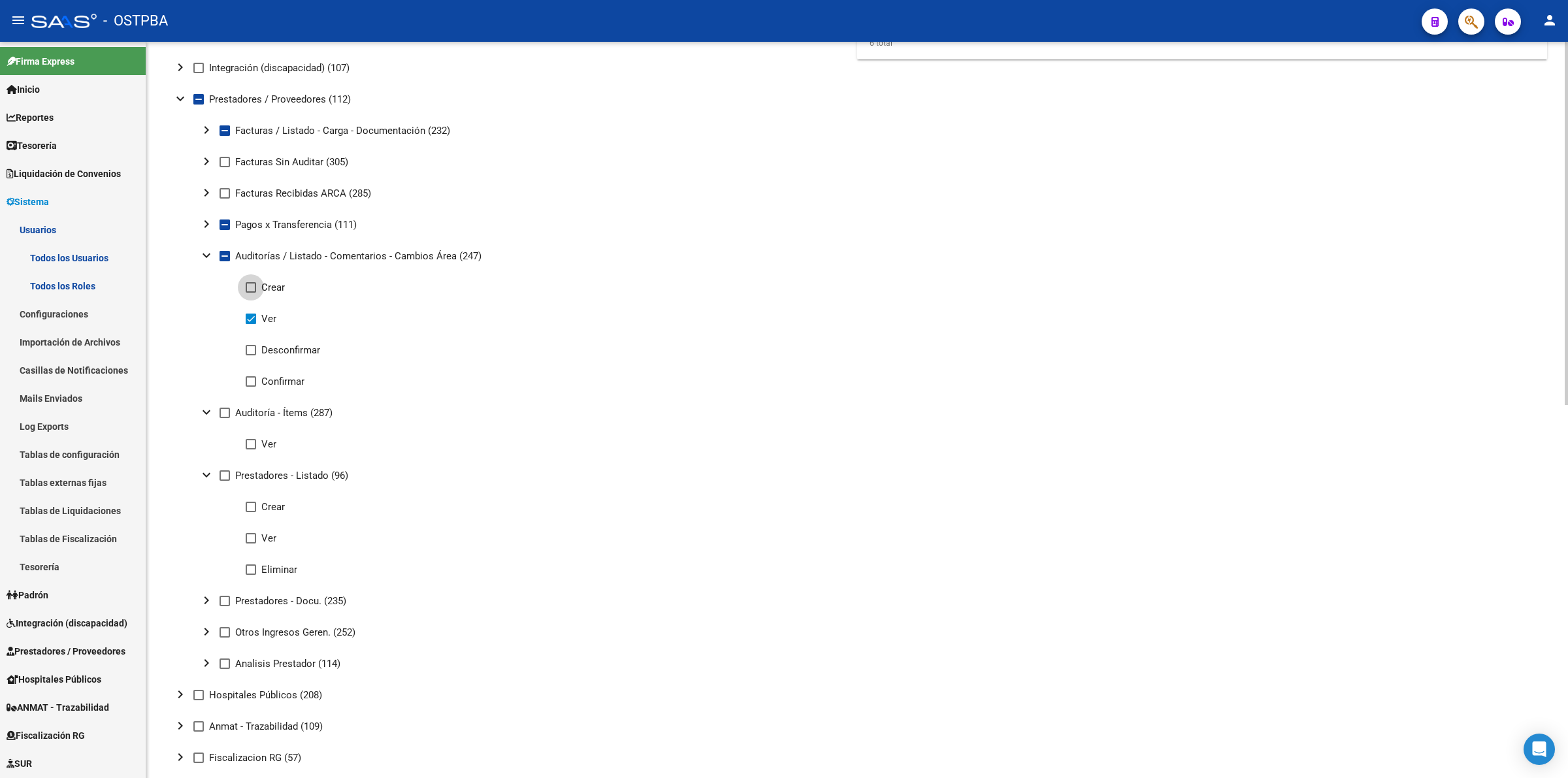
click at [253, 283] on span at bounding box center [250, 287] width 10 height 10
click at [251, 292] on input "Crear" at bounding box center [250, 292] width 1 height 1
checkbox input "true"
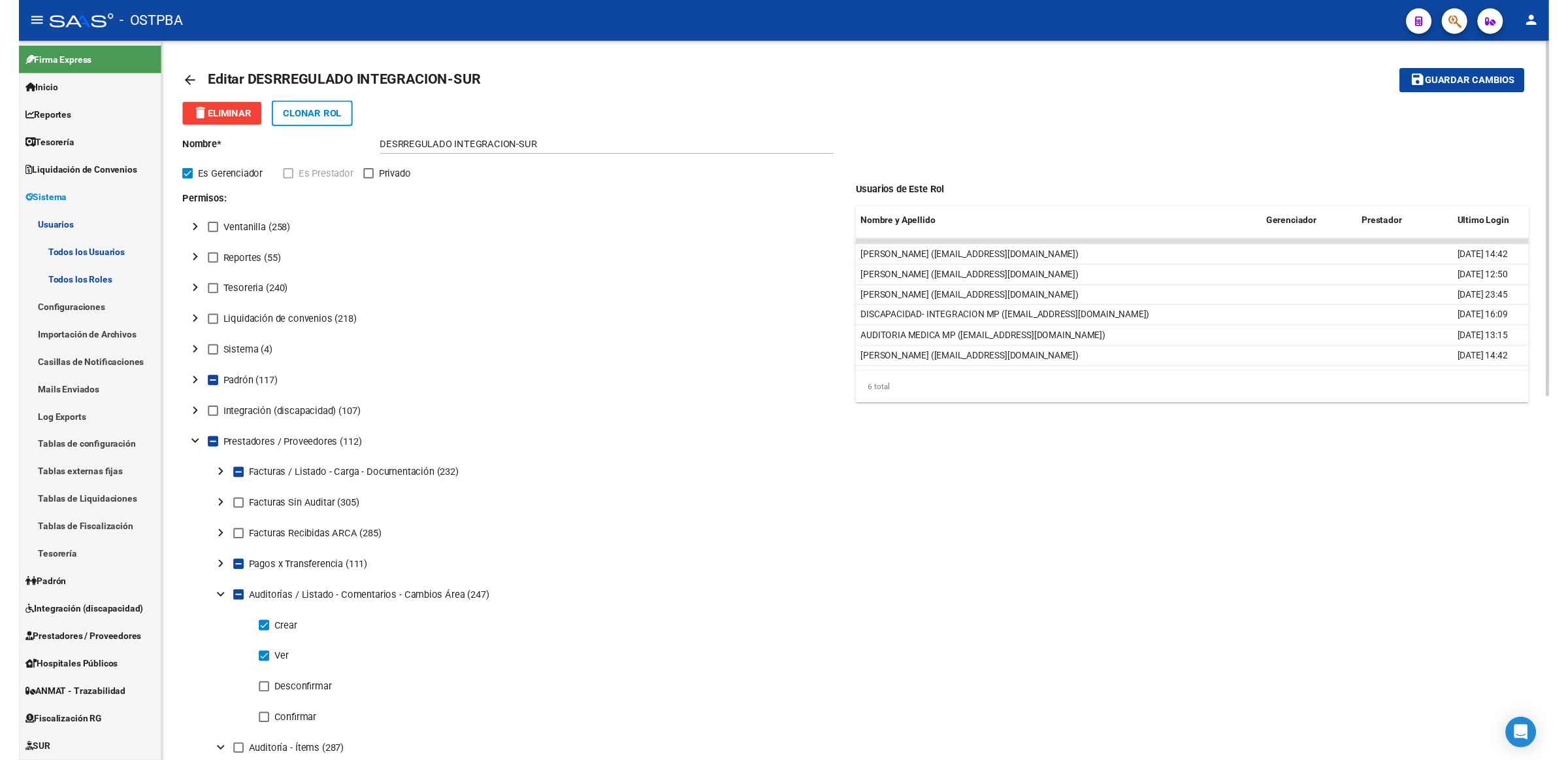
scroll to position [0, 0]
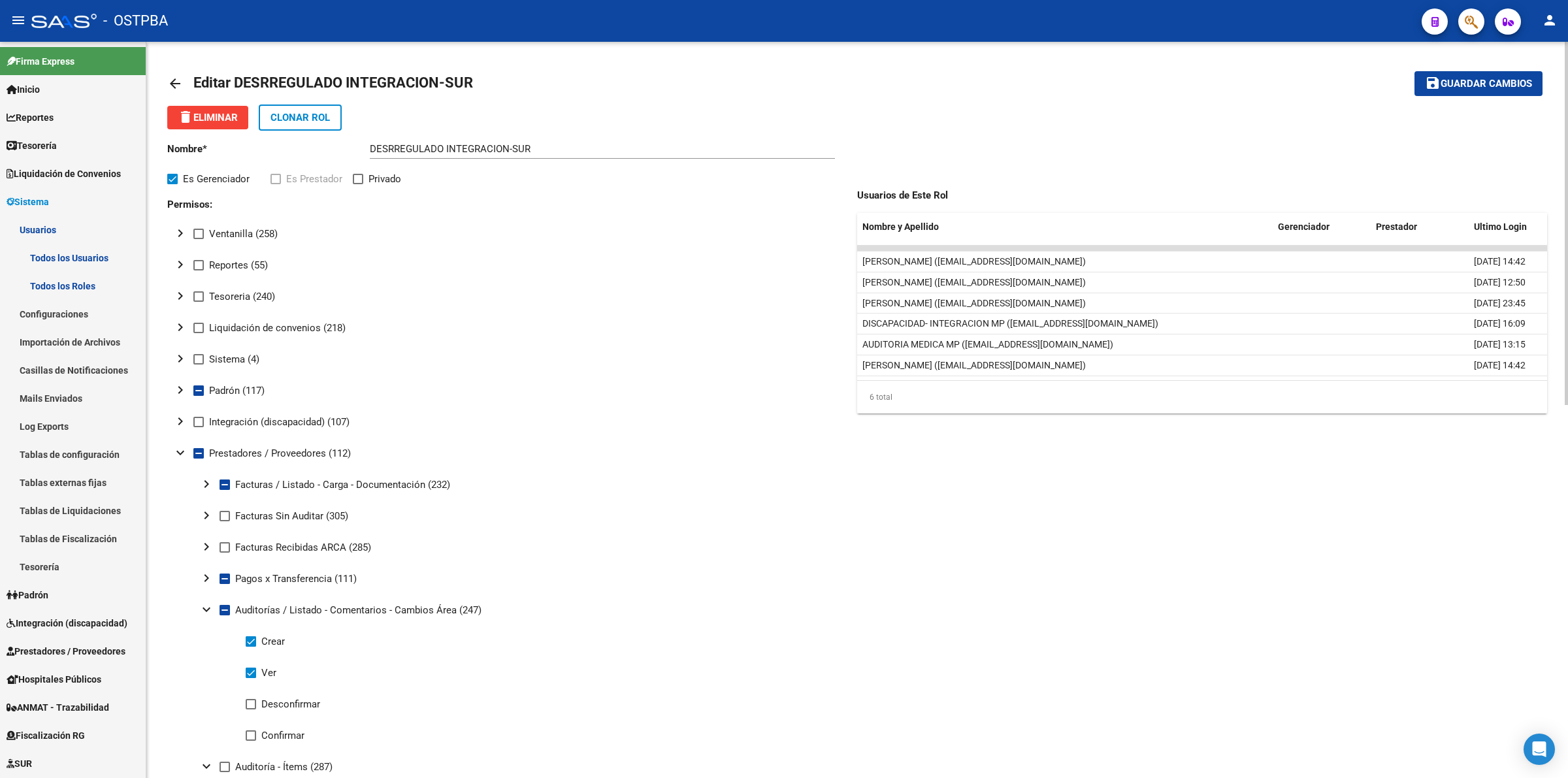
click at [1494, 83] on span "Guardar cambios" at bounding box center [1486, 84] width 91 height 12
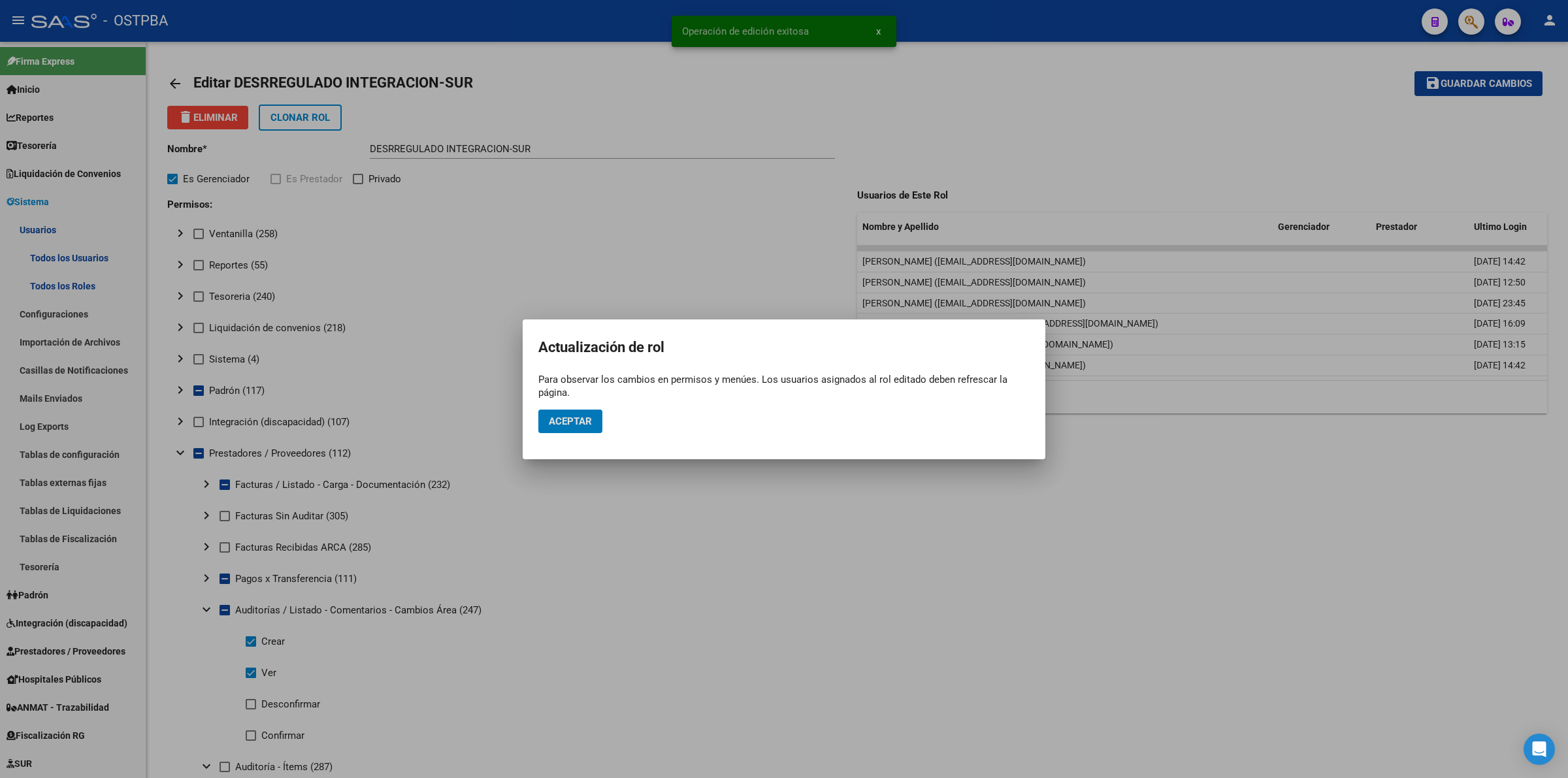
click at [582, 423] on span "Aceptar" at bounding box center [571, 421] width 43 height 12
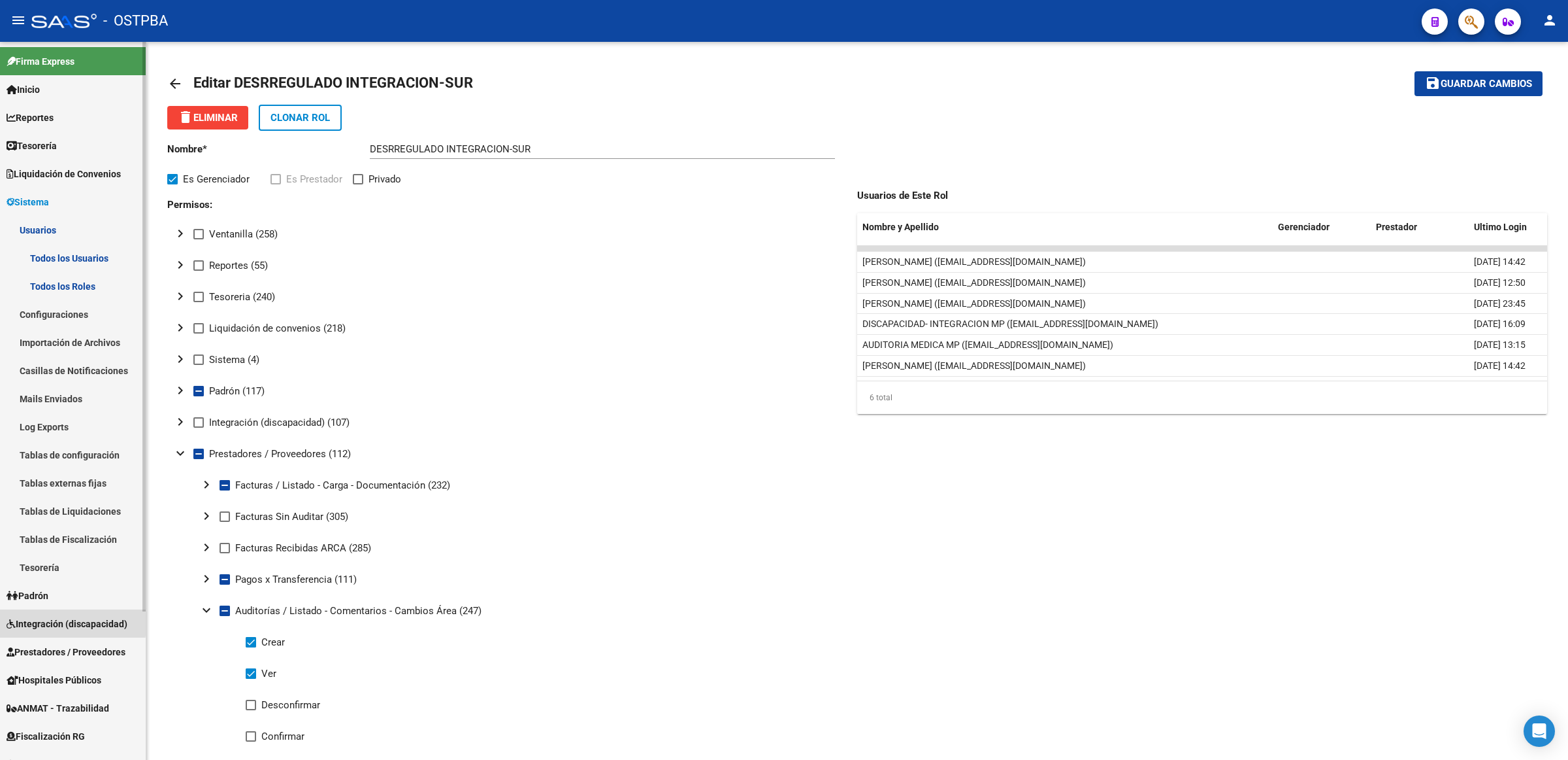
click at [48, 619] on span "Integración (discapacidad)" at bounding box center [67, 624] width 121 height 14
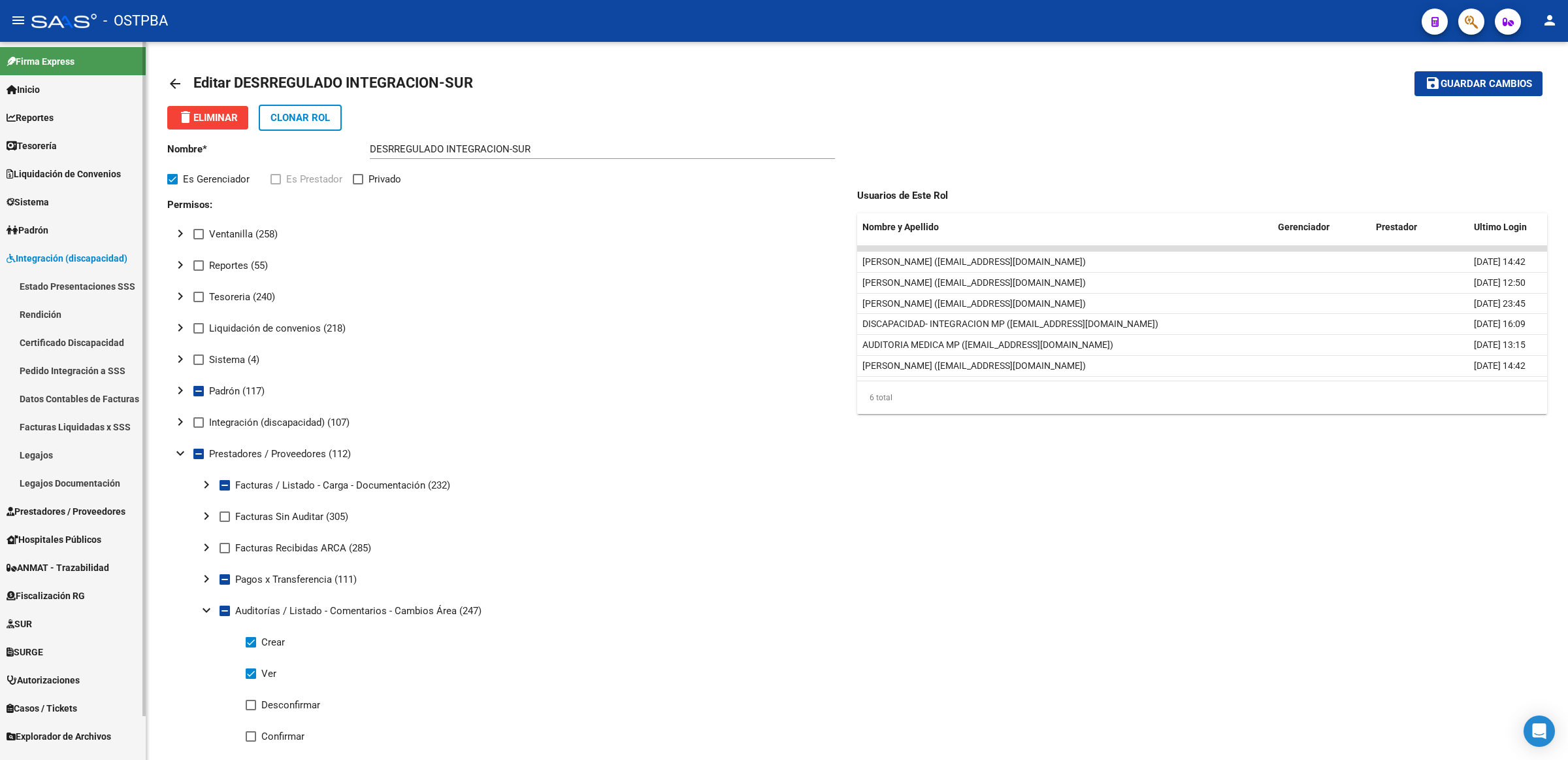
click at [48, 450] on link "Legajos" at bounding box center [72, 455] width 146 height 28
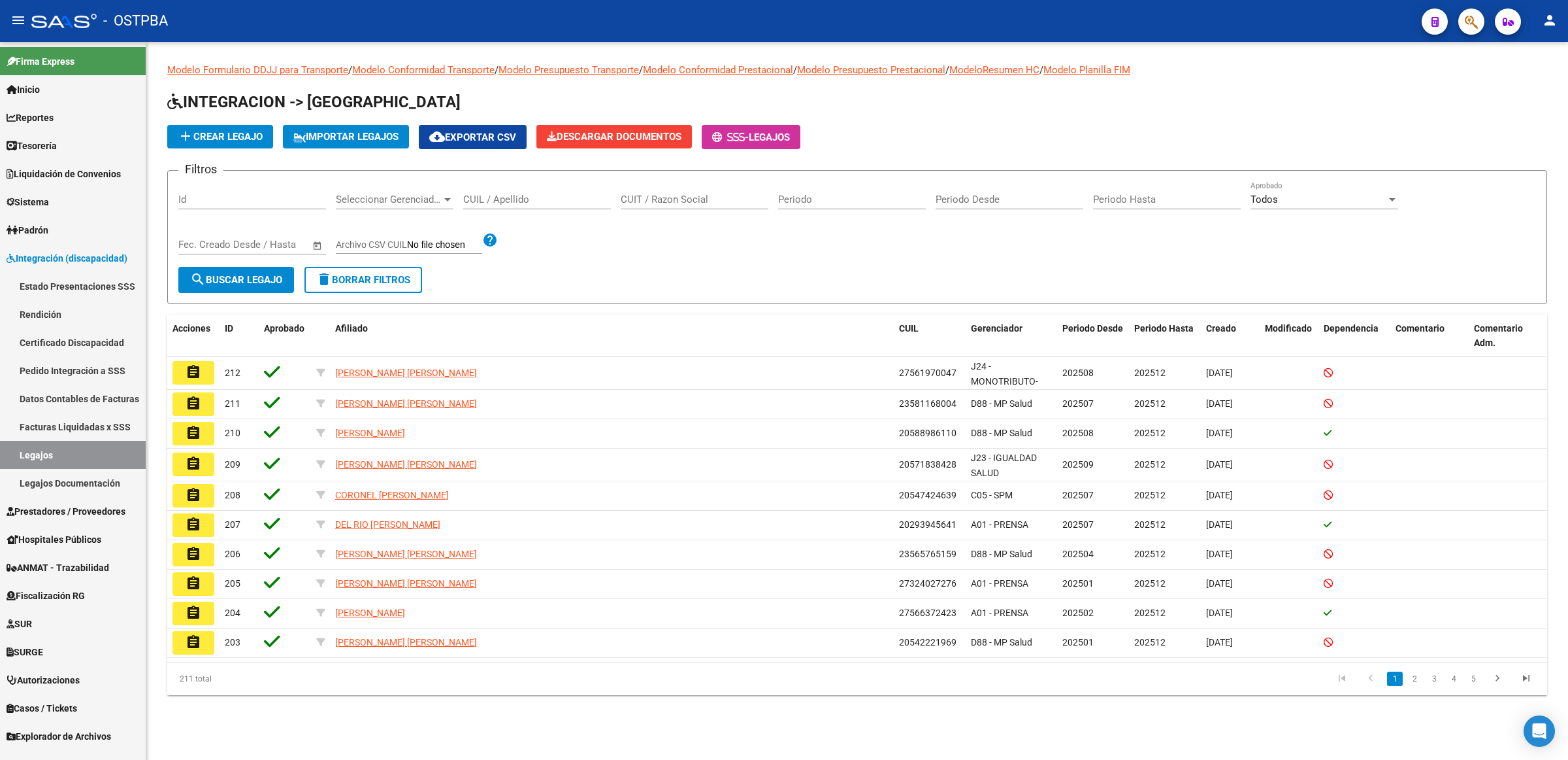
click at [250, 198] on input "Id" at bounding box center [252, 199] width 148 height 12
type input "1"
click at [76, 508] on span "Prestadores / Proveedores" at bounding box center [66, 511] width 119 height 14
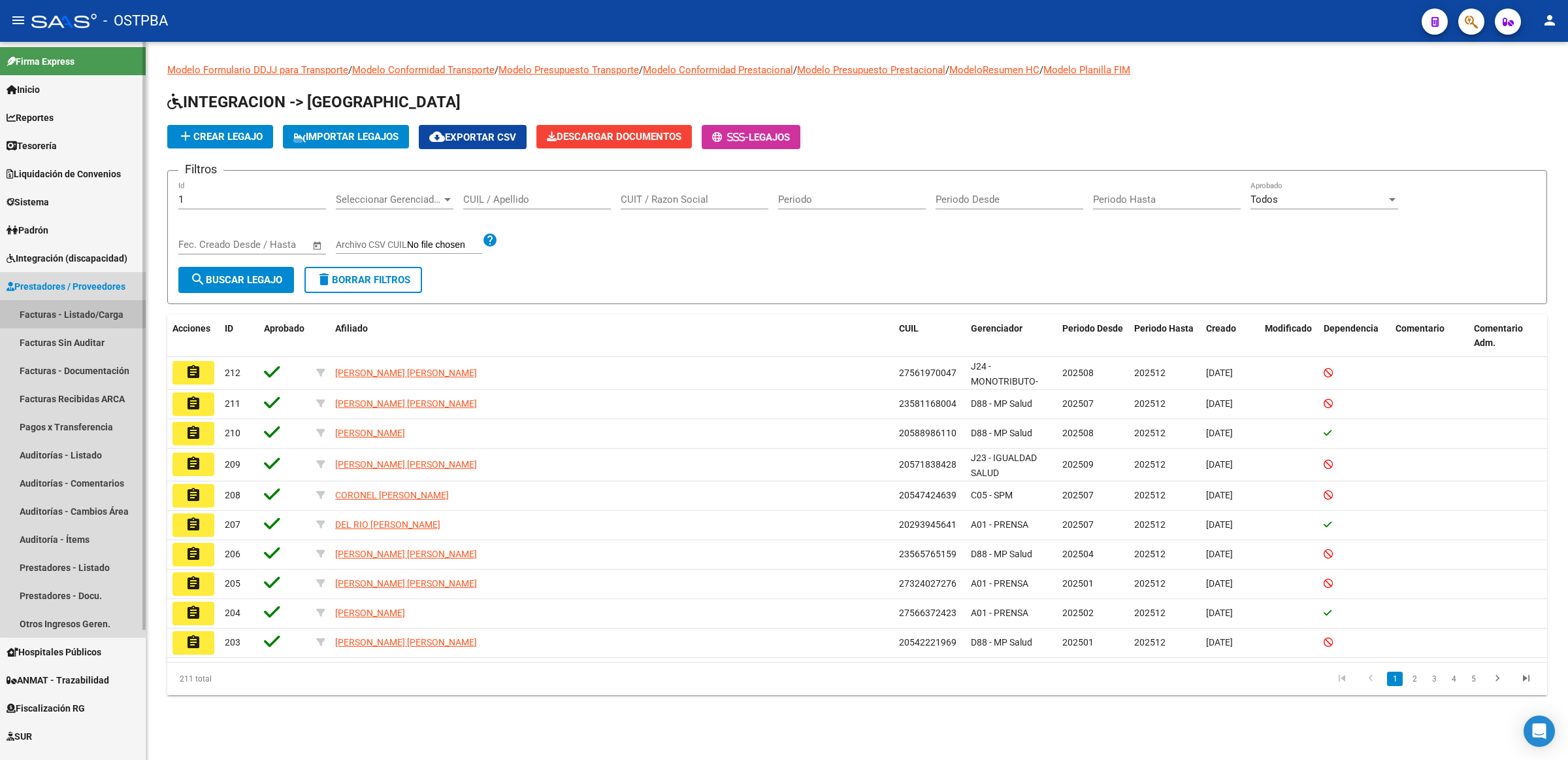
click at [91, 314] on link "Facturas - Listado/Carga" at bounding box center [72, 314] width 146 height 28
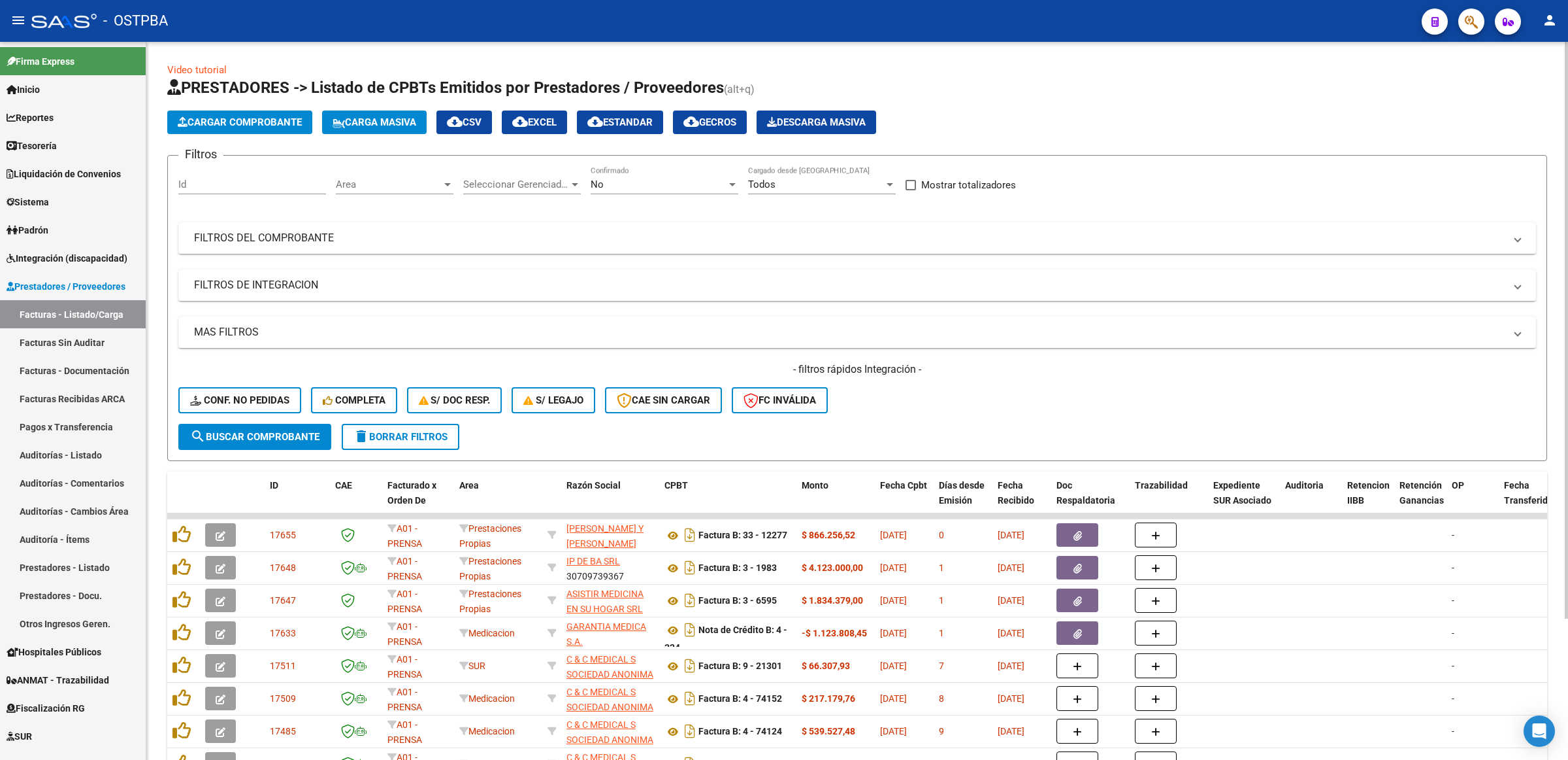
click at [274, 188] on input "Id" at bounding box center [252, 184] width 148 height 12
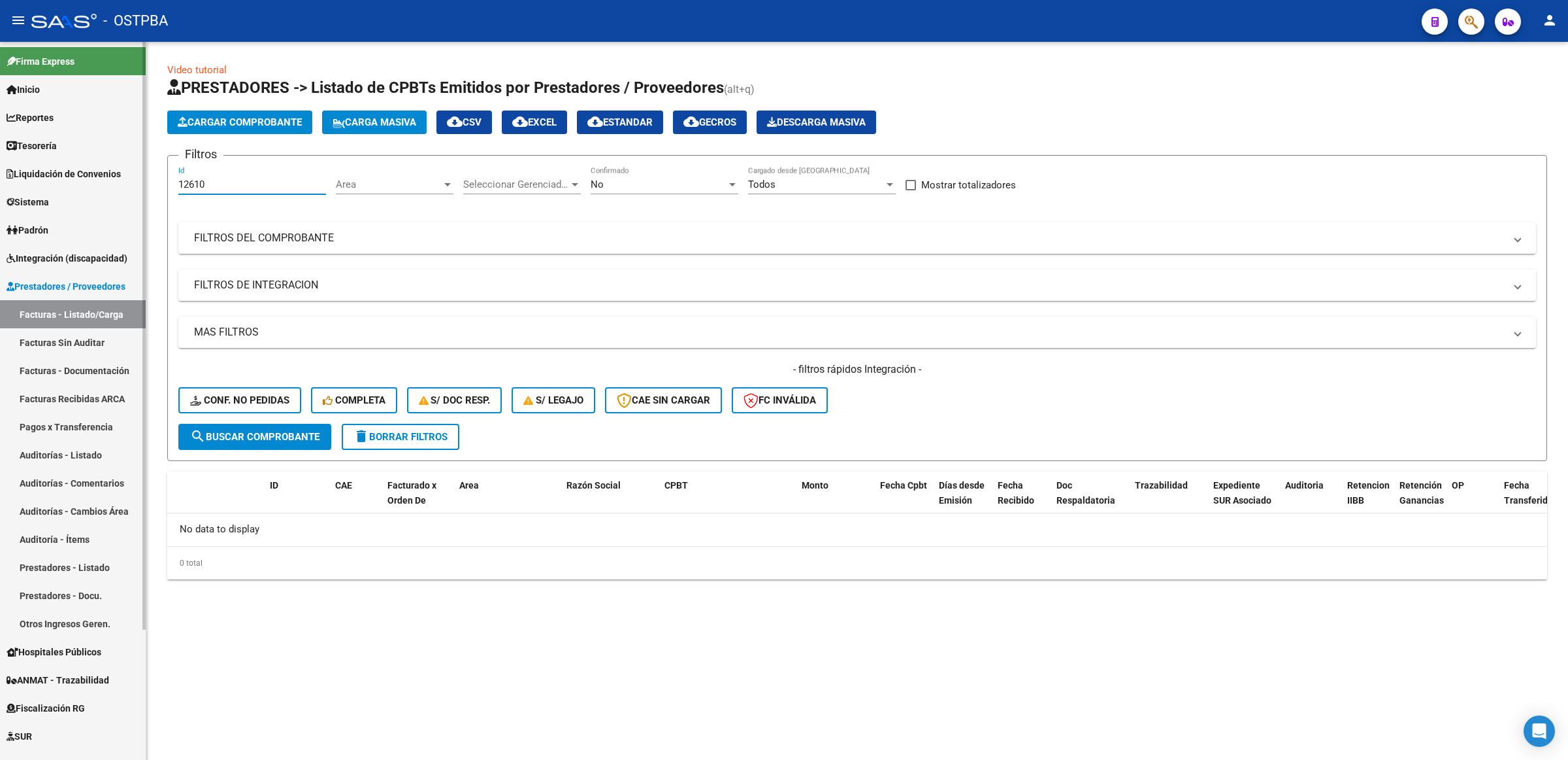
type input "12610"
click at [71, 454] on link "Auditorías - Listado" at bounding box center [72, 455] width 146 height 28
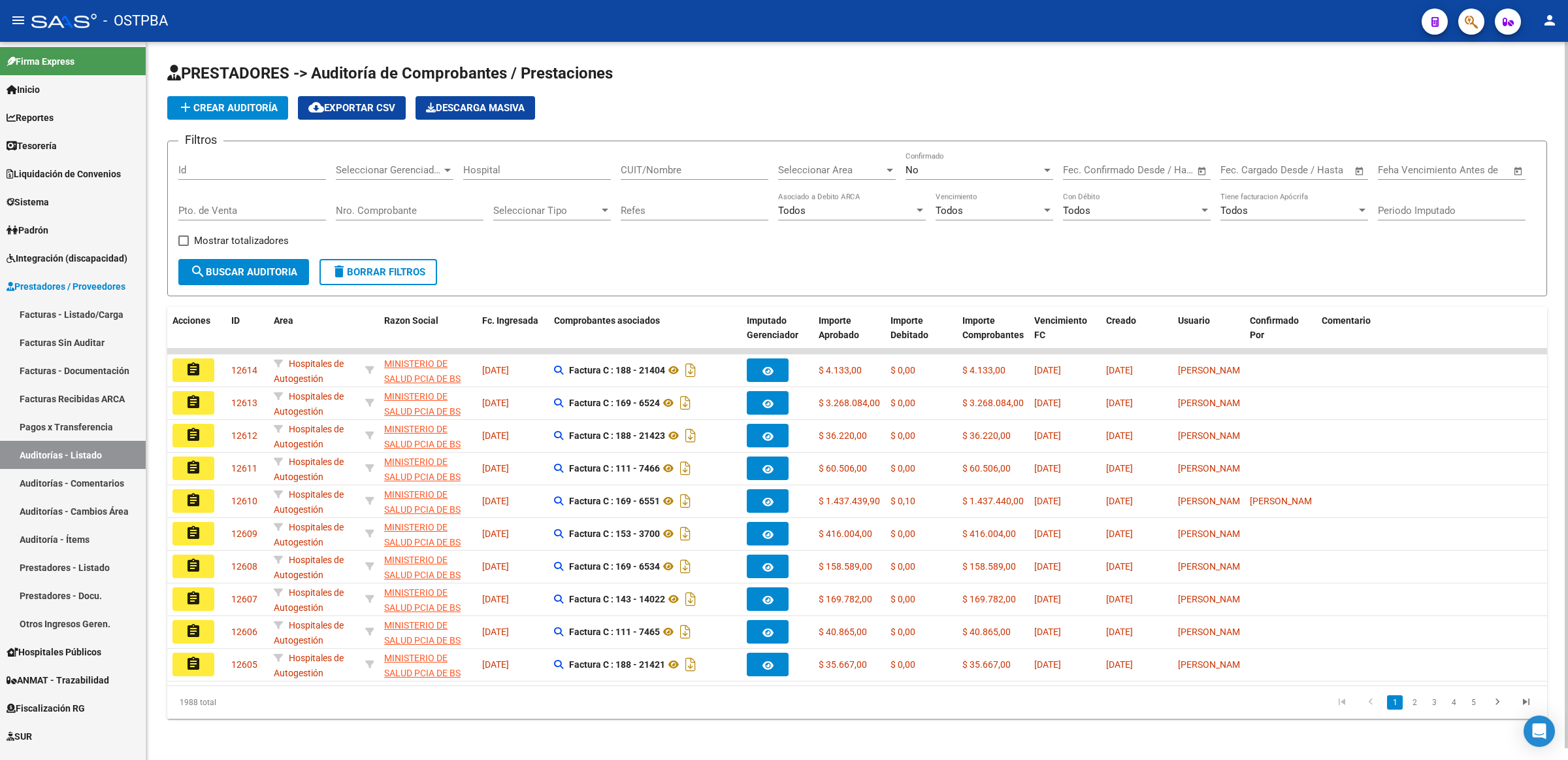
click at [243, 167] on input "Id" at bounding box center [252, 169] width 148 height 12
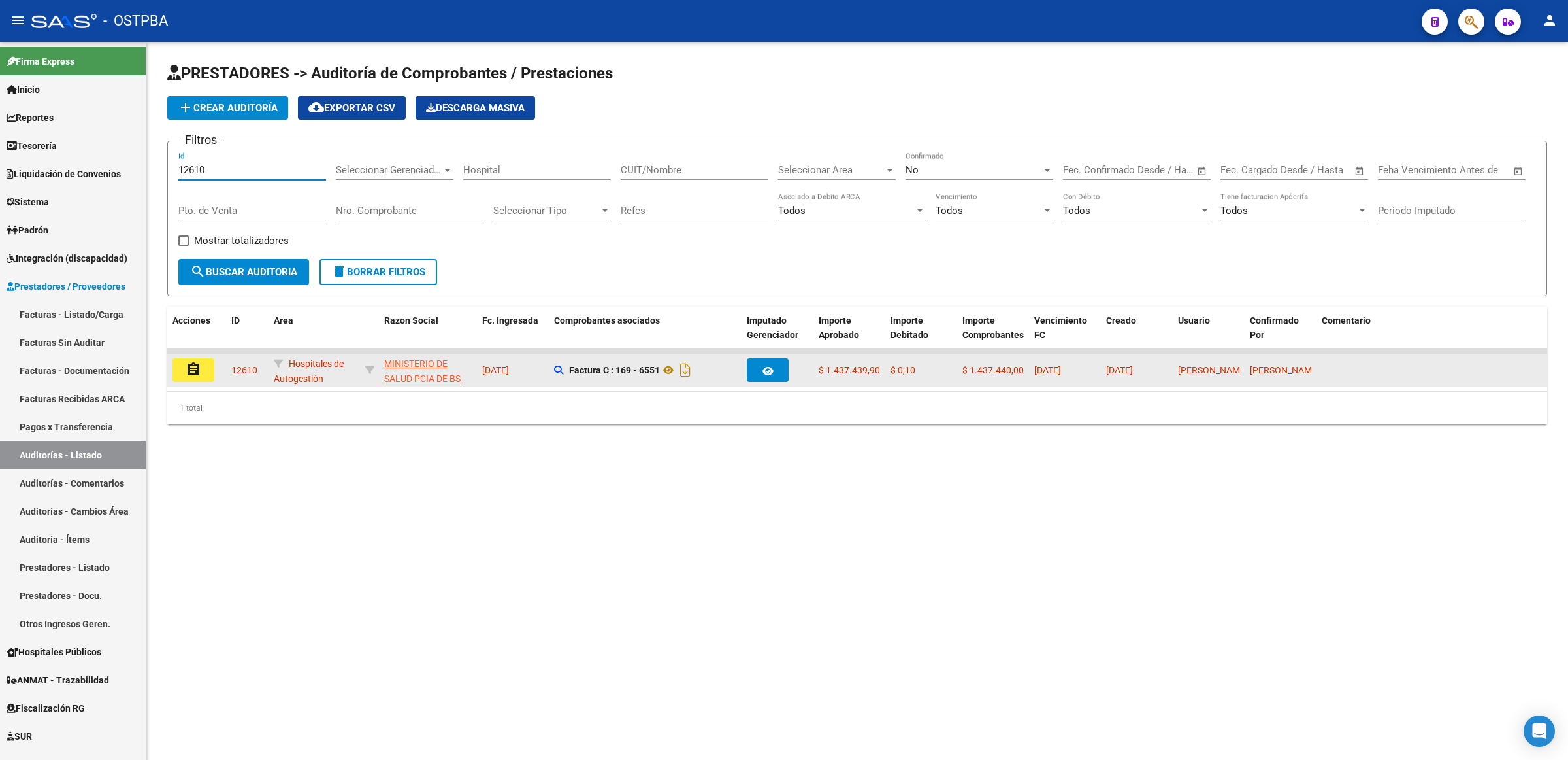
type input "12610"
click at [198, 370] on mat-icon "assignment" at bounding box center [193, 369] width 16 height 16
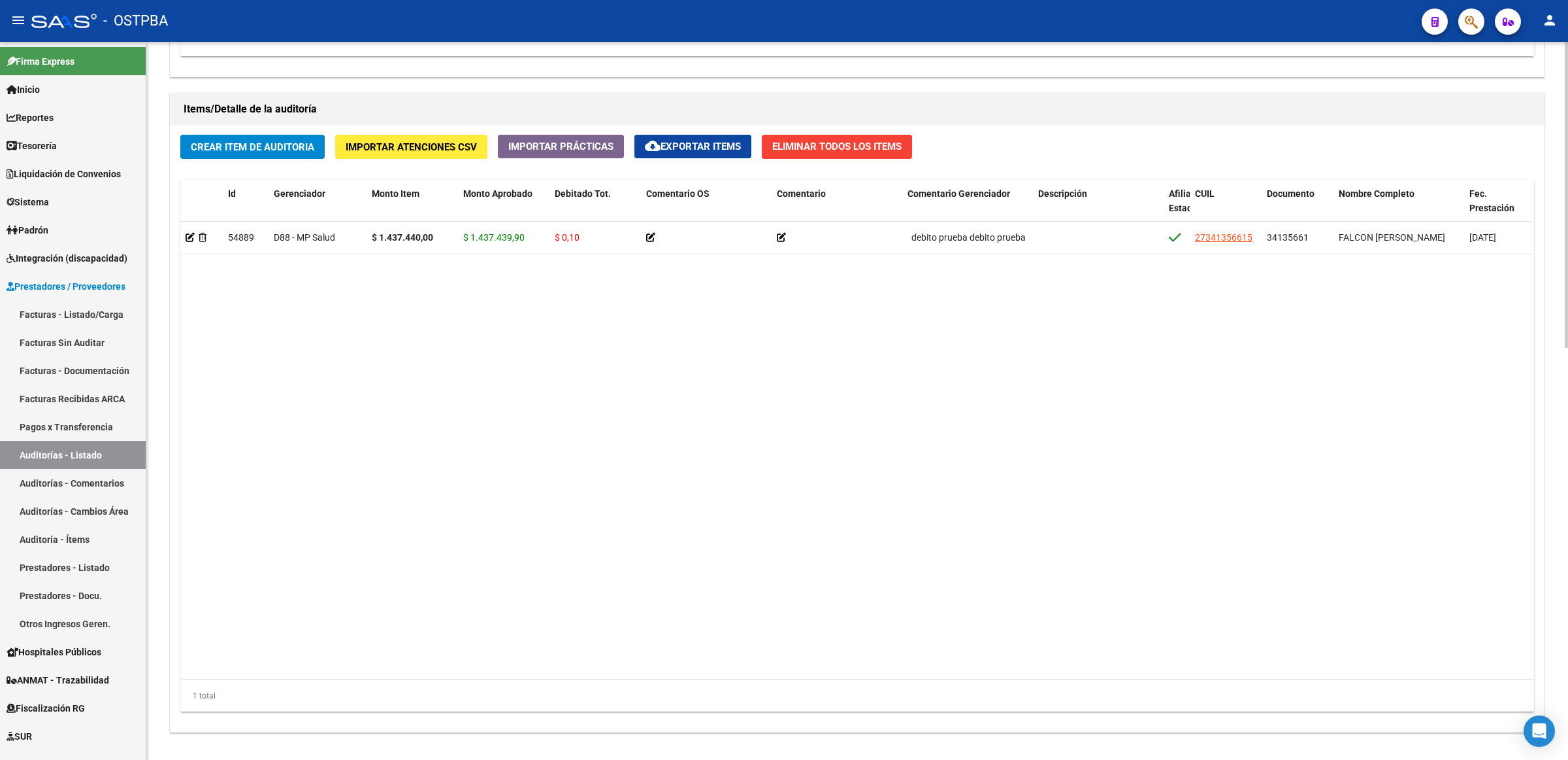
scroll to position [968, 0]
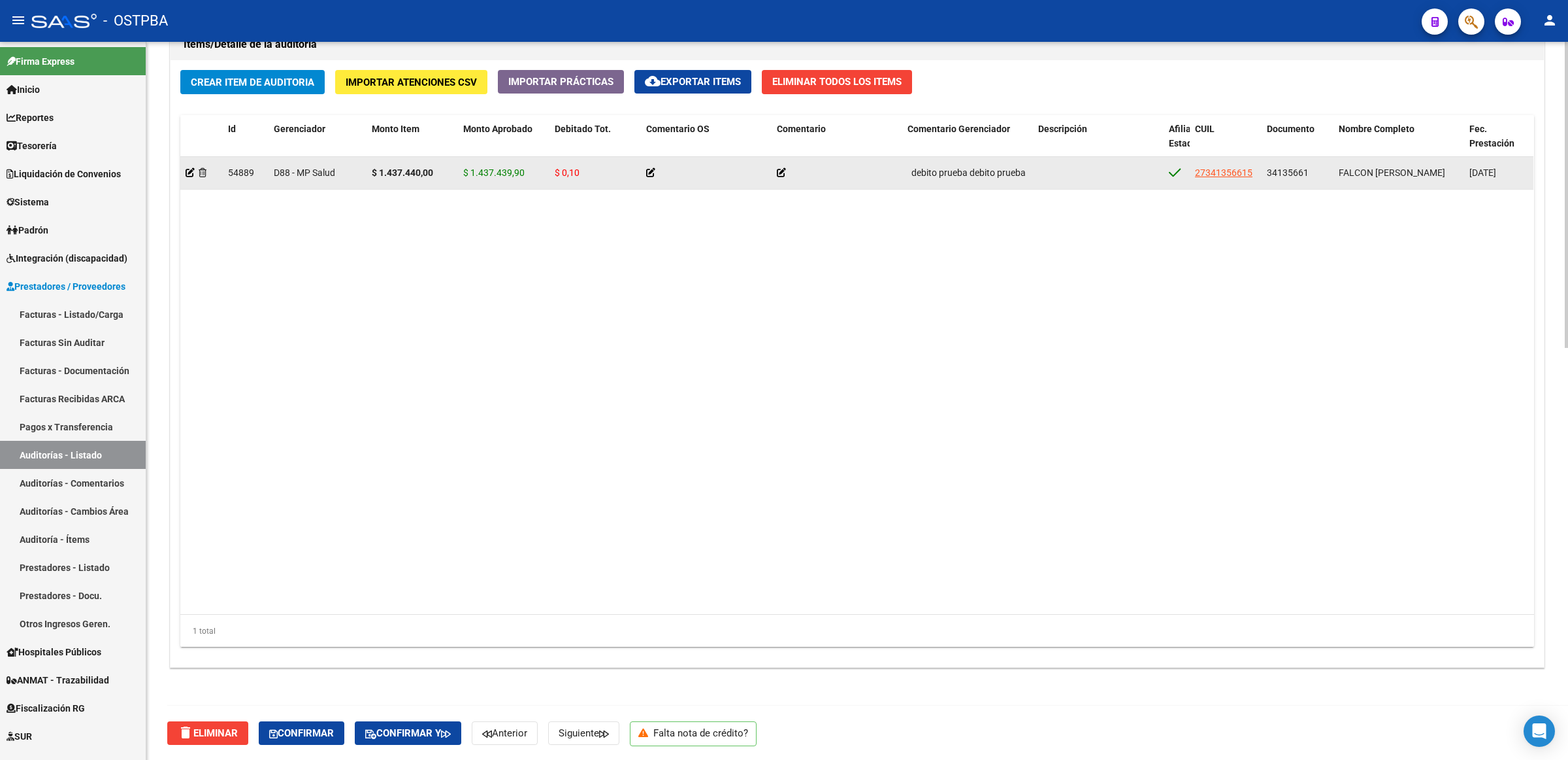
drag, startPoint x: 588, startPoint y: 174, endPoint x: 539, endPoint y: 174, distance: 49.0
click at [539, 174] on div "54889 D88 - MP Salud $ 1.437.440,00 $ 1.437.439,90 $ 0,10 debito prueba debito …" at bounding box center [1149, 173] width 1937 height 33
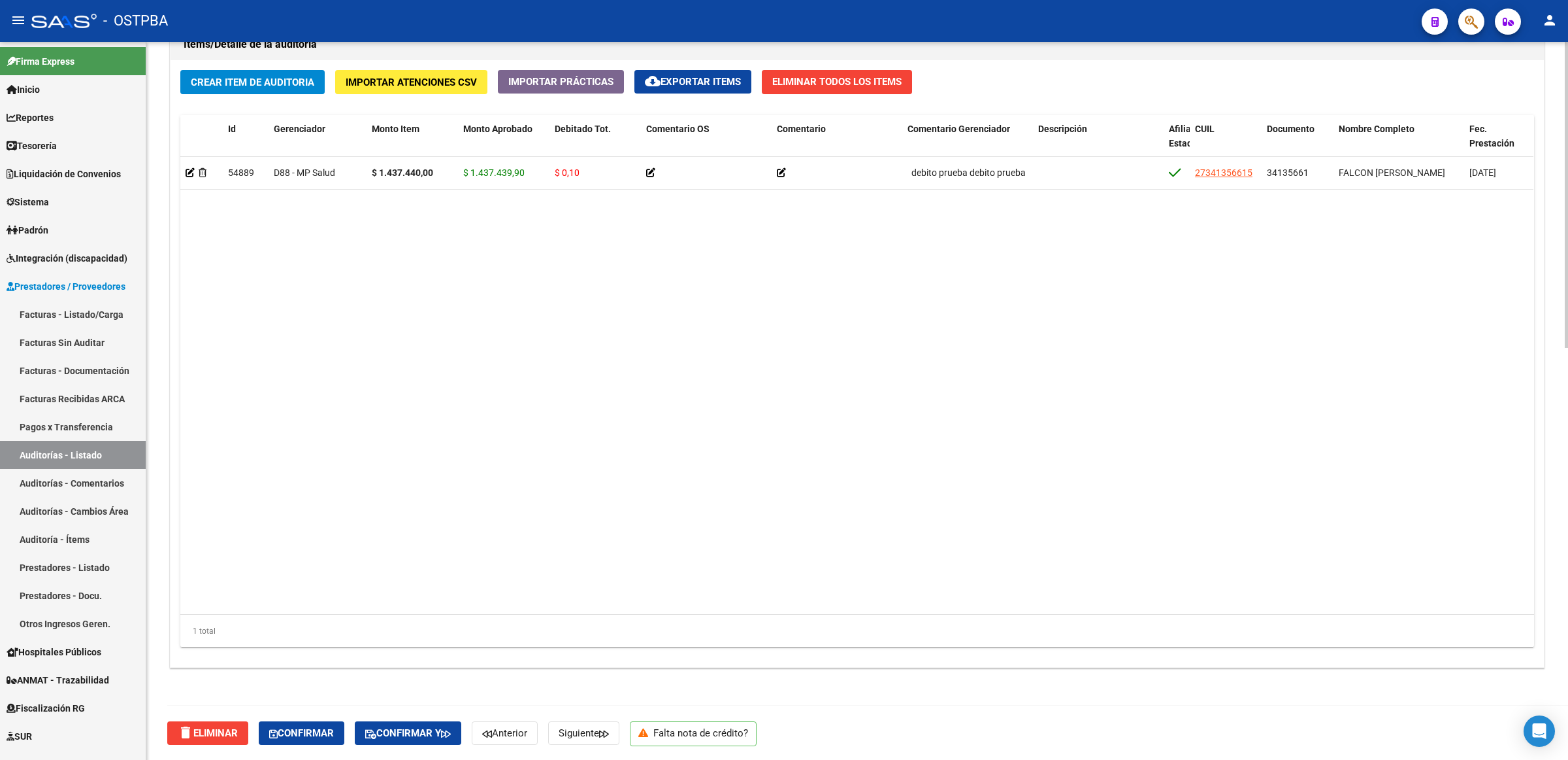
scroll to position [477, 0]
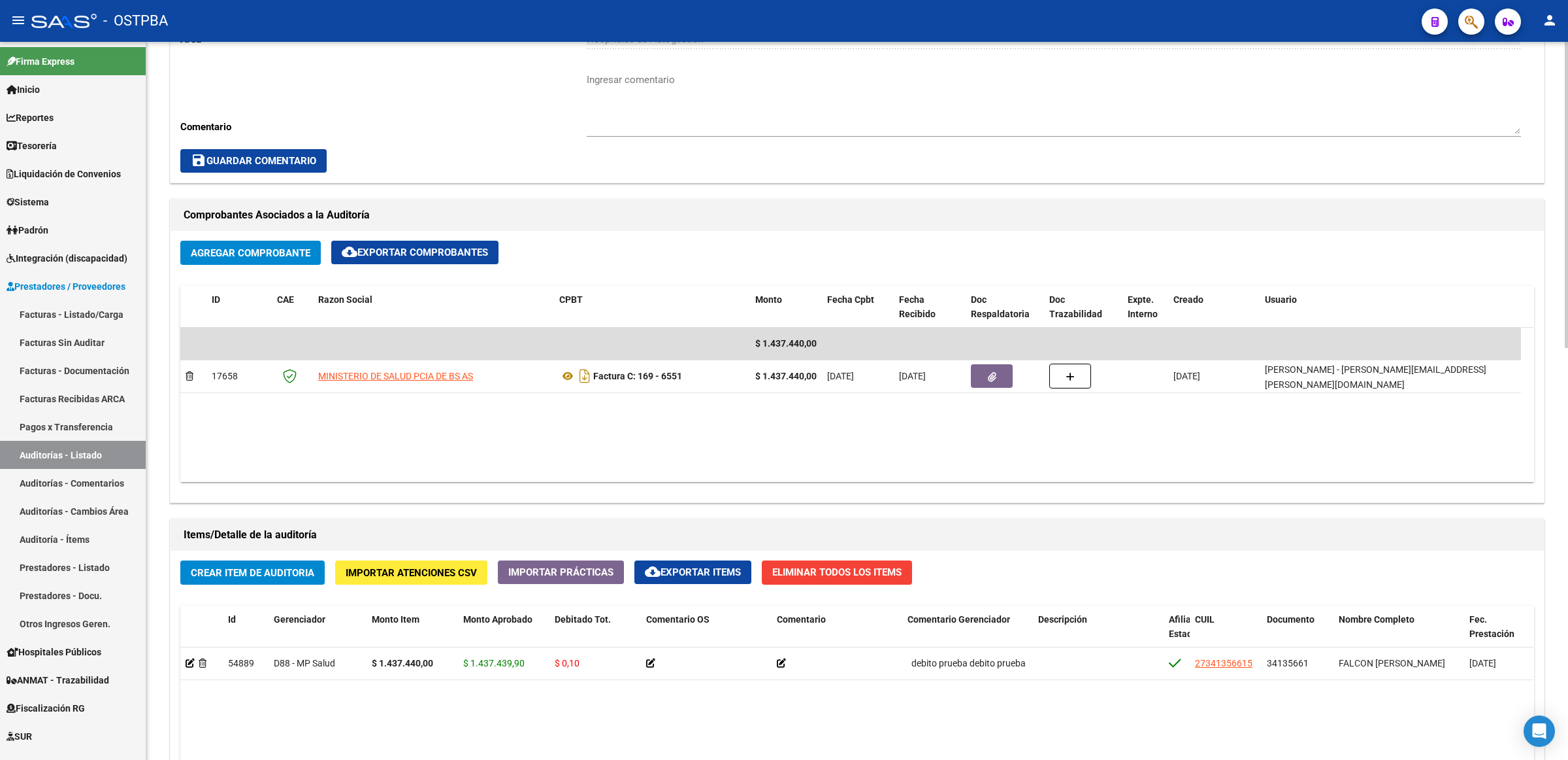
click at [1108, 433] on datatable-body "$ 1.437.440,00 17658 MINISTERIO DE SALUD PCIA DE BS AS Factura C: 169 - 6551 $ …" at bounding box center [857, 404] width 1354 height 154
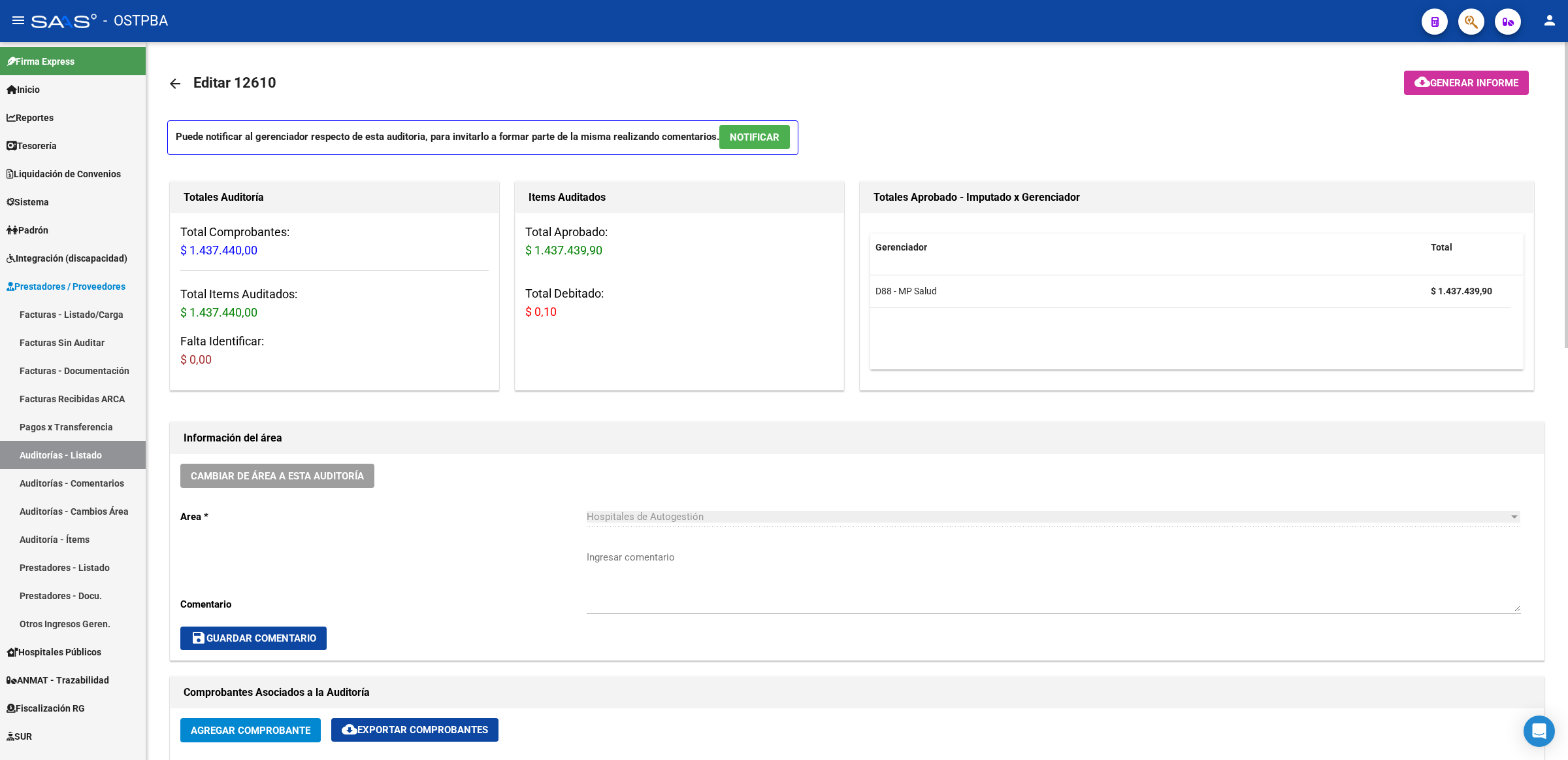
click at [175, 77] on mat-icon "arrow_back" at bounding box center [175, 84] width 16 height 16
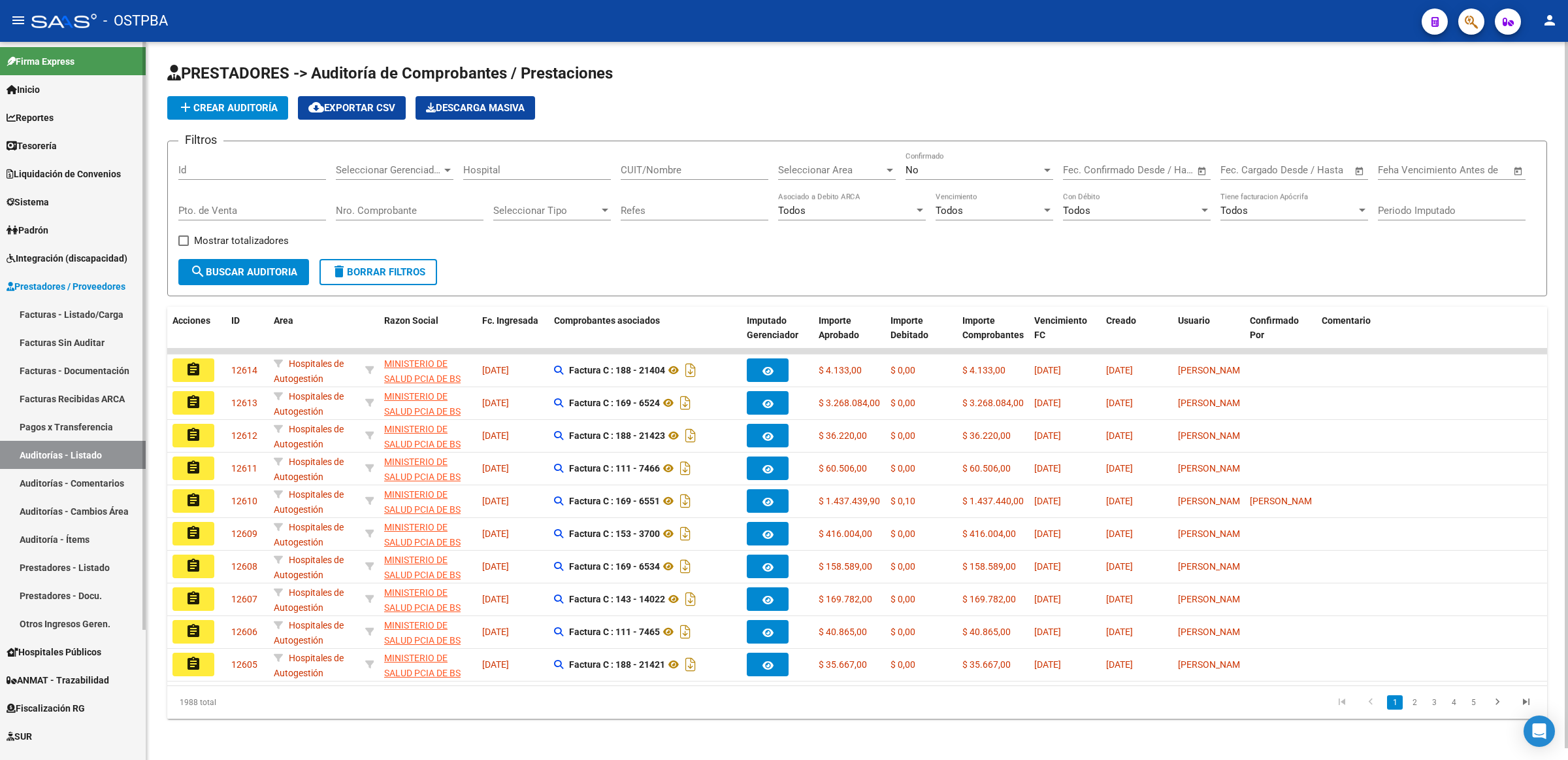
click at [75, 193] on link "Sistema" at bounding box center [72, 202] width 146 height 28
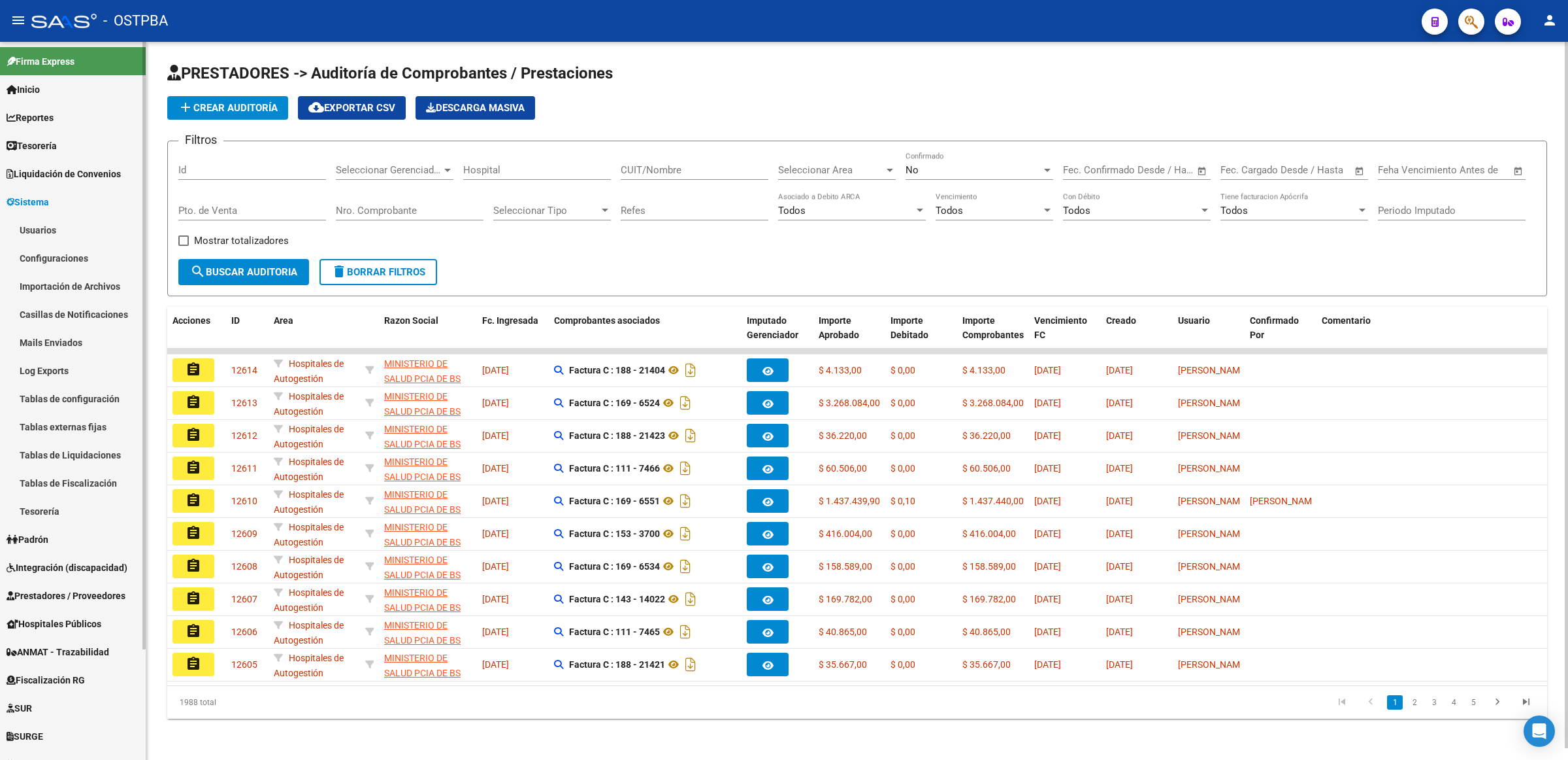
click at [70, 232] on link "Usuarios" at bounding box center [72, 230] width 146 height 28
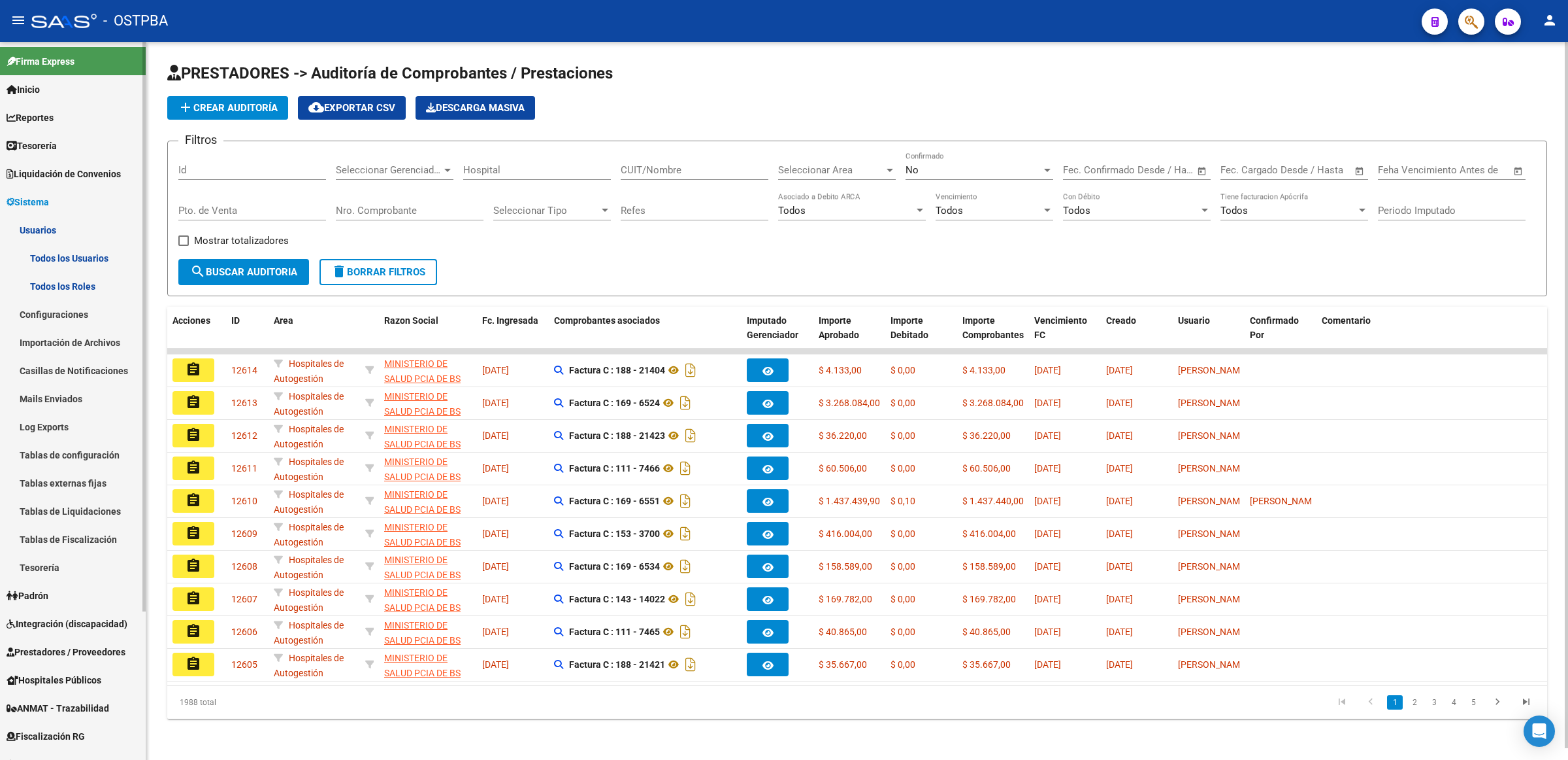
click at [108, 252] on link "Todos los Usuarios" at bounding box center [72, 258] width 146 height 28
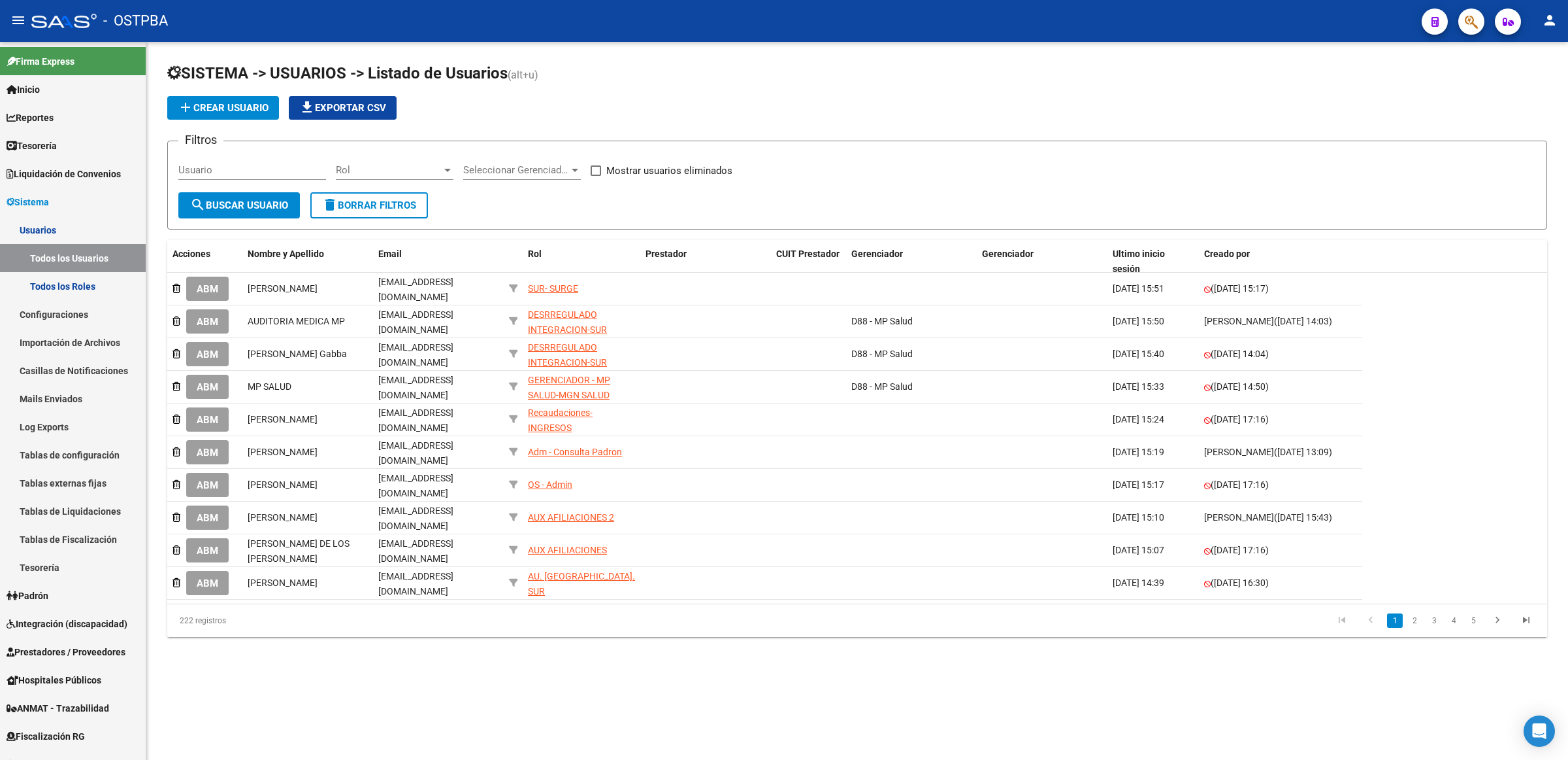
click at [571, 160] on div "Seleccionar Gerenciador Seleccionar Gerenciador" at bounding box center [522, 166] width 118 height 28
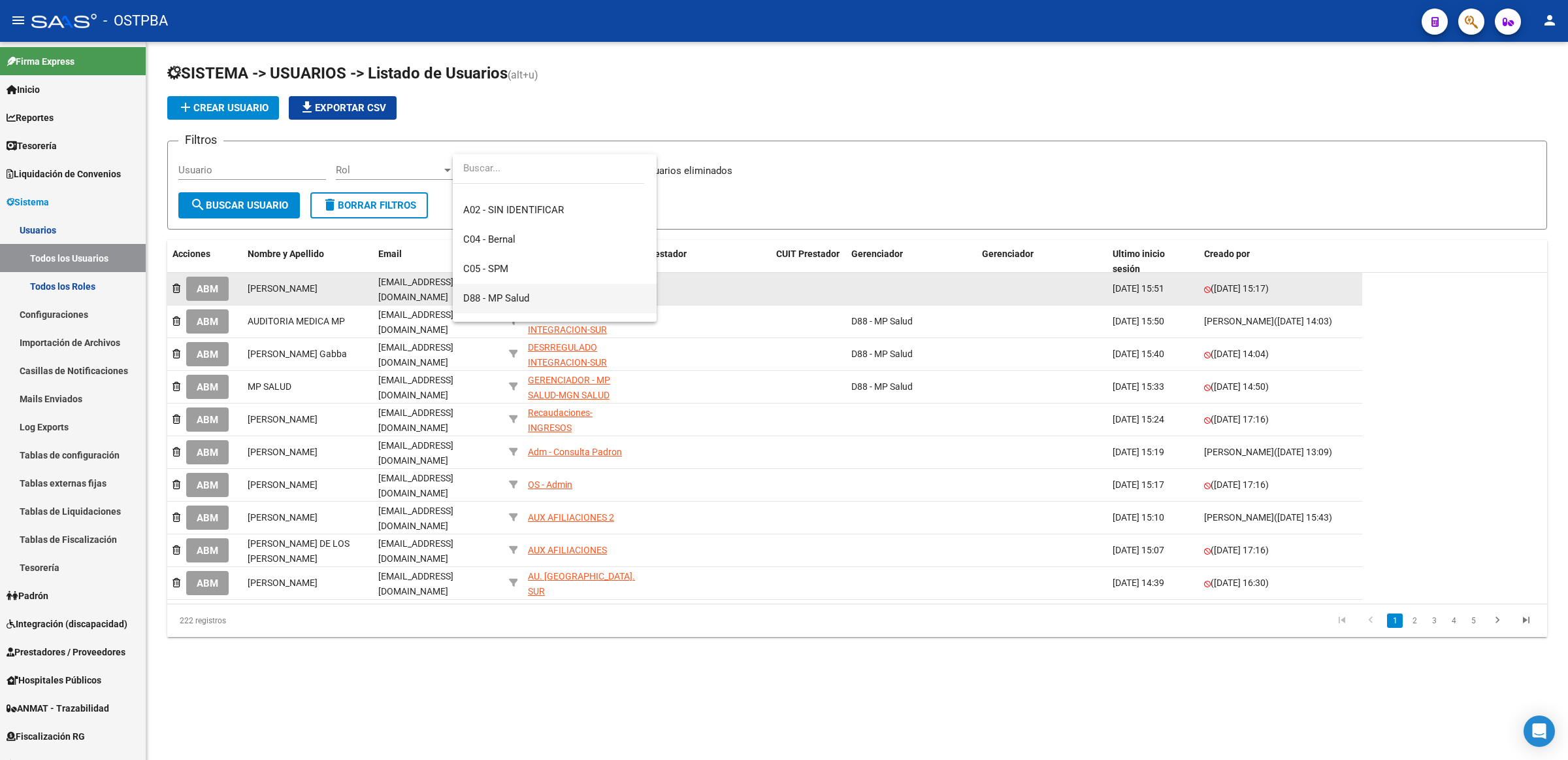
click at [552, 295] on span "D88 - MP Salud" at bounding box center [555, 298] width 183 height 29
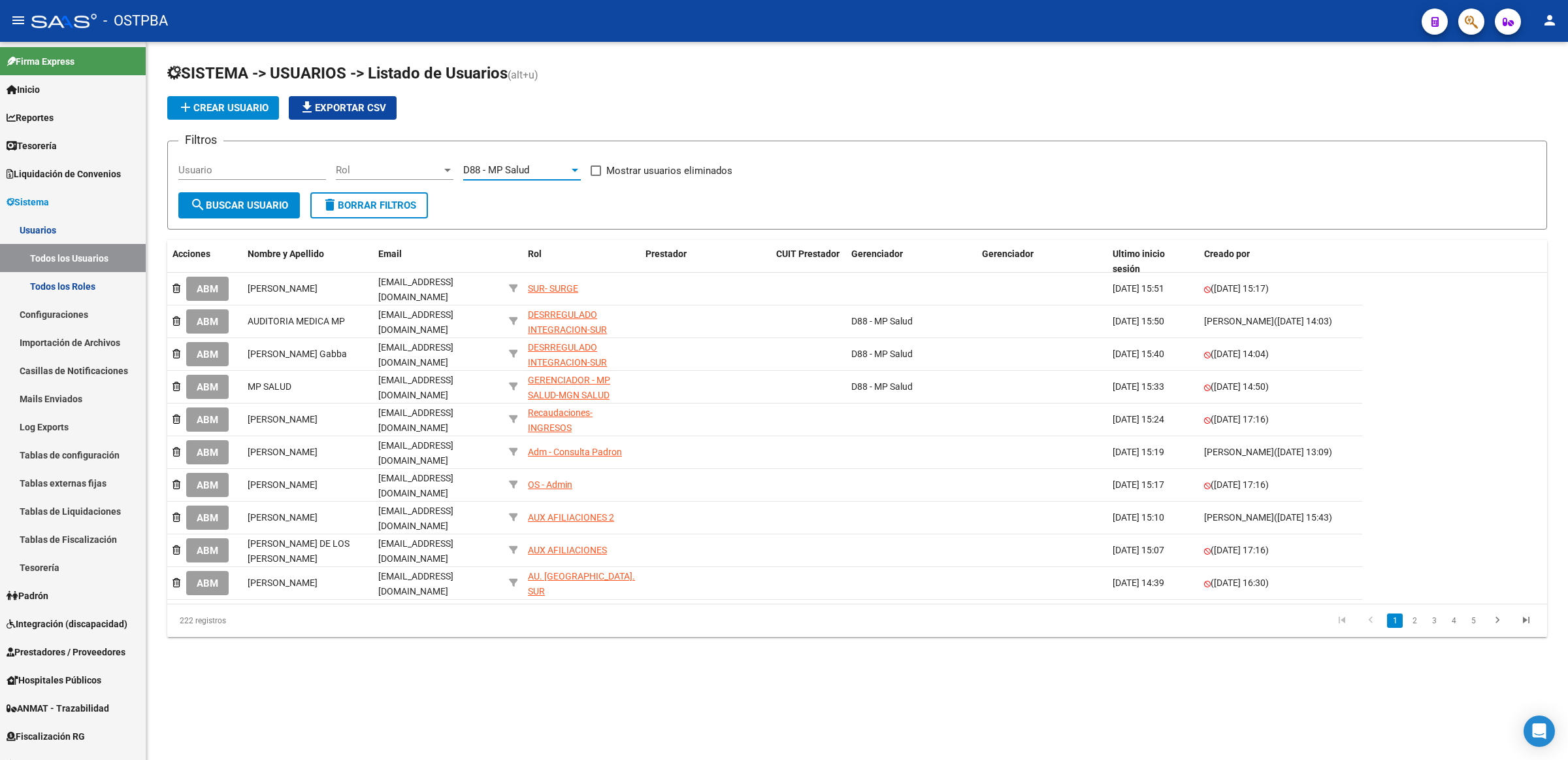
click at [247, 213] on button "search Buscar Usuario" at bounding box center [239, 205] width 121 height 26
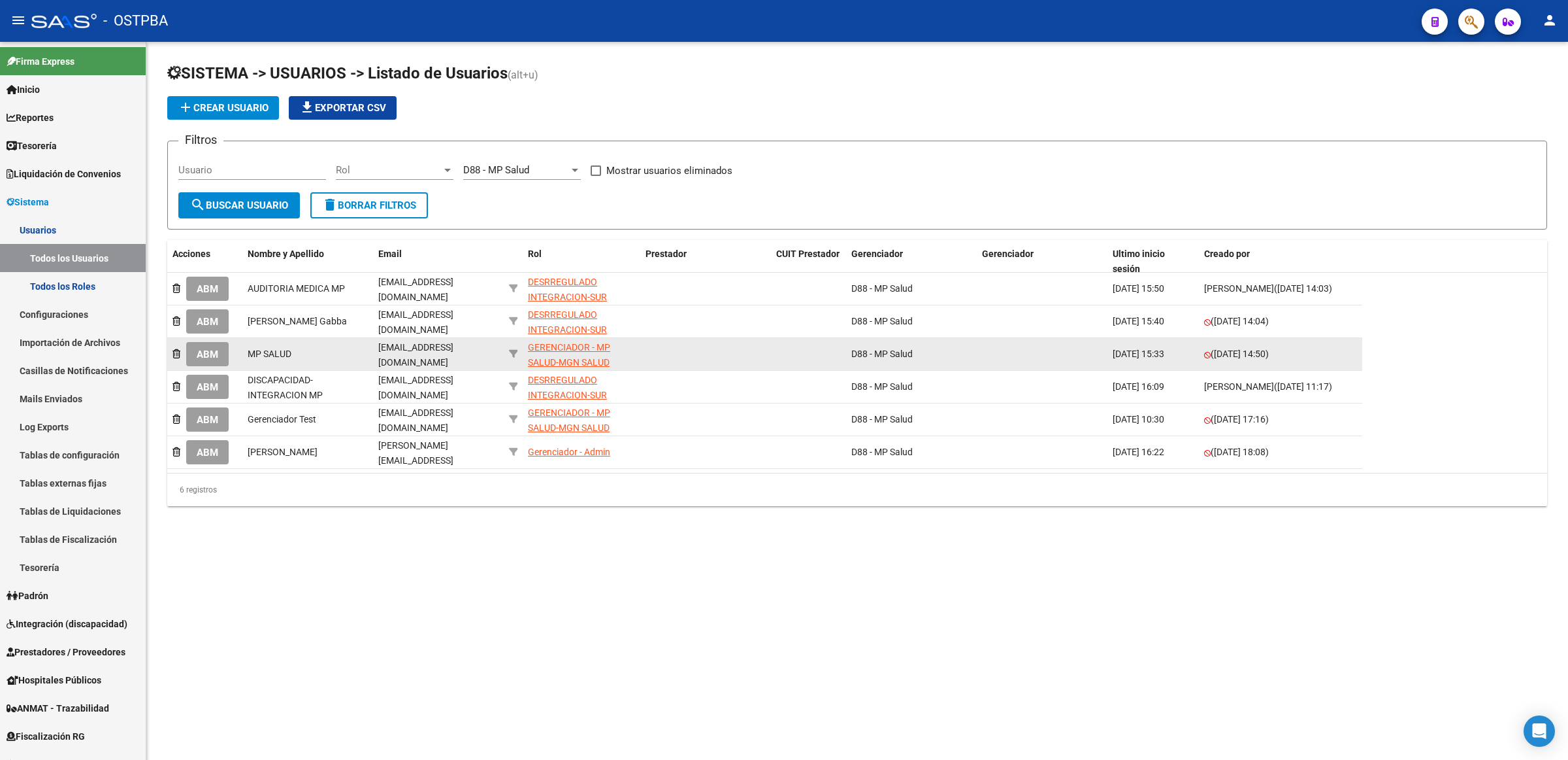
click at [587, 349] on div "GERENCIADOR - MP SALUD-MGN SALUD" at bounding box center [582, 355] width 107 height 30
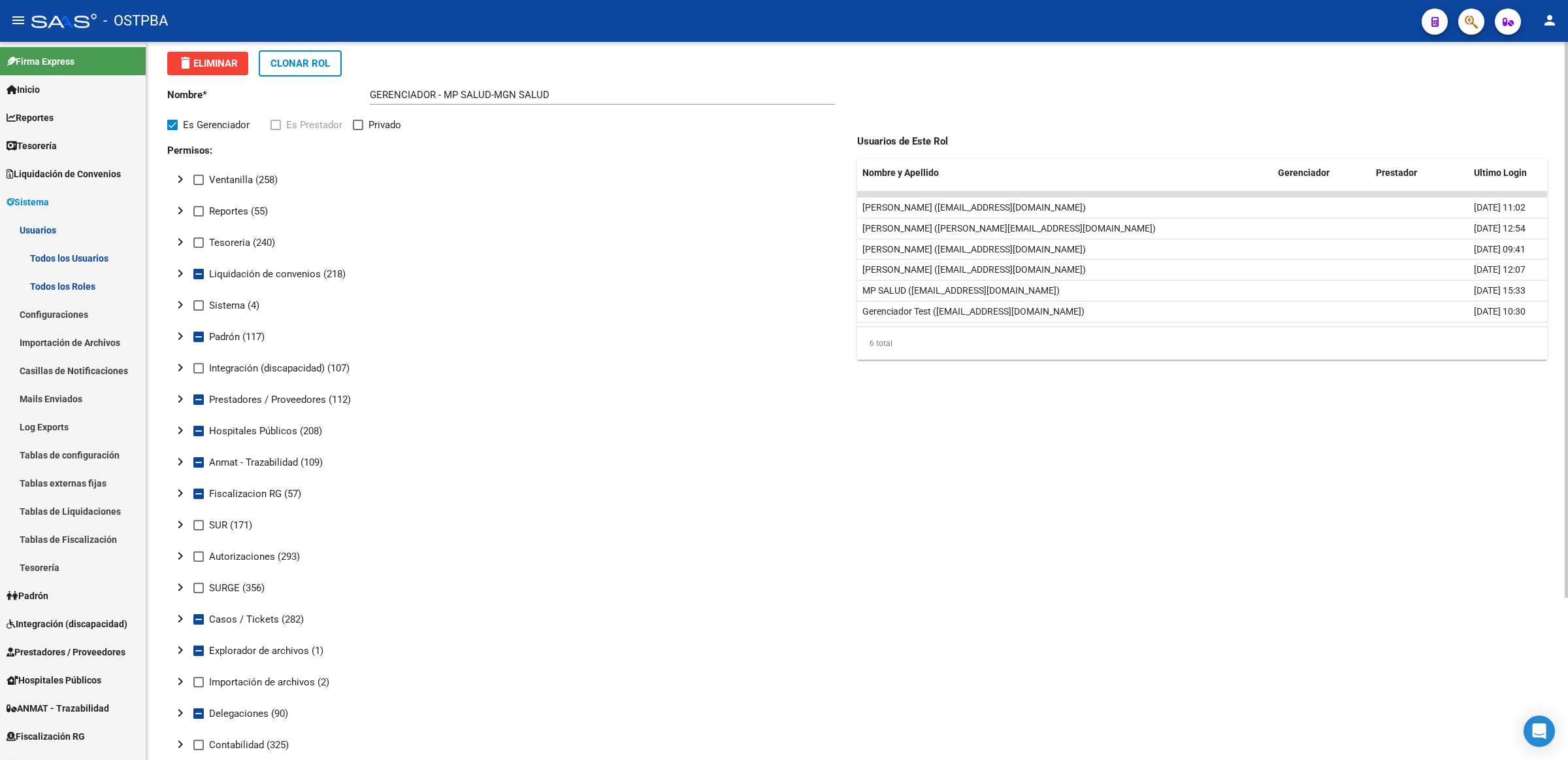
scroll to position [82, 0]
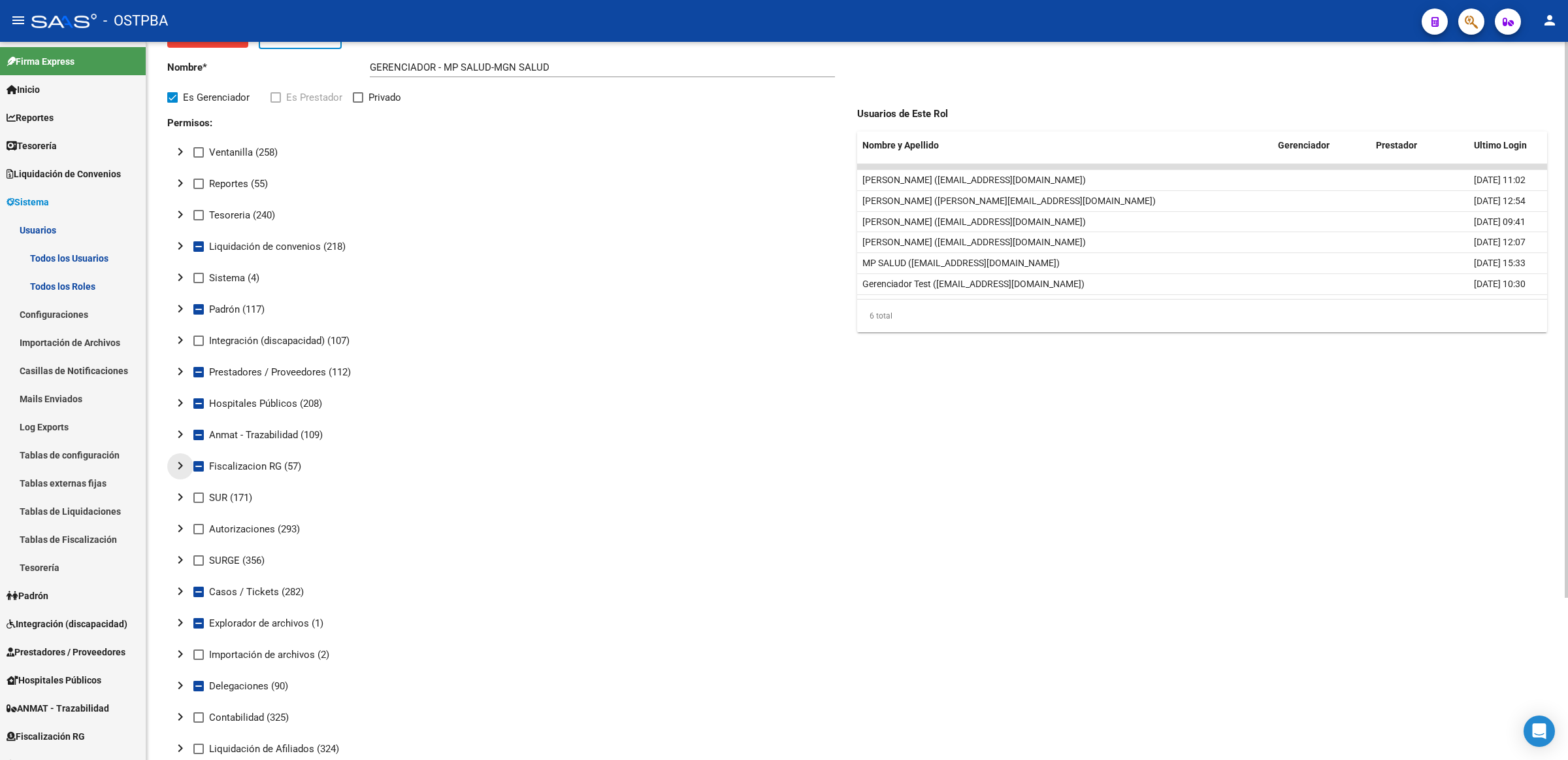
click at [179, 465] on mat-icon "chevron_right" at bounding box center [180, 466] width 16 height 16
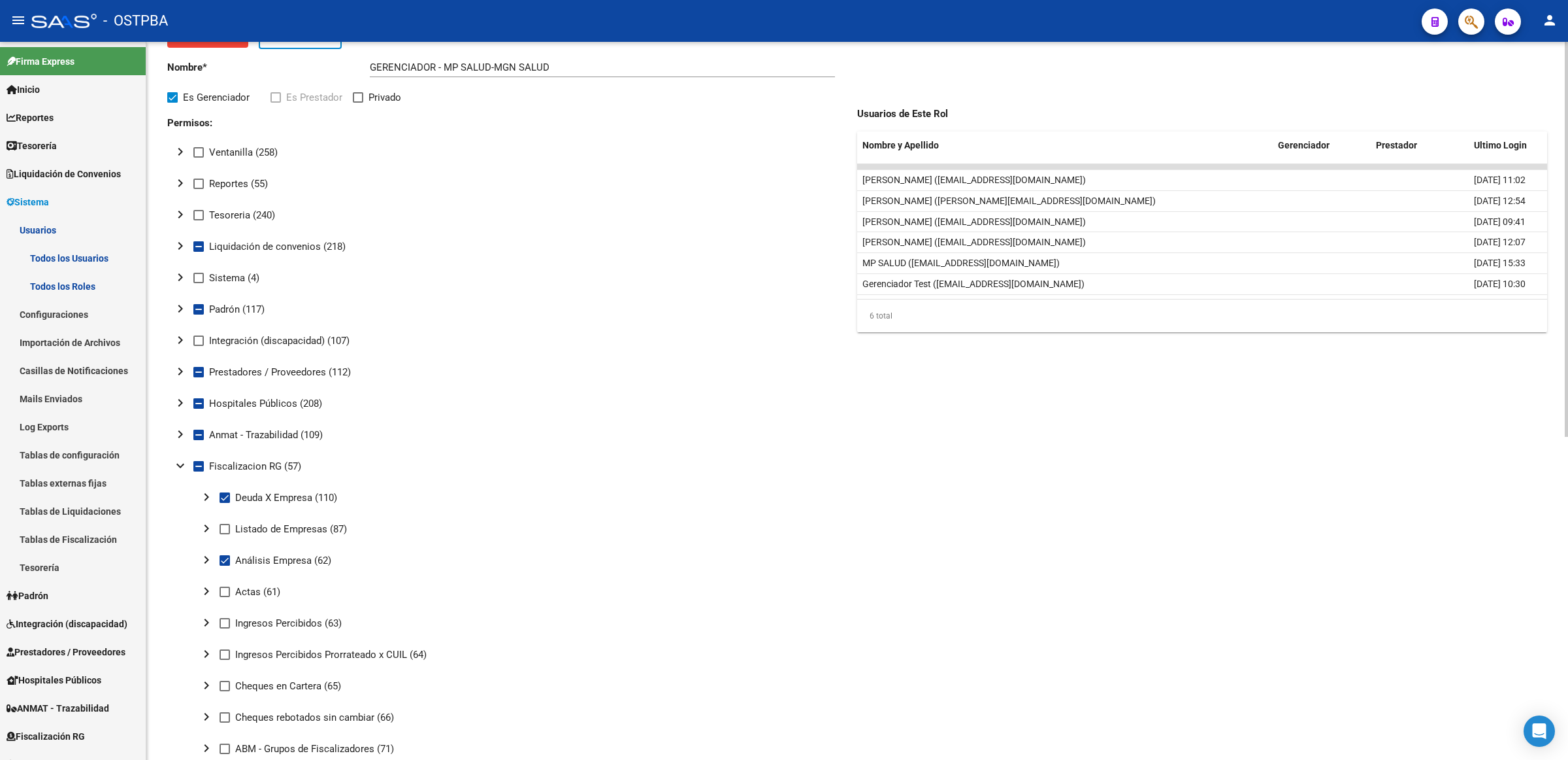
click at [179, 465] on mat-icon "expand_more" at bounding box center [180, 466] width 16 height 16
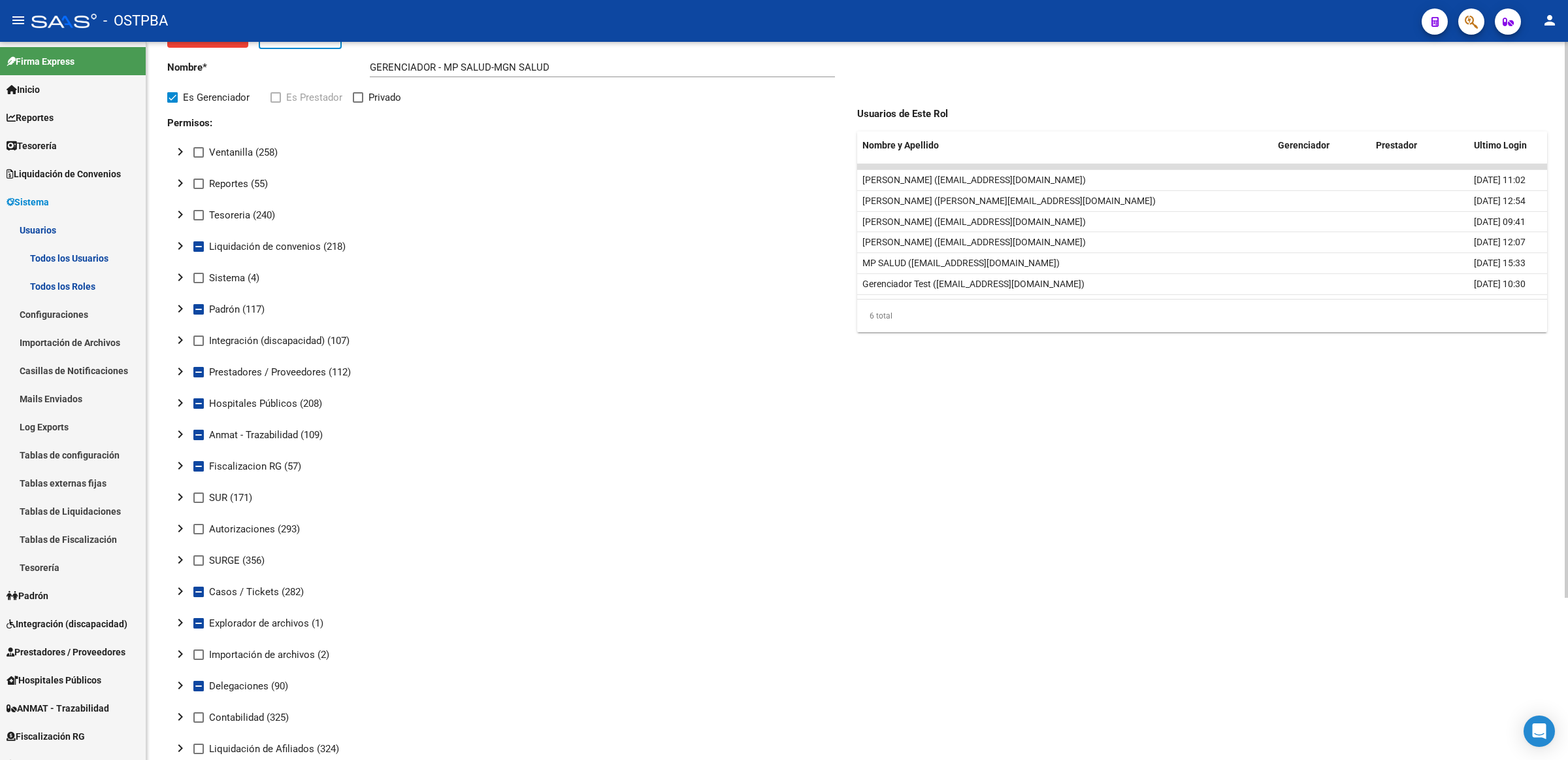
scroll to position [164, 0]
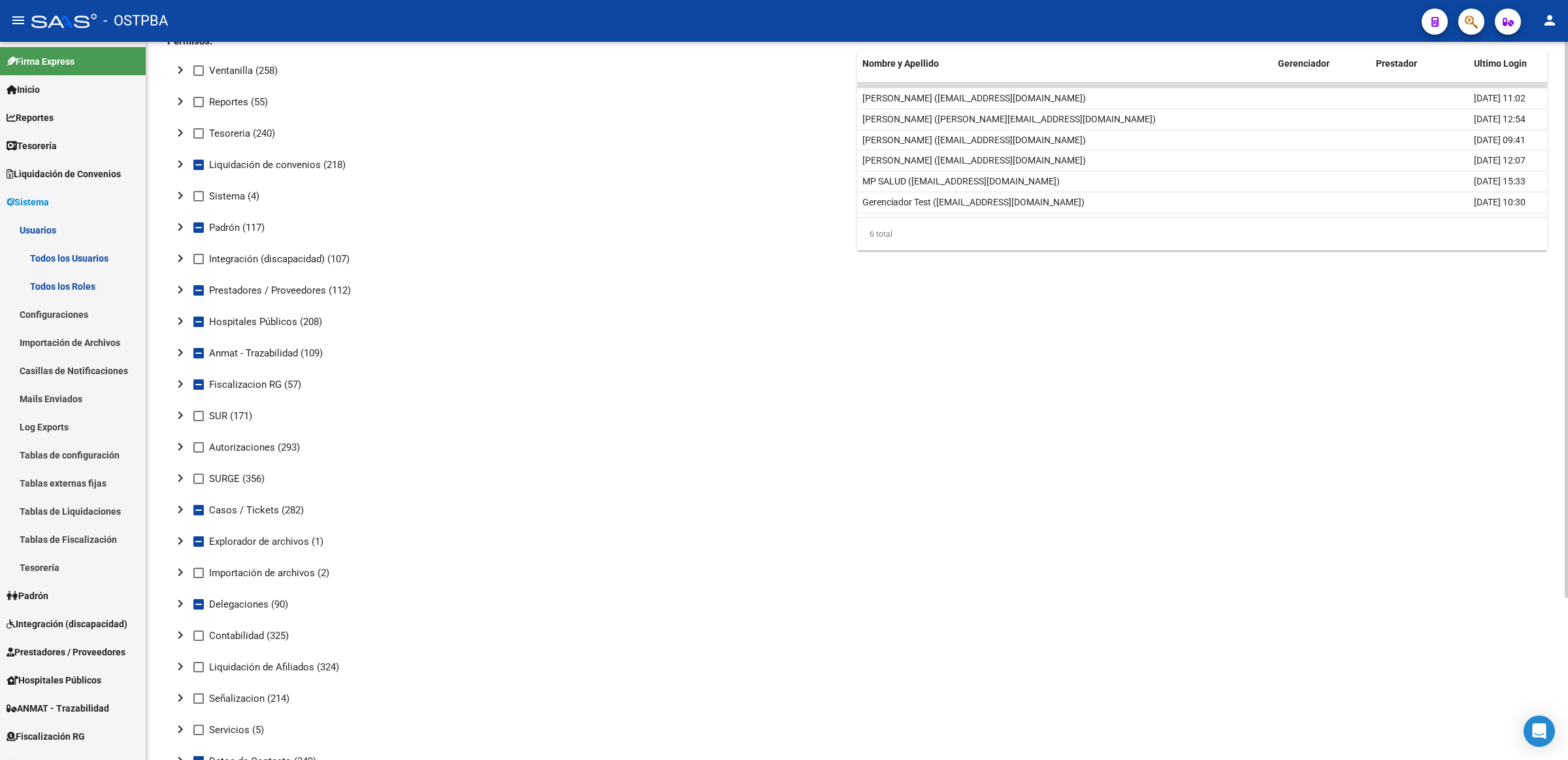
click at [181, 286] on mat-icon "chevron_right" at bounding box center [180, 290] width 16 height 16
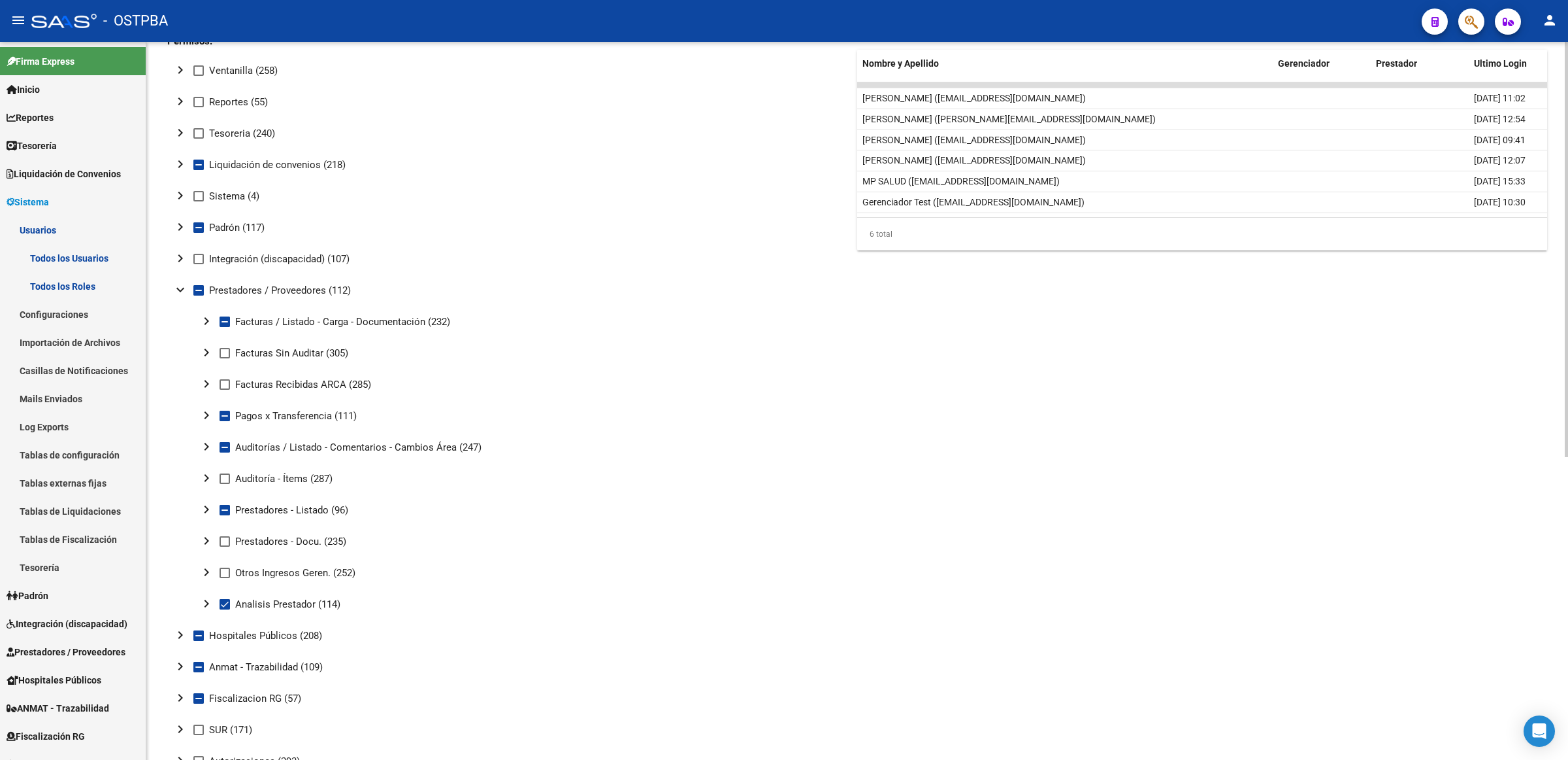
click at [204, 446] on mat-icon "chevron_right" at bounding box center [206, 446] width 16 height 16
click at [256, 477] on span at bounding box center [250, 478] width 10 height 10
click at [251, 483] on input "Crear" at bounding box center [250, 483] width 1 height 1
checkbox input "true"
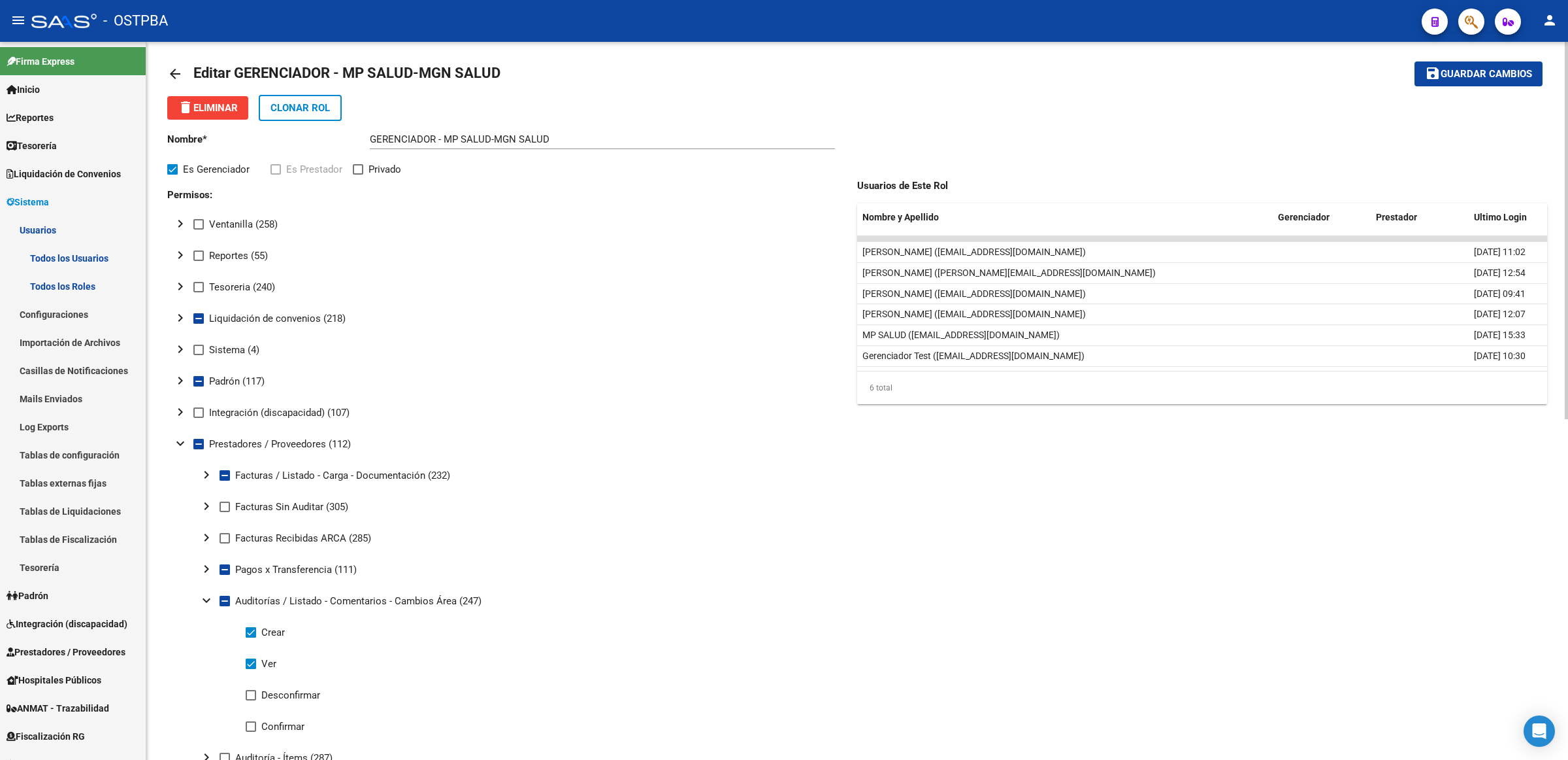
scroll to position [0, 0]
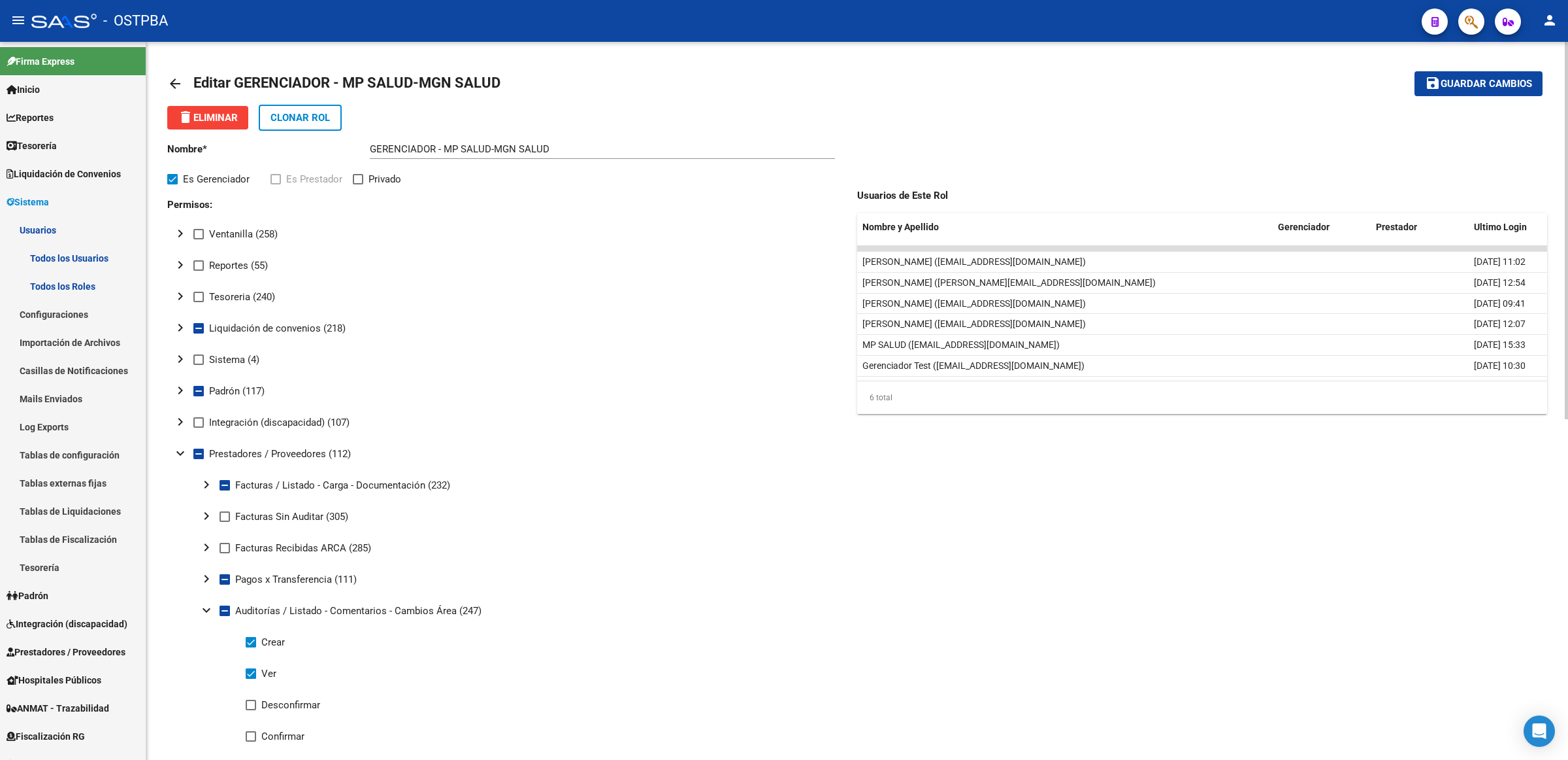
click at [1504, 76] on button "save Guardar cambios" at bounding box center [1479, 84] width 128 height 24
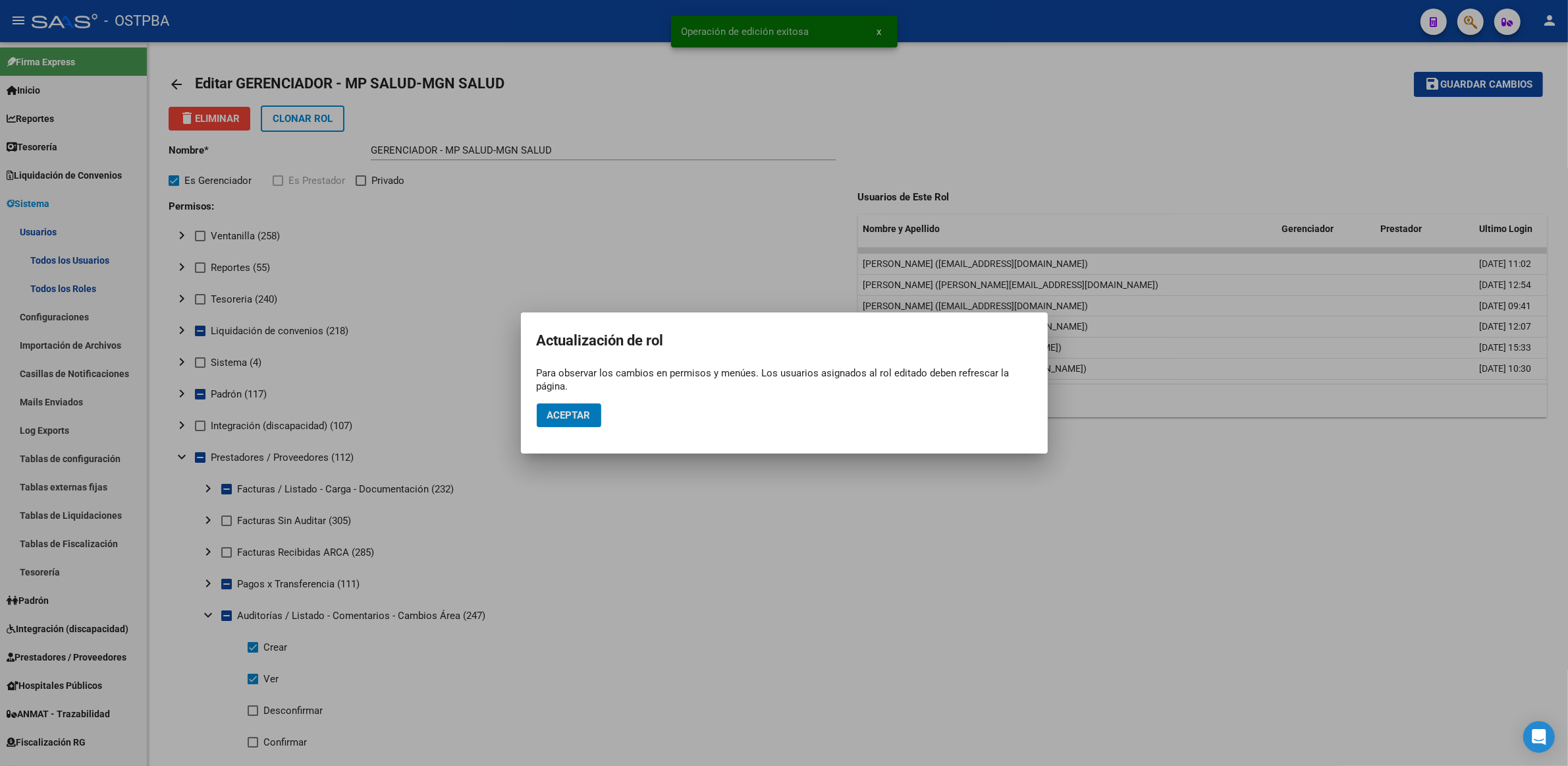
click at [586, 416] on span "Aceptar" at bounding box center [569, 415] width 44 height 12
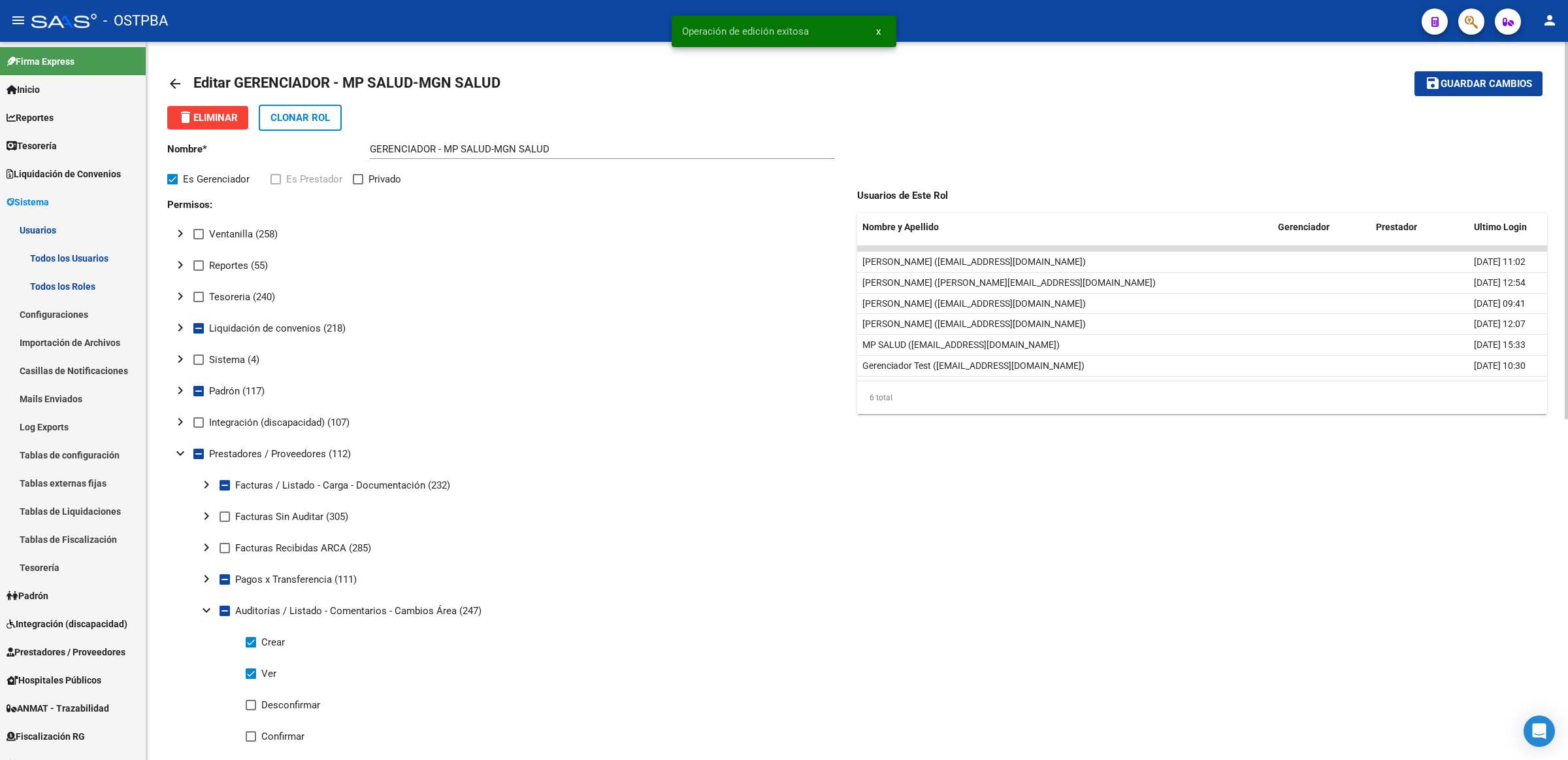
click at [170, 83] on mat-icon "arrow_back" at bounding box center [175, 84] width 16 height 16
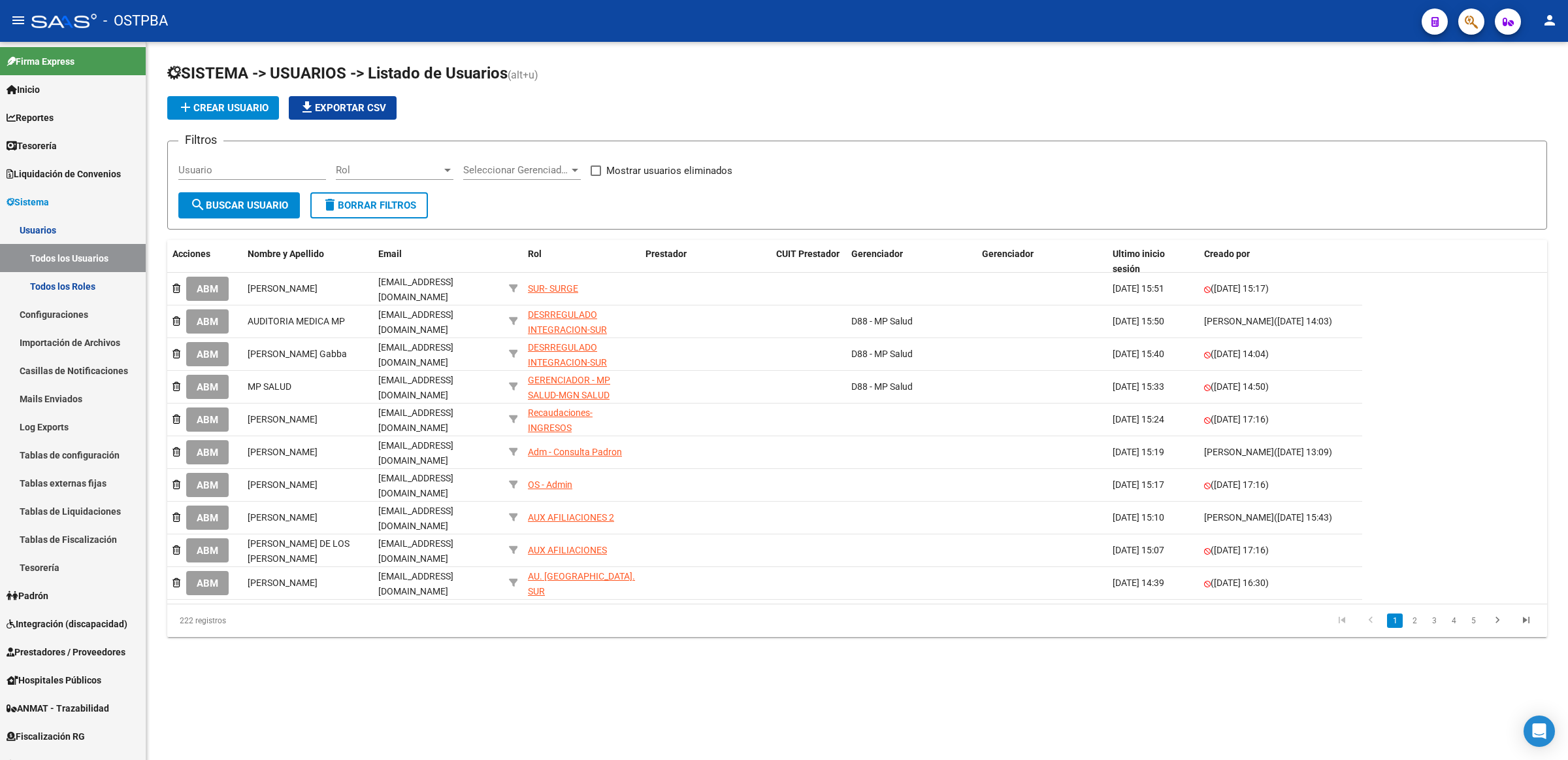
click at [510, 166] on span "Seleccionar Gerenciador" at bounding box center [516, 169] width 106 height 12
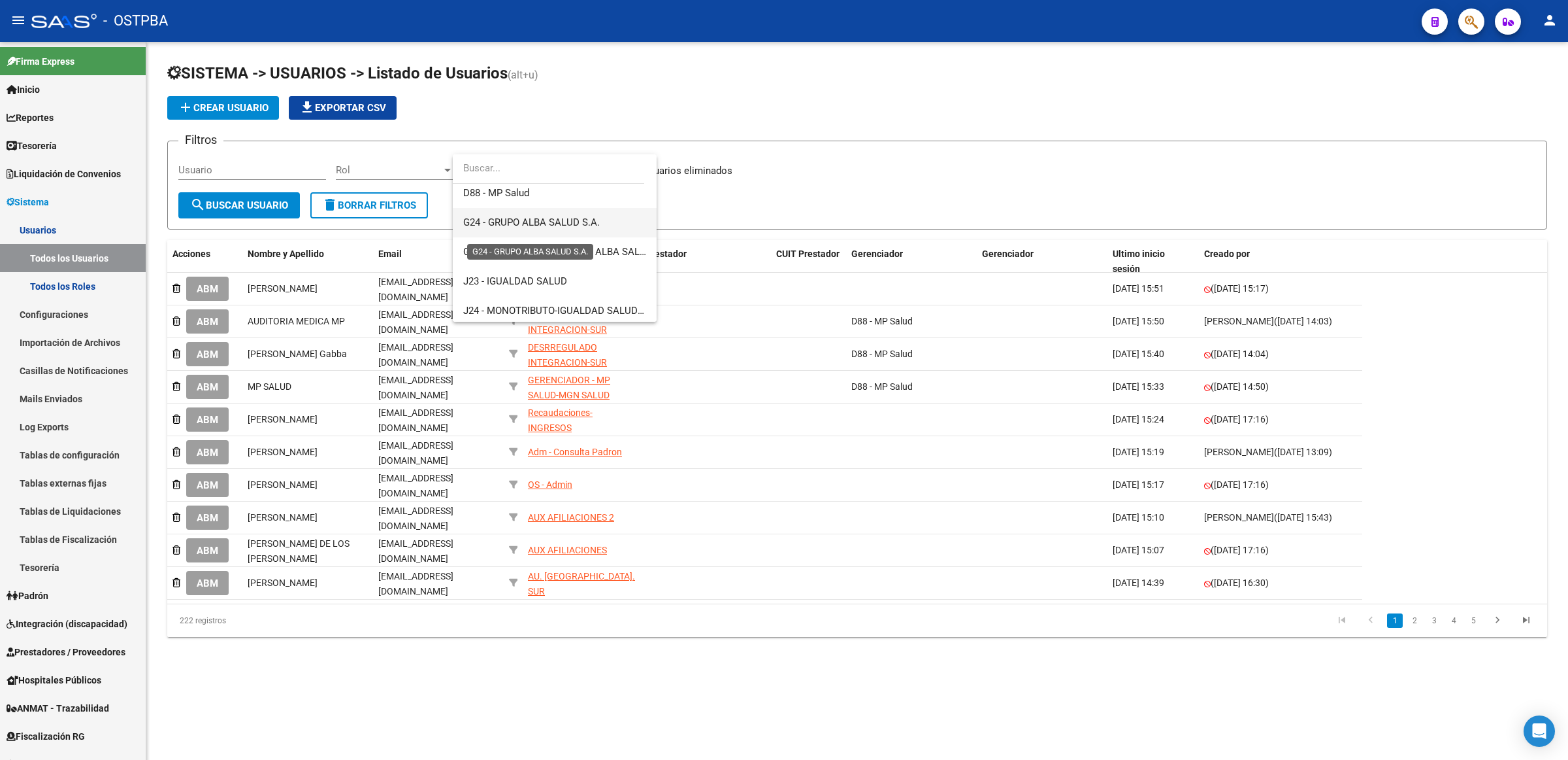
scroll to position [164, 0]
click at [511, 209] on span "D88 - MP Salud" at bounding box center [496, 211] width 66 height 12
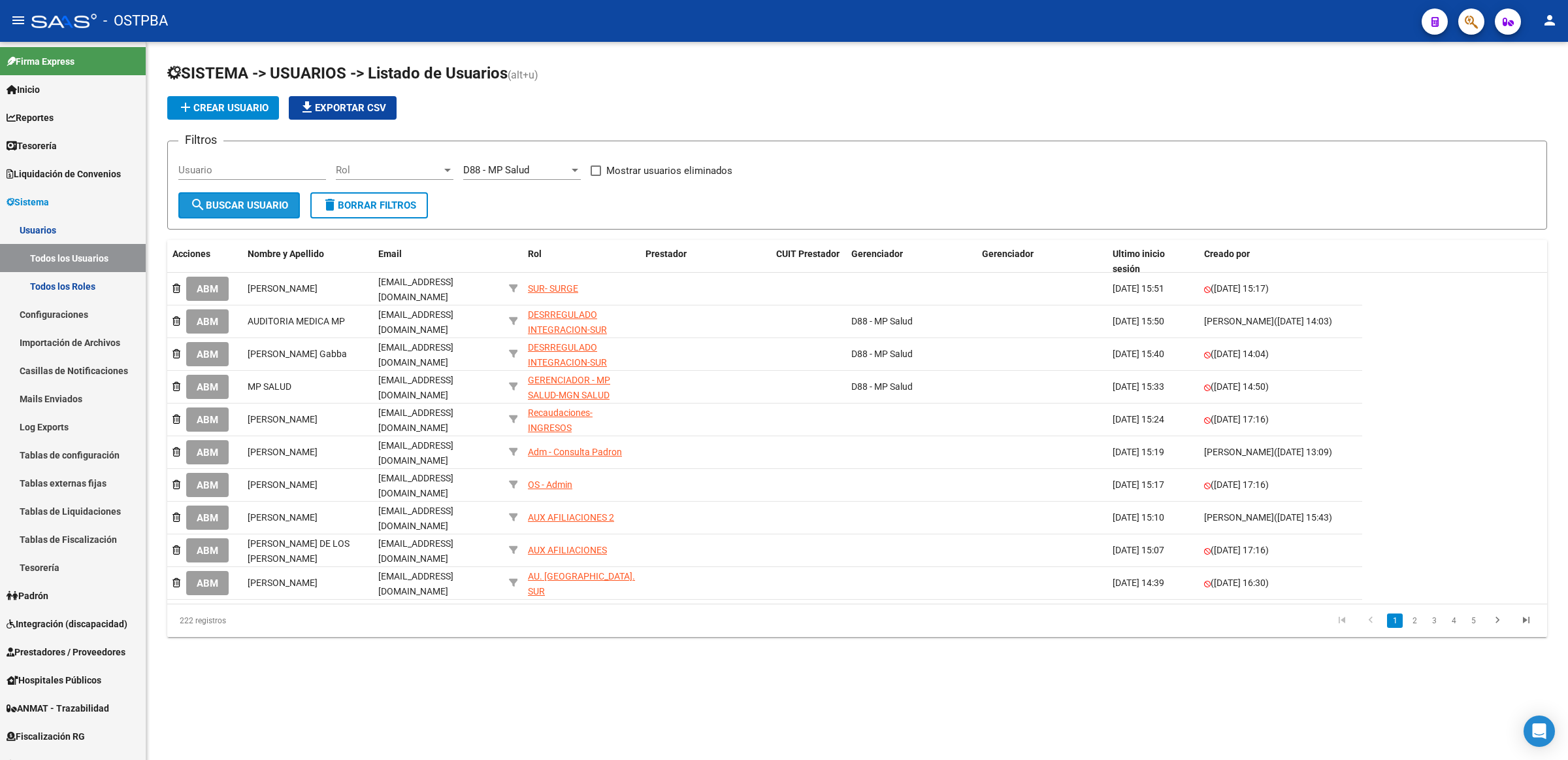
click at [247, 199] on span "search Buscar Usuario" at bounding box center [239, 205] width 98 height 12
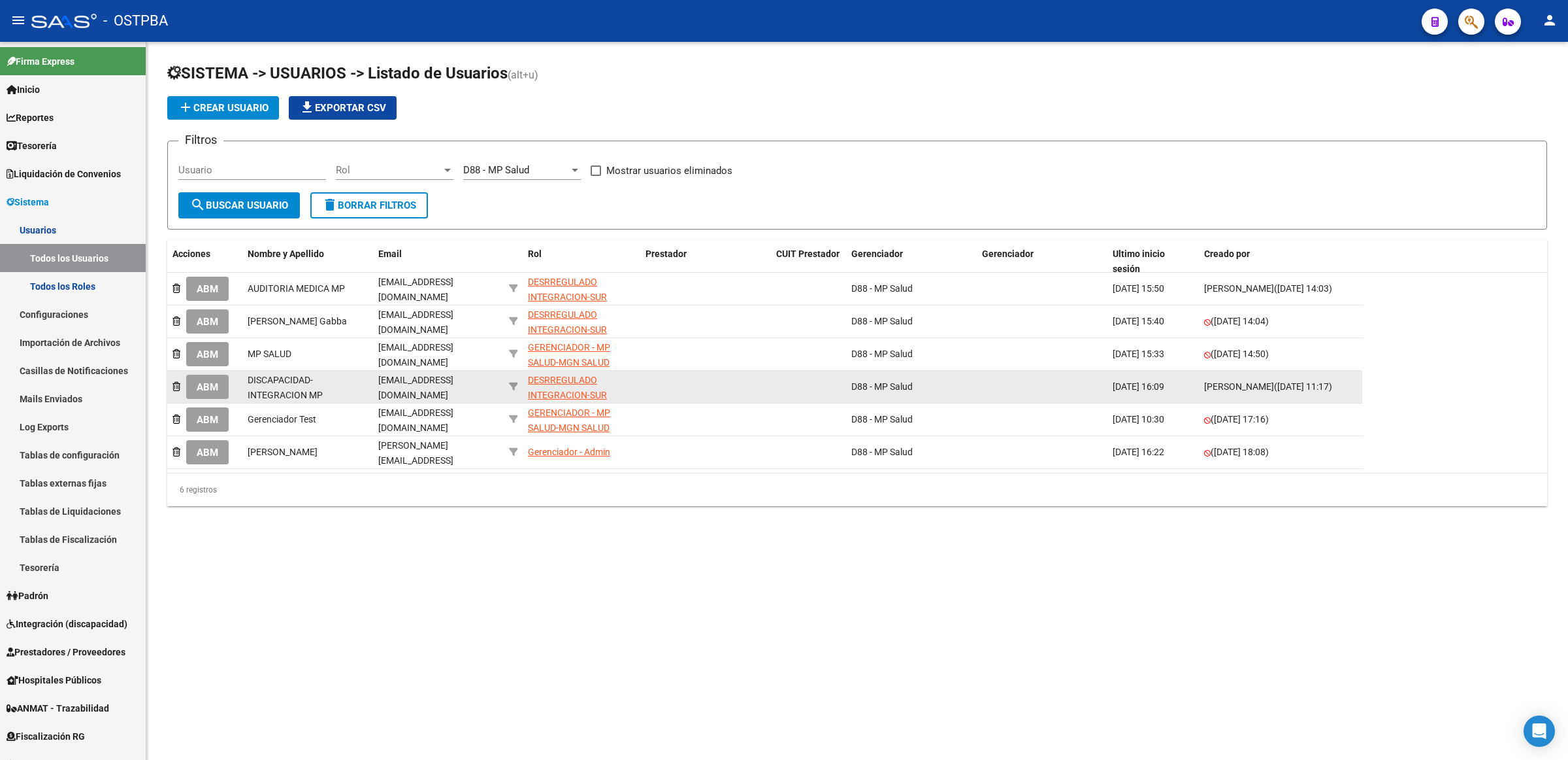
click at [558, 381] on div "DESRREGULADO INTEGRACION-SUR" at bounding box center [582, 388] width 107 height 30
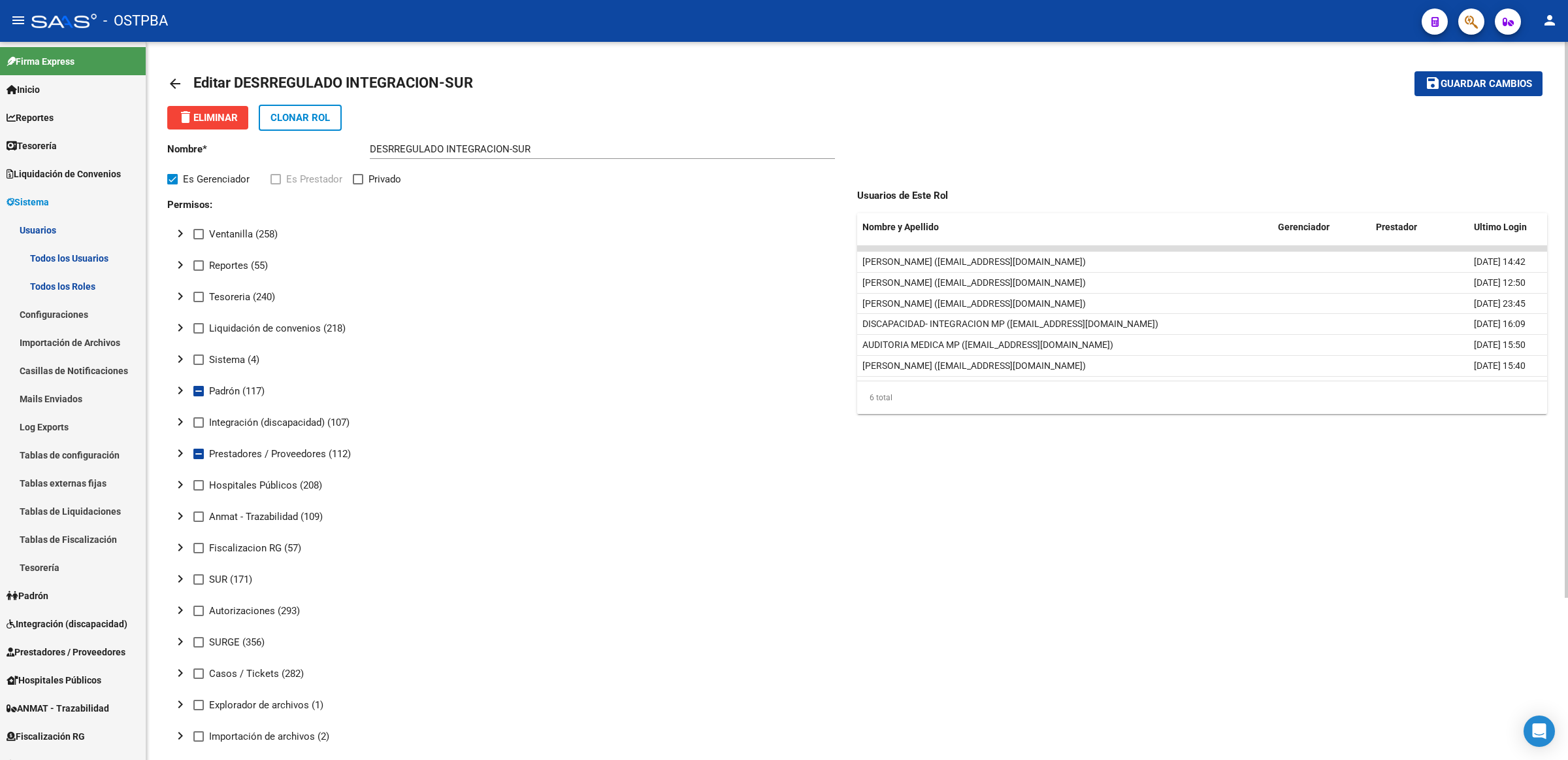
click at [177, 449] on mat-icon "chevron_right" at bounding box center [180, 452] width 16 height 16
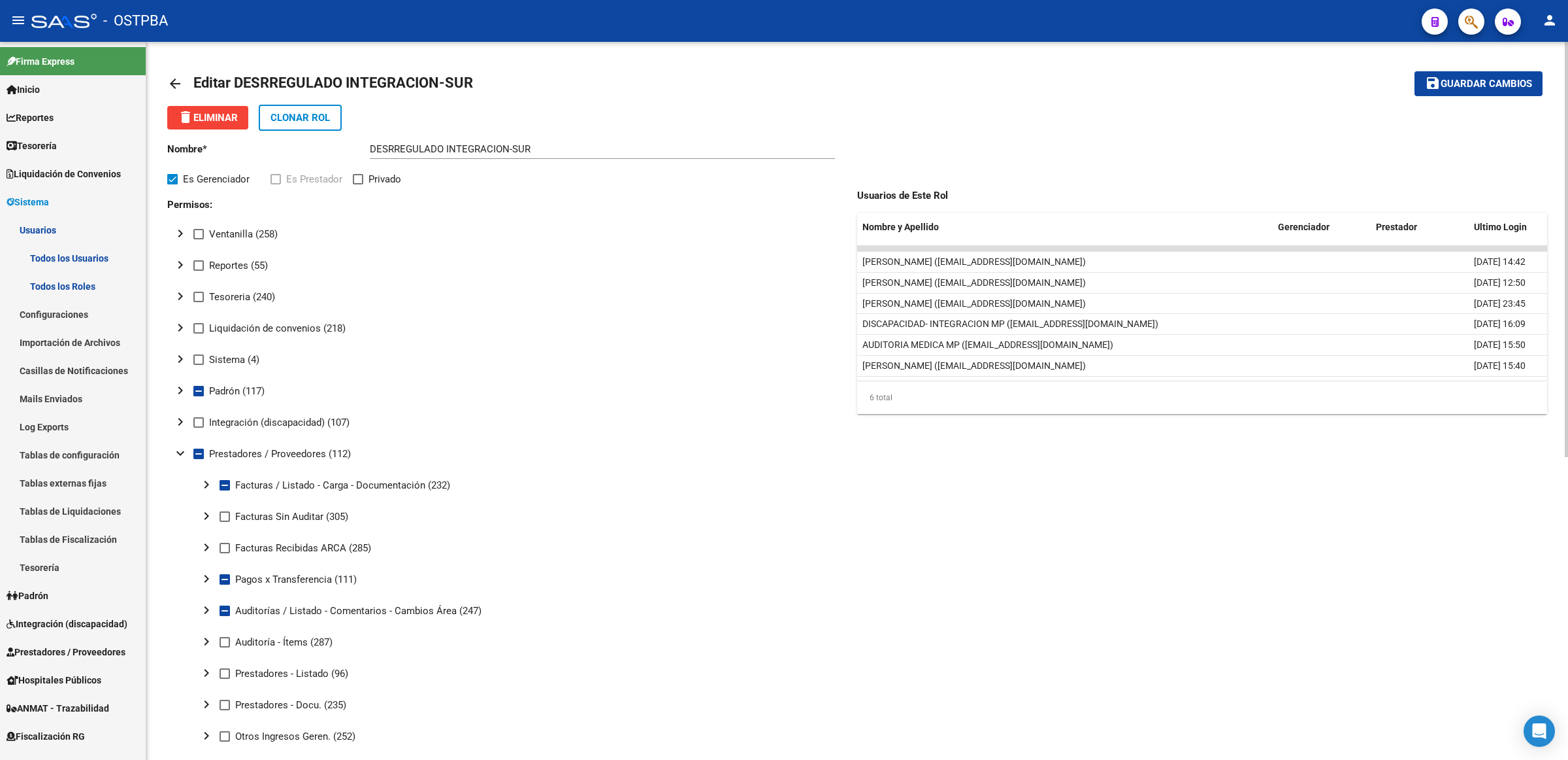
click at [204, 608] on mat-icon "chevron_right" at bounding box center [206, 610] width 16 height 16
click at [173, 84] on mat-icon "arrow_back" at bounding box center [175, 84] width 16 height 16
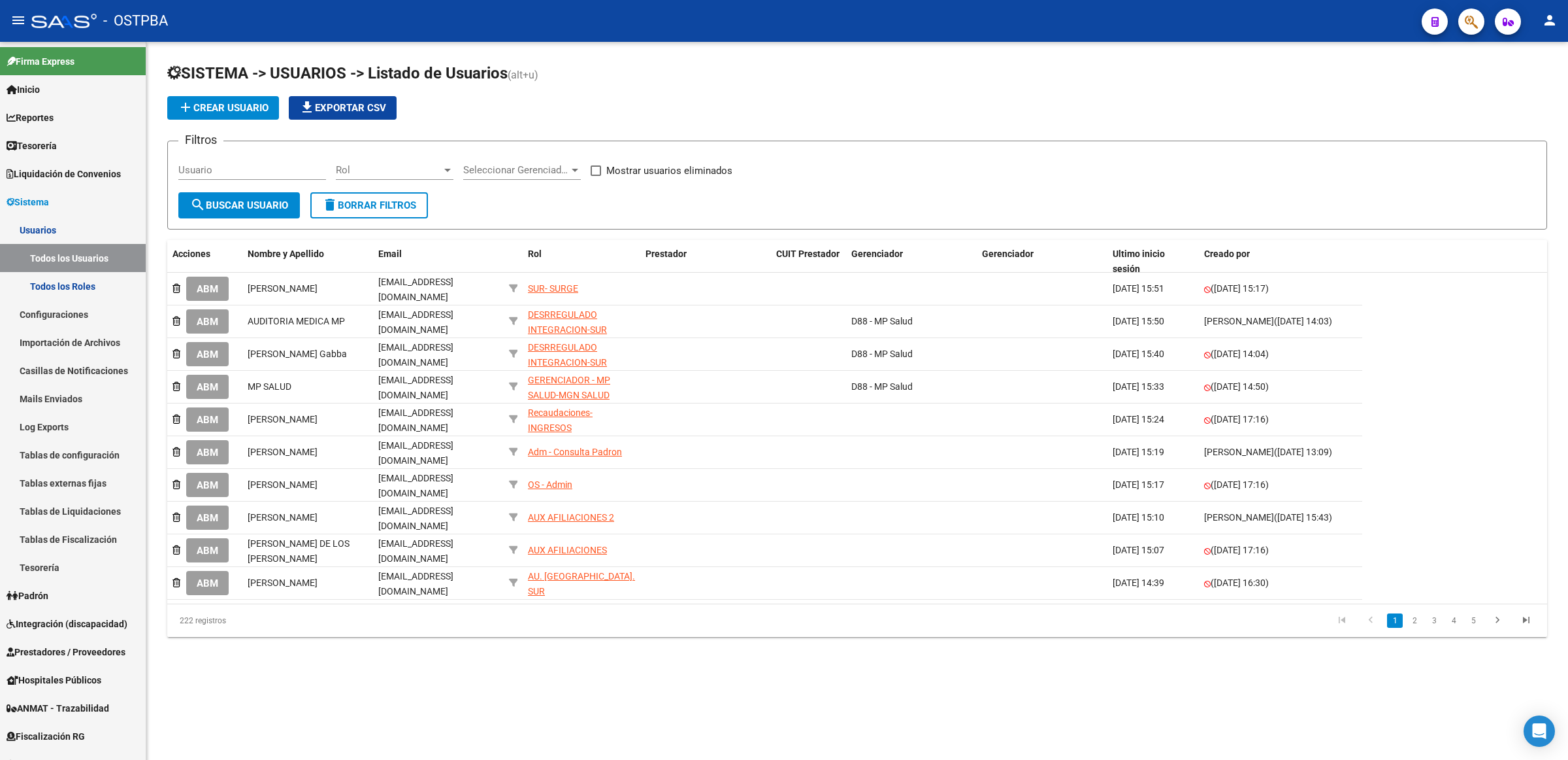
click at [533, 157] on div "Seleccionar Gerenciador Seleccionar Gerenciador" at bounding box center [522, 166] width 118 height 28
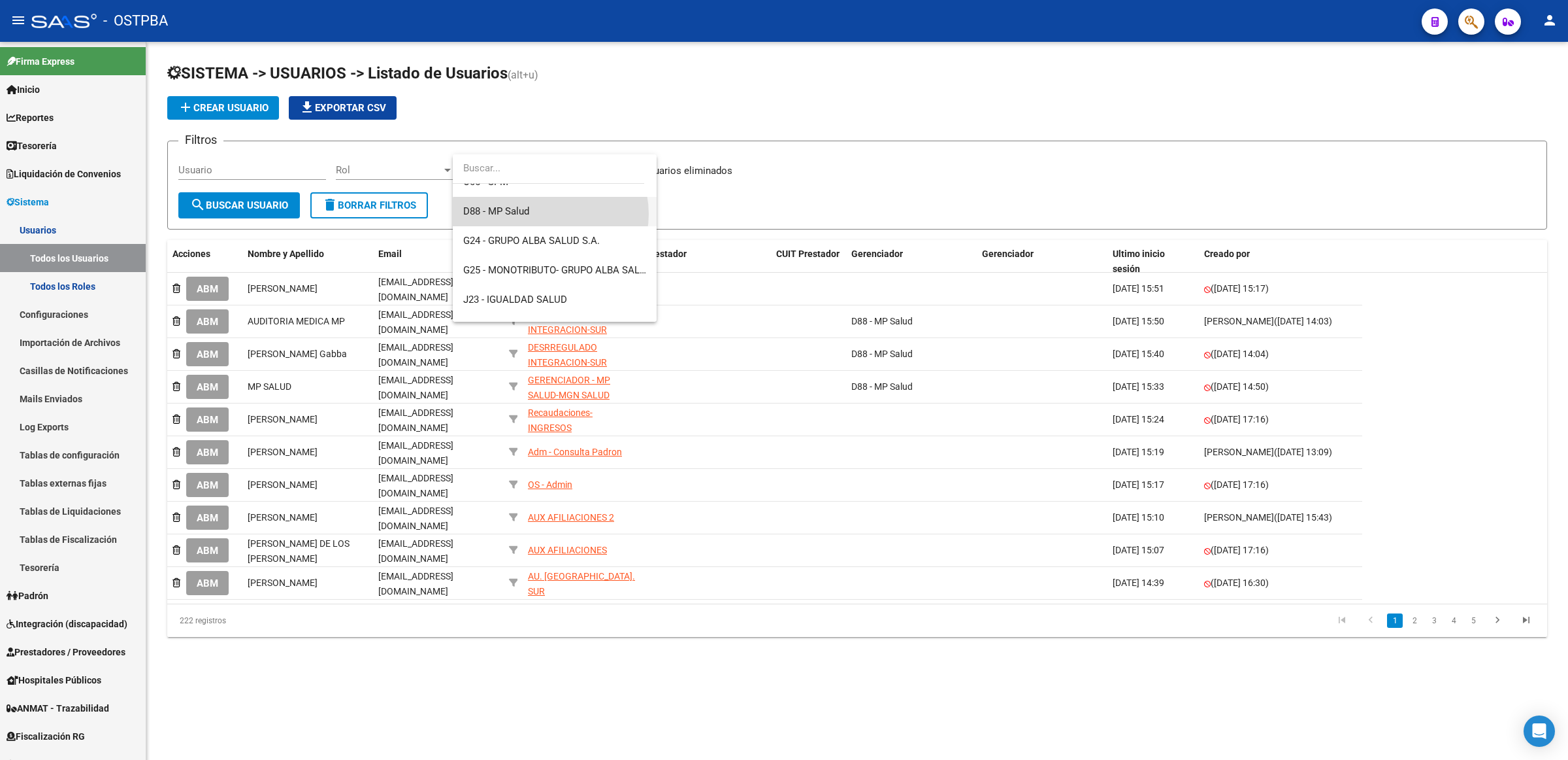
click at [550, 214] on span "D88 - MP Salud" at bounding box center [555, 211] width 183 height 29
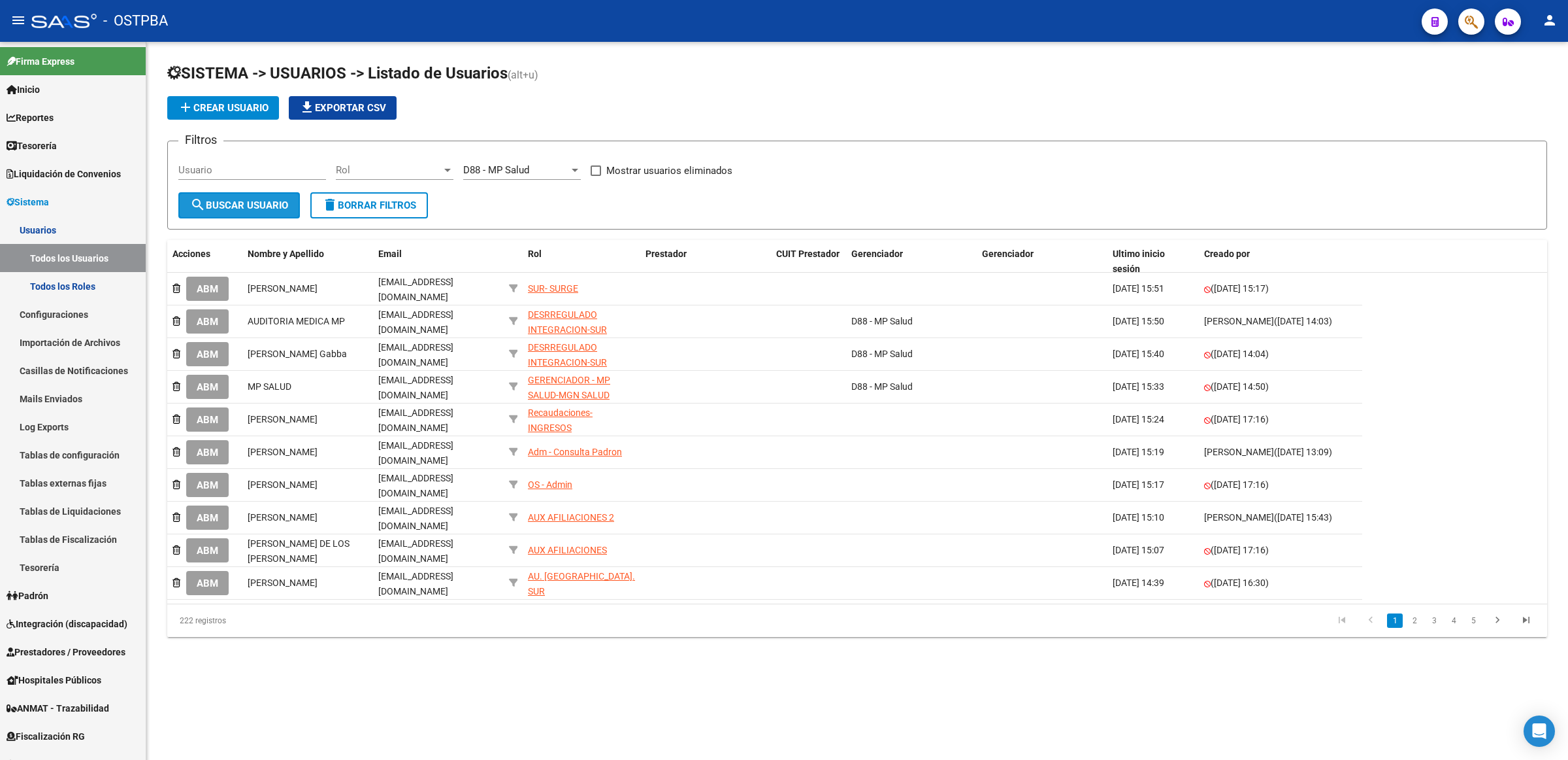
click at [243, 211] on button "search Buscar Usuario" at bounding box center [239, 205] width 121 height 26
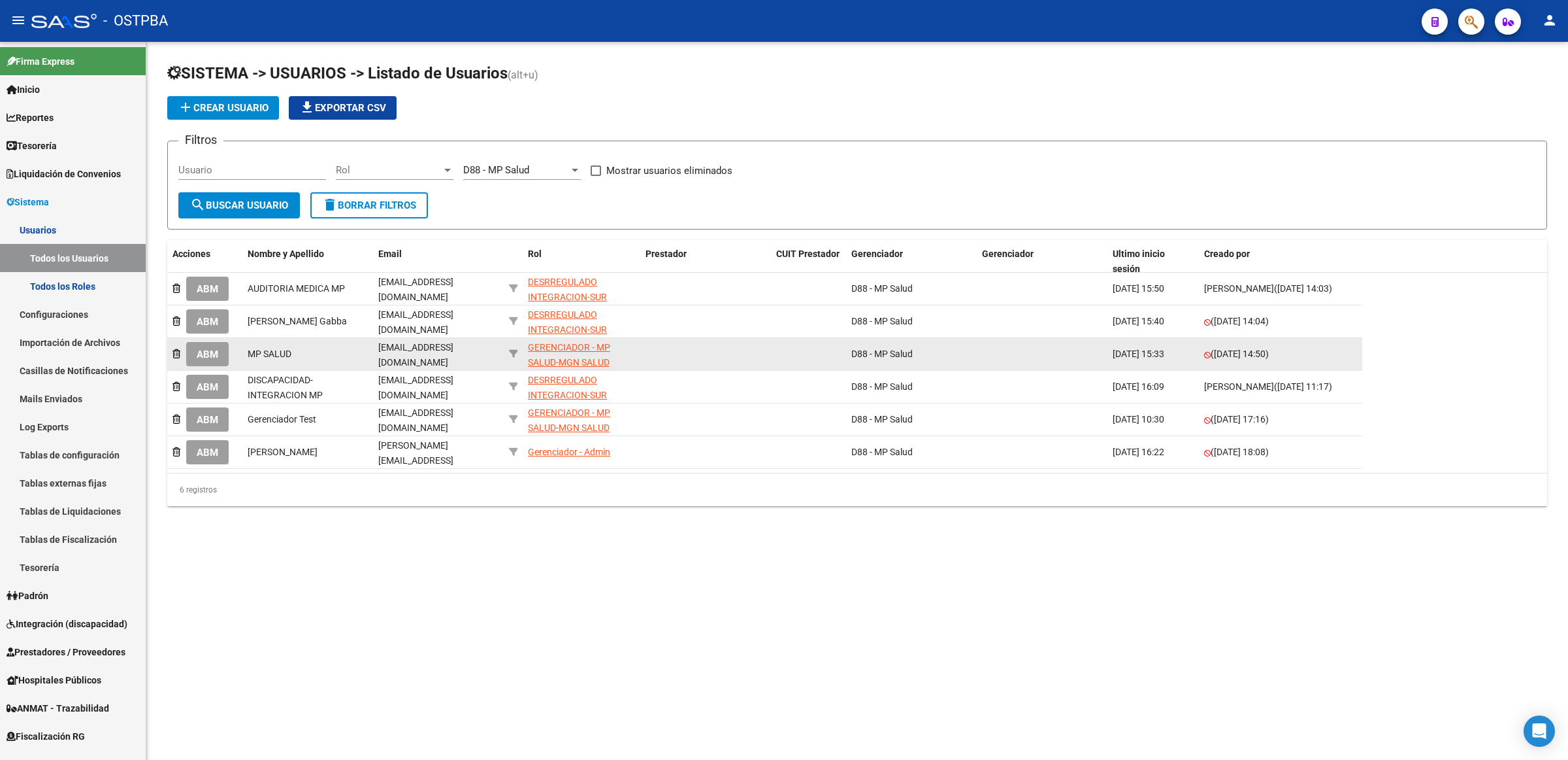
click at [580, 352] on div "GERENCIADOR - MP SALUD-MGN SALUD" at bounding box center [582, 355] width 107 height 30
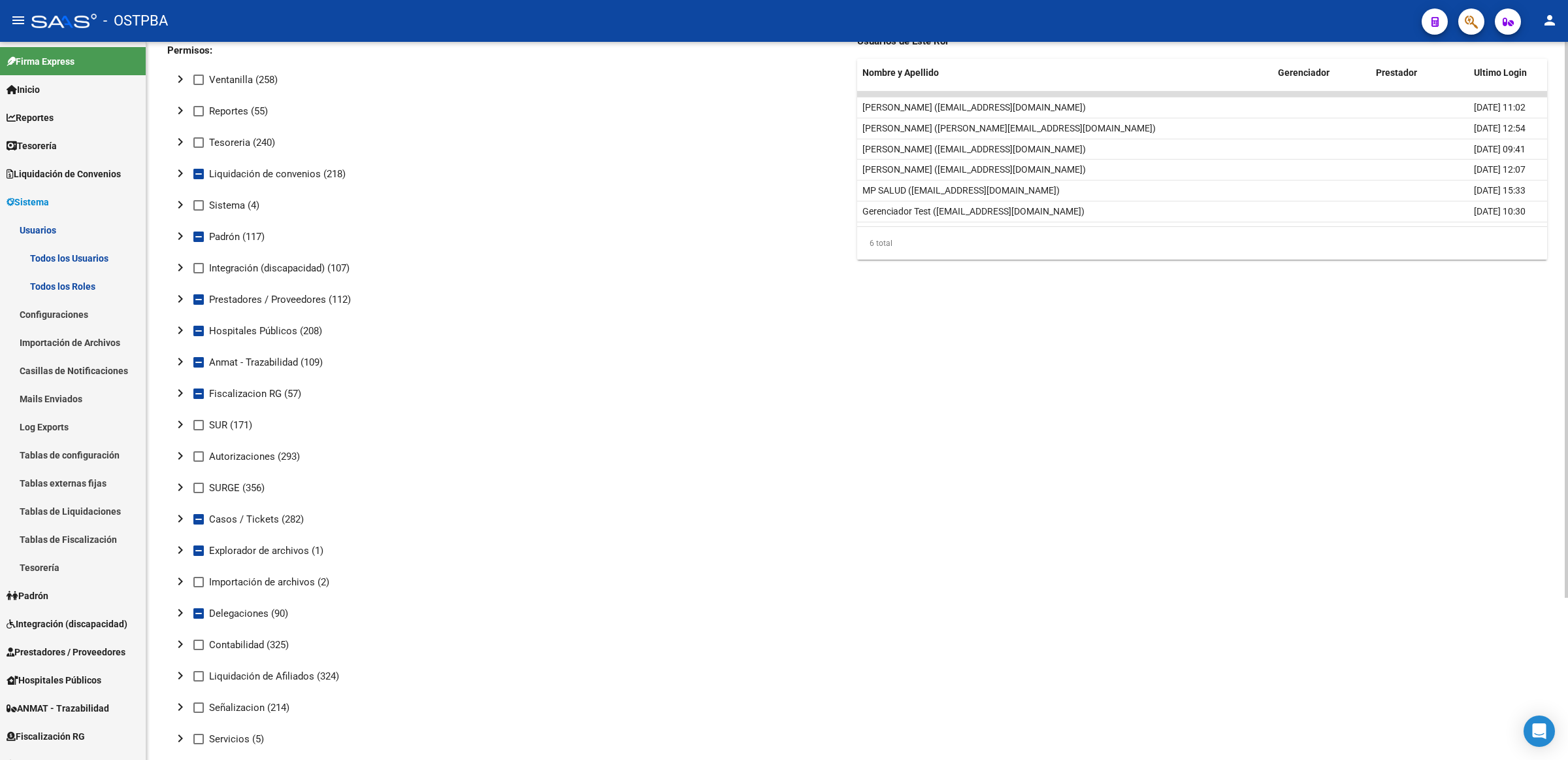
scroll to position [210, 0]
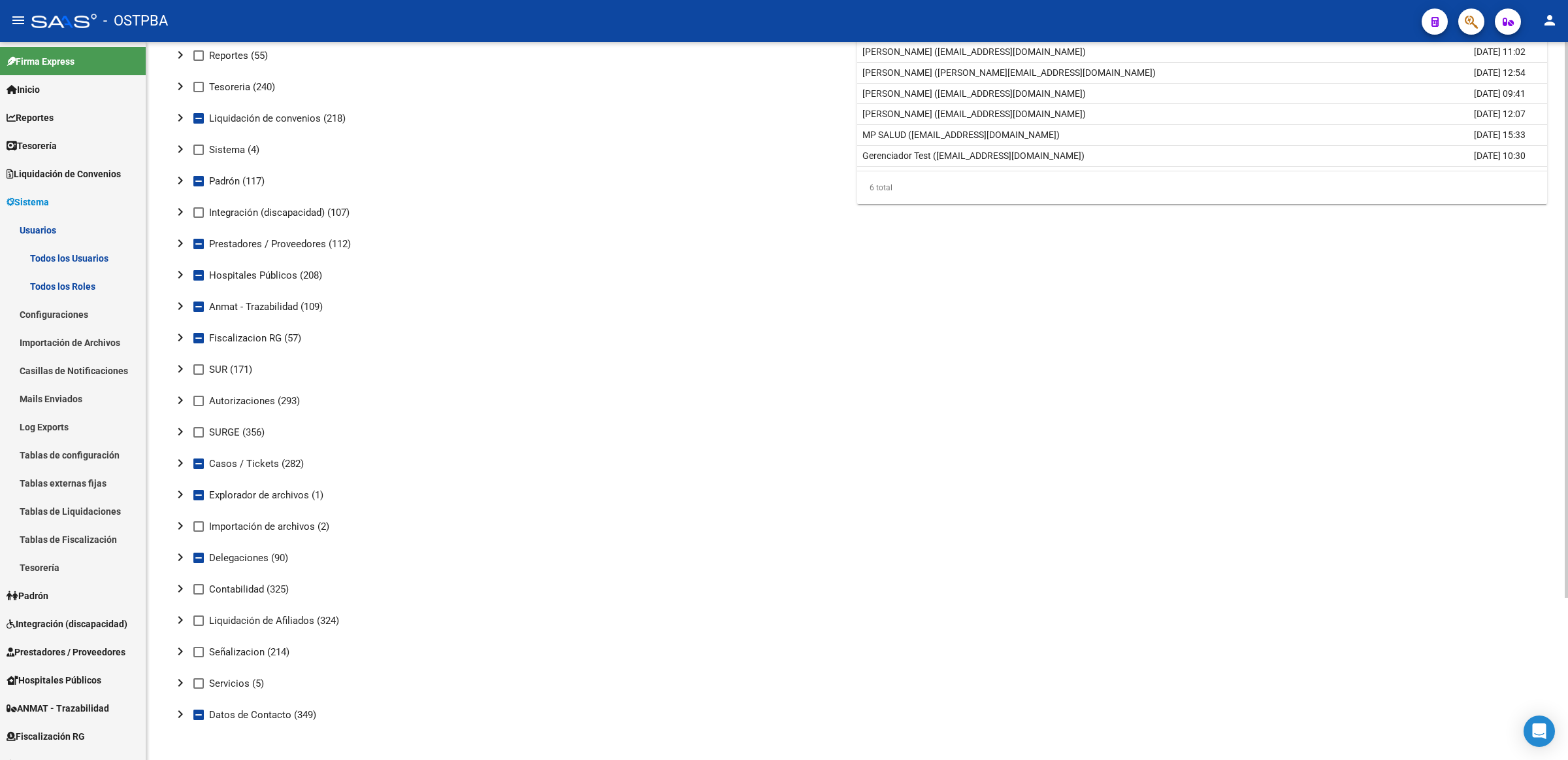
click at [177, 236] on mat-icon "chevron_right" at bounding box center [180, 243] width 16 height 16
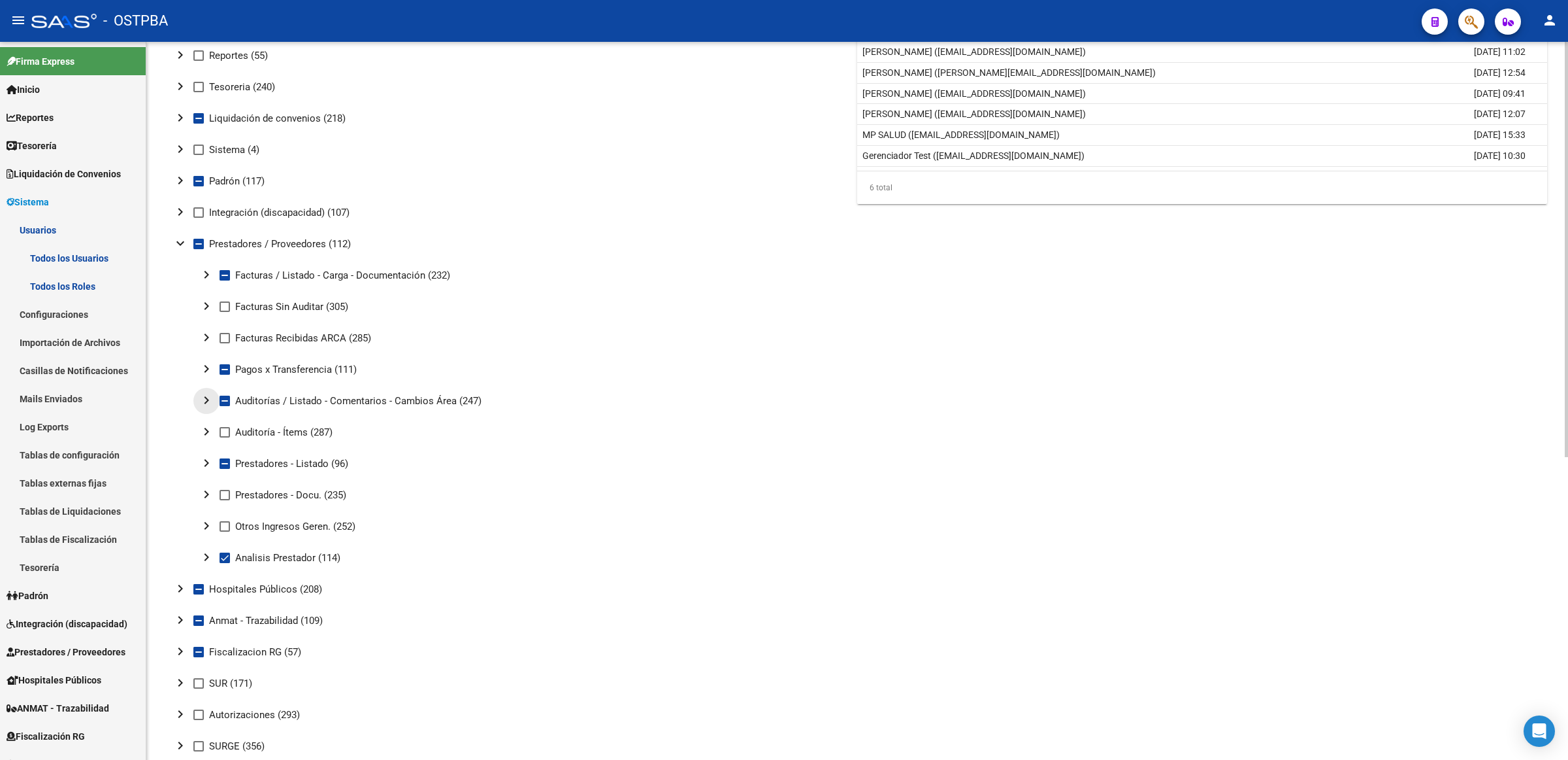
click at [205, 401] on mat-icon "chevron_right" at bounding box center [206, 400] width 16 height 16
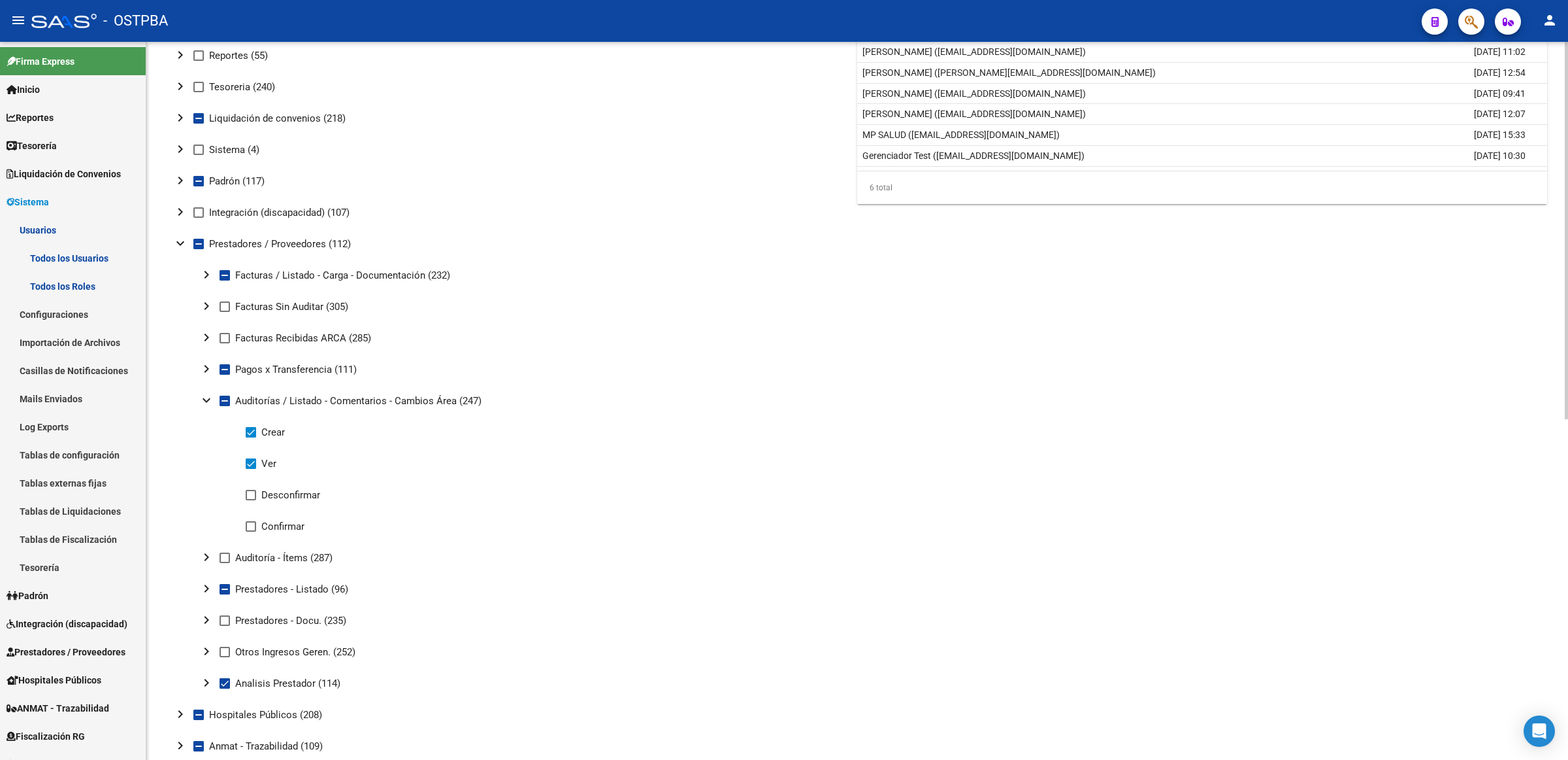
click at [605, 442] on mat-tree-node "Crear" at bounding box center [504, 432] width 674 height 31
click at [1220, 434] on div "Usuarios de Este Rol Nombre y Apellido Gerenciador Prestador Ultimo Login [PERS…" at bounding box center [1202, 546] width 690 height 1249
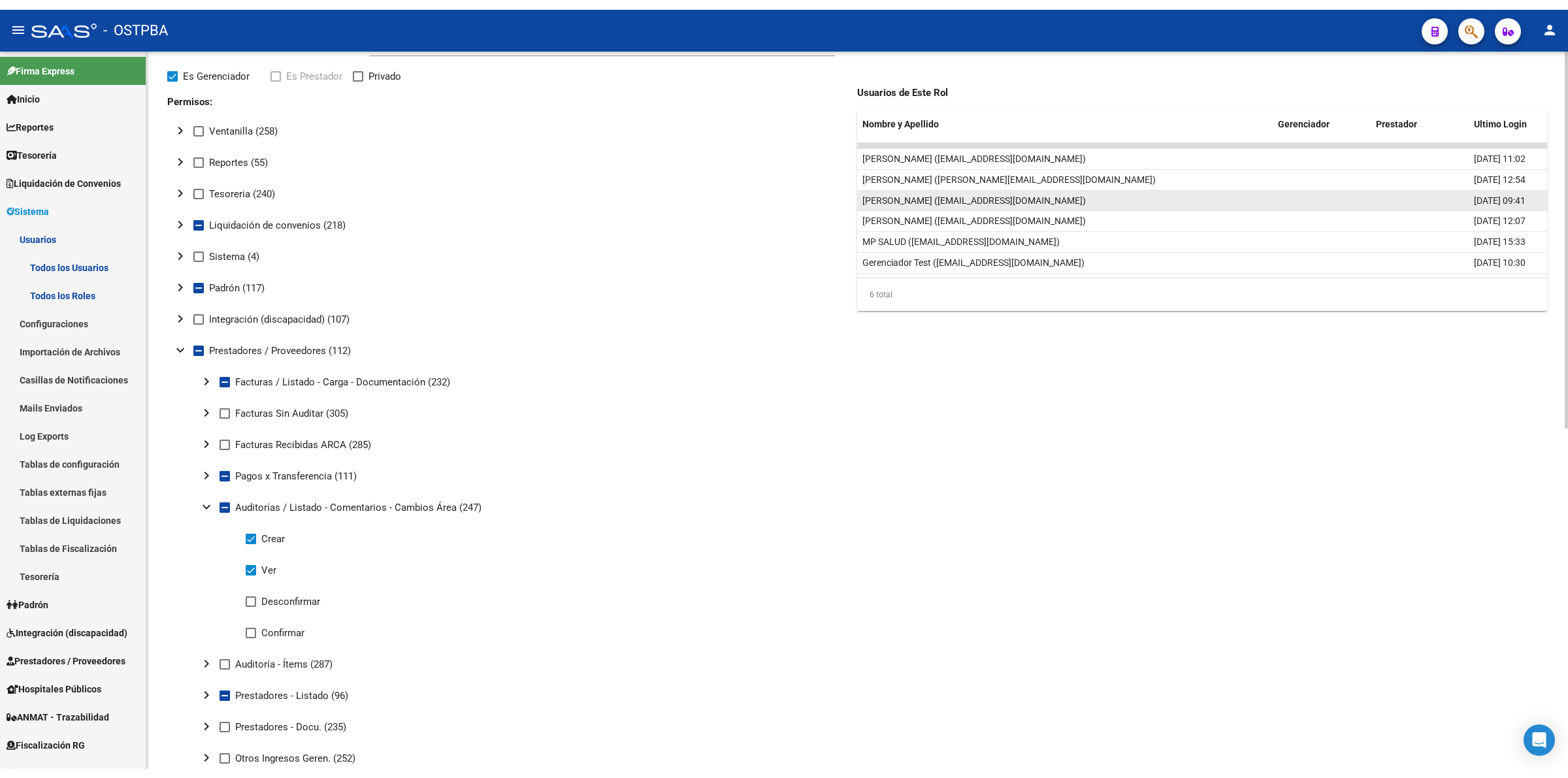
scroll to position [0, 0]
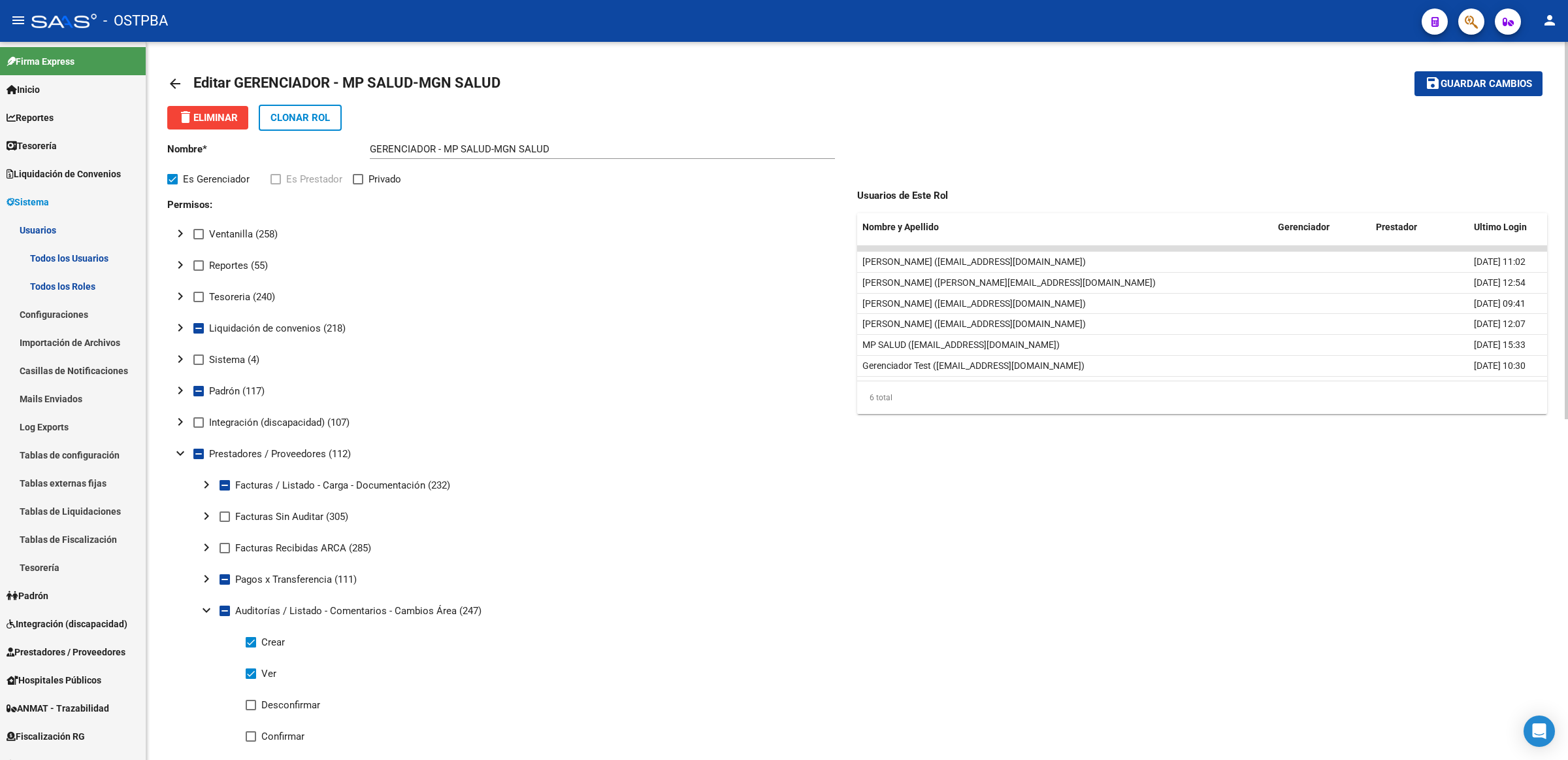
click at [177, 80] on mat-icon "arrow_back" at bounding box center [175, 84] width 16 height 16
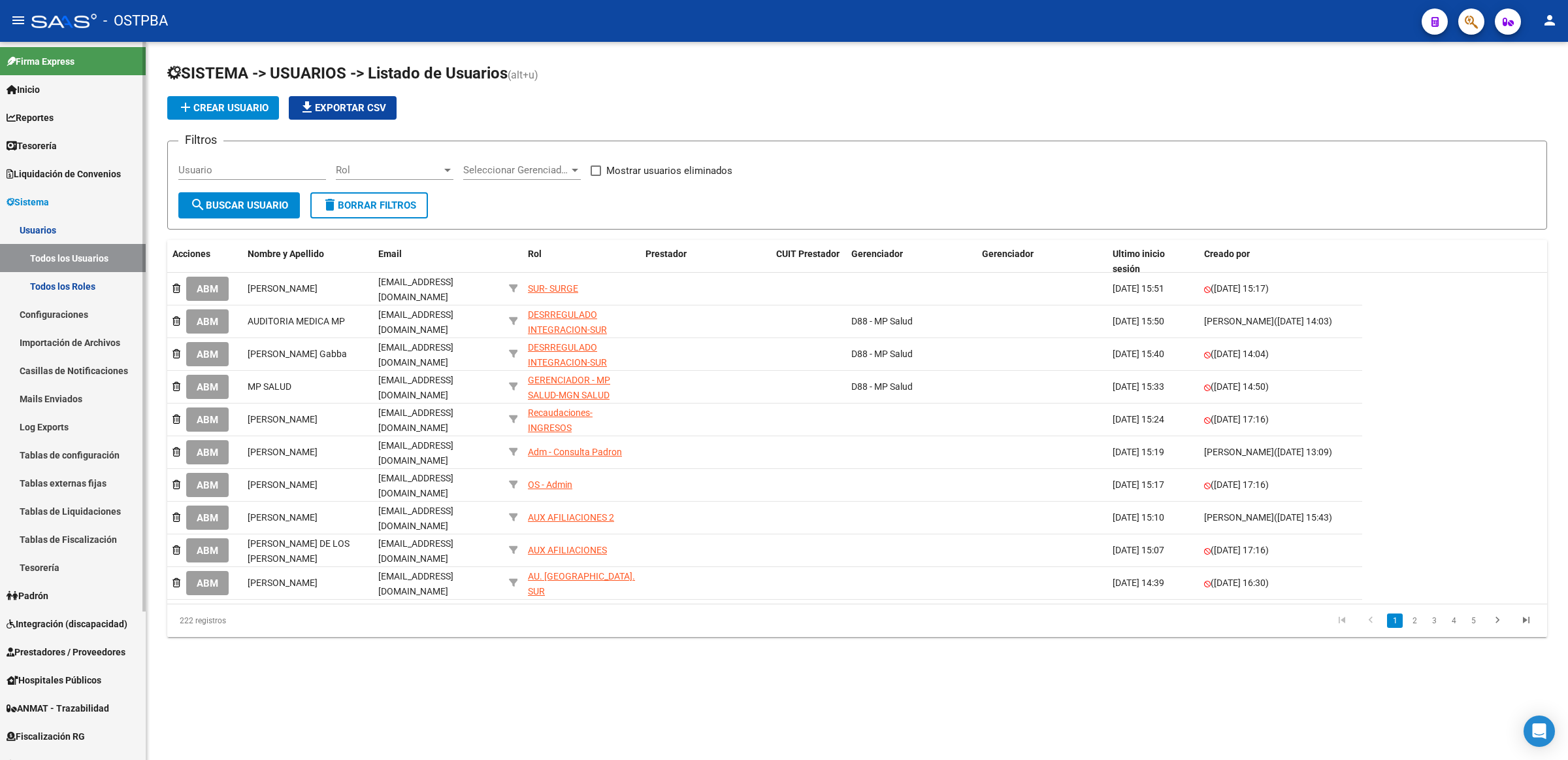
click at [67, 626] on span "Integración (discapacidad)" at bounding box center [67, 624] width 121 height 14
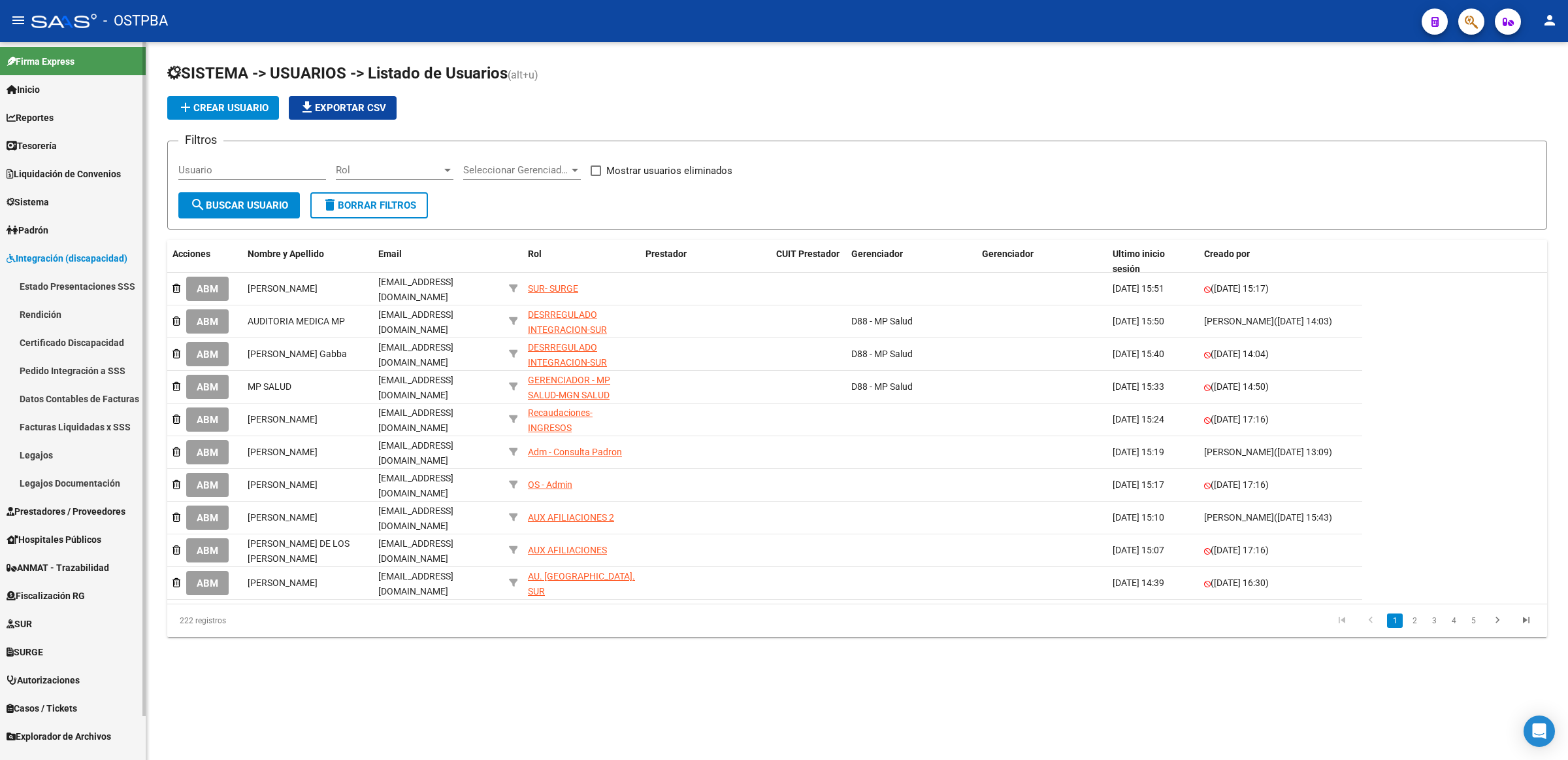
click at [79, 371] on link "Pedido Integración a SSS" at bounding box center [72, 371] width 146 height 28
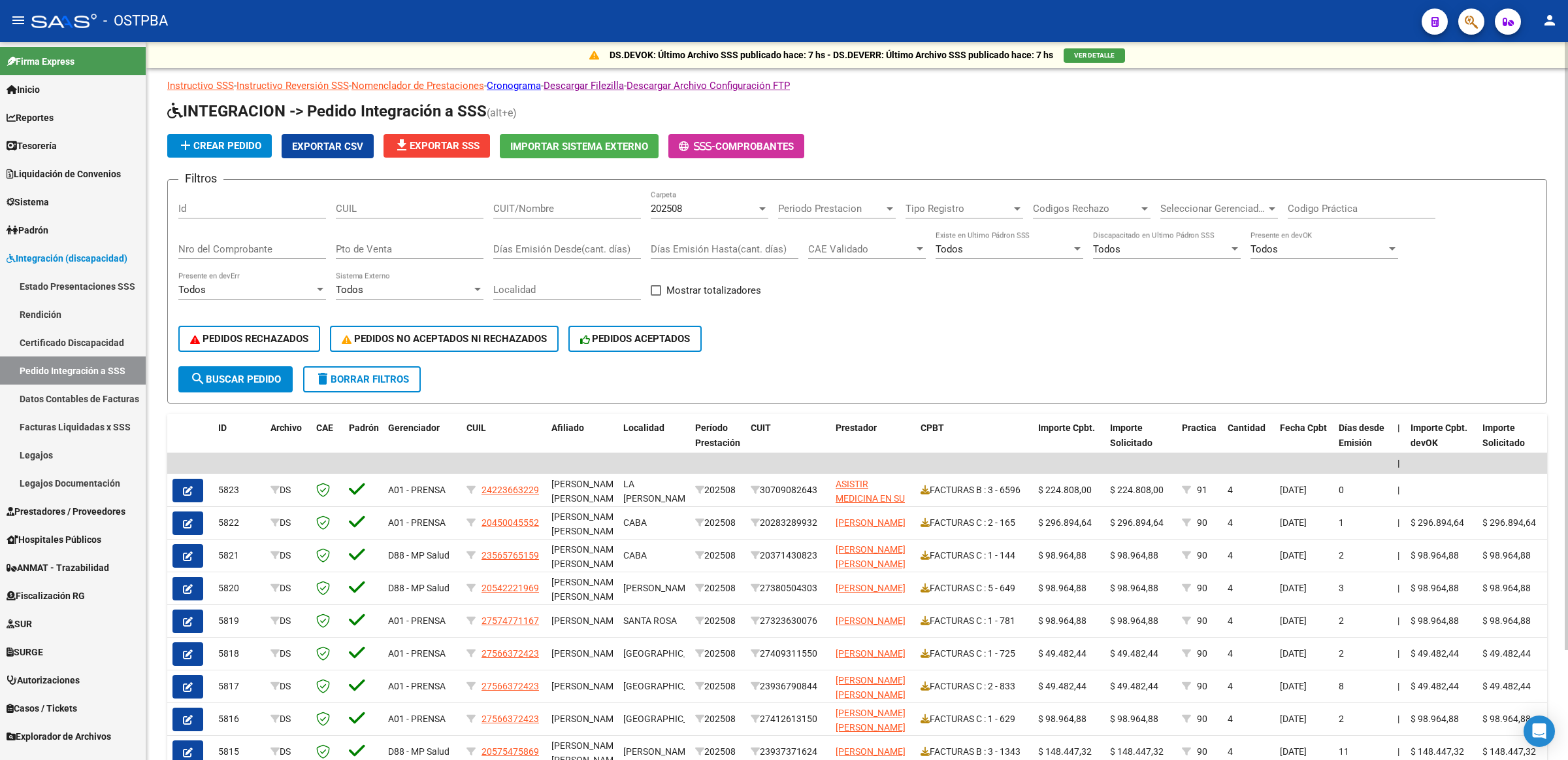
click at [441, 142] on span "file_download Exportar SSS" at bounding box center [436, 146] width 86 height 12
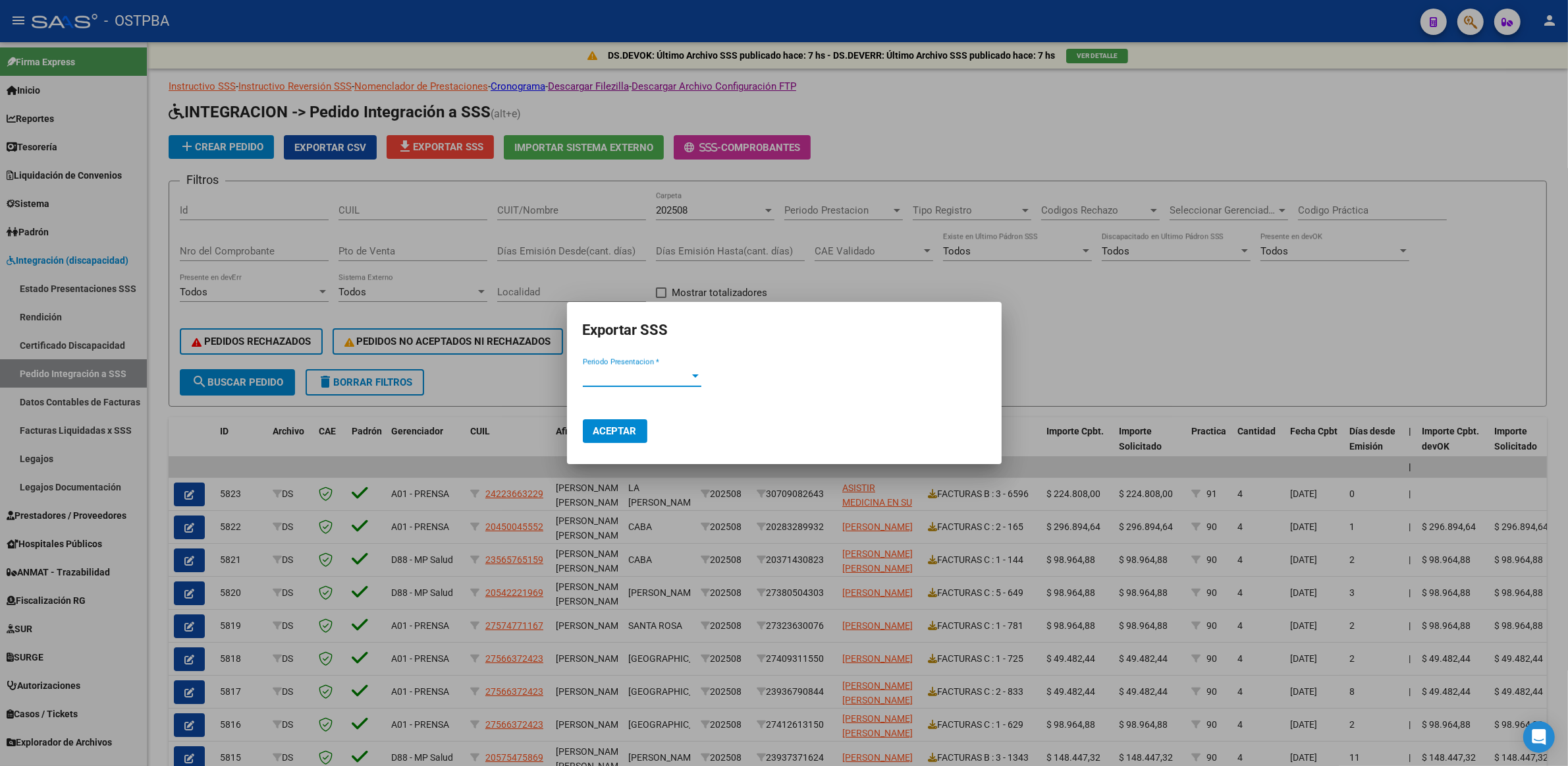
click at [654, 379] on span "Periodo Presentacion *" at bounding box center [636, 376] width 107 height 12
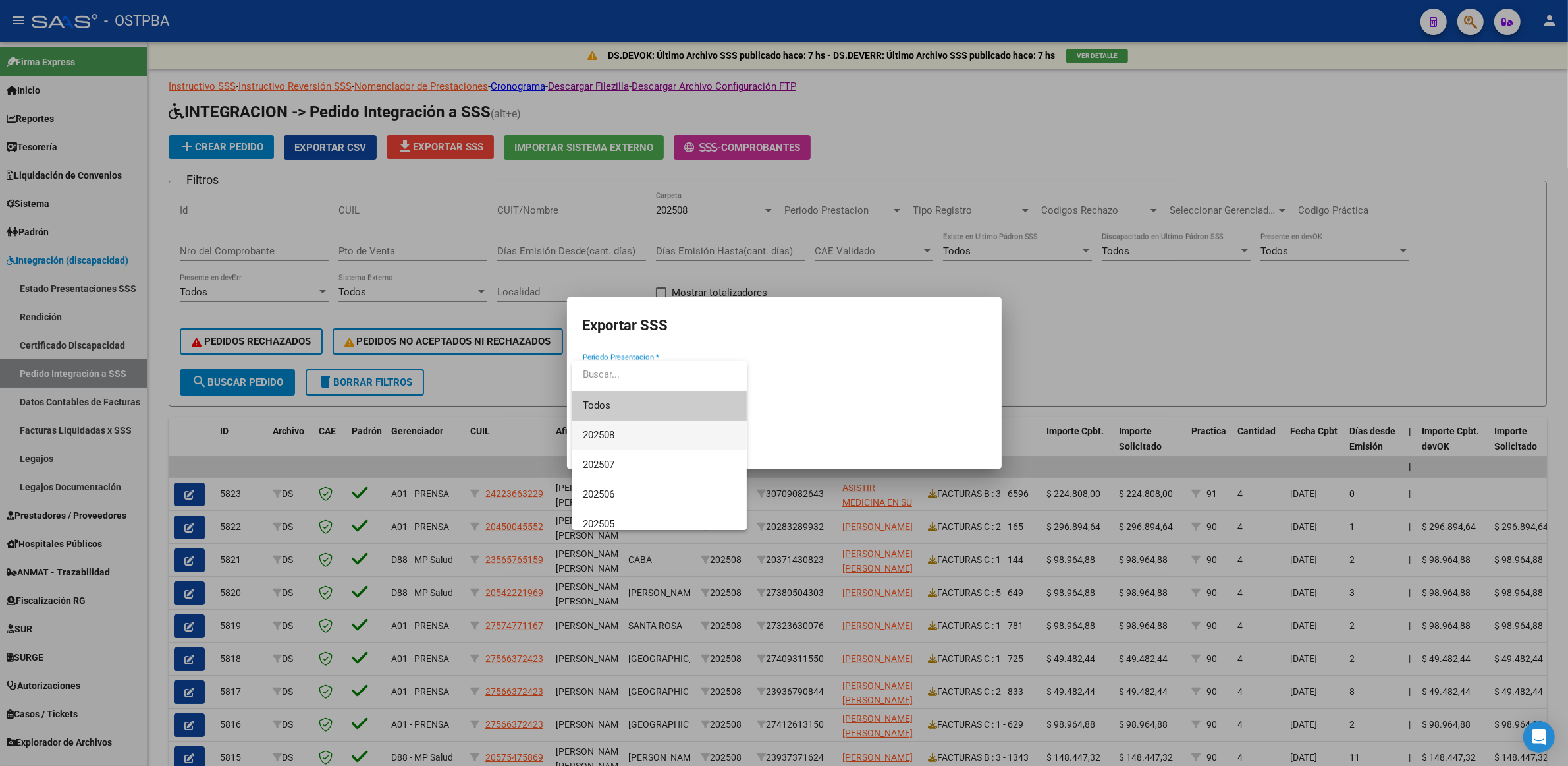
click at [647, 435] on span "202508" at bounding box center [659, 434] width 153 height 29
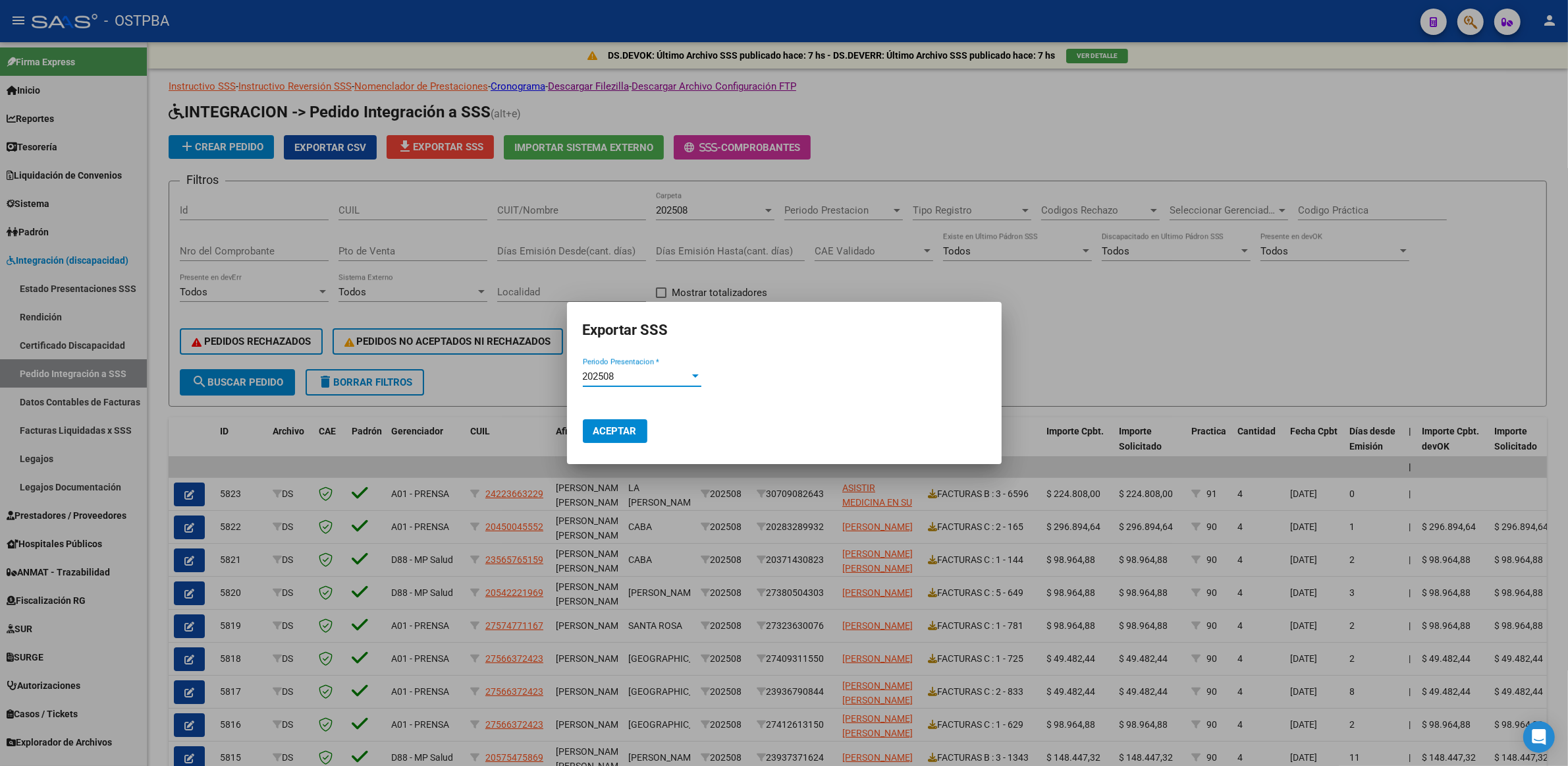
click at [640, 429] on button "Aceptar" at bounding box center [615, 430] width 64 height 24
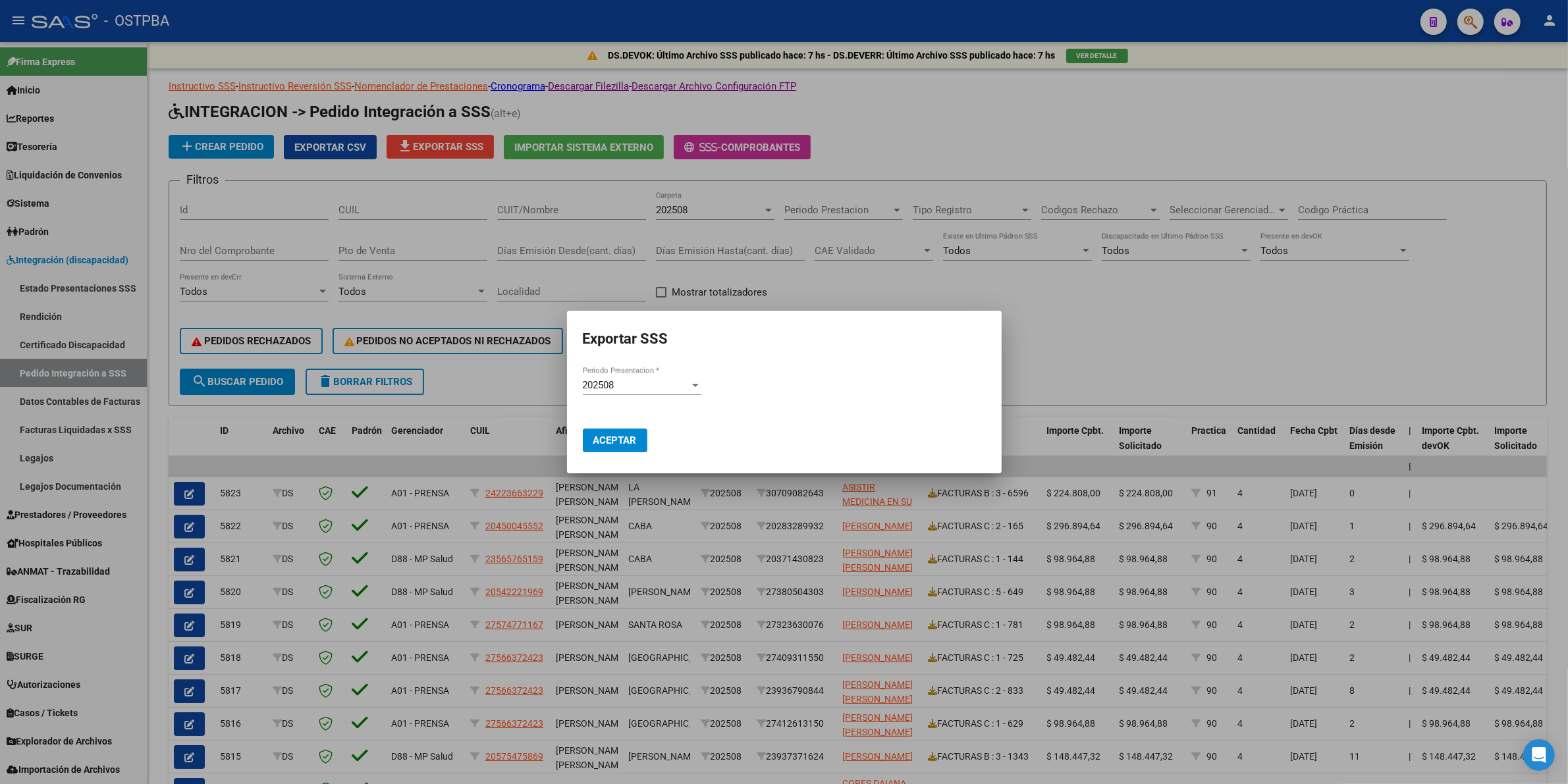
click at [1319, 342] on div at bounding box center [784, 392] width 1568 height 784
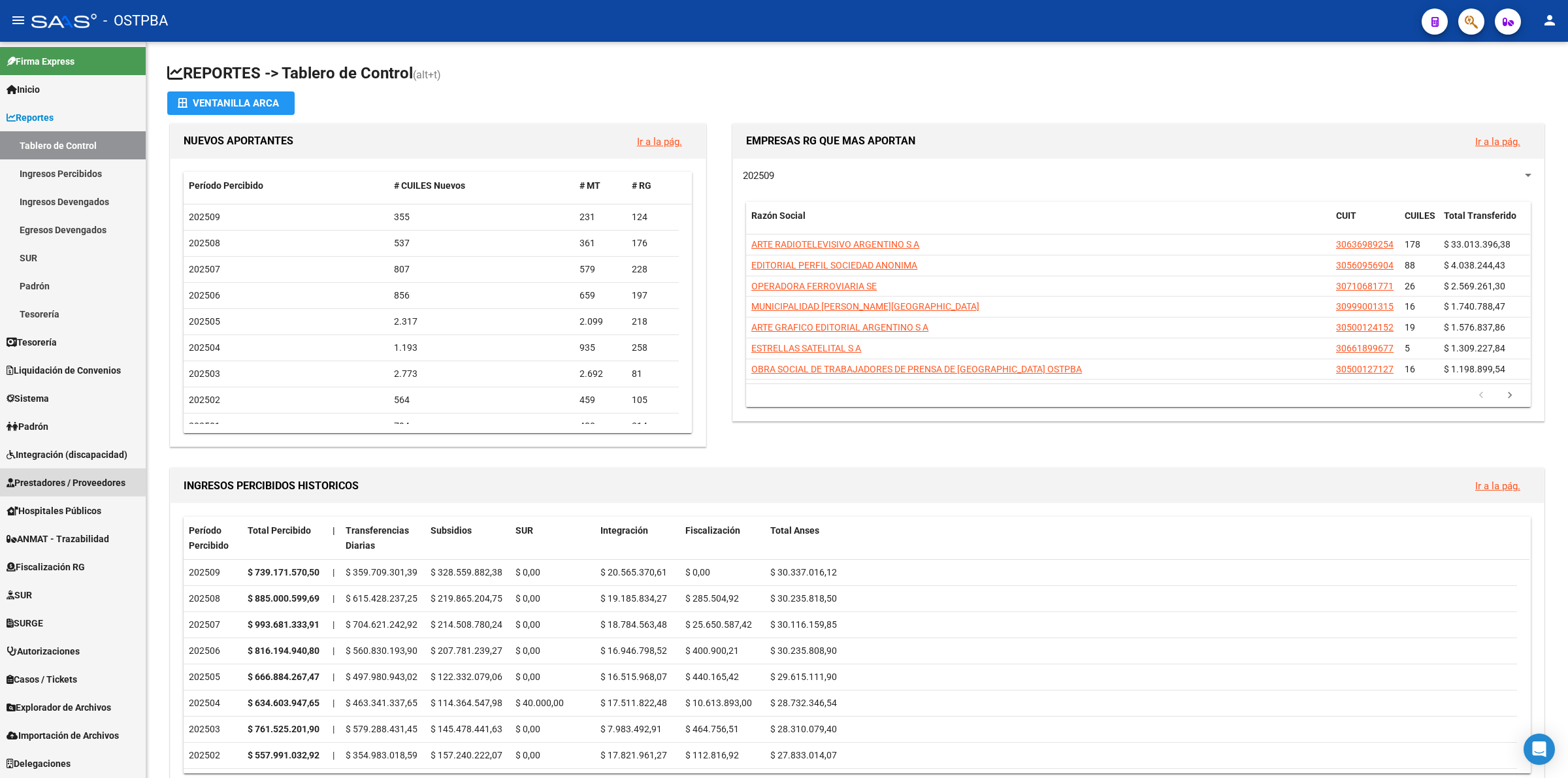
drag, startPoint x: 67, startPoint y: 480, endPoint x: 76, endPoint y: 485, distance: 10.3
click at [68, 480] on span "Prestadores / Proveedores" at bounding box center [66, 482] width 119 height 14
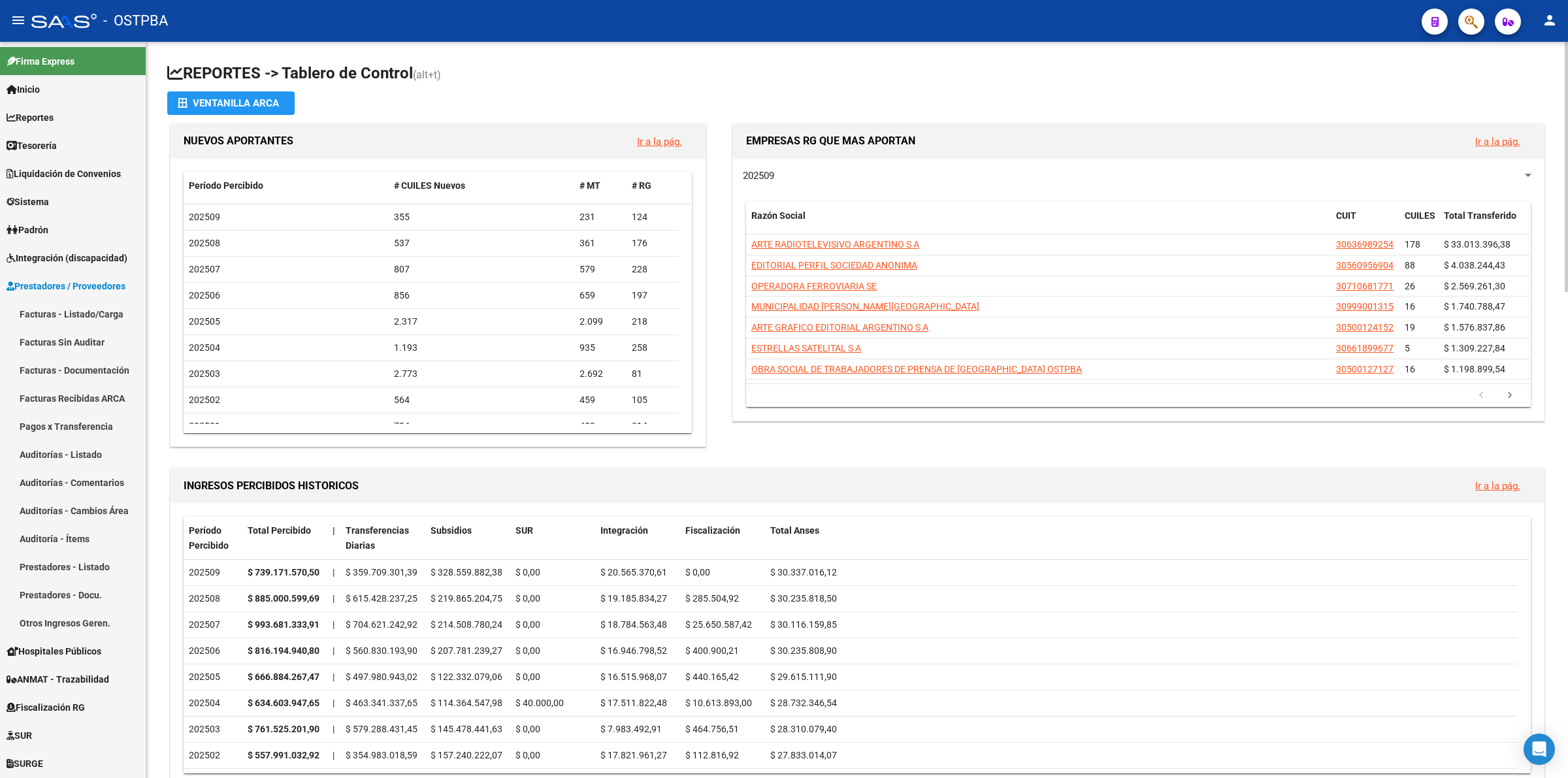
drag, startPoint x: 63, startPoint y: 454, endPoint x: 157, endPoint y: 452, distance: 94.0
click at [66, 454] on link "Auditorías - Listado" at bounding box center [72, 455] width 146 height 28
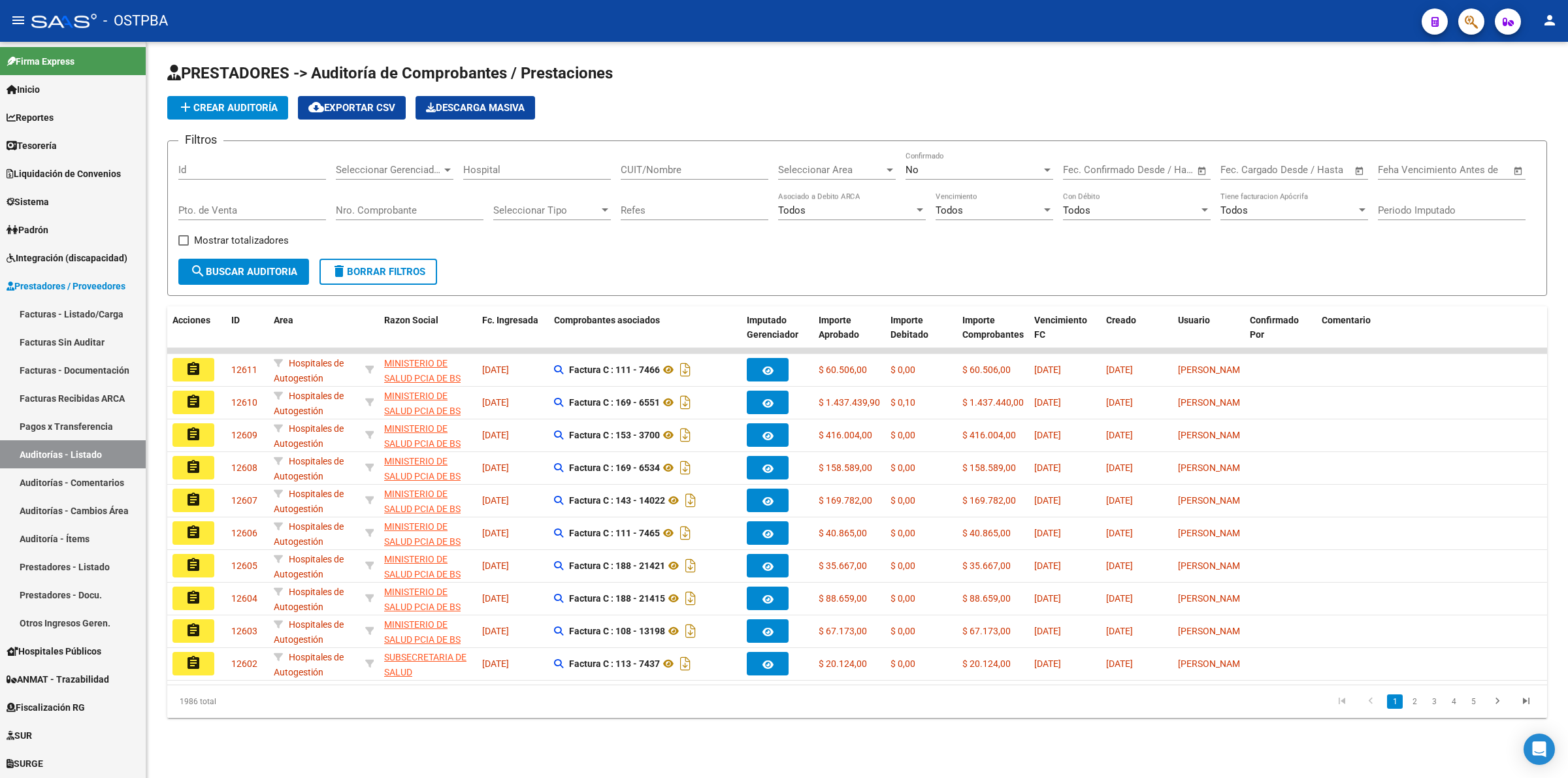
click at [200, 174] on input "Id" at bounding box center [252, 169] width 148 height 12
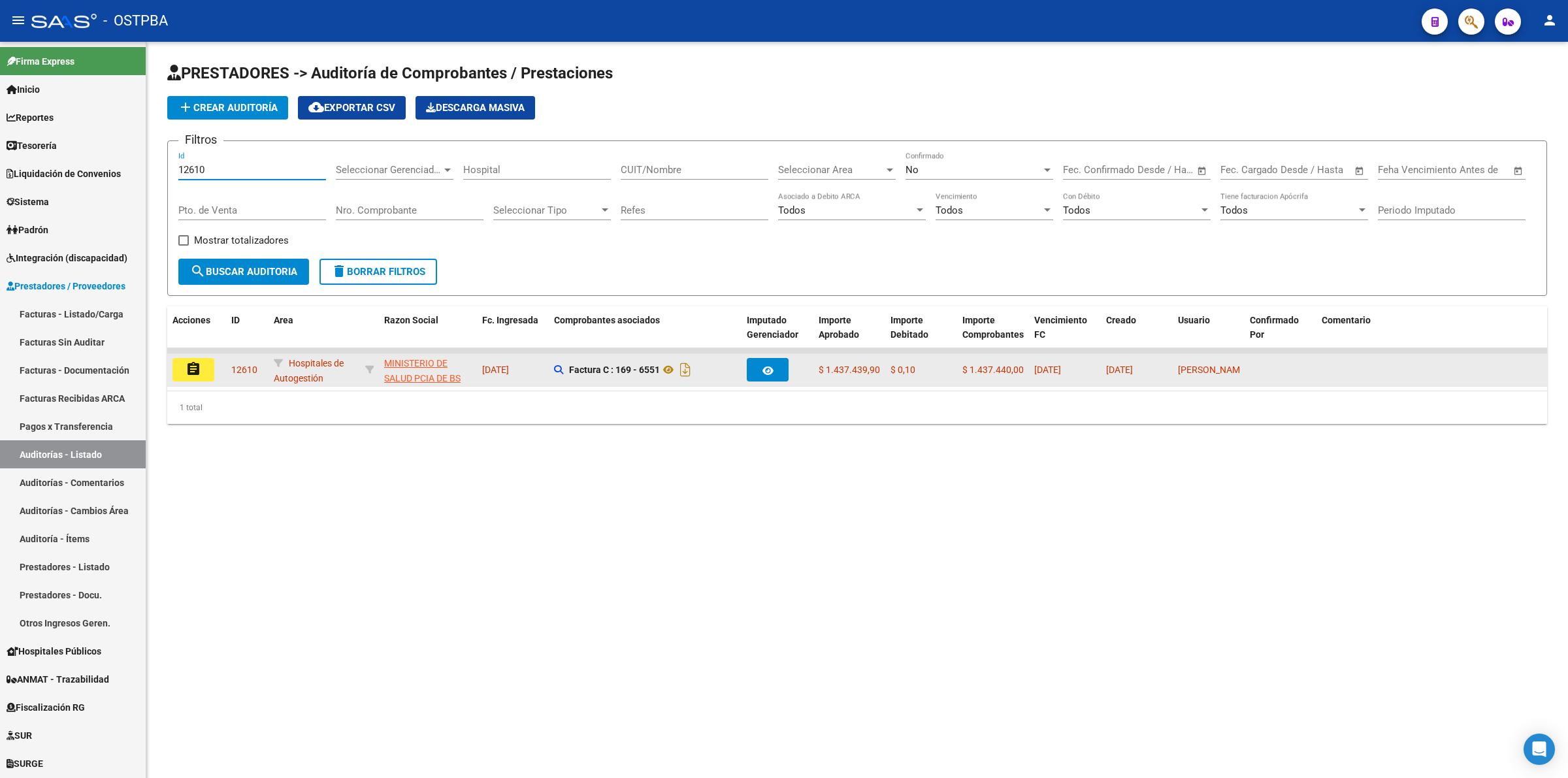
type input "12610"
click at [194, 371] on mat-icon "assignment" at bounding box center [193, 368] width 16 height 16
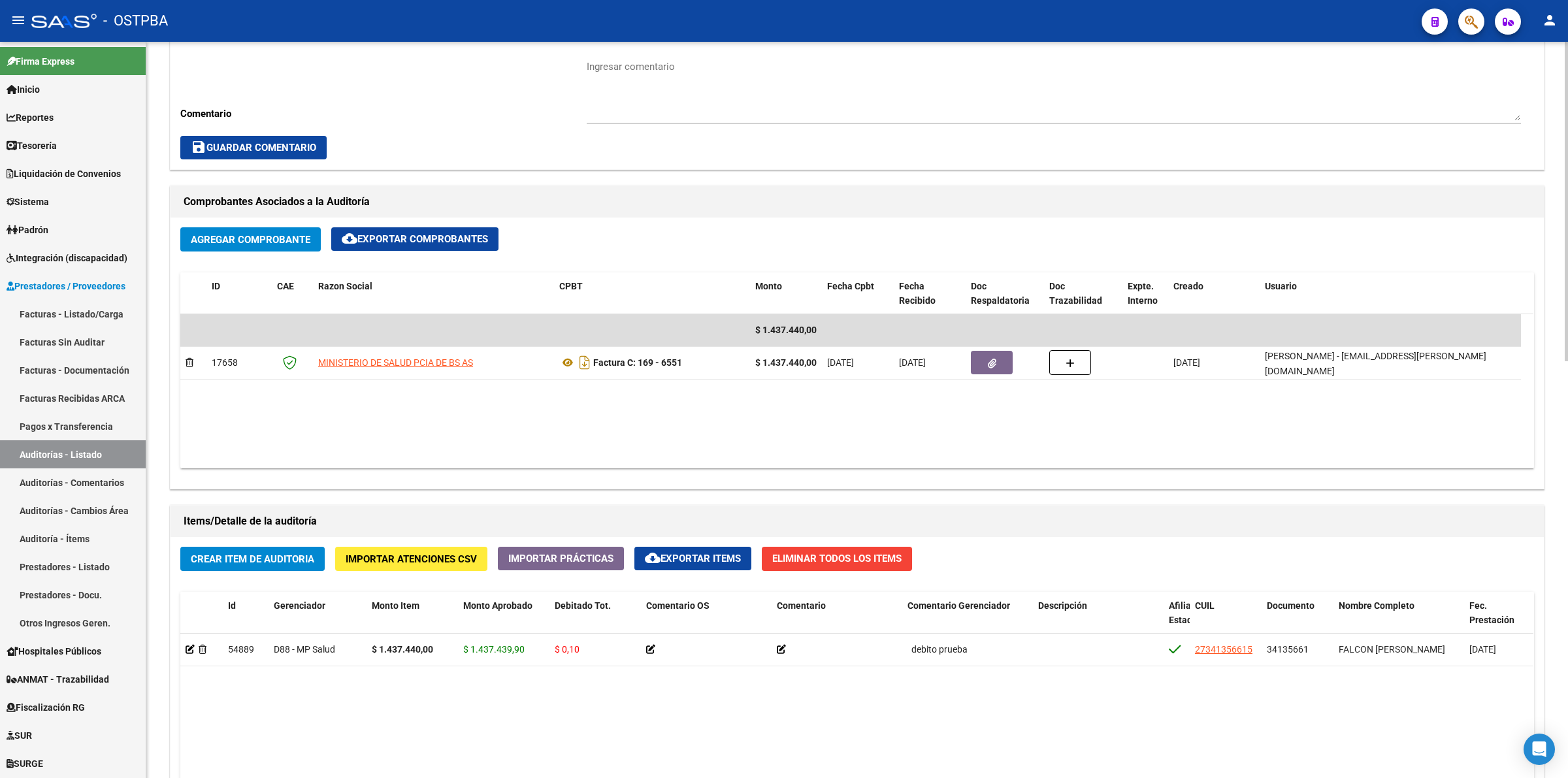
scroll to position [961, 0]
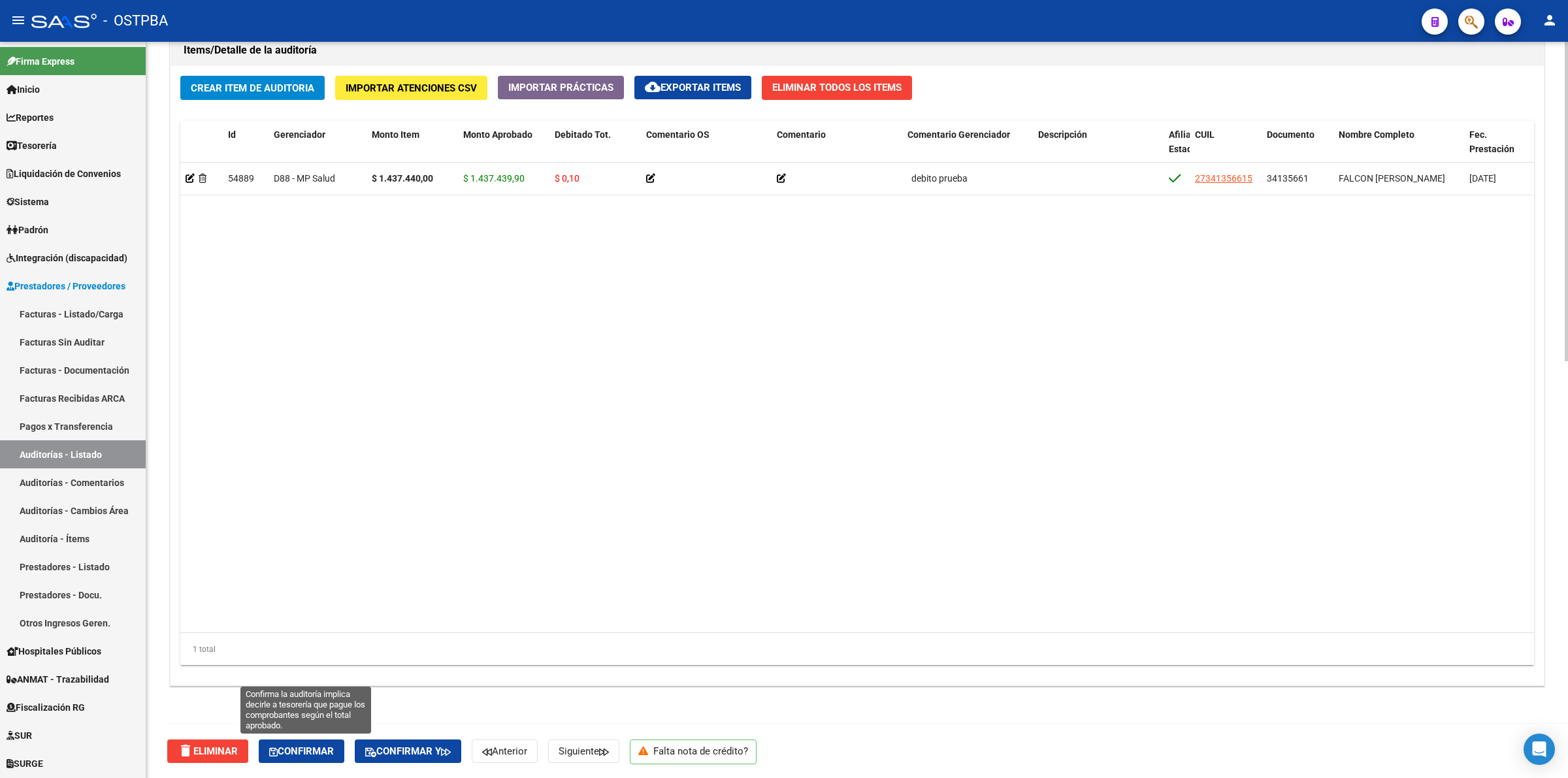
click at [325, 749] on span "Confirmar" at bounding box center [301, 751] width 65 height 12
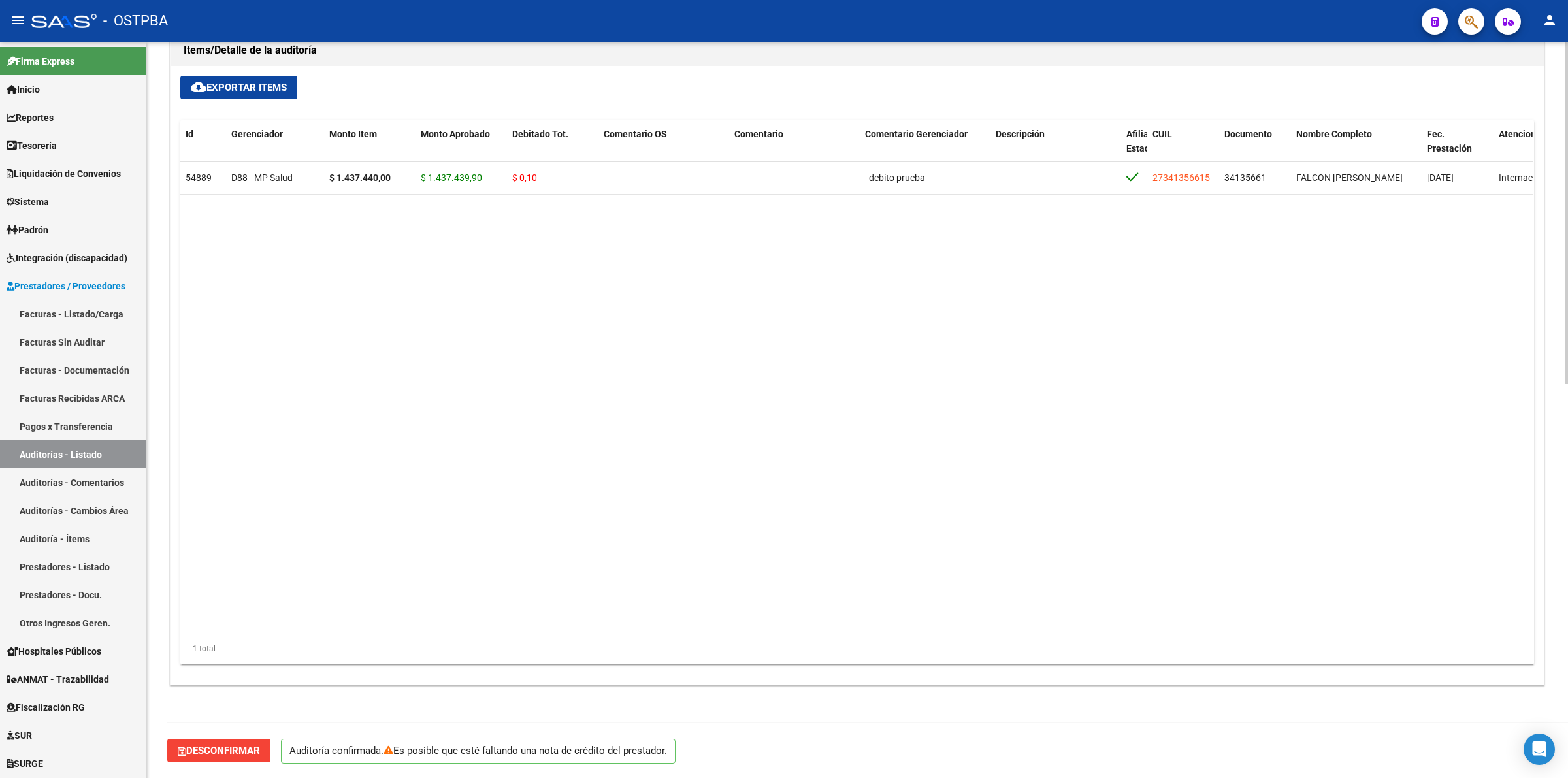
scroll to position [846, 0]
type input "202509"
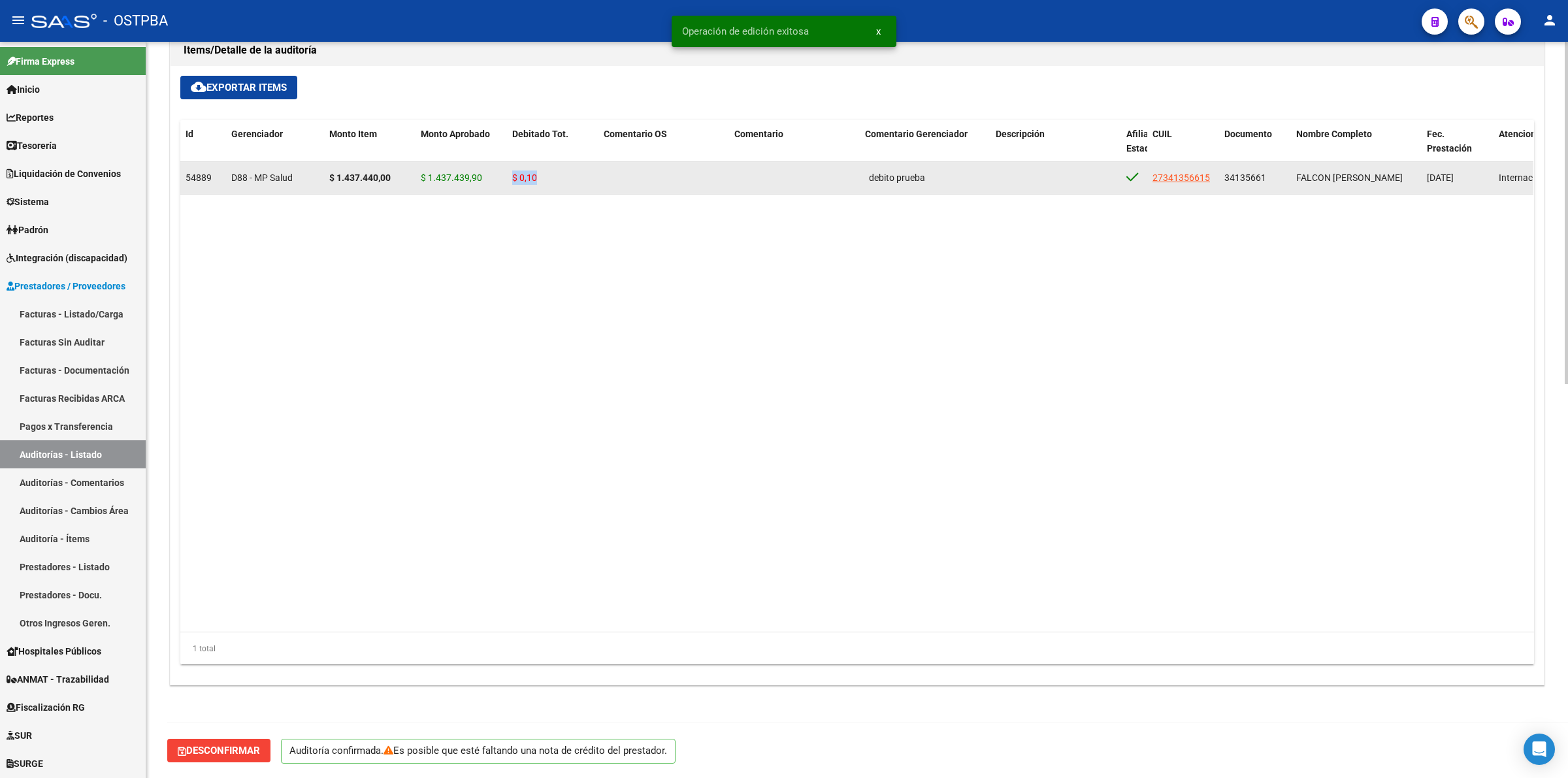
drag, startPoint x: 537, startPoint y: 181, endPoint x: 483, endPoint y: 181, distance: 54.0
click at [483, 181] on div "54889 D88 - MP Salud $ 1.437.440,00 $ 1.437.439,90 $ 0,10 debito prueba 2734135…" at bounding box center [1128, 178] width 1895 height 33
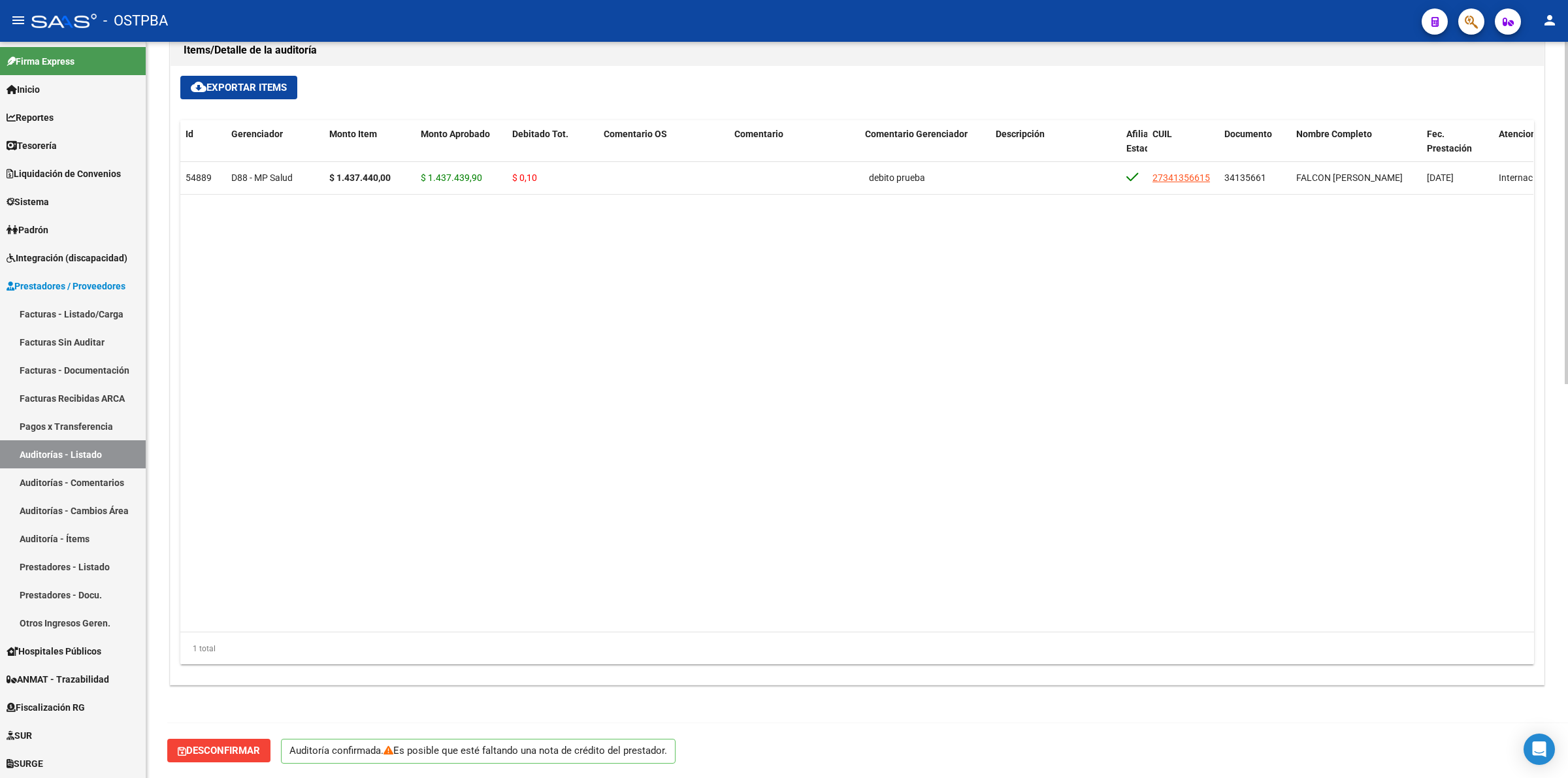
click at [1116, 454] on datatable-body "54889 D88 - MP Salud $ 1.437.440,00 $ 1.437.439,90 $ 0,10 debito prueba 2734135…" at bounding box center [857, 397] width 1354 height 470
click at [243, 745] on span "Desconfirmar" at bounding box center [219, 750] width 83 height 12
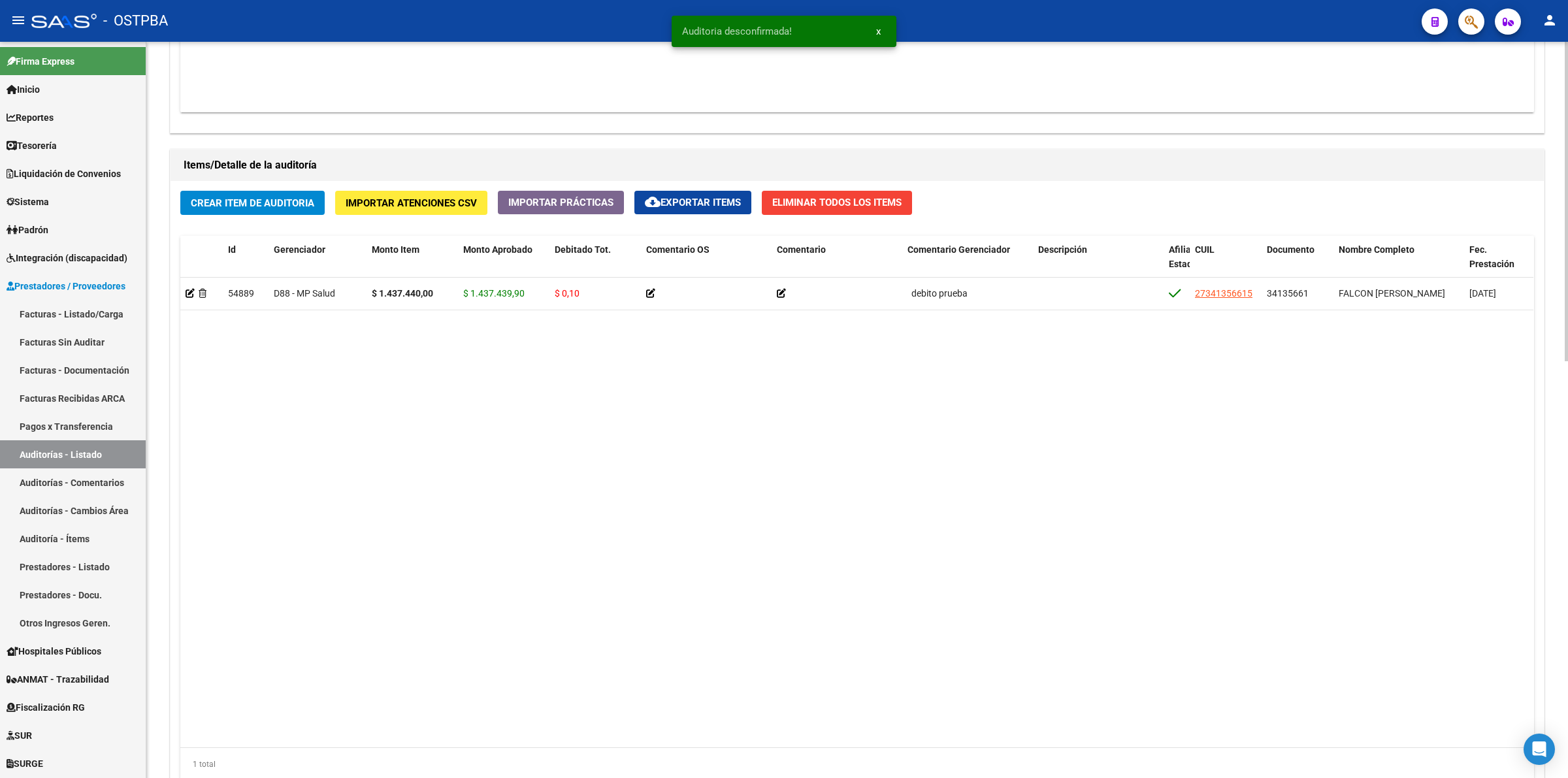
scroll to position [961, 0]
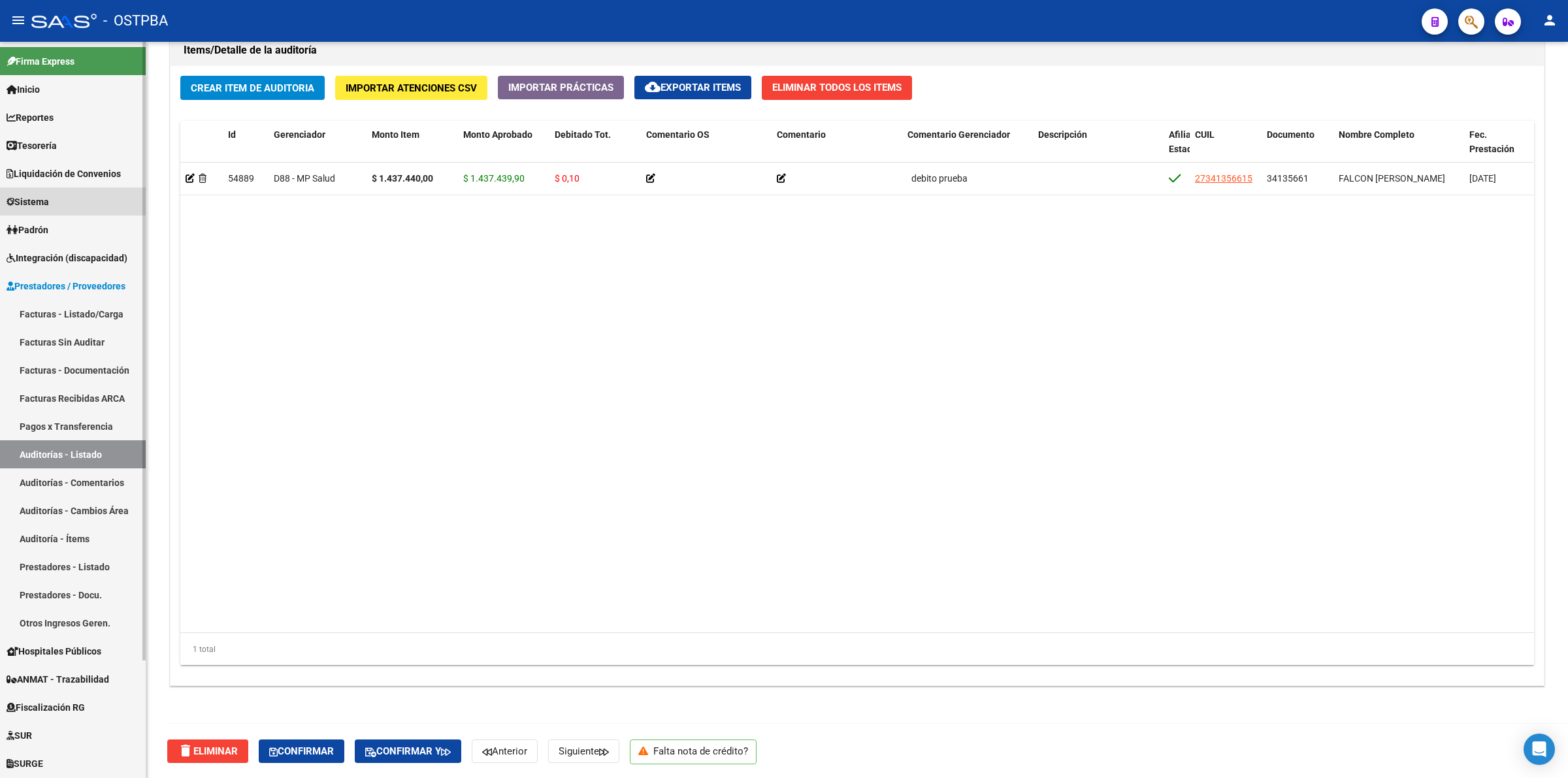
click at [57, 194] on link "Sistema" at bounding box center [72, 202] width 146 height 28
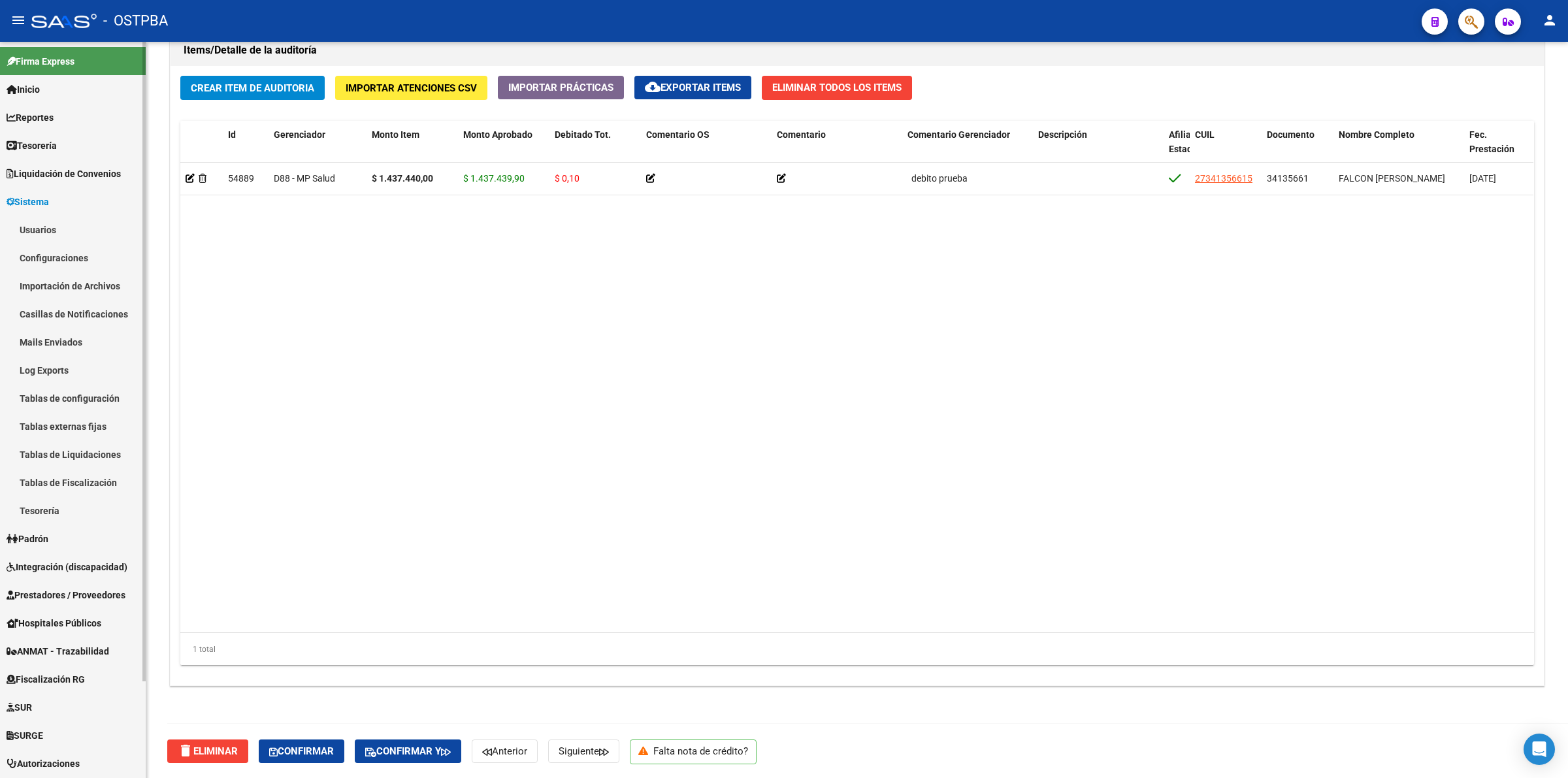
click at [63, 229] on link "Usuarios" at bounding box center [72, 229] width 146 height 28
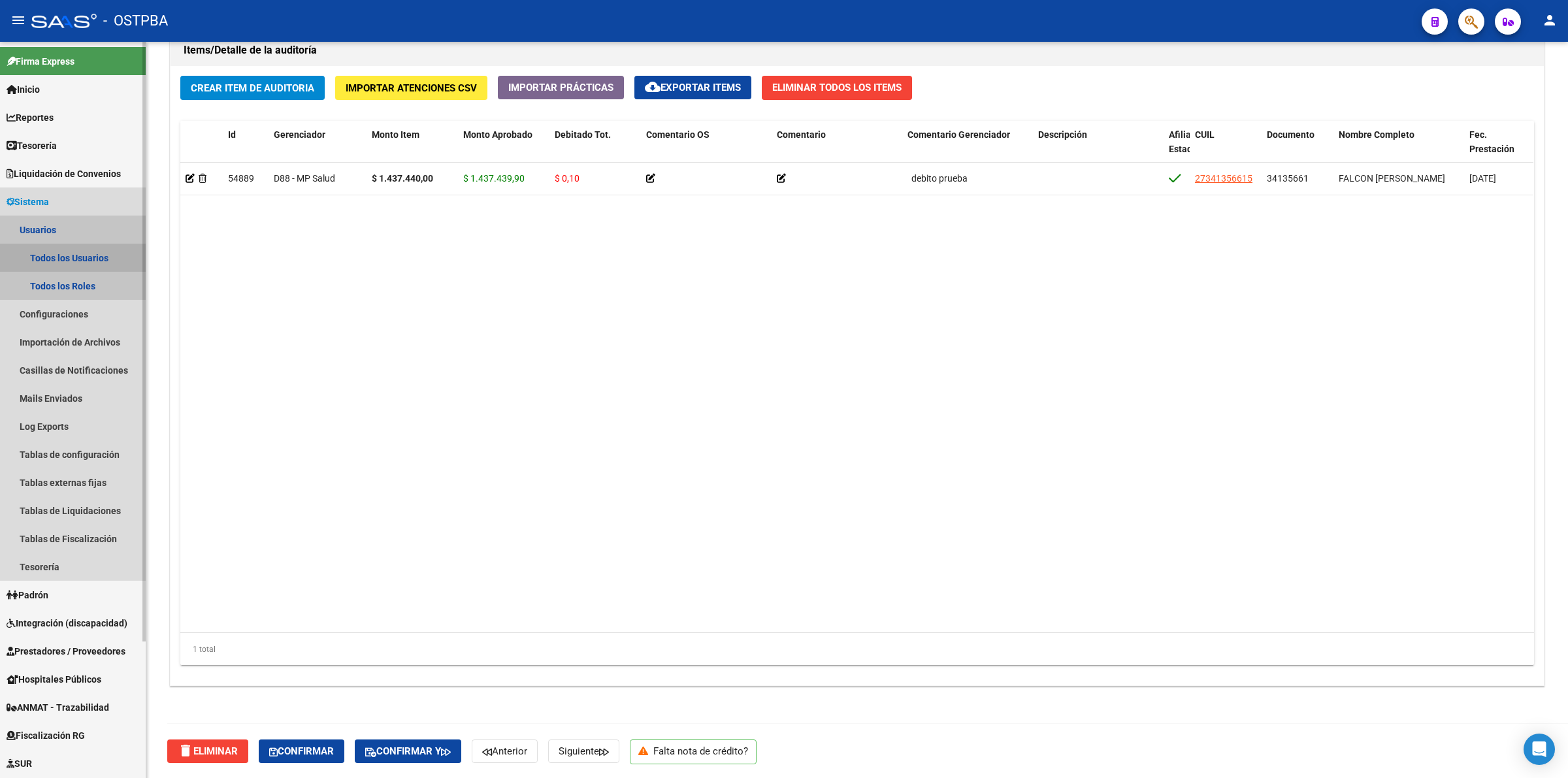
click at [57, 253] on link "Todos los Usuarios" at bounding box center [72, 257] width 146 height 28
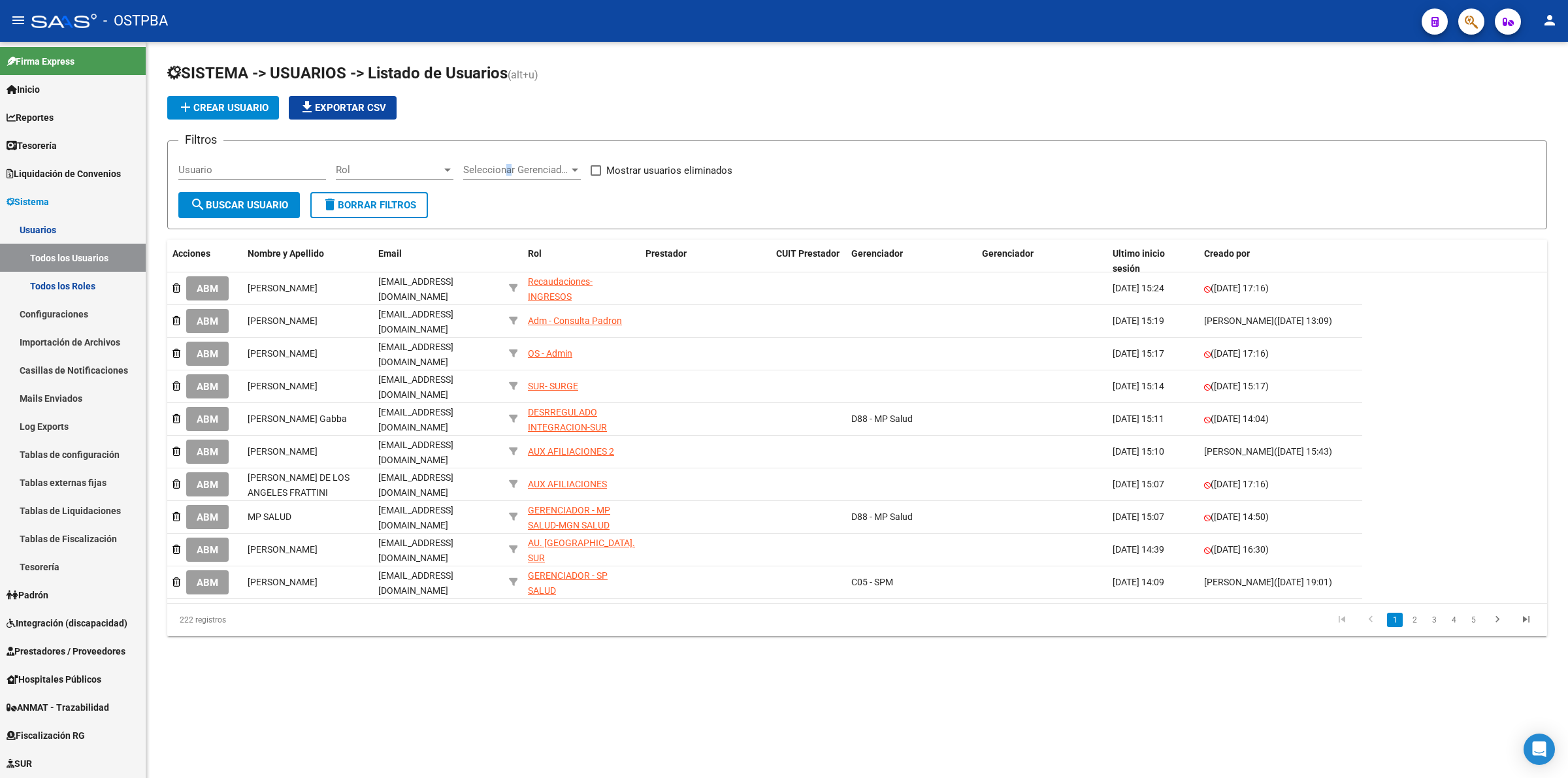
click at [509, 170] on span "Seleccionar Gerenciador" at bounding box center [516, 169] width 106 height 12
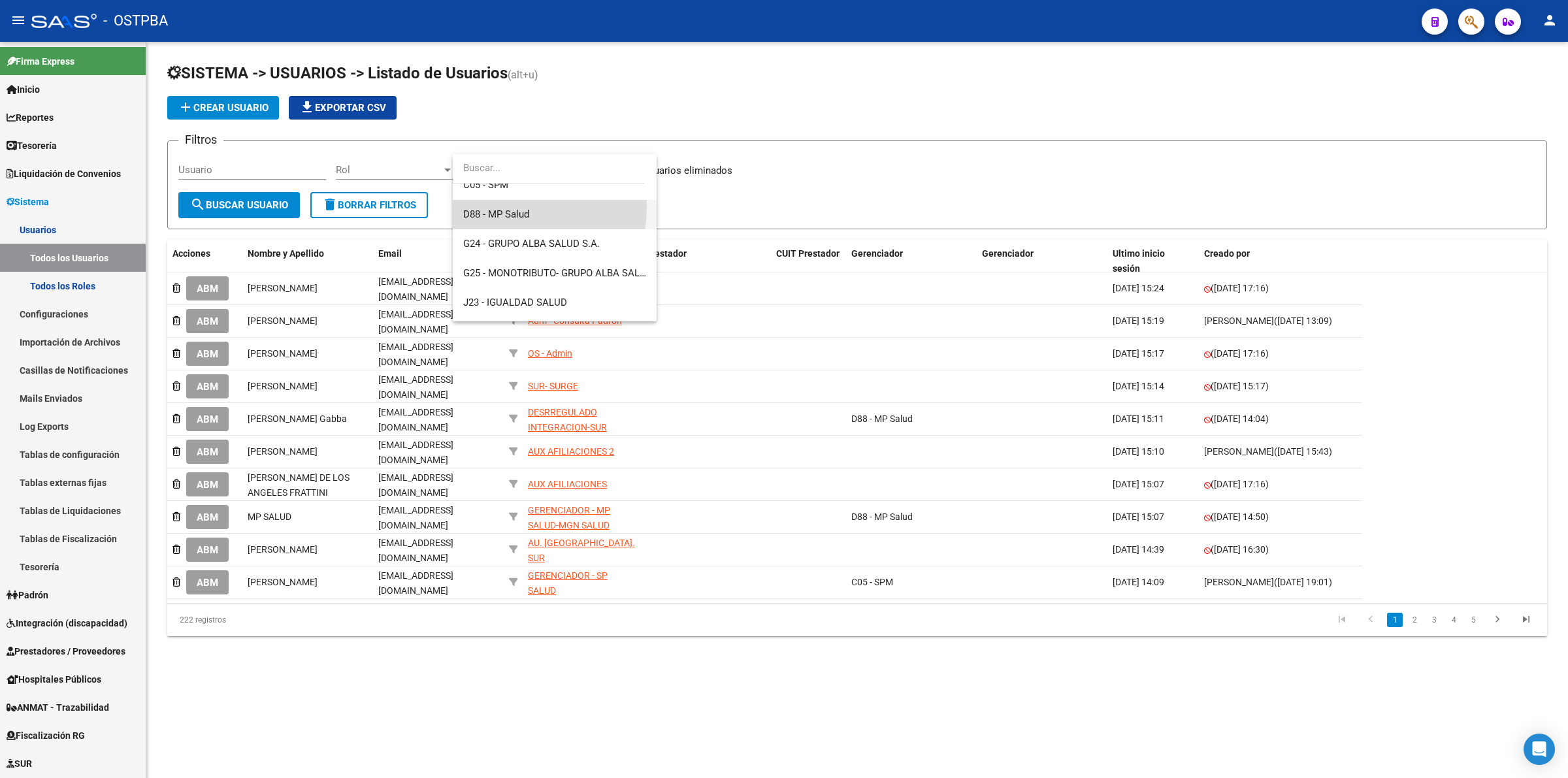
click at [515, 208] on span "D88 - MP Salud" at bounding box center [555, 214] width 183 height 29
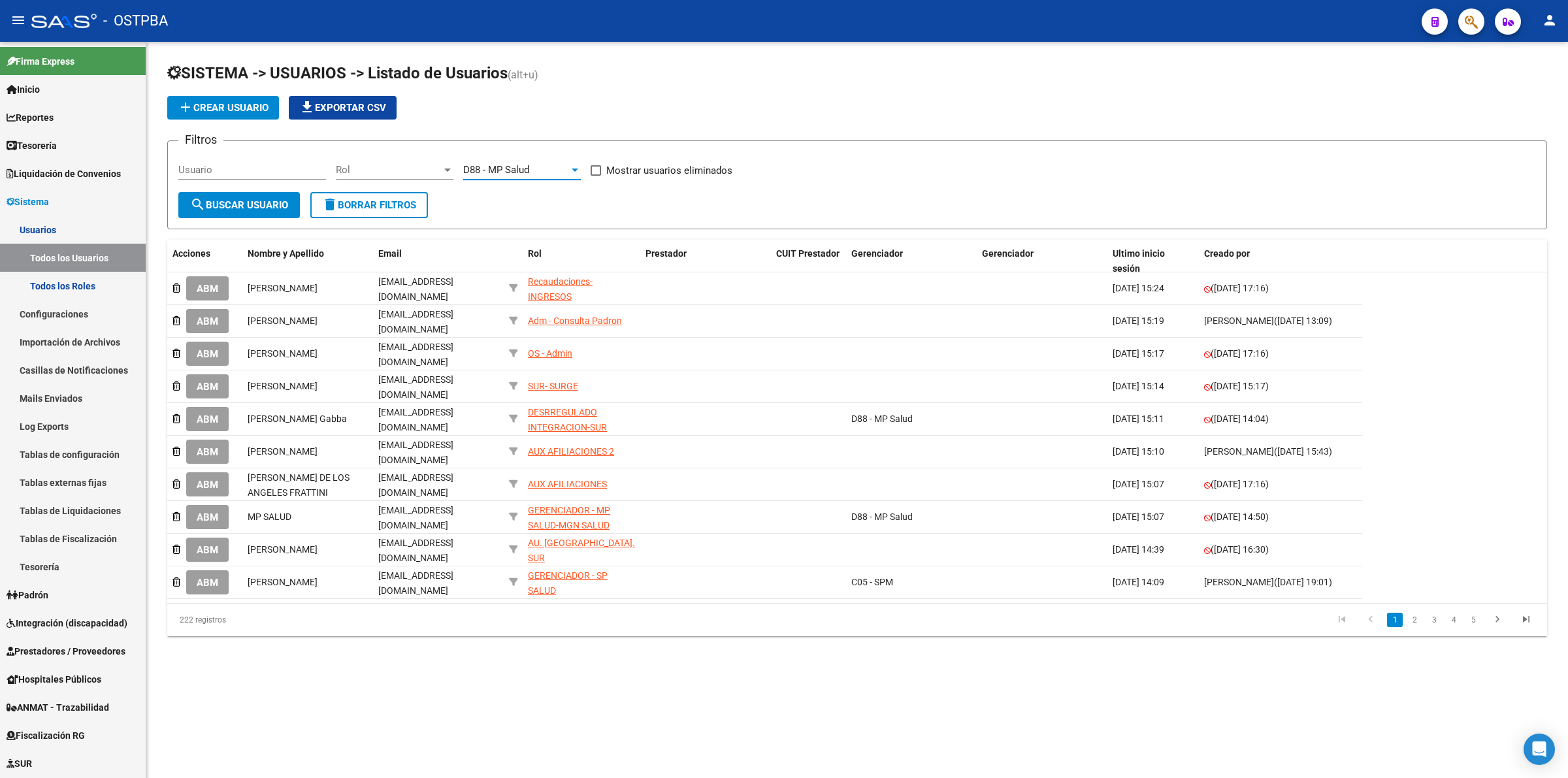
click at [201, 196] on mat-icon "search" at bounding box center [197, 204] width 16 height 16
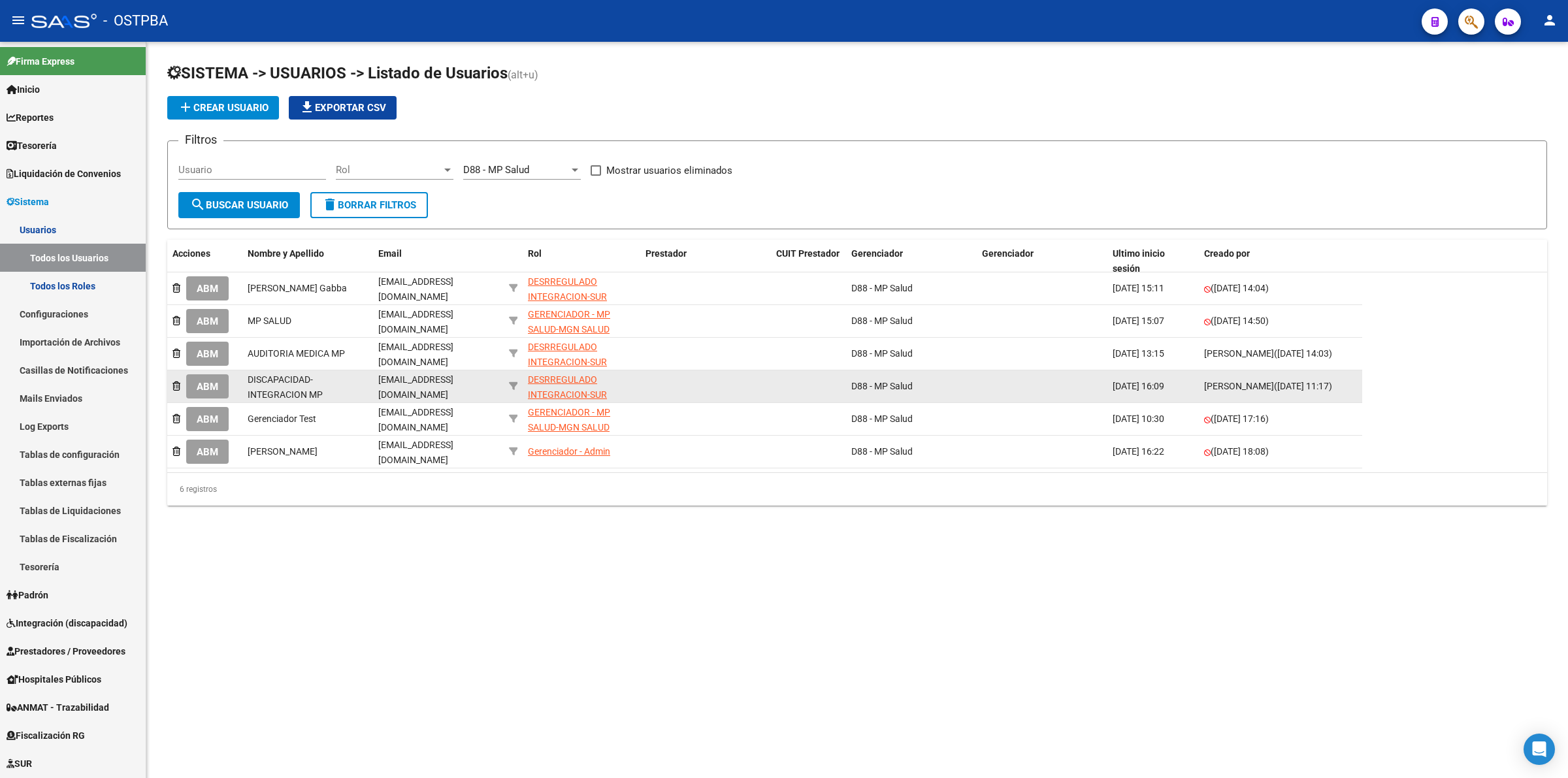
click at [559, 384] on div "DESRREGULADO INTEGRACION-SUR" at bounding box center [582, 387] width 107 height 30
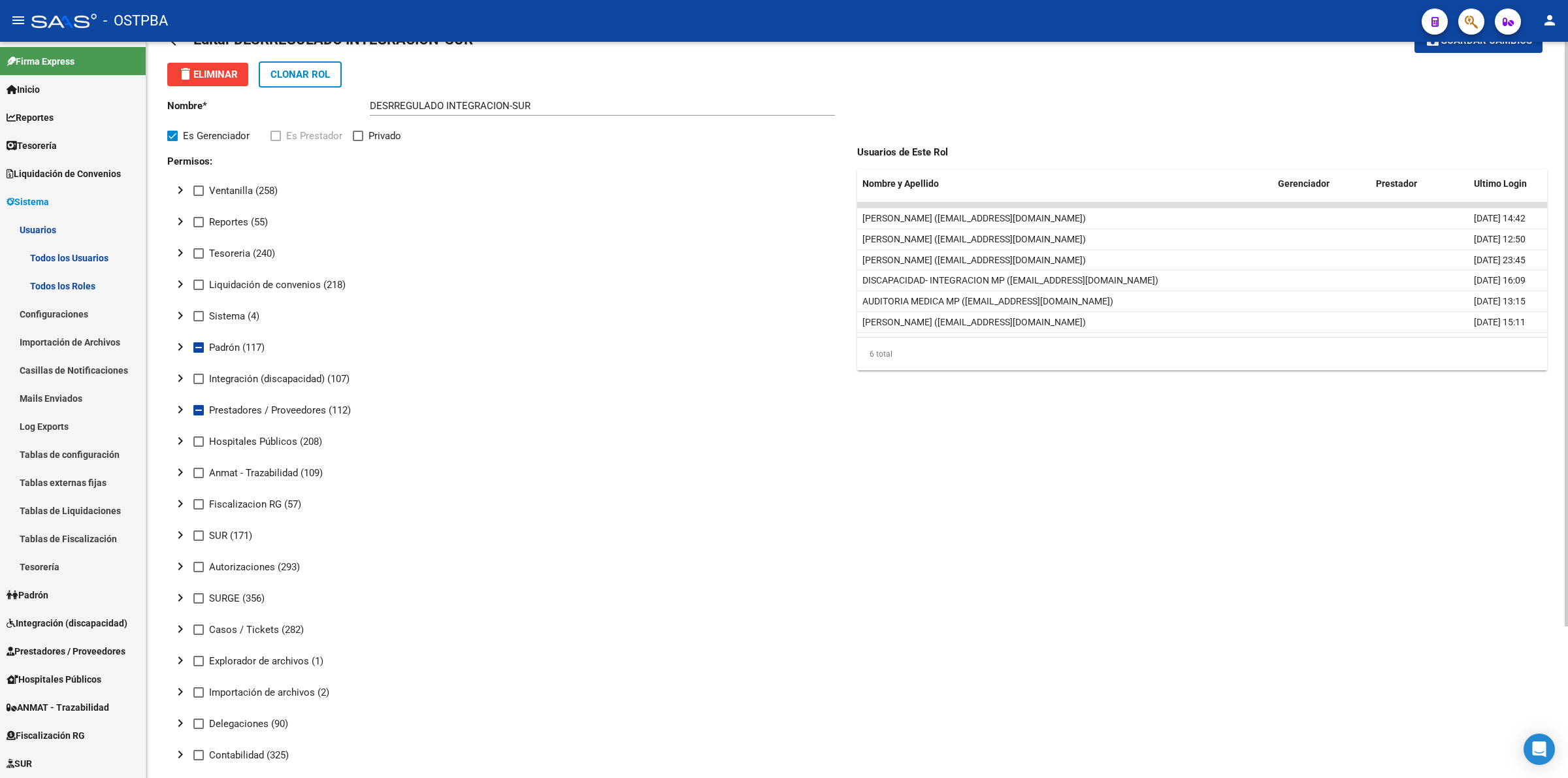
scroll to position [82, 0]
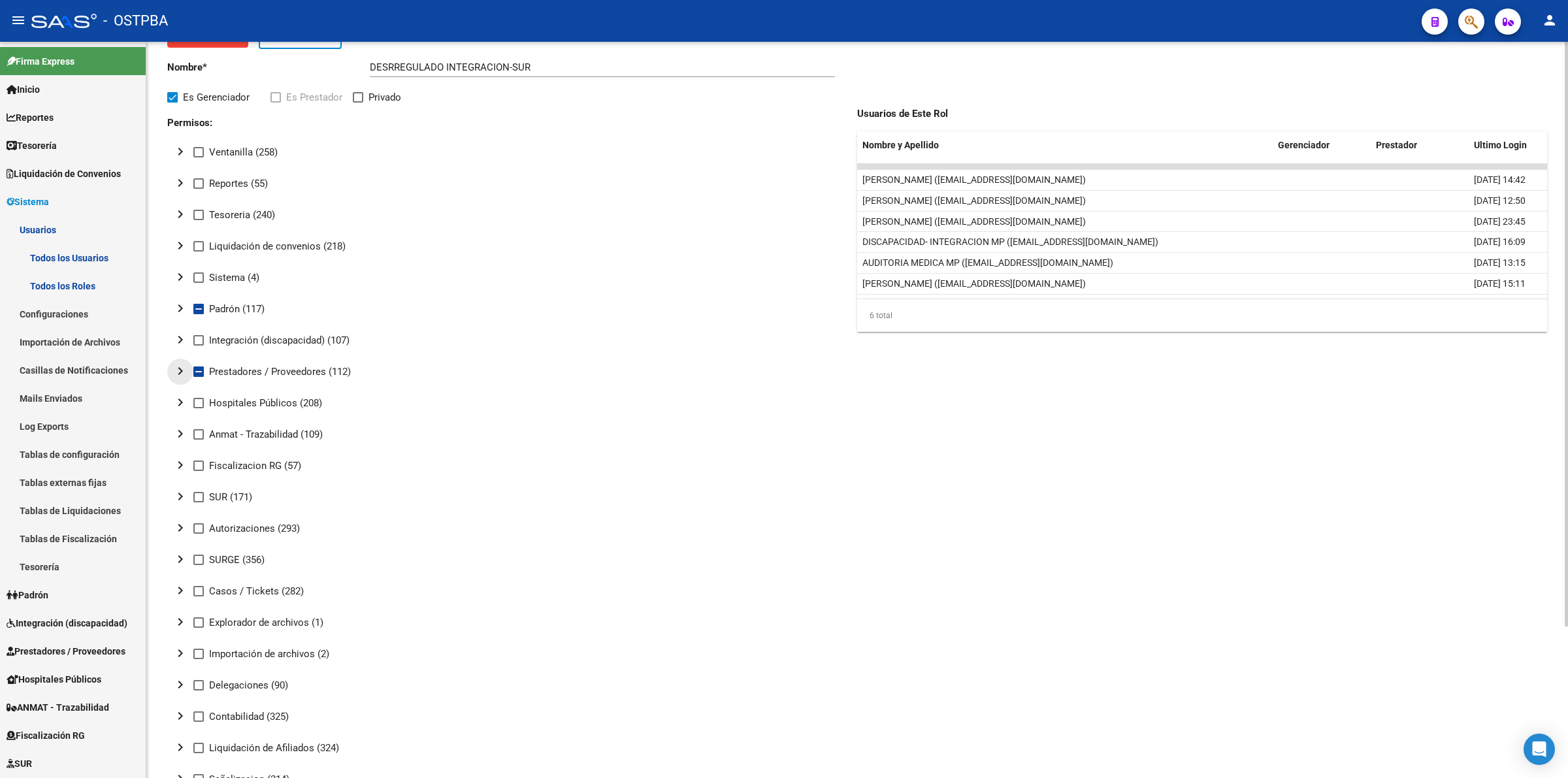
click at [178, 367] on mat-icon "chevron_right" at bounding box center [180, 370] width 16 height 16
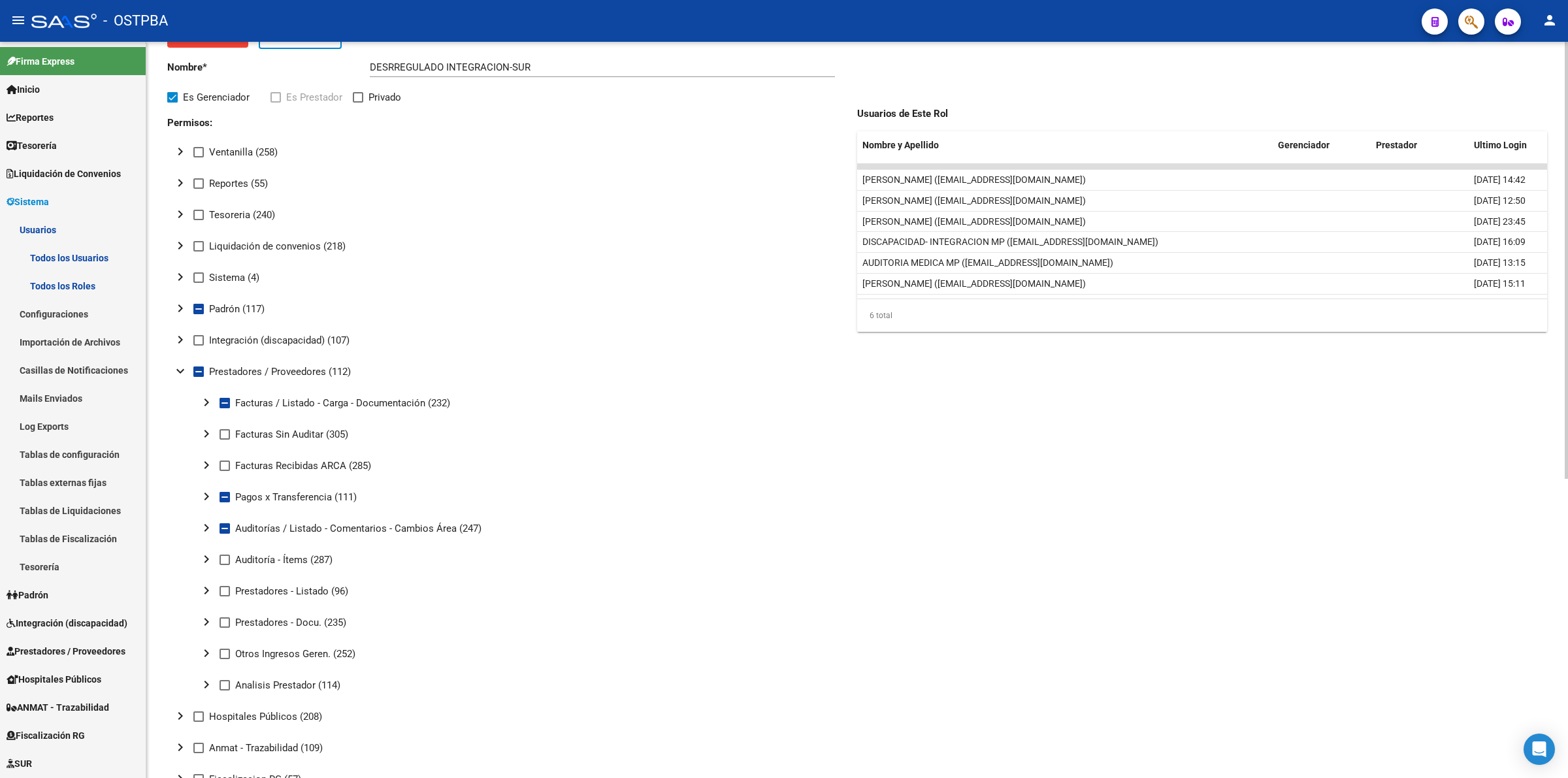
click at [205, 522] on mat-icon "chevron_right" at bounding box center [206, 527] width 16 height 16
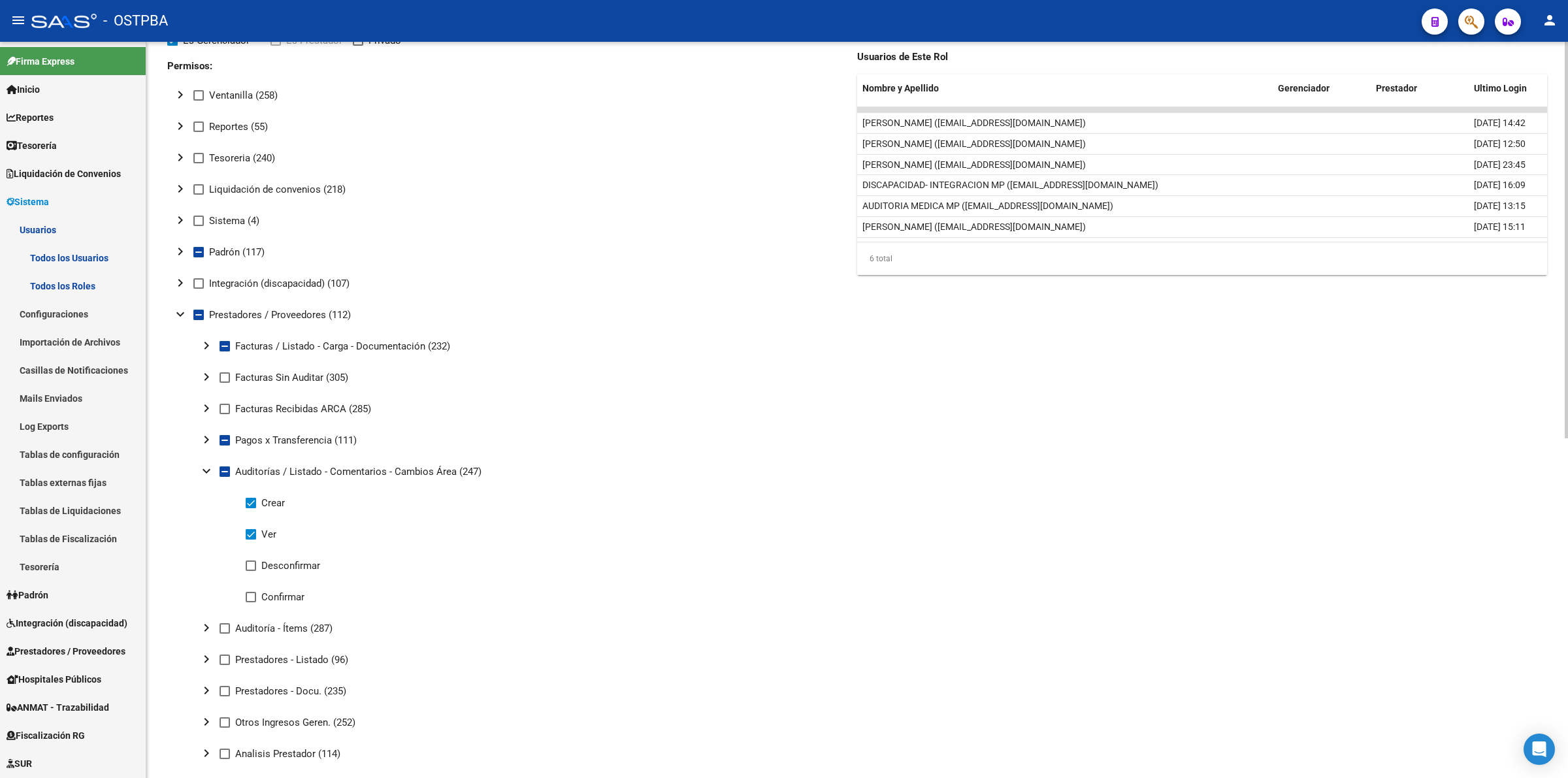
scroll to position [245, 0]
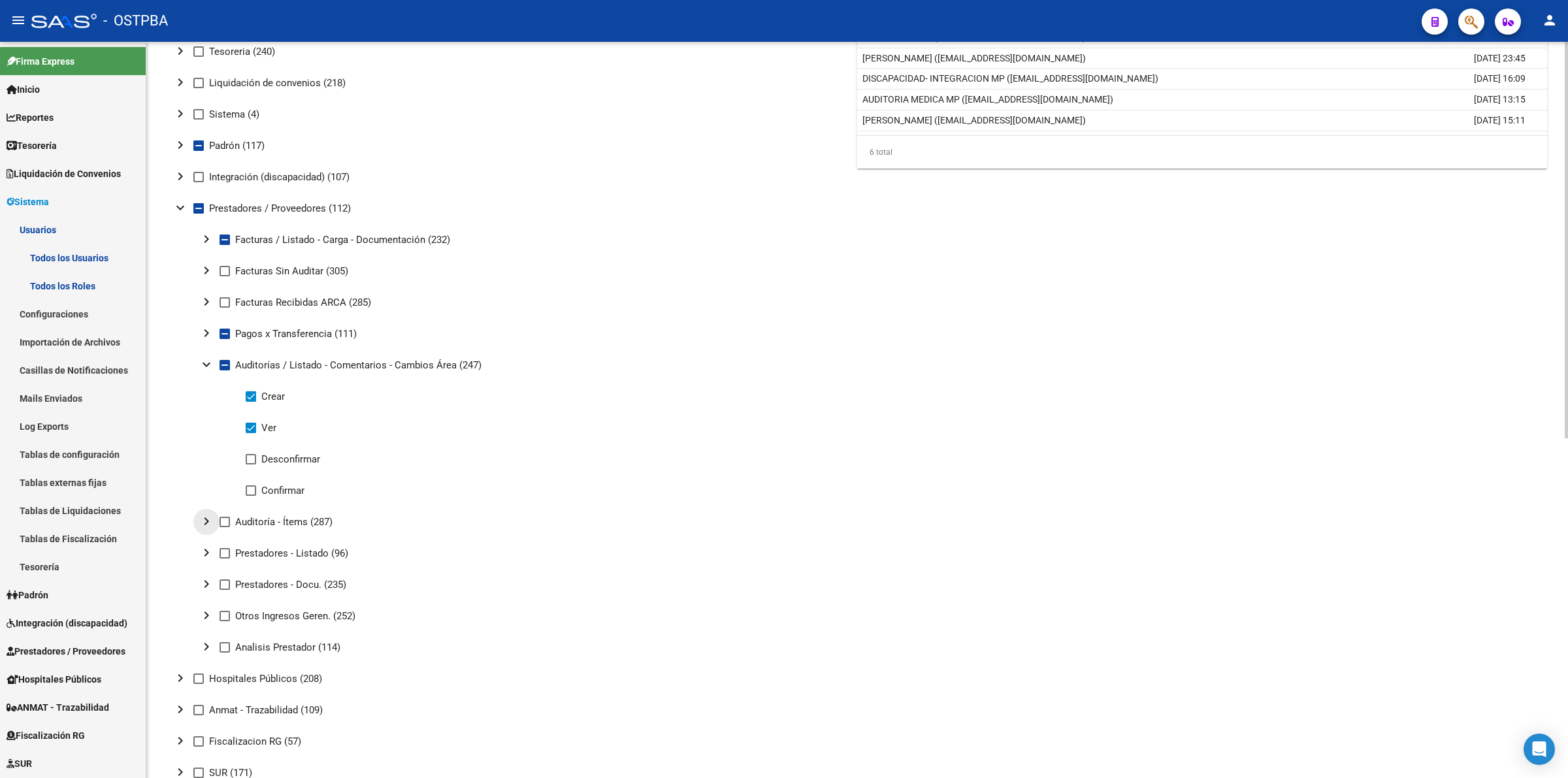
click at [207, 518] on mat-icon "chevron_right" at bounding box center [206, 521] width 16 height 16
click at [469, 524] on mat-tree-node "expand_more Auditoría - Ítems (287)" at bounding box center [504, 521] width 674 height 31
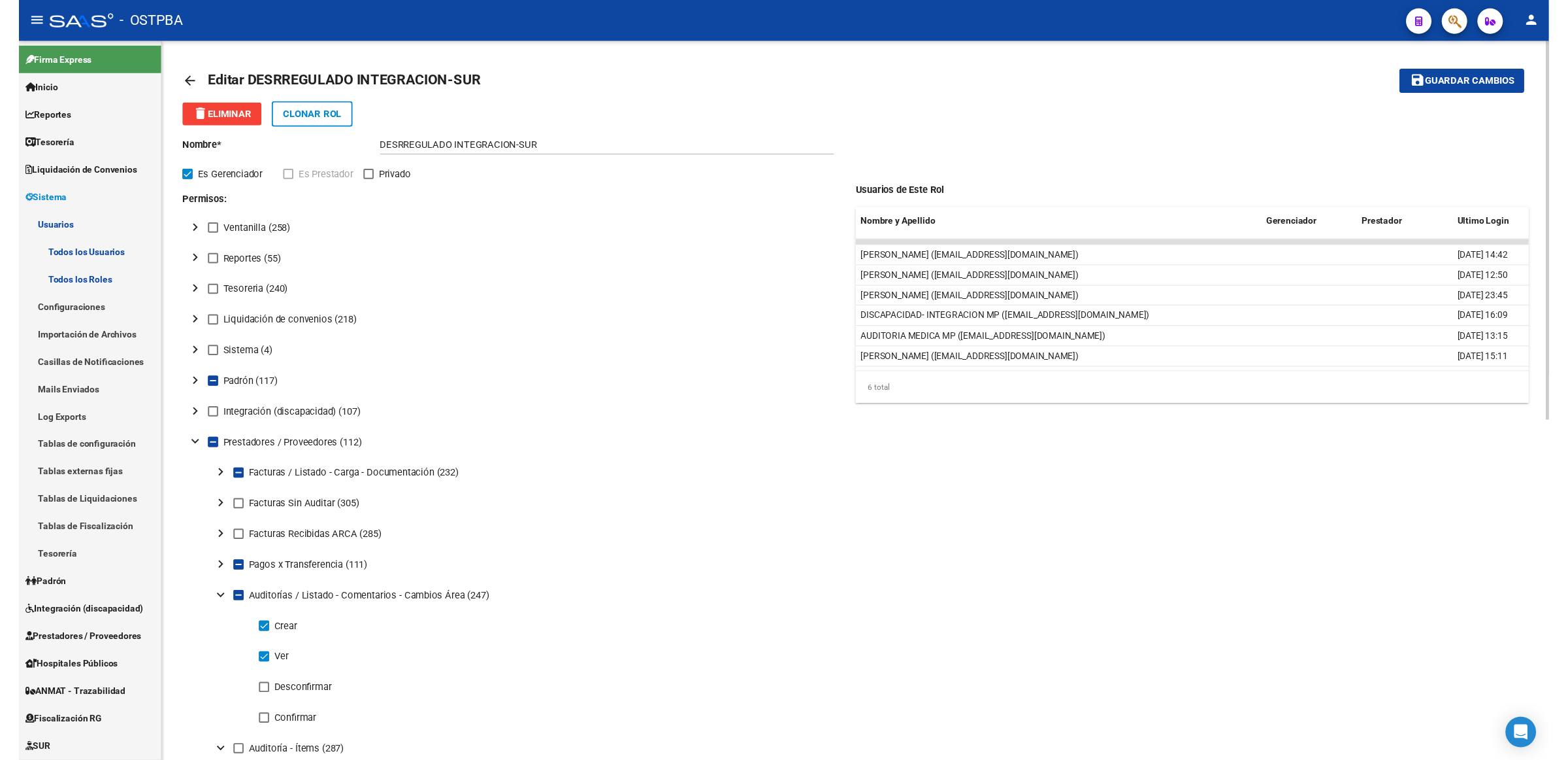
scroll to position [0, 0]
